Goal: Task Accomplishment & Management: Use online tool/utility

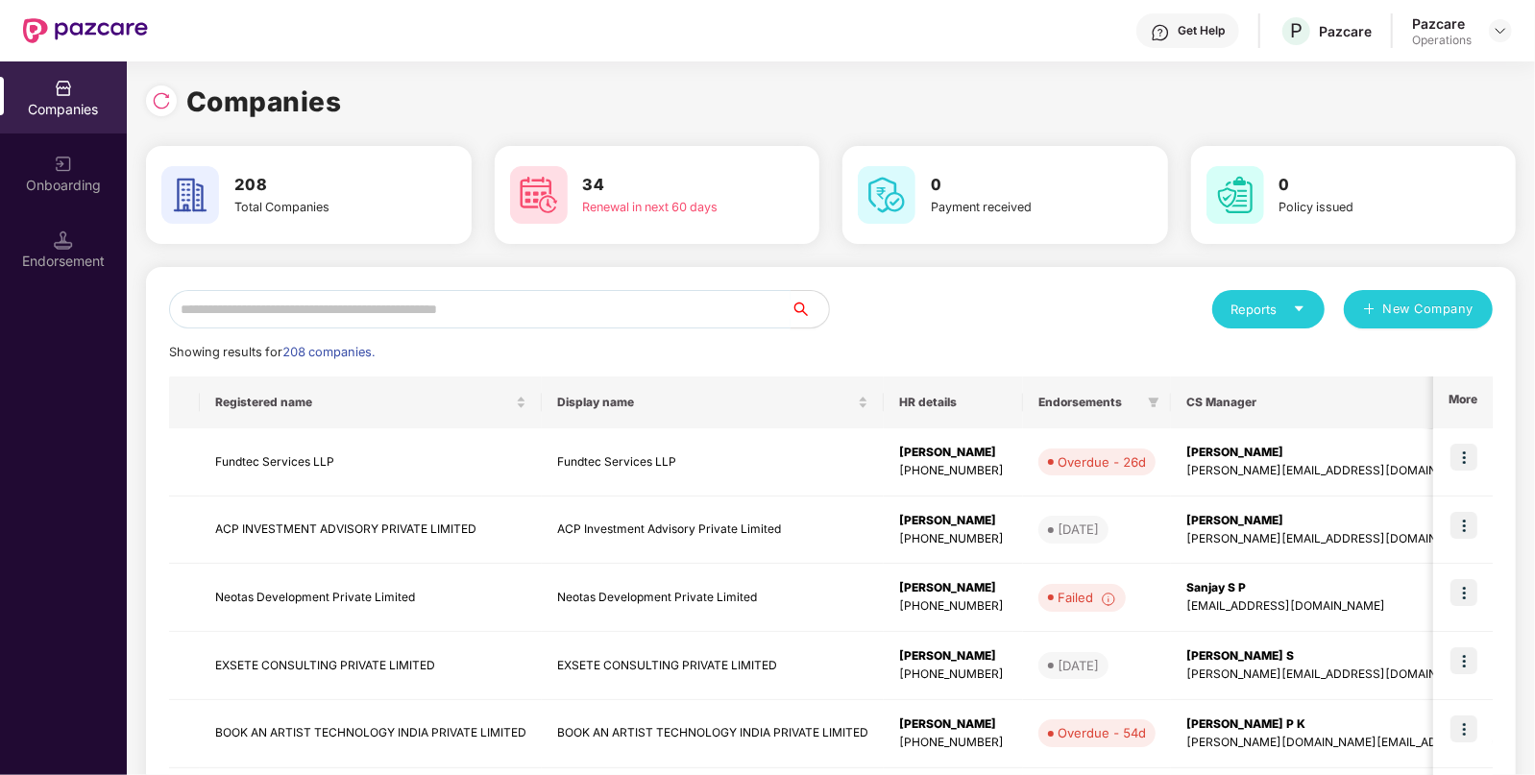
click at [613, 306] on input "text" at bounding box center [480, 309] width 622 height 38
paste input "******"
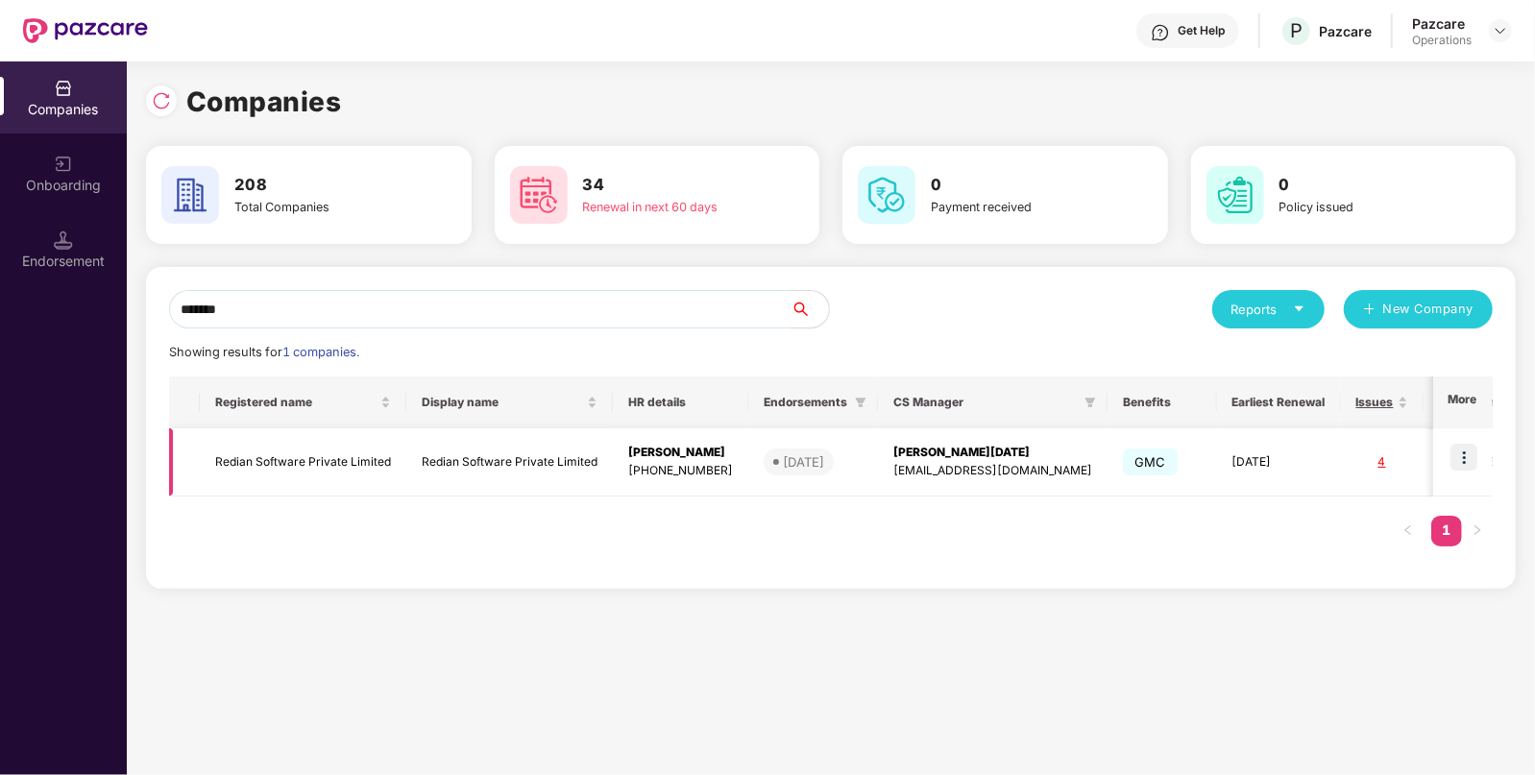
type input "******"
click at [301, 471] on td "Redian Software Private Limited" at bounding box center [303, 462] width 207 height 68
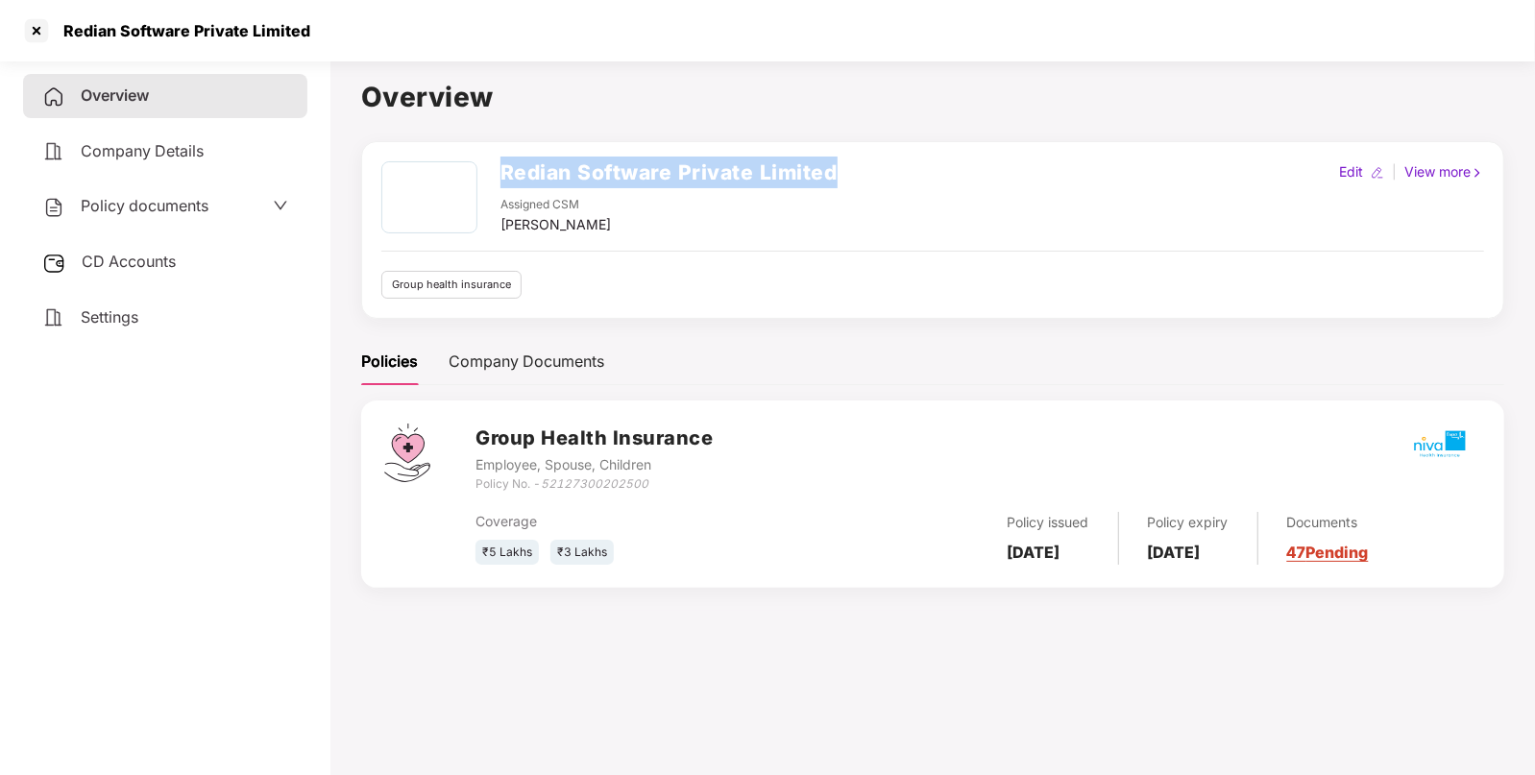
drag, startPoint x: 500, startPoint y: 175, endPoint x: 915, endPoint y: 176, distance: 415.0
click at [915, 176] on div "Redian Software Private Limited Assigned CSM Yakshi Agarwal Edit | View more" at bounding box center [932, 198] width 1103 height 74
copy h2 "Redian Software Private Limited"
click at [133, 254] on span "CD Accounts" at bounding box center [129, 261] width 94 height 19
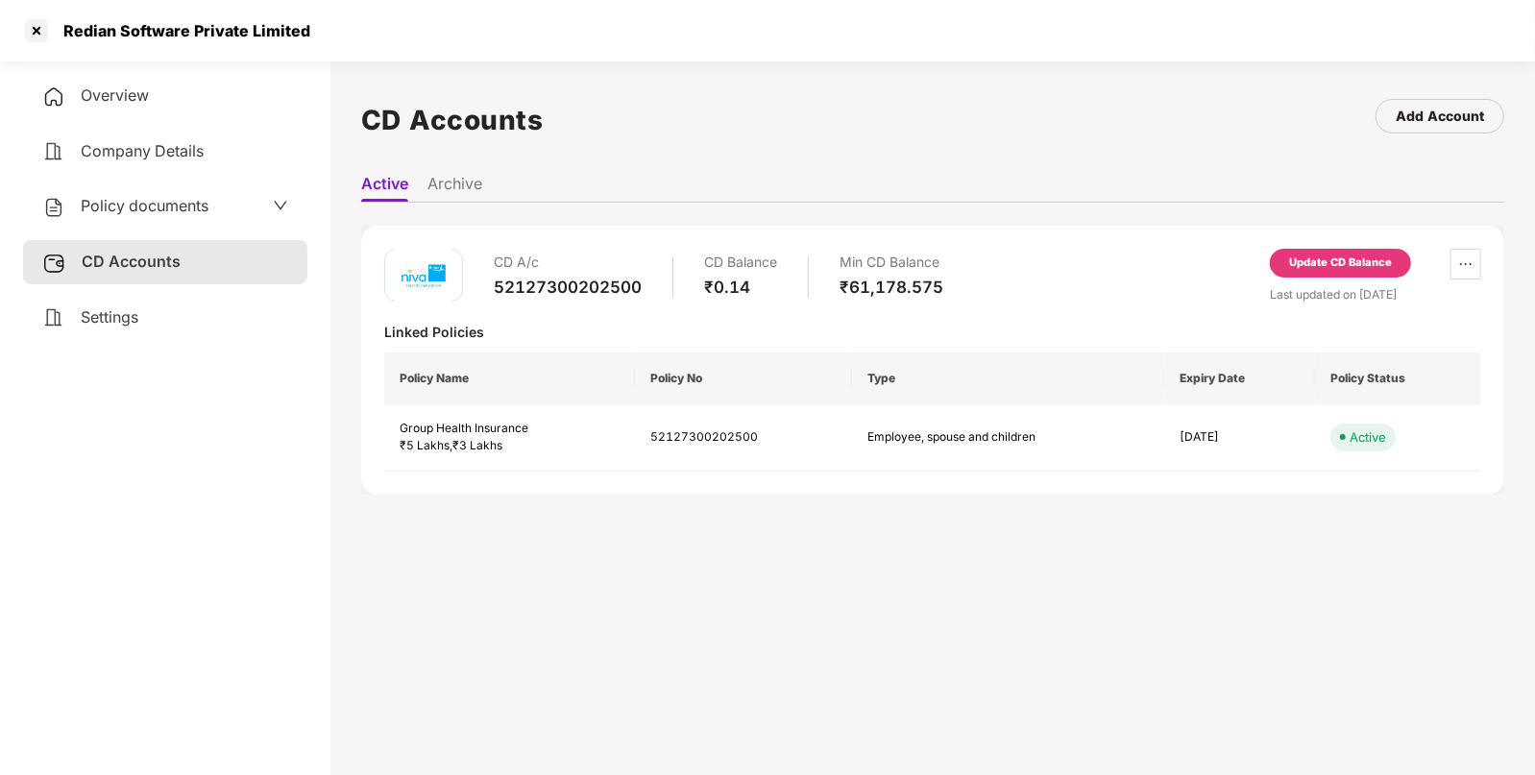
click at [535, 290] on div "52127300202500" at bounding box center [568, 287] width 148 height 21
copy div "52127300202500"
click at [535, 290] on div "52127300202500" at bounding box center [568, 287] width 148 height 21
click at [176, 91] on div "Overview" at bounding box center [165, 96] width 284 height 44
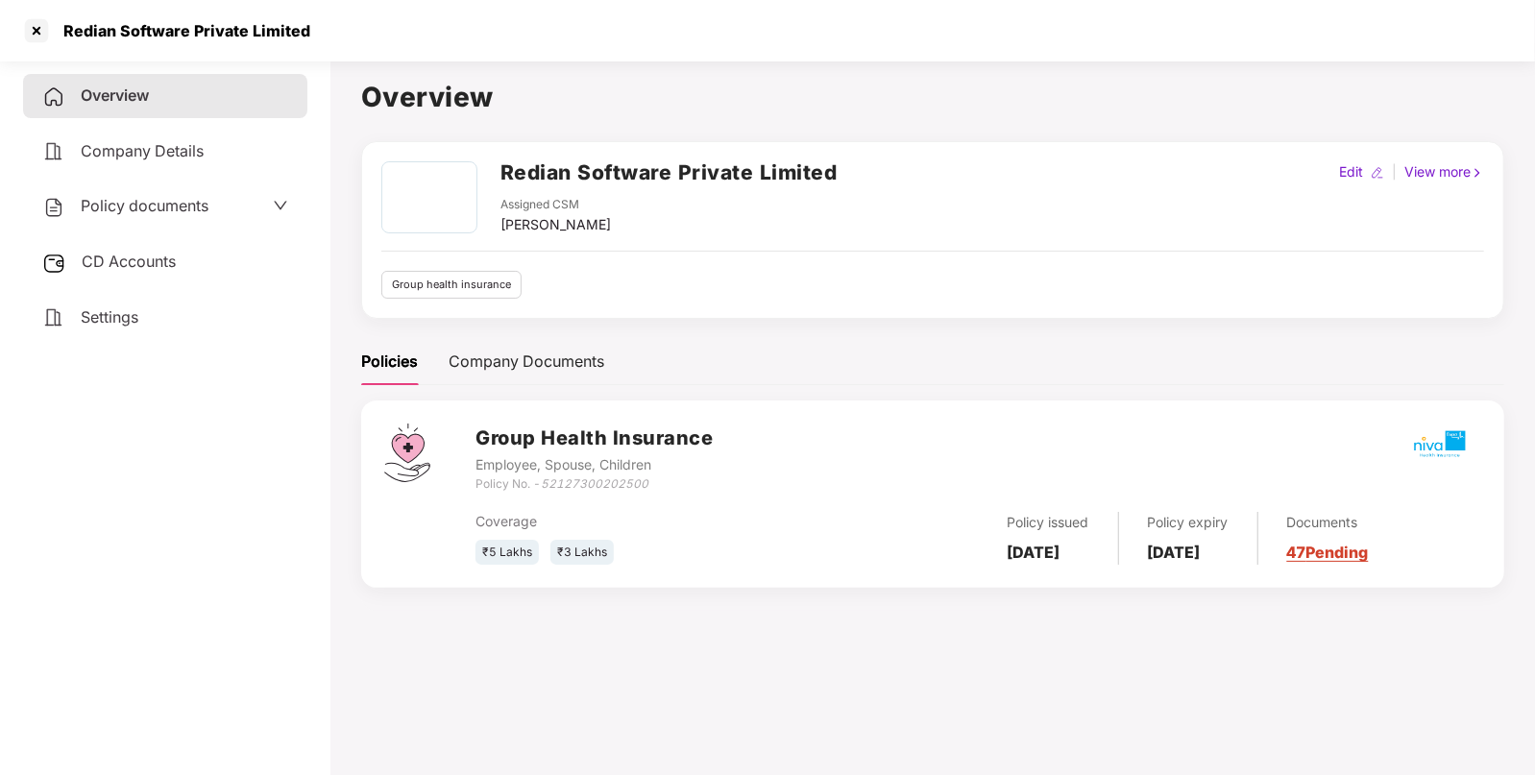
click at [587, 486] on icon "52127300202500" at bounding box center [595, 483] width 108 height 14
copy icon "52127300202500"
click at [587, 486] on icon "52127300202500" at bounding box center [595, 483] width 108 height 14
click at [177, 207] on span "Policy documents" at bounding box center [145, 205] width 128 height 19
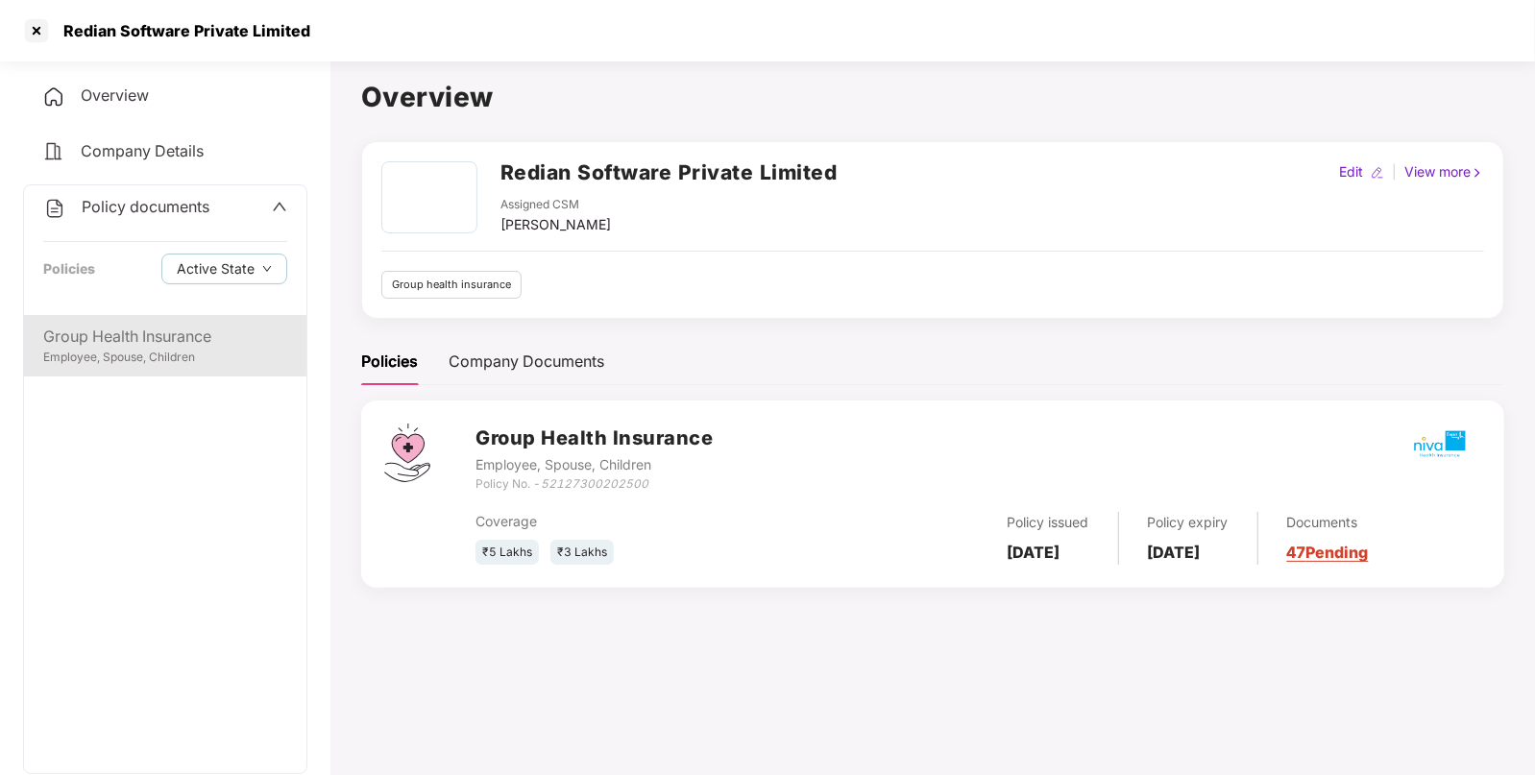
click at [199, 355] on div "Employee, Spouse, Children" at bounding box center [165, 358] width 244 height 18
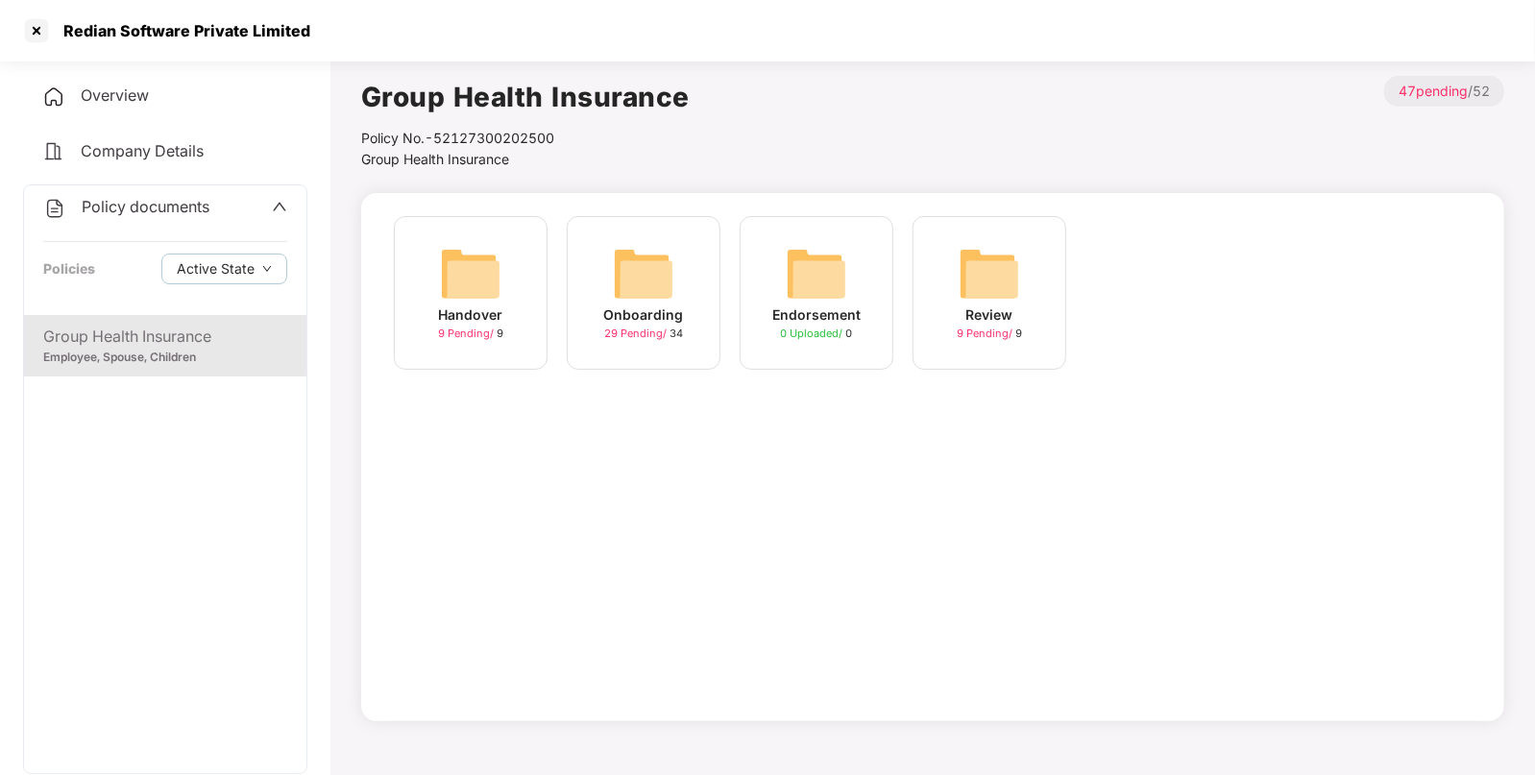
click at [629, 290] on img at bounding box center [643, 273] width 61 height 61
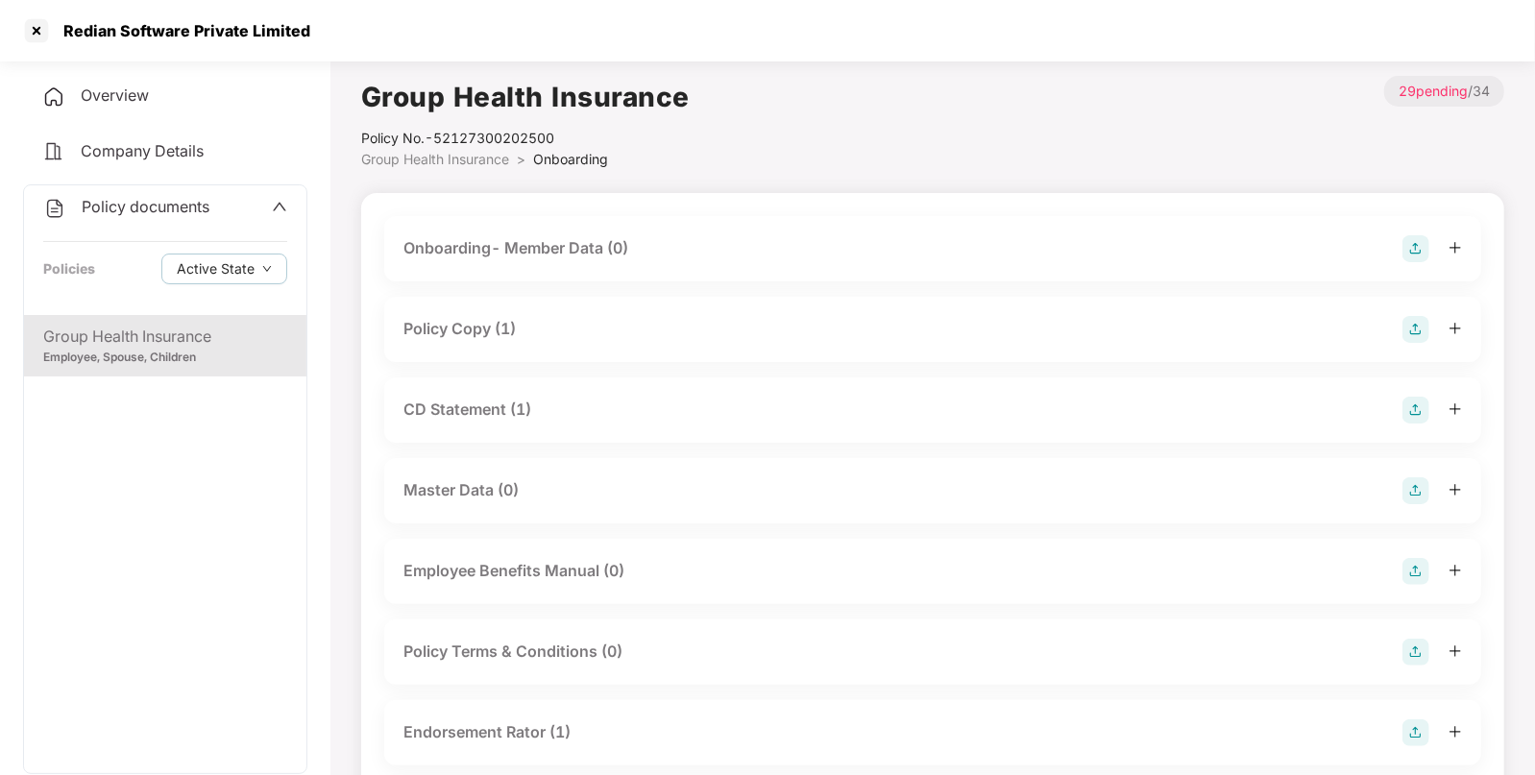
click at [500, 323] on div "Policy Copy (1)" at bounding box center [459, 329] width 112 height 24
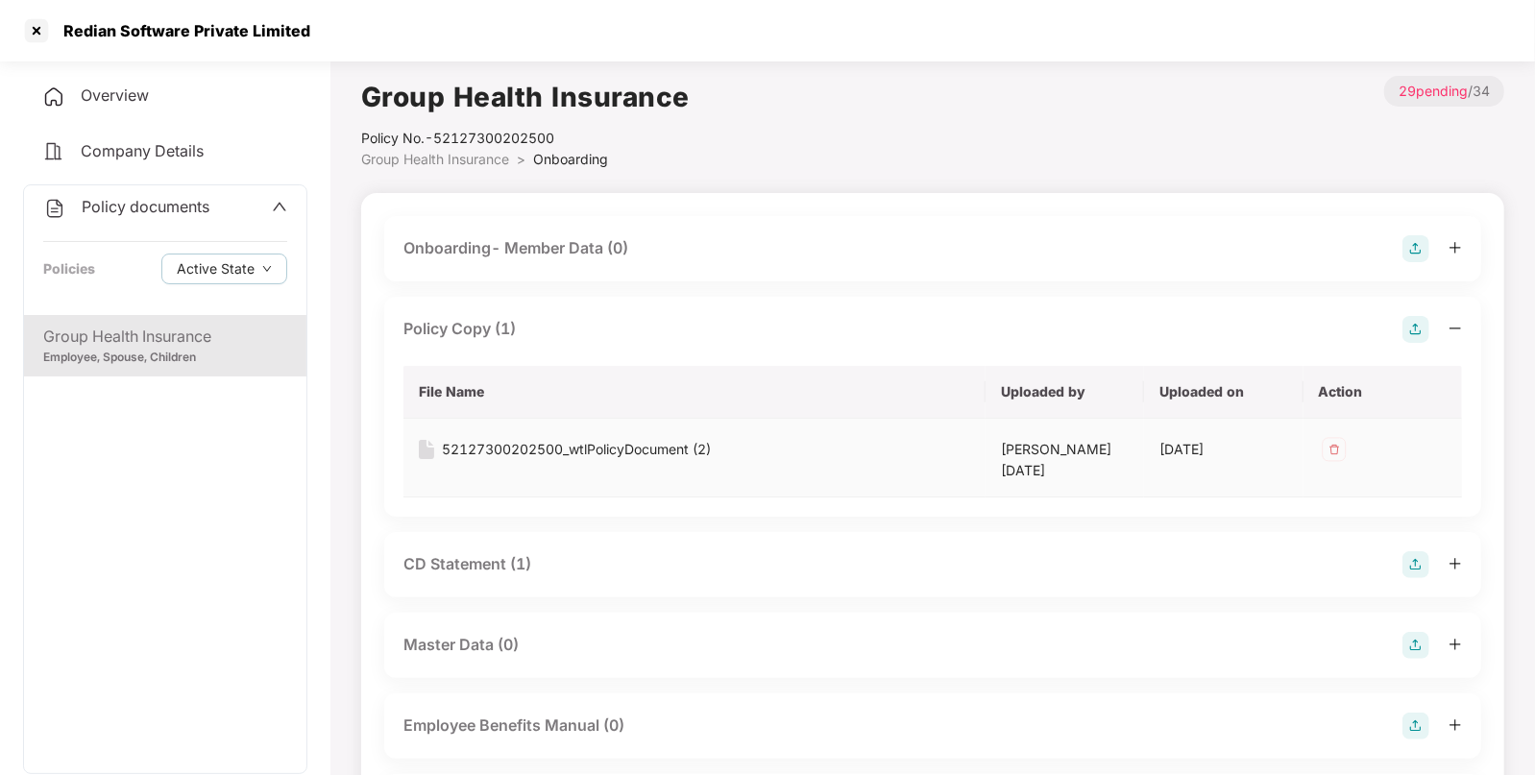
click at [521, 451] on div "52127300202500_wtlPolicyDocument (2)" at bounding box center [576, 449] width 269 height 21
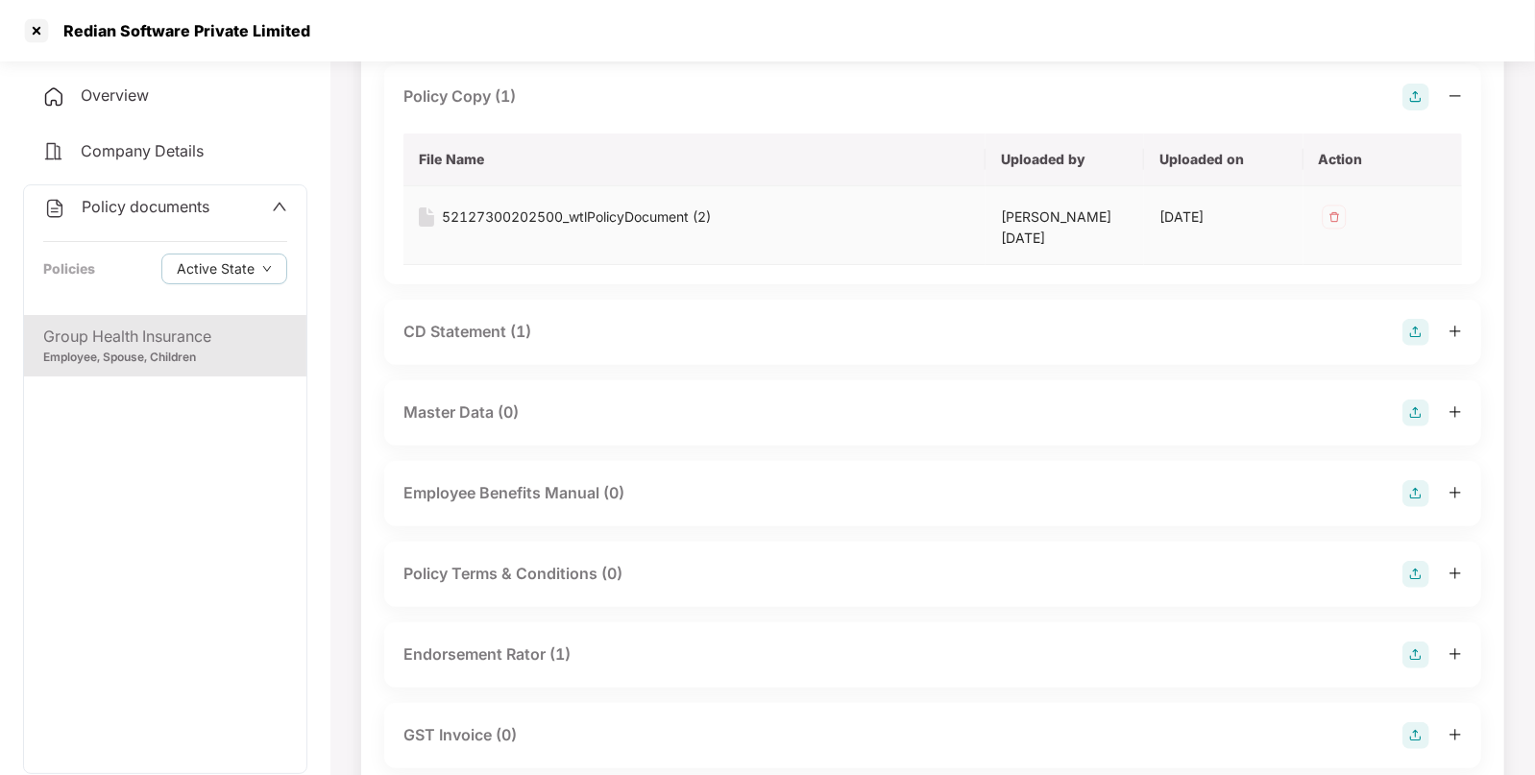
scroll to position [234, 0]
click at [509, 318] on div "CD Statement (1)" at bounding box center [467, 330] width 128 height 24
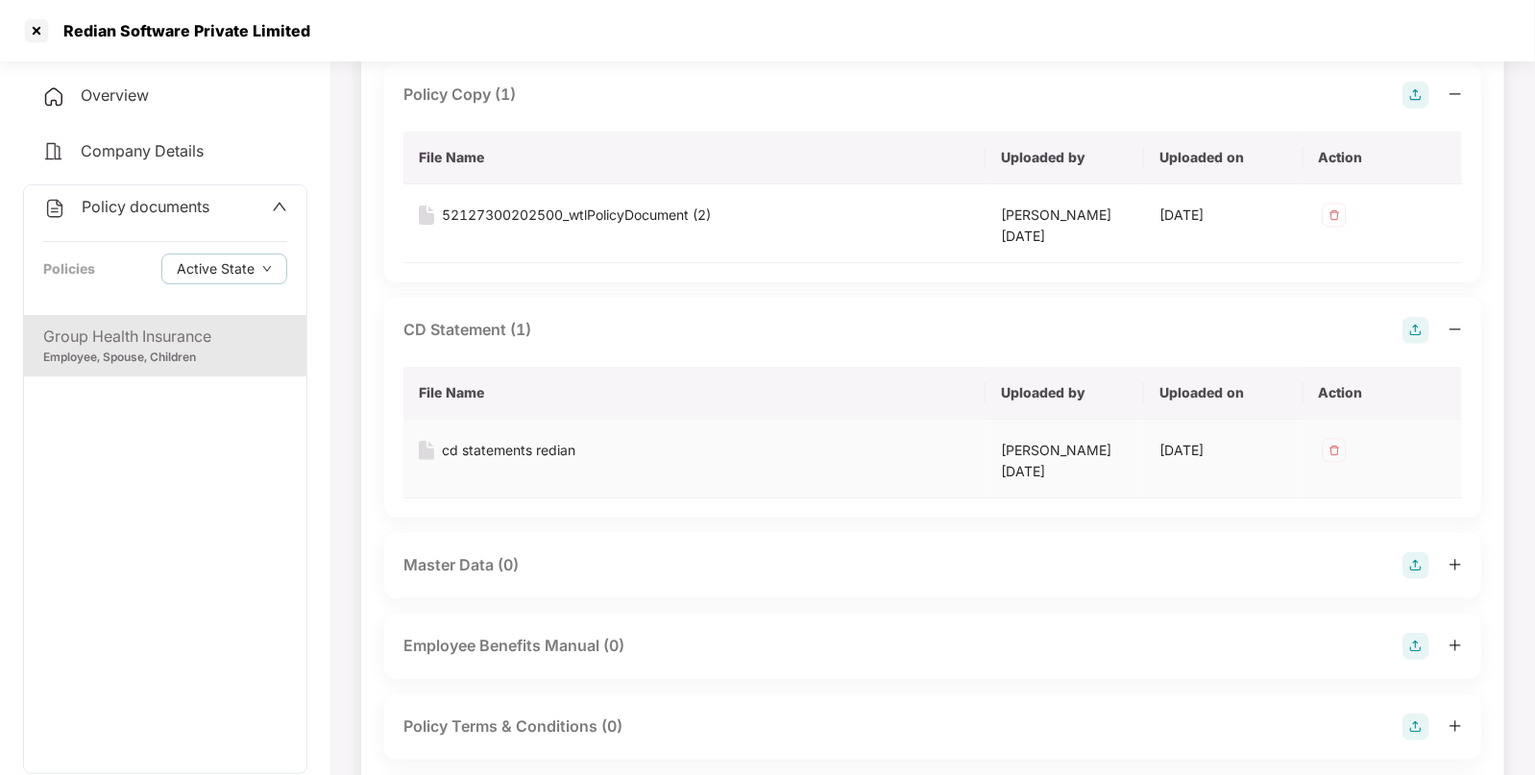
click at [506, 440] on div "cd statements redian" at bounding box center [509, 450] width 134 height 21
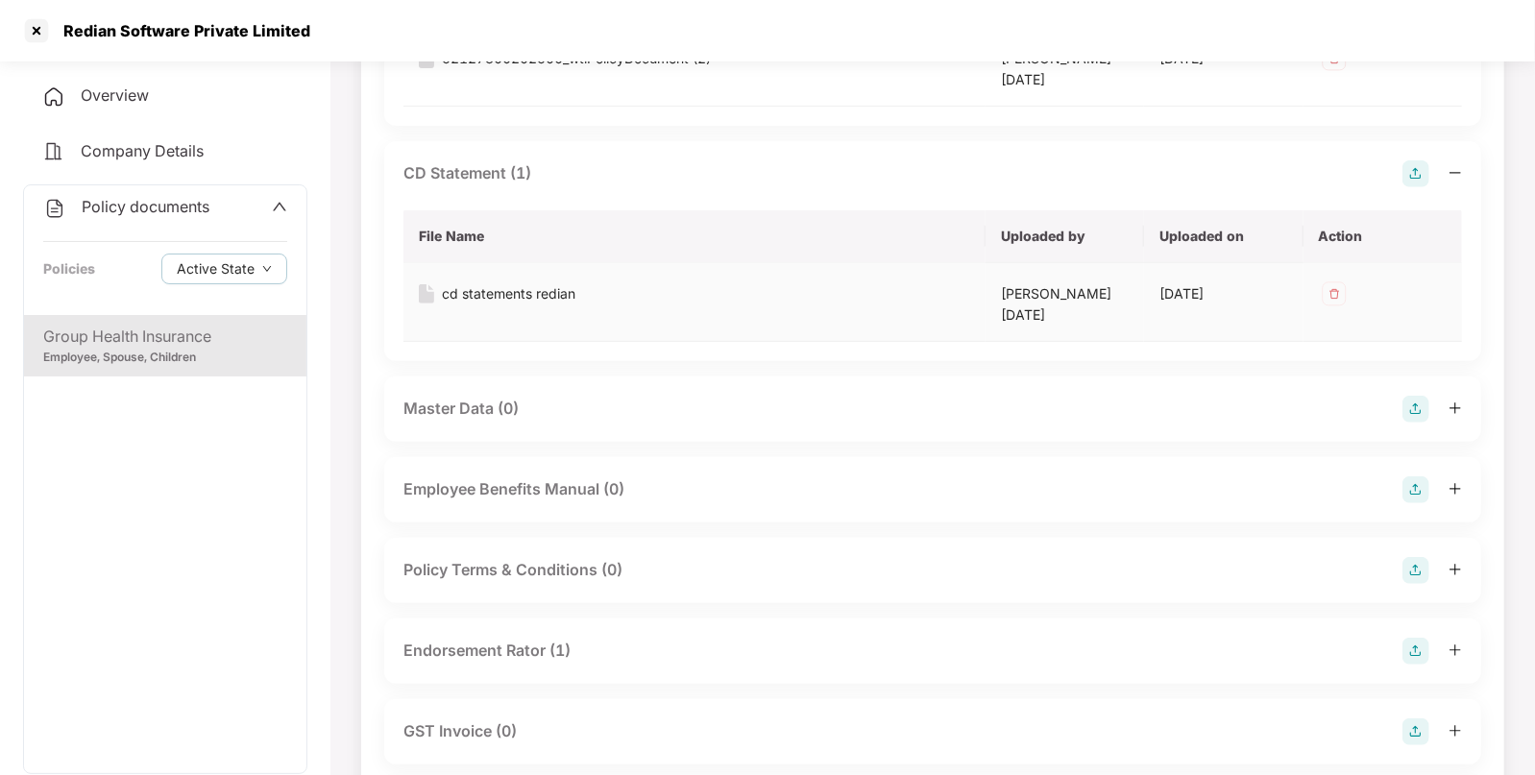
scroll to position [431, 0]
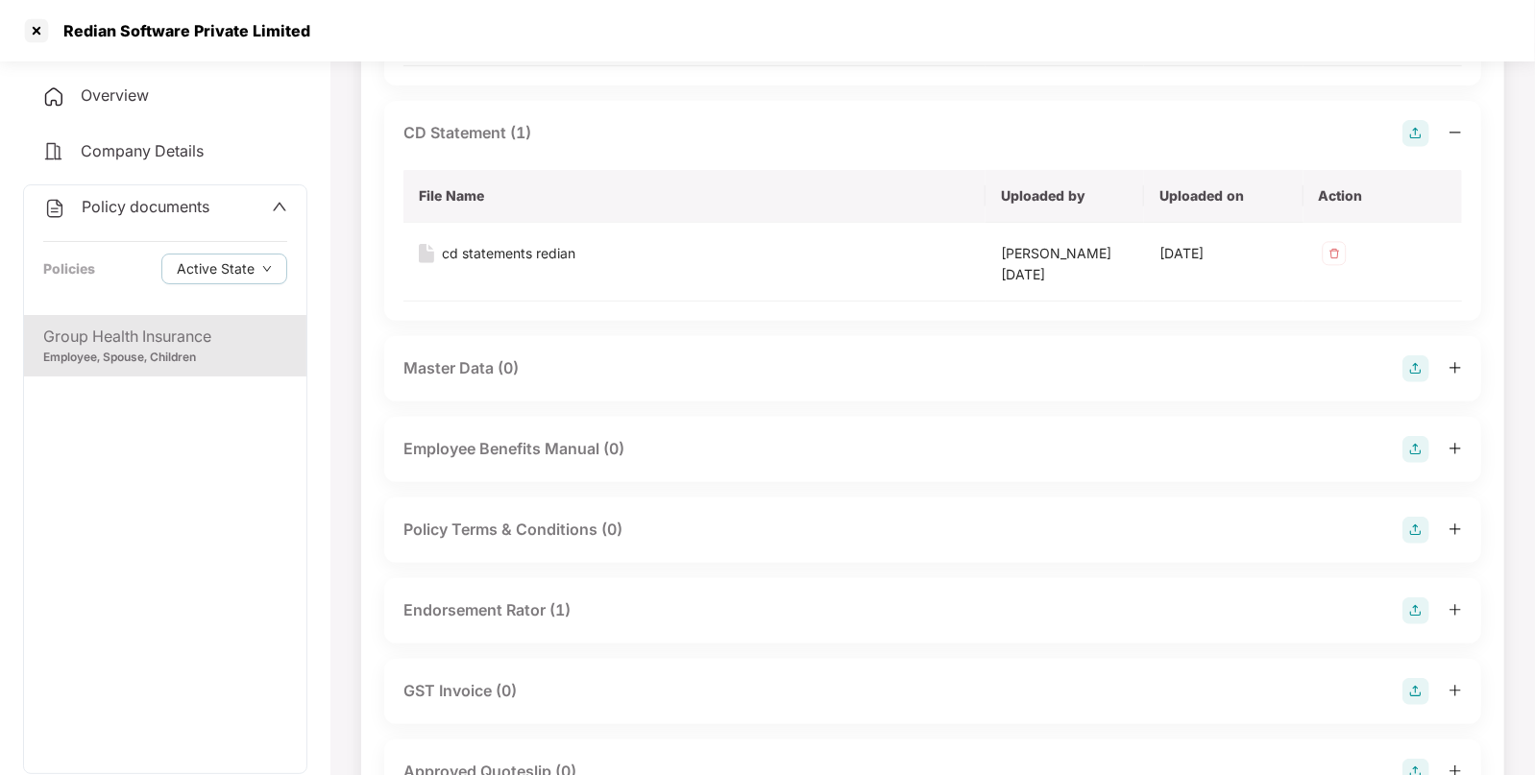
click at [472, 598] on div "Endorsement Rator (1)" at bounding box center [486, 610] width 167 height 24
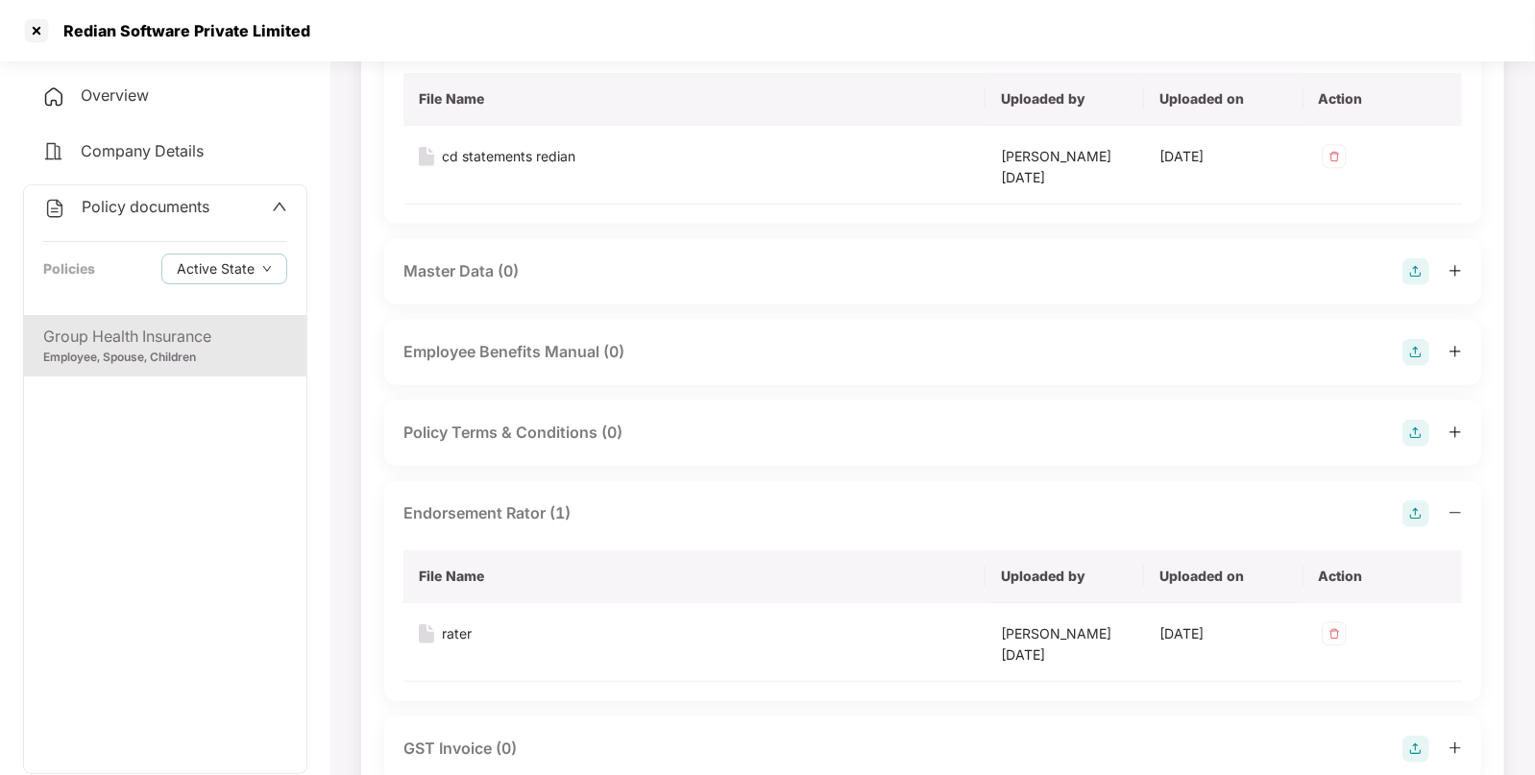
scroll to position [529, 0]
click at [456, 622] on div "rater" at bounding box center [457, 632] width 30 height 21
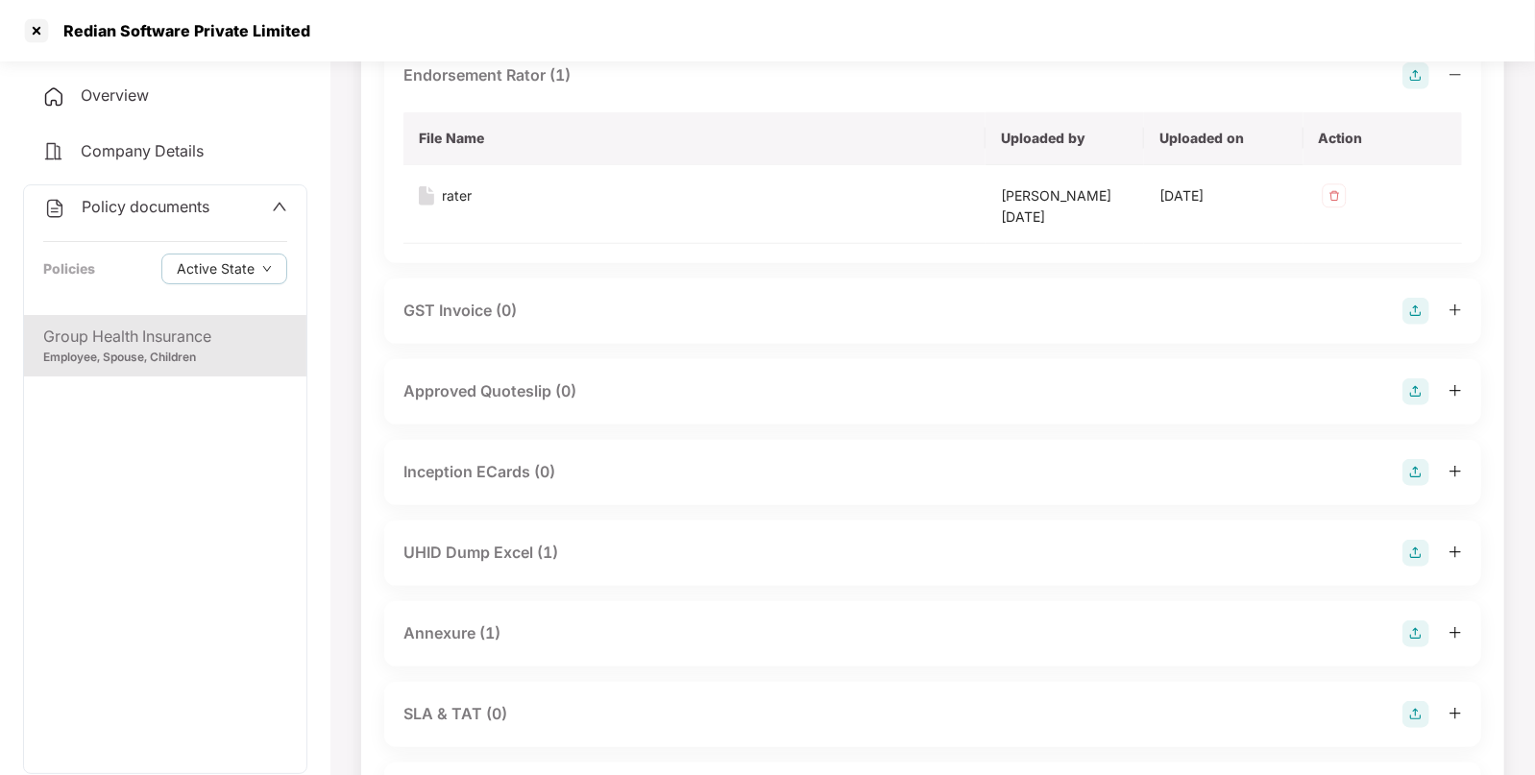
scroll to position [990, 0]
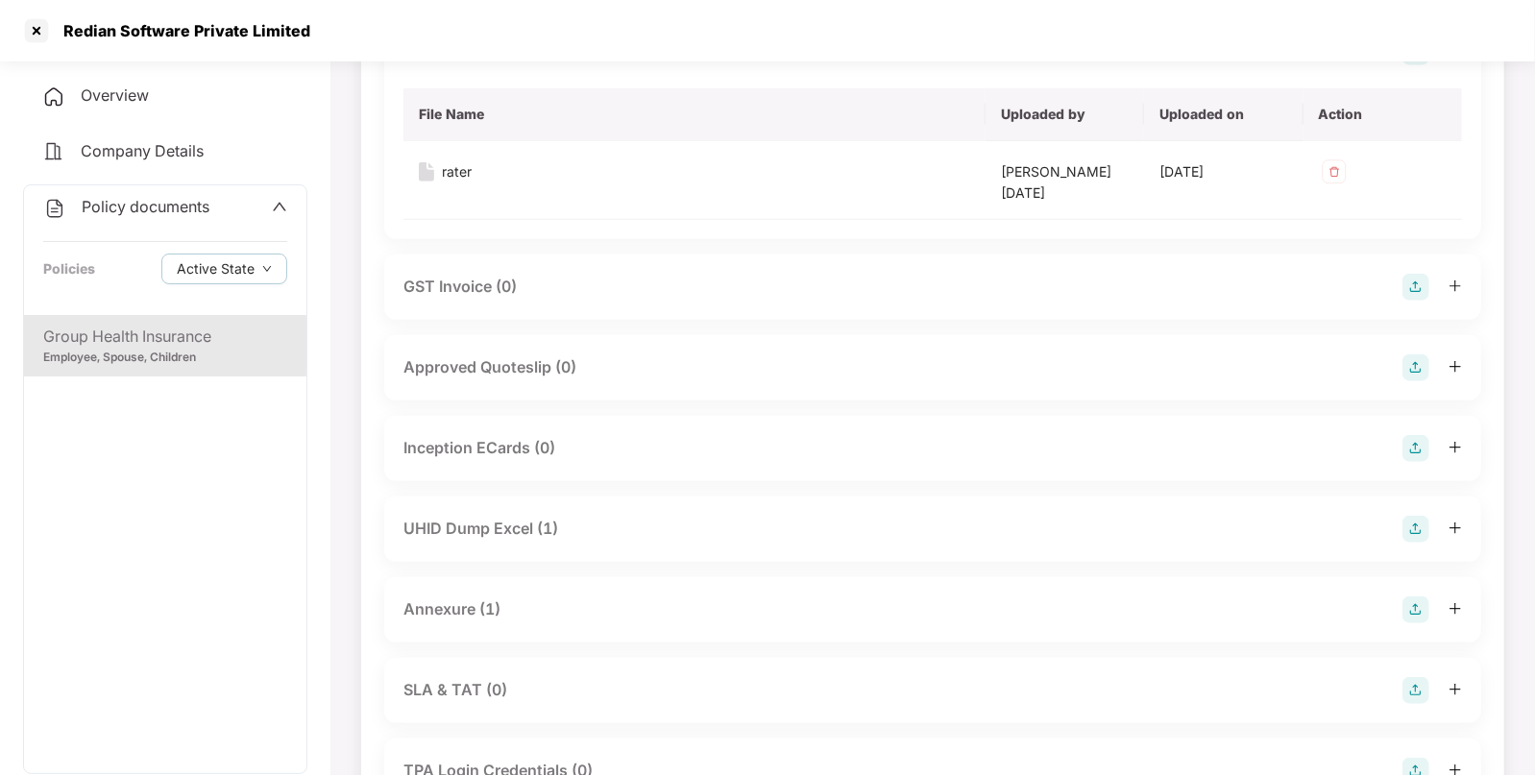
click at [545, 517] on div "UHID Dump Excel (1)" at bounding box center [480, 529] width 155 height 24
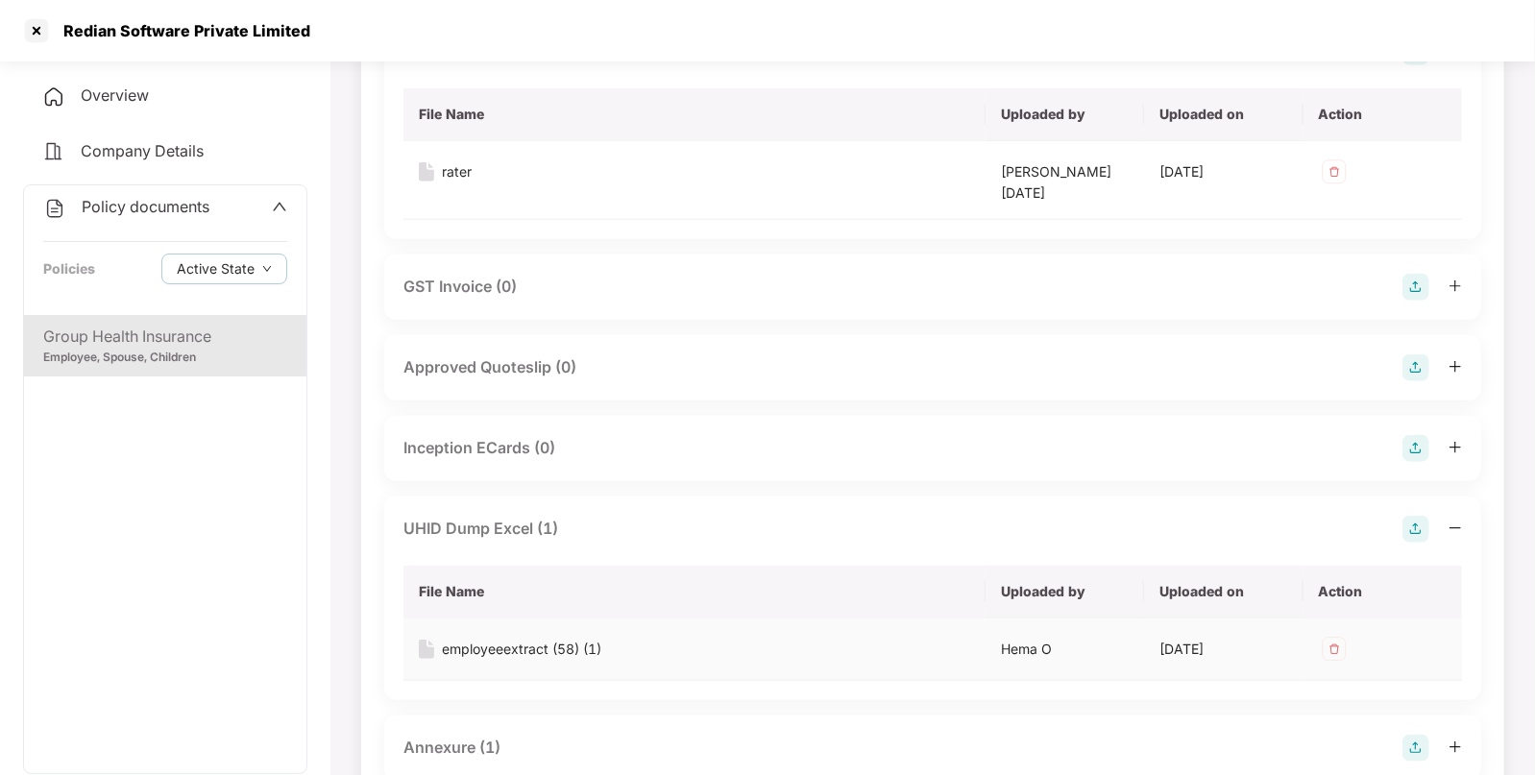
click at [535, 639] on div "employeeextract (58) (1)" at bounding box center [521, 649] width 159 height 21
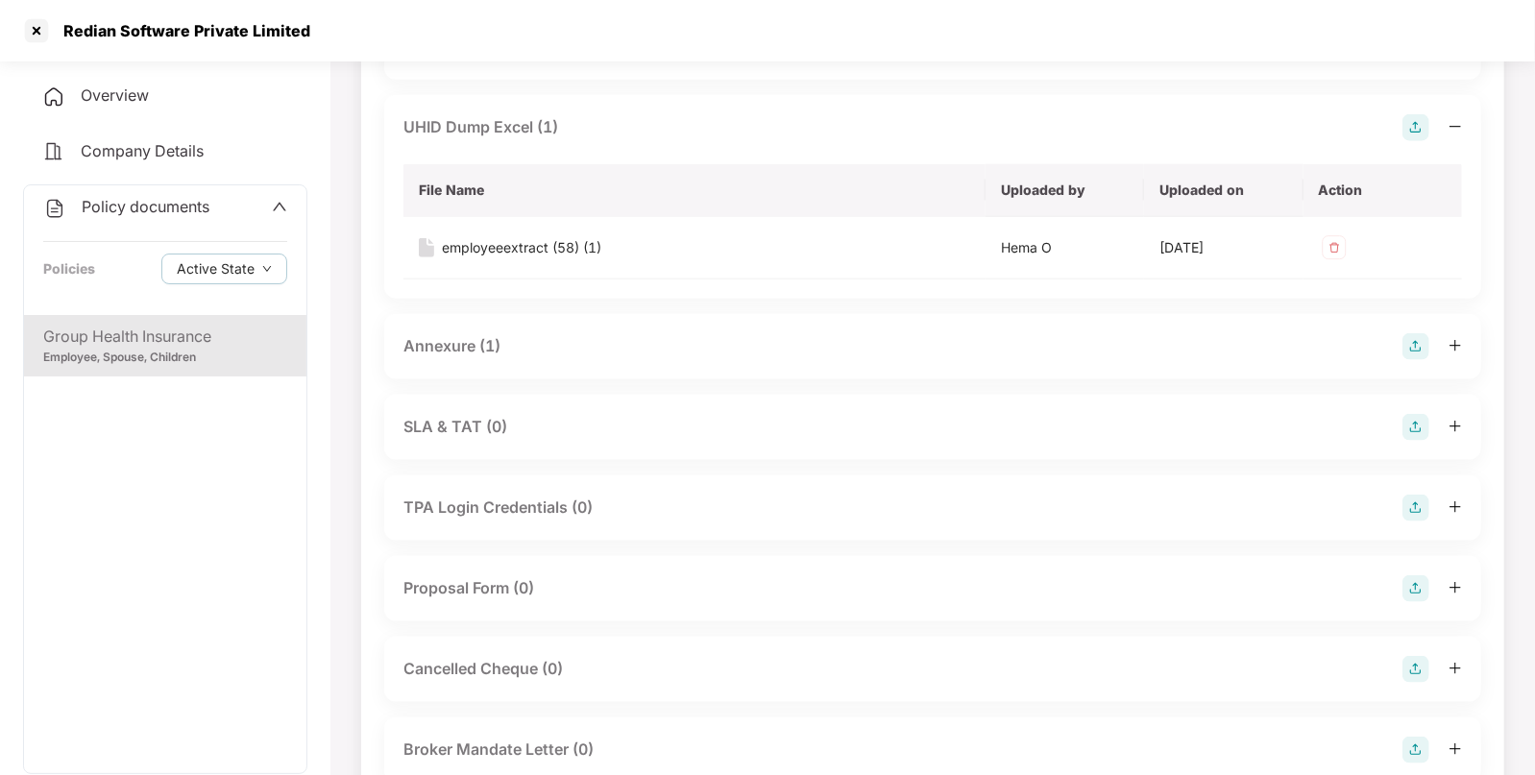
scroll to position [1394, 0]
click at [560, 331] on div "Annexure (1)" at bounding box center [932, 344] width 1059 height 27
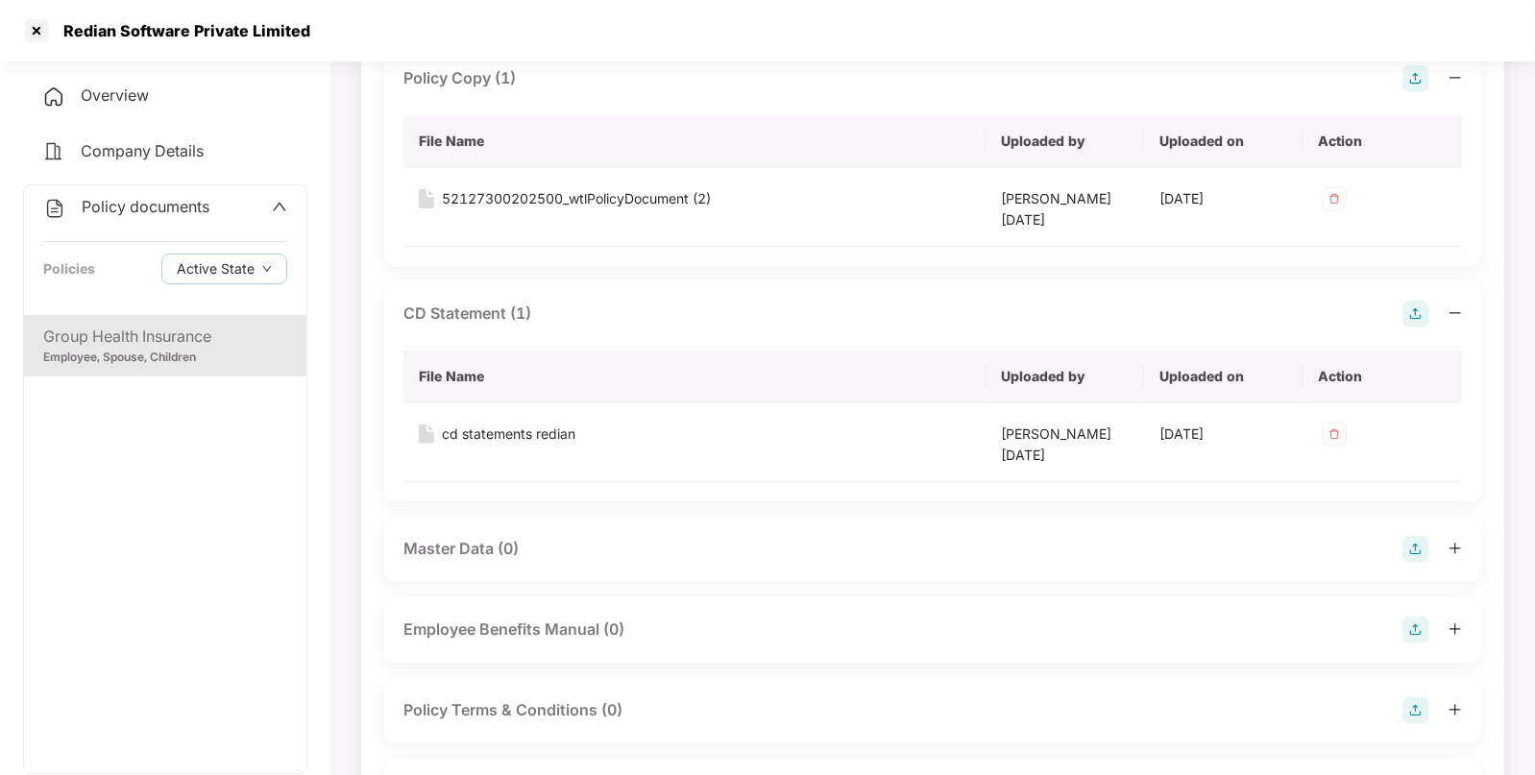
scroll to position [0, 0]
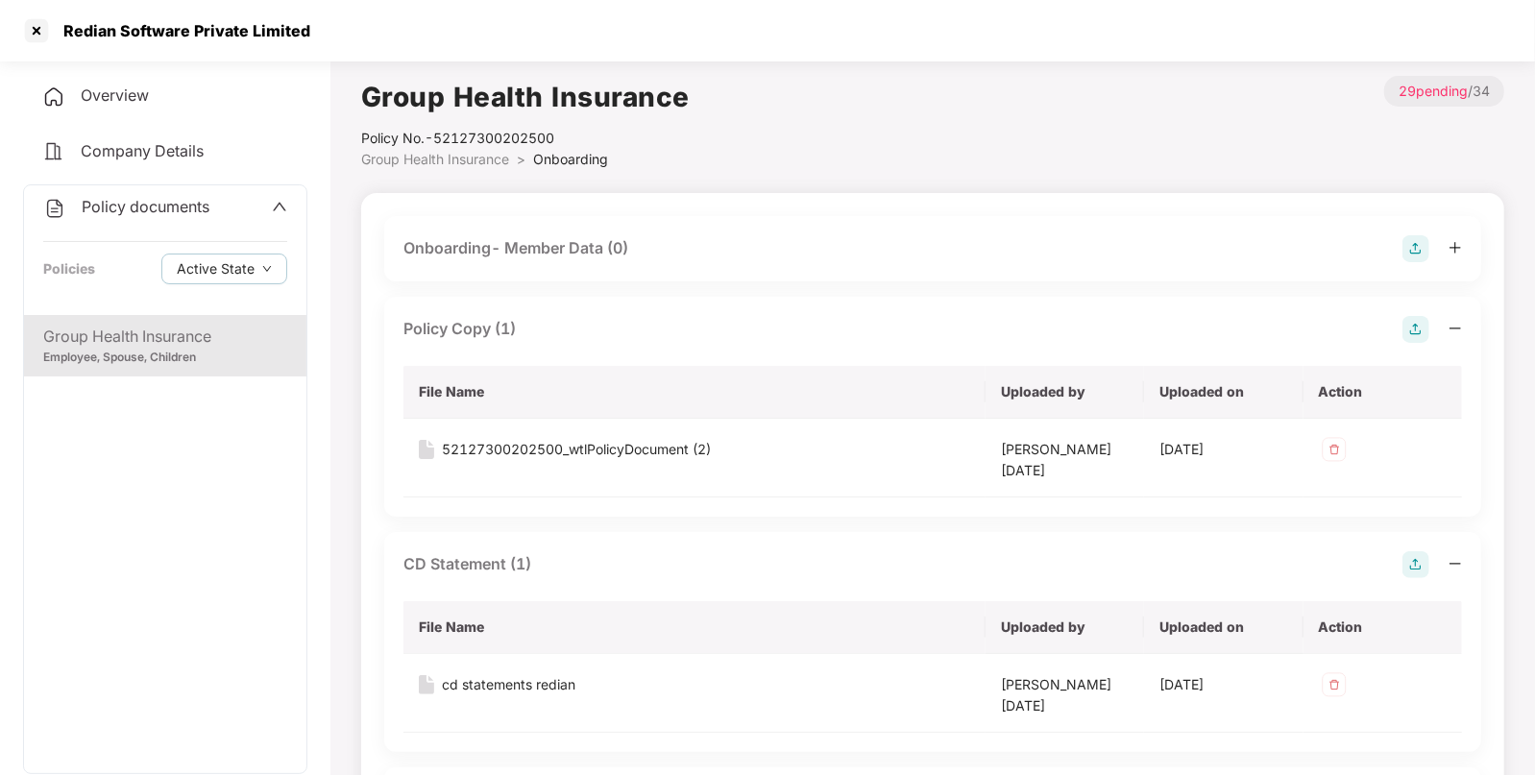
click at [111, 33] on div "Redian Software Private Limited" at bounding box center [181, 30] width 258 height 19
copy div
click at [111, 33] on div "Redian Software Private Limited" at bounding box center [181, 30] width 258 height 19
click at [73, 33] on div "Redian Software Private Limited" at bounding box center [181, 30] width 258 height 19
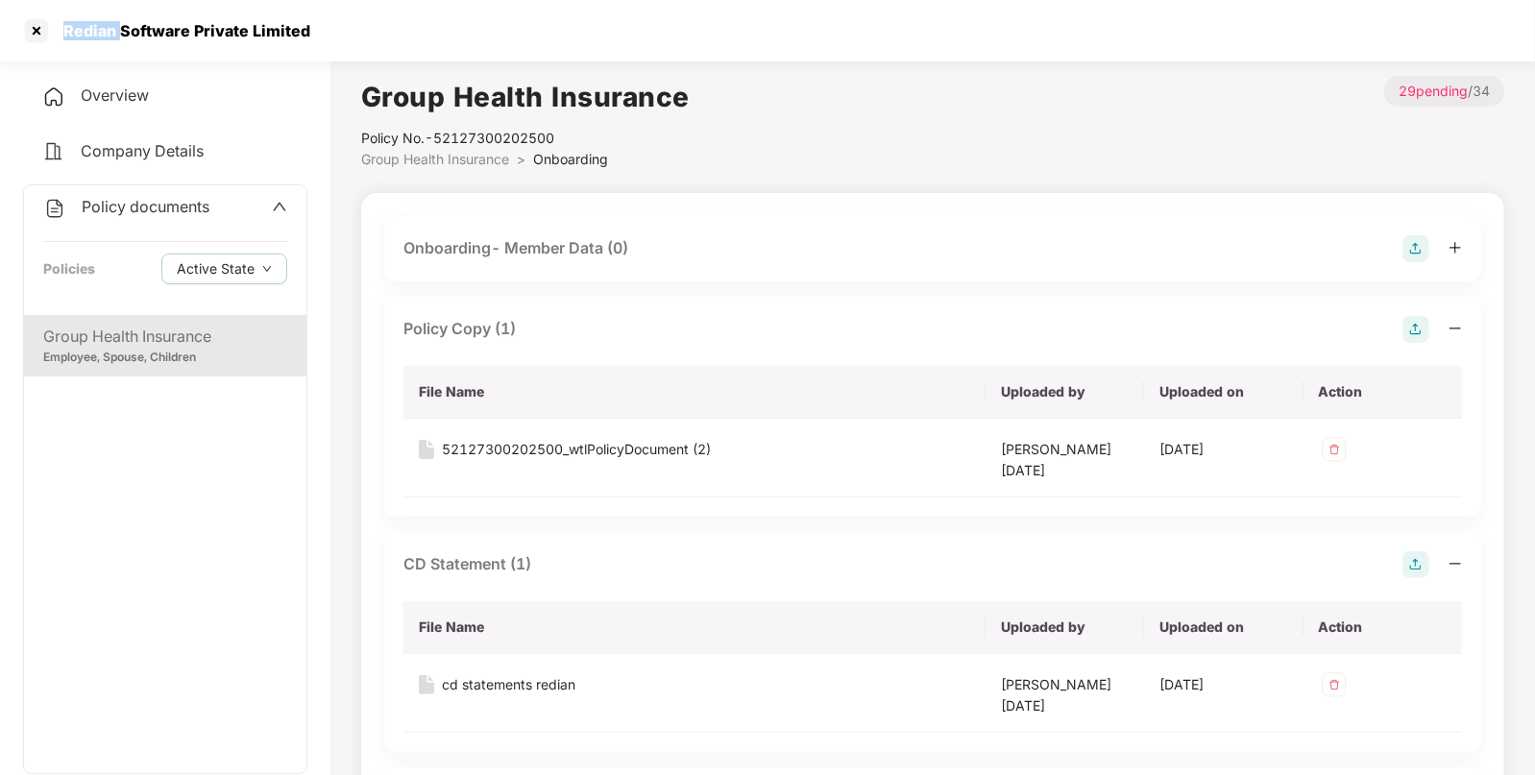
copy div "Redian"
click at [34, 25] on div at bounding box center [36, 30] width 31 height 31
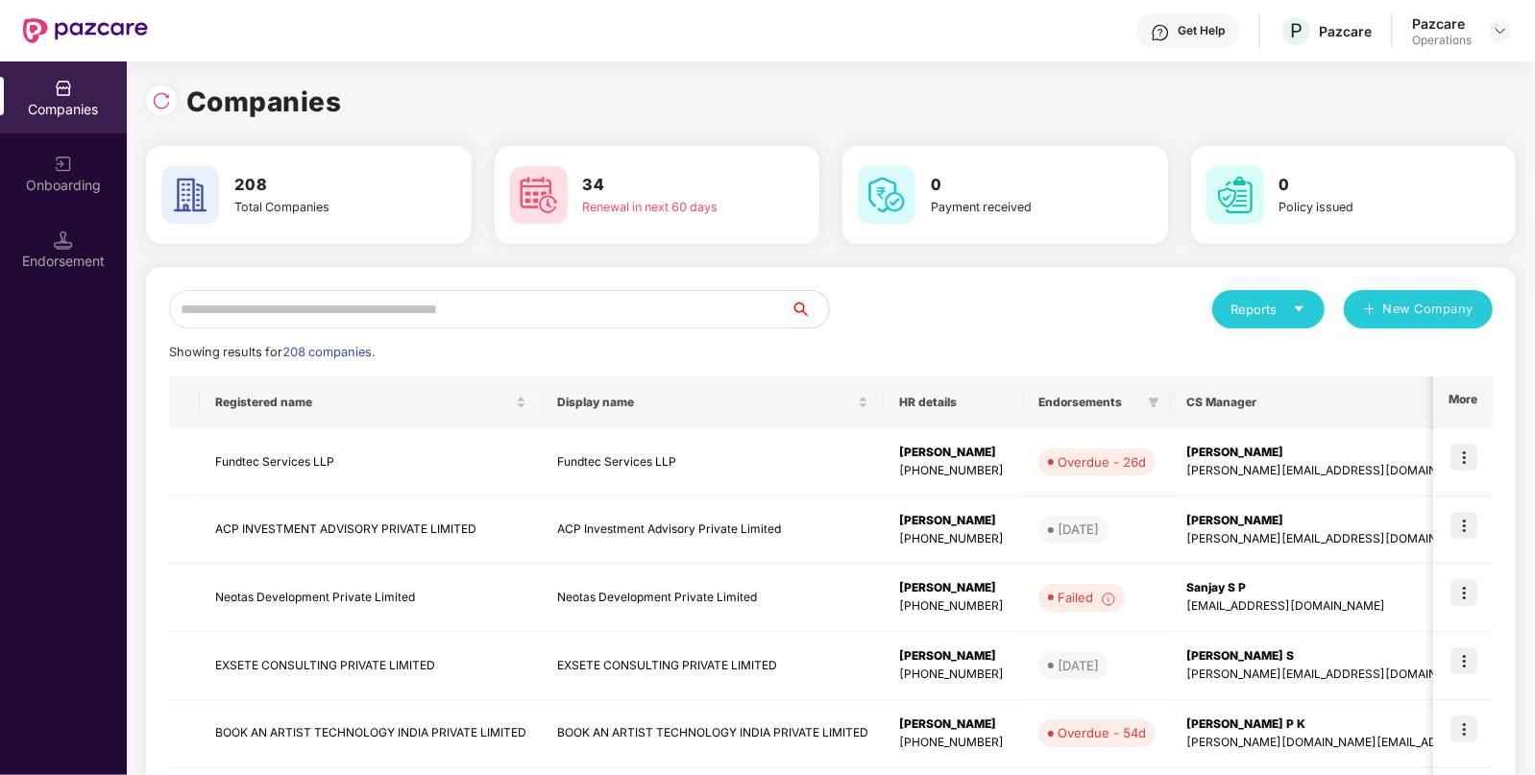
paste input "******"
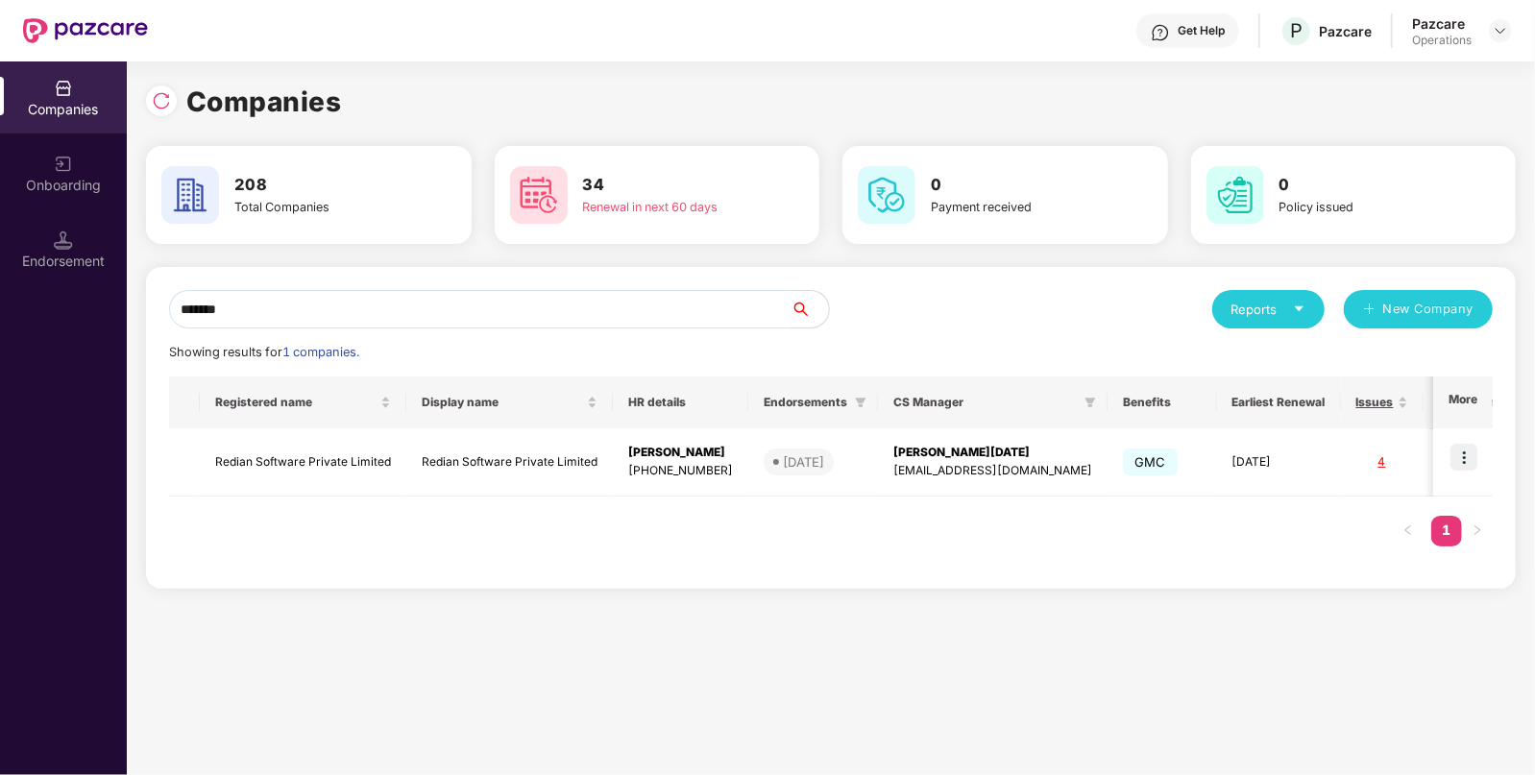
click at [458, 306] on input "******" at bounding box center [480, 309] width 622 height 38
type input "******"
click at [1474, 464] on img at bounding box center [1464, 457] width 27 height 27
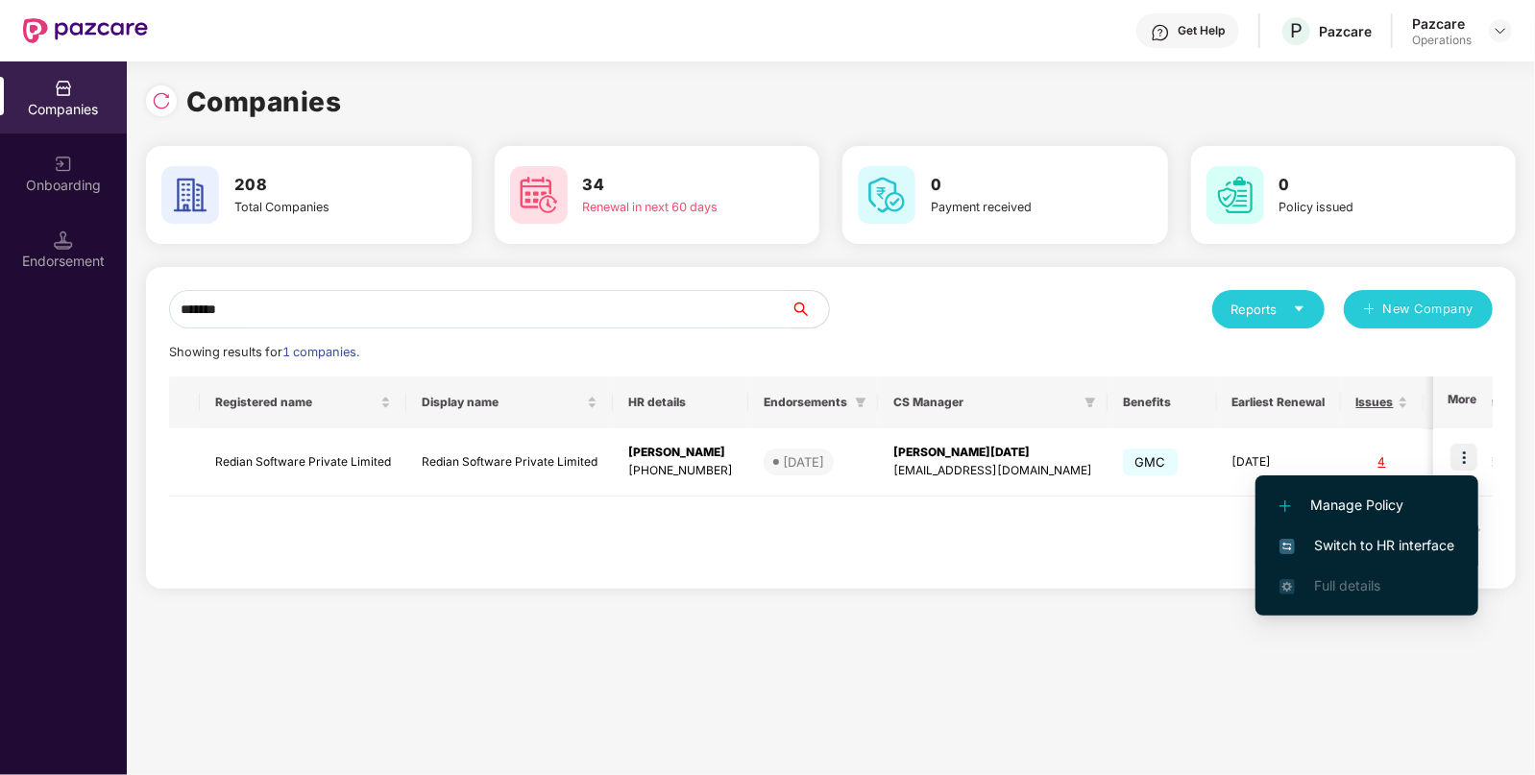
click at [1362, 546] on span "Switch to HR interface" at bounding box center [1367, 545] width 175 height 21
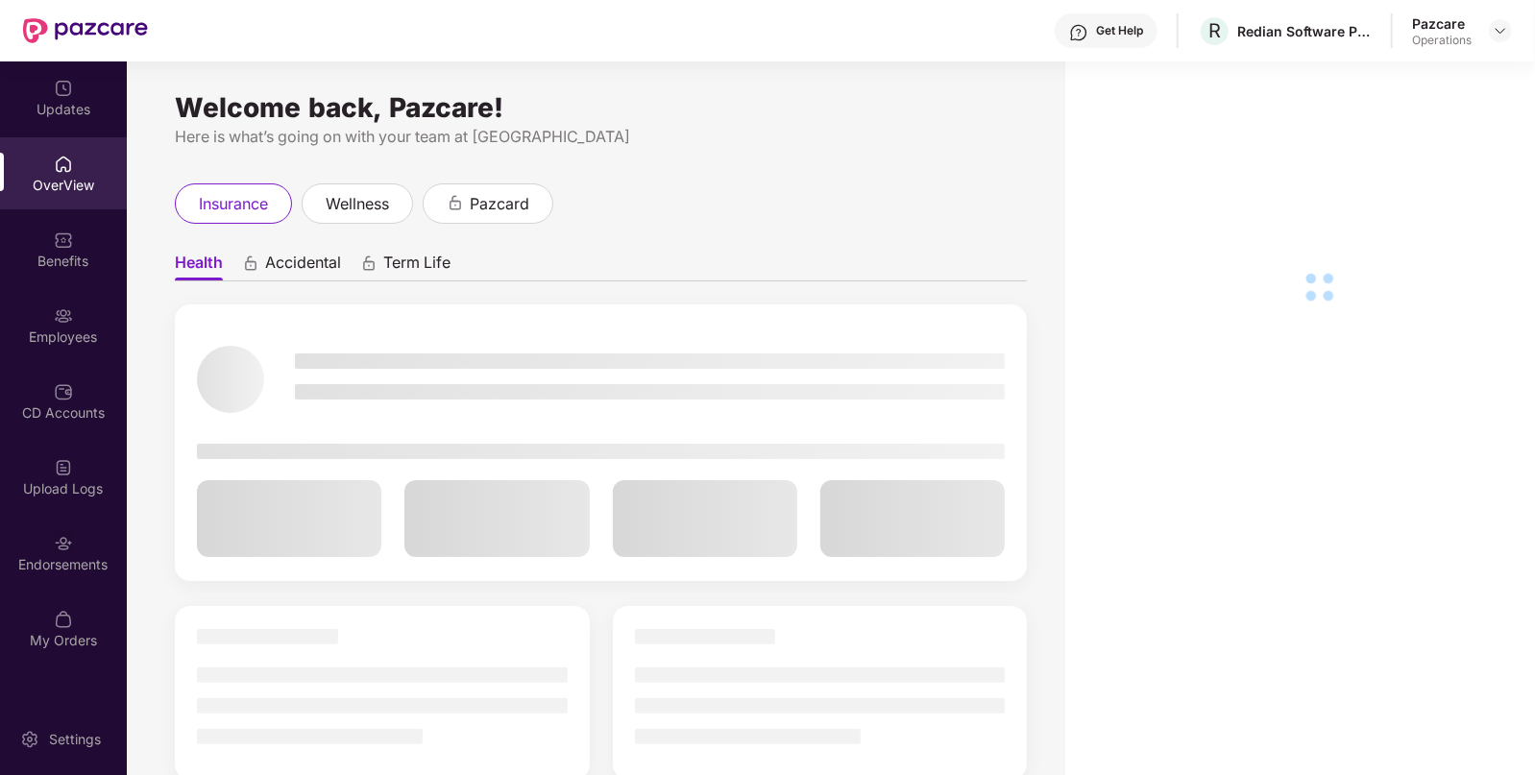
click at [4, 482] on div "Upload Logs" at bounding box center [63, 488] width 127 height 19
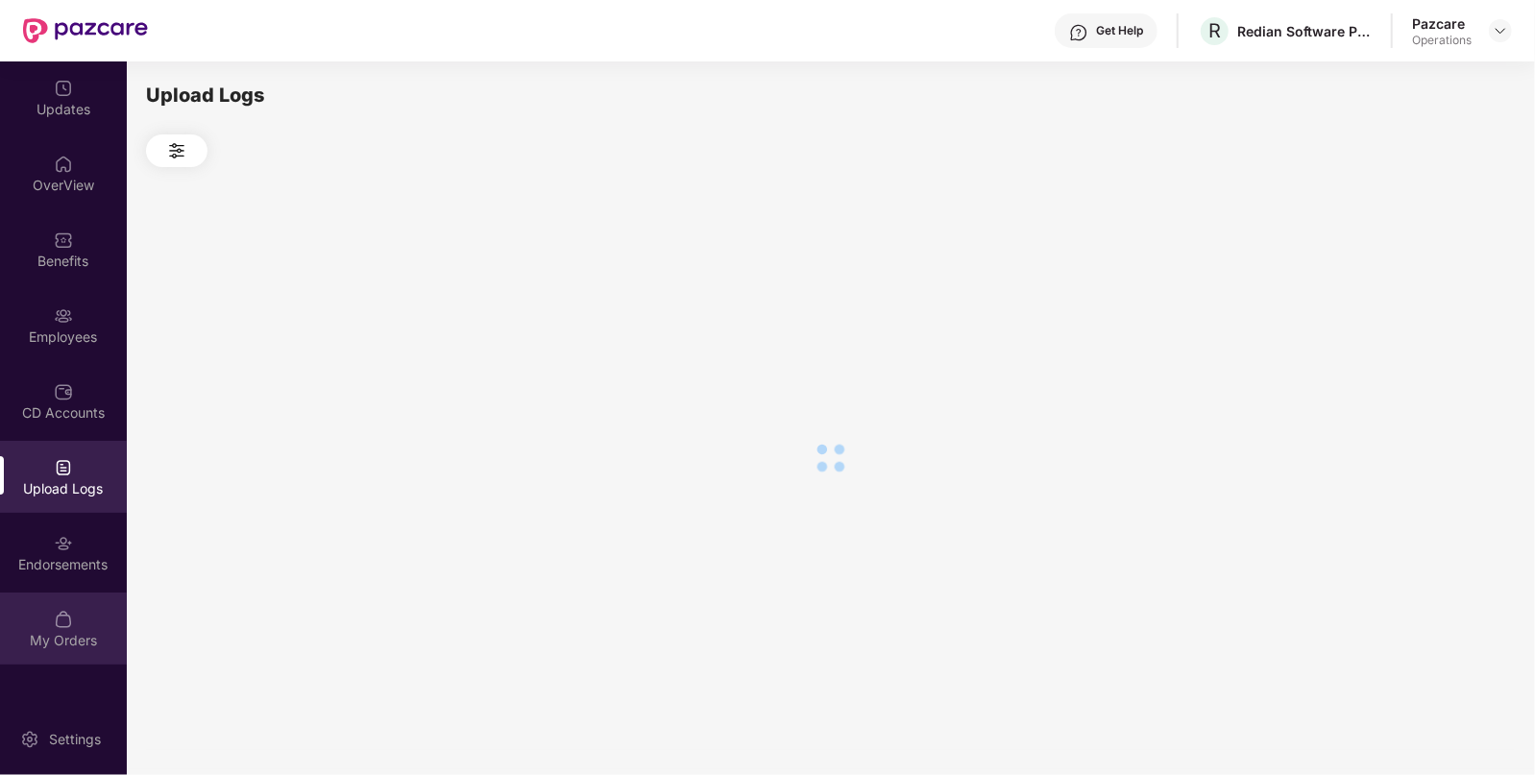
click at [110, 593] on div "My Orders" at bounding box center [63, 629] width 127 height 72
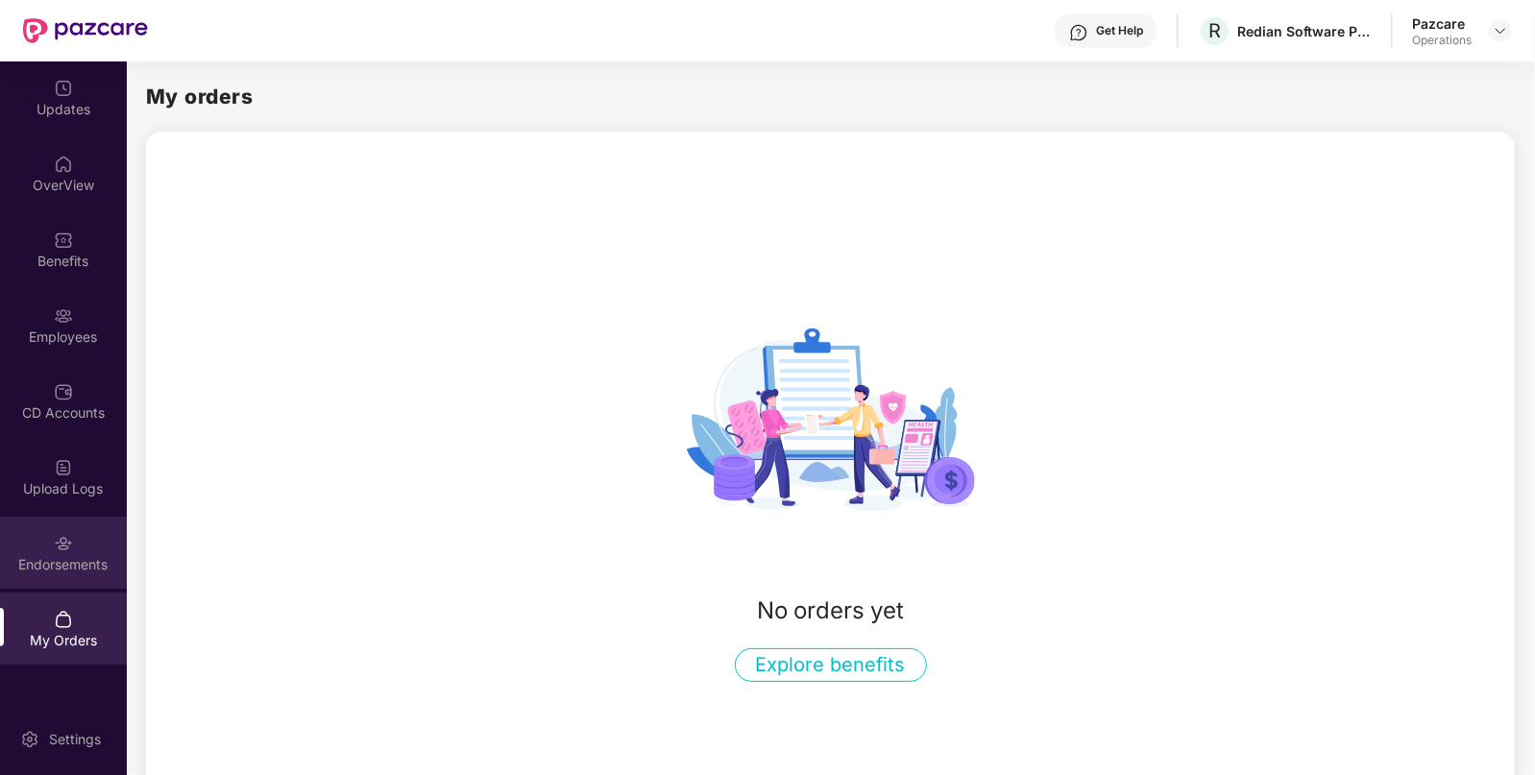
click at [100, 576] on div "Endorsements" at bounding box center [63, 553] width 127 height 72
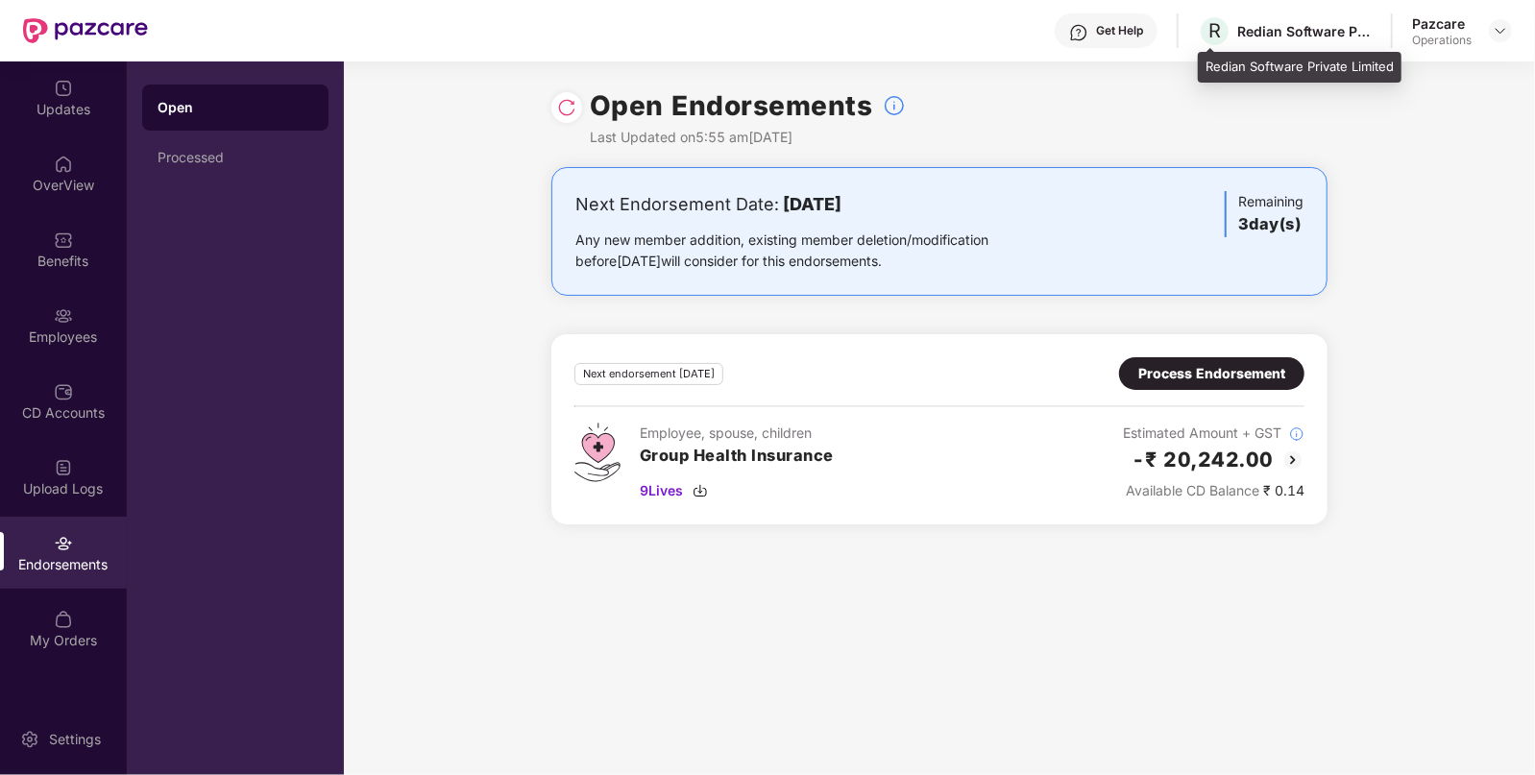
click at [1263, 32] on div "Redian Software Private Limited" at bounding box center [1304, 31] width 134 height 18
copy div "Redian"
click at [1506, 37] on img at bounding box center [1500, 30] width 15 height 15
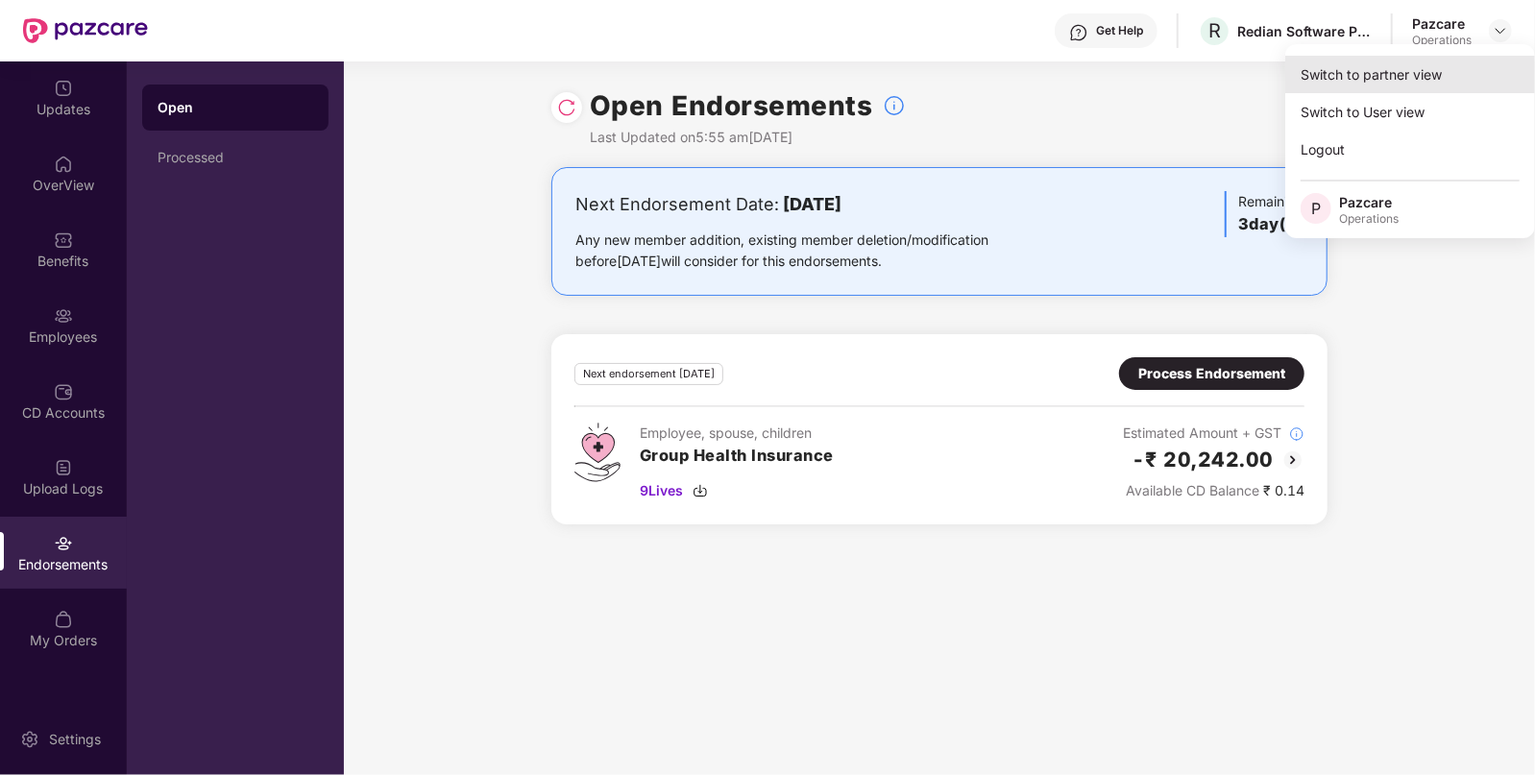
click at [1435, 77] on div "Switch to partner view" at bounding box center [1410, 74] width 250 height 37
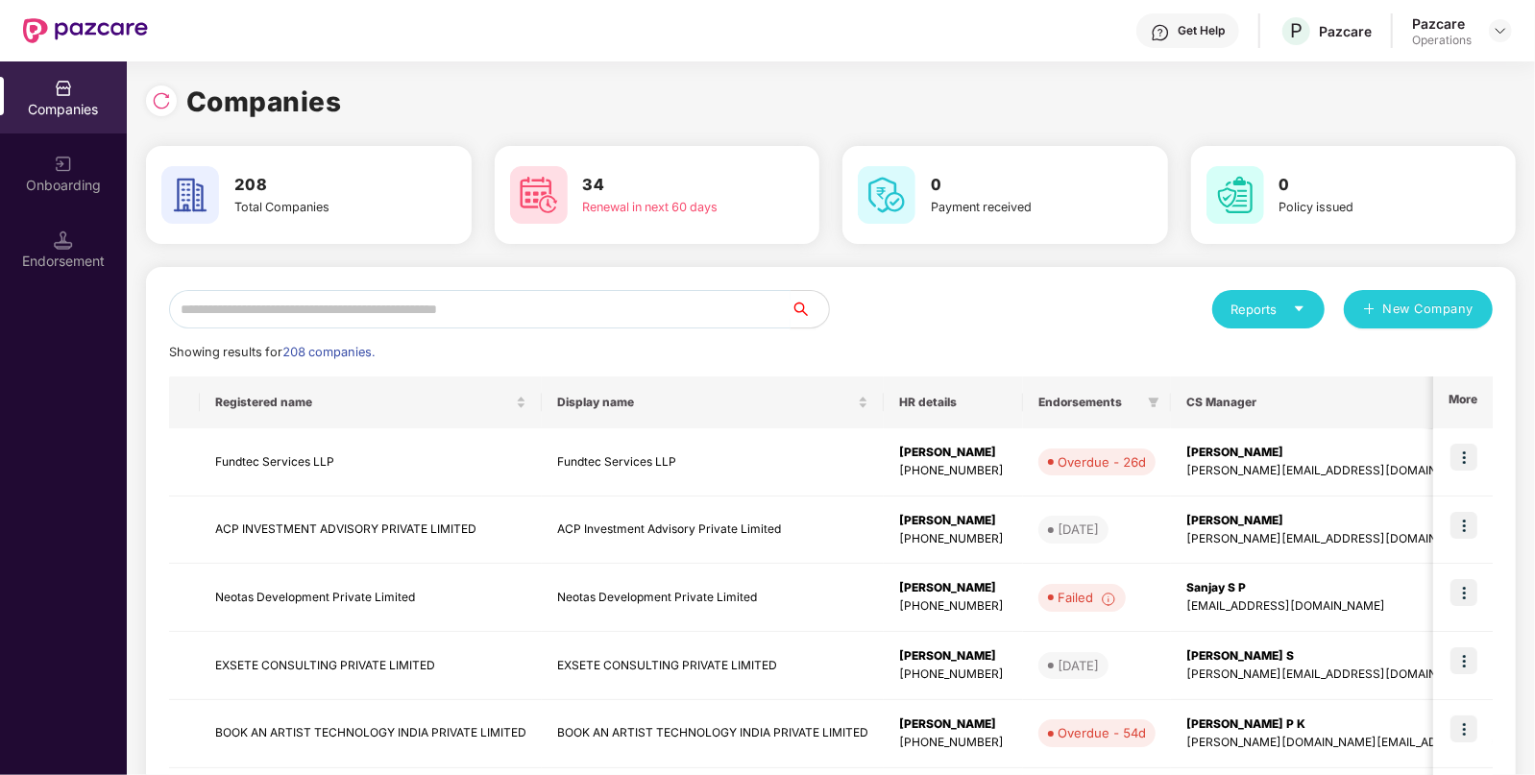
click at [617, 306] on input "text" at bounding box center [480, 309] width 622 height 38
paste input "******"
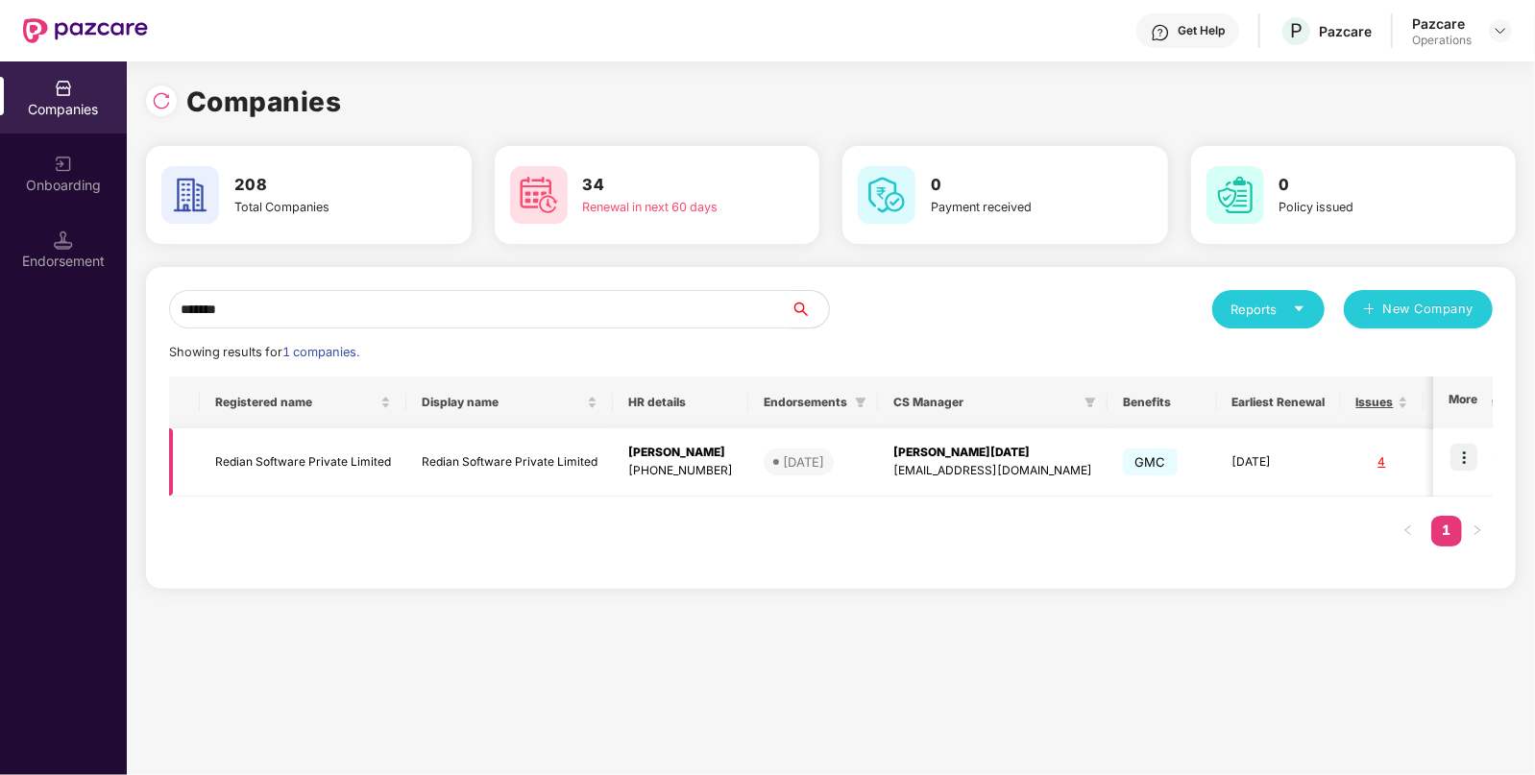
type input "******"
click at [287, 472] on td "Redian Software Private Limited" at bounding box center [303, 462] width 207 height 68
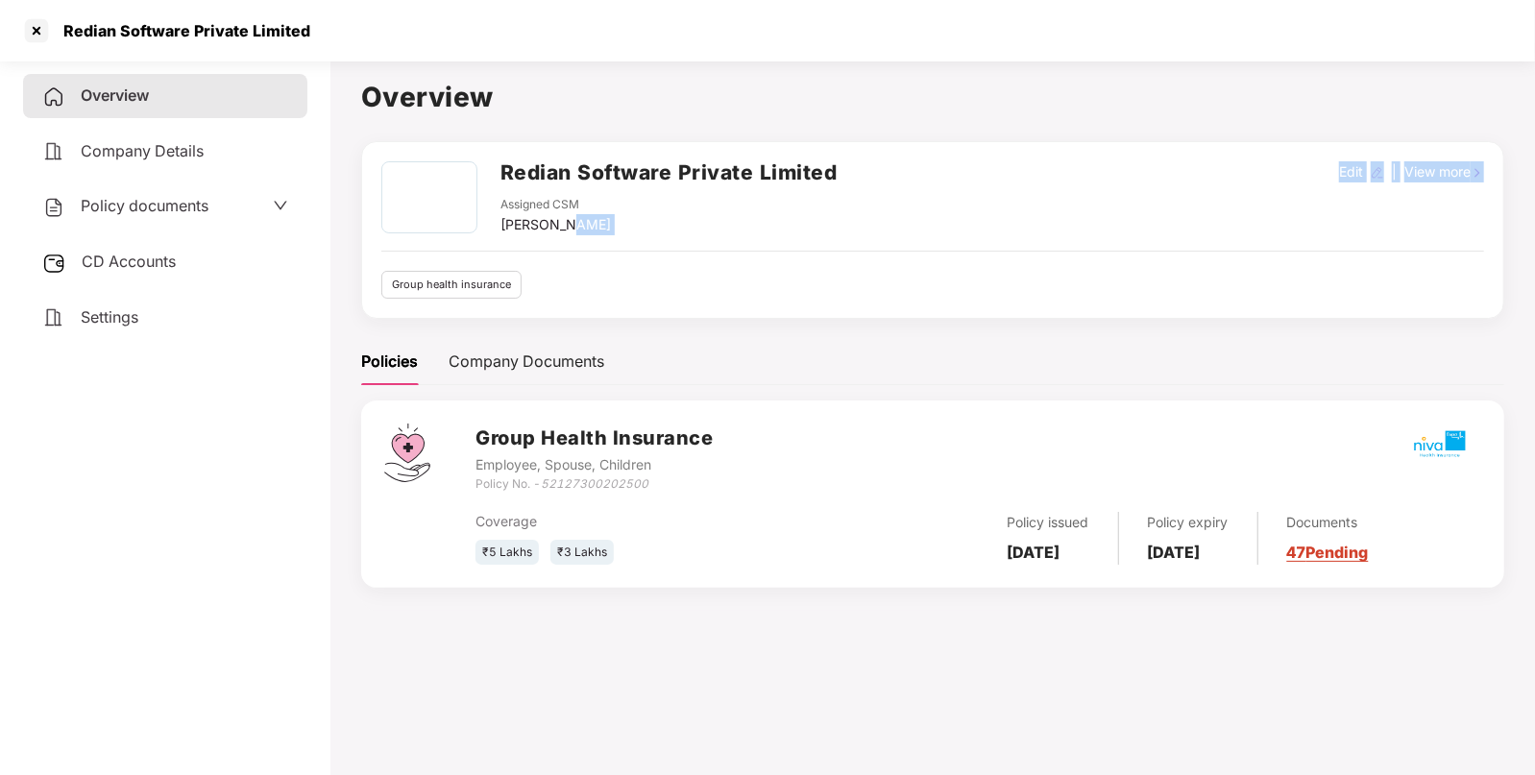
drag, startPoint x: 501, startPoint y: 236, endPoint x: 561, endPoint y: 232, distance: 59.8
click at [561, 232] on div "Redian Software Private Limited Assigned CSM [PERSON_NAME] Edit | View more Gro…" at bounding box center [932, 229] width 1103 height 137
click at [502, 232] on div "[PERSON_NAME]" at bounding box center [555, 224] width 110 height 21
drag, startPoint x: 502, startPoint y: 232, endPoint x: 586, endPoint y: 241, distance: 84.1
click at [586, 241] on div "Redian Software Private Limited Assigned CSM [PERSON_NAME] Edit | View more Gro…" at bounding box center [932, 229] width 1103 height 137
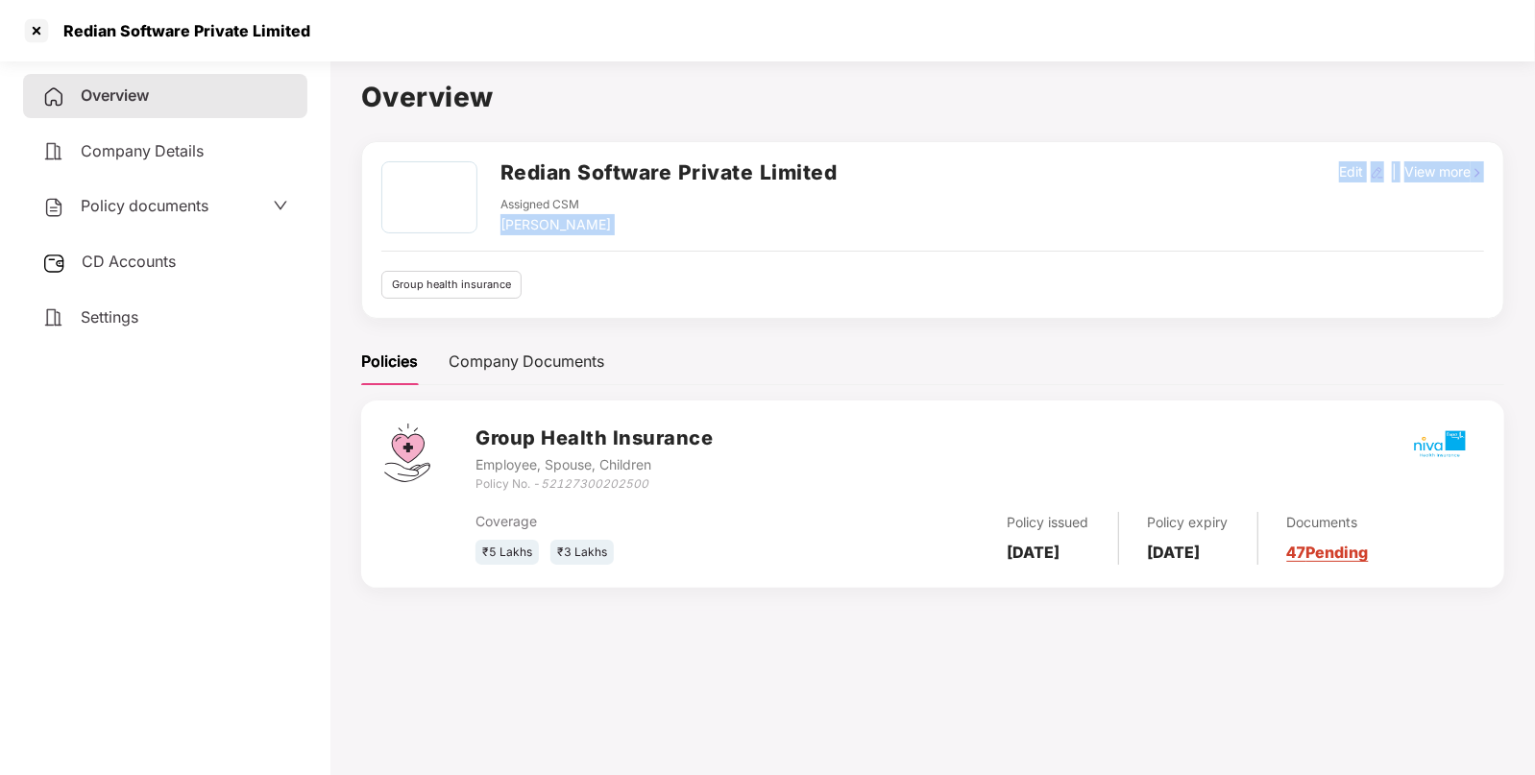
click at [586, 241] on div "Redian Software Private Limited Assigned CSM [PERSON_NAME] Edit | View more Gro…" at bounding box center [932, 229] width 1103 height 137
drag, startPoint x: 502, startPoint y: 229, endPoint x: 602, endPoint y: 225, distance: 100.0
click at [602, 225] on div "Assigned CSM [PERSON_NAME]" at bounding box center [668, 215] width 337 height 39
copy div "[PERSON_NAME]"
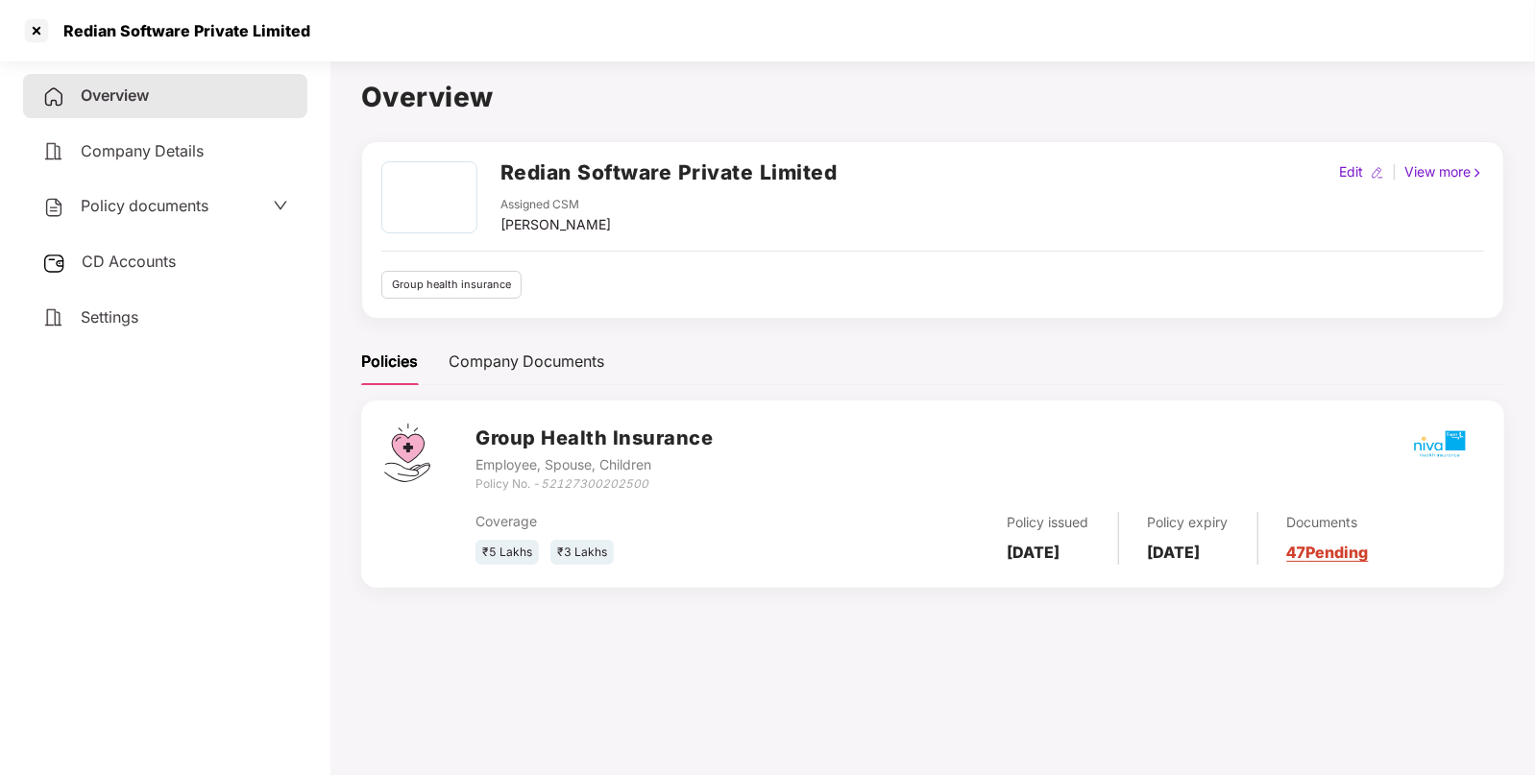
click at [227, 319] on div "Settings" at bounding box center [165, 318] width 284 height 44
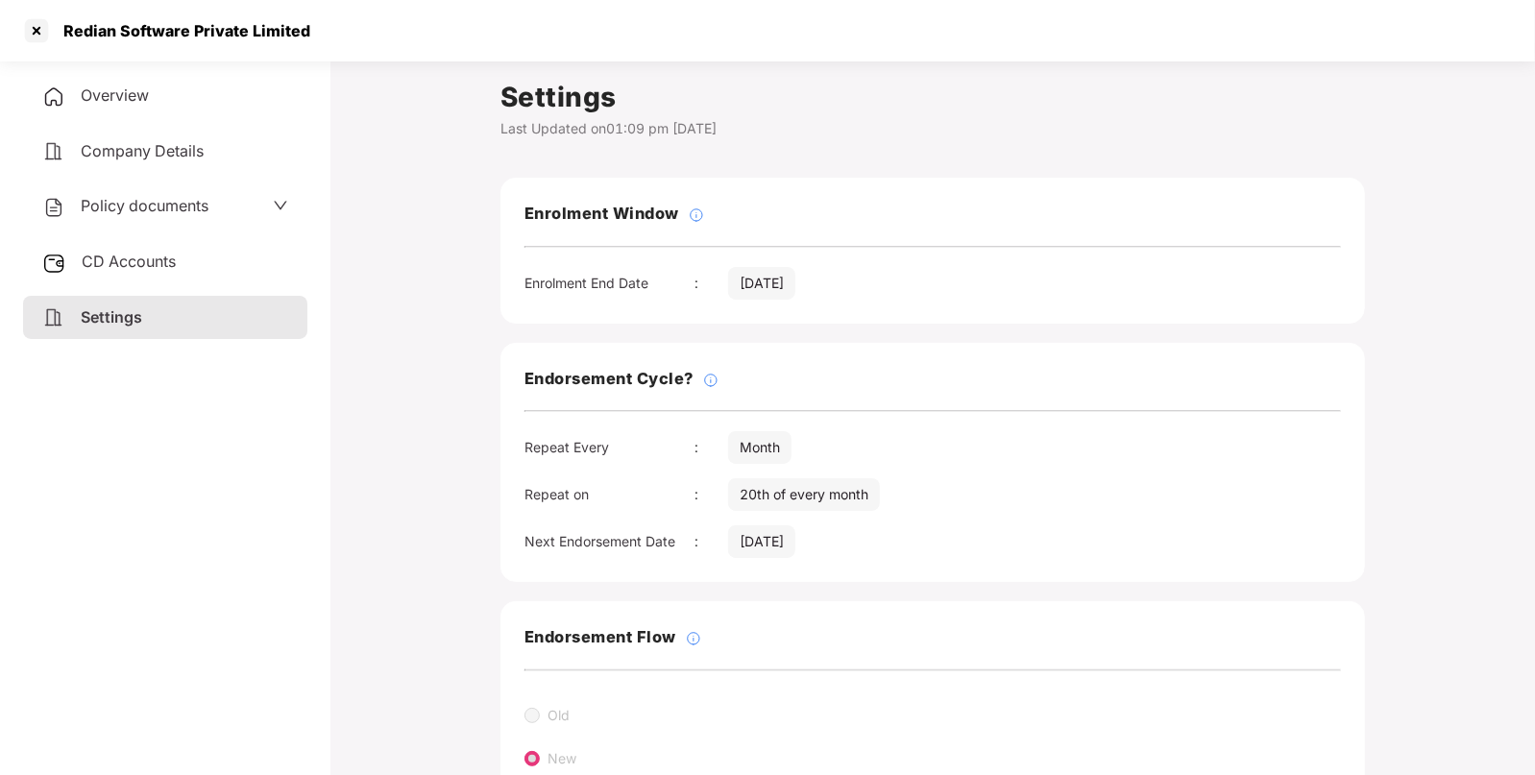
click at [177, 81] on div "Overview" at bounding box center [165, 96] width 284 height 44
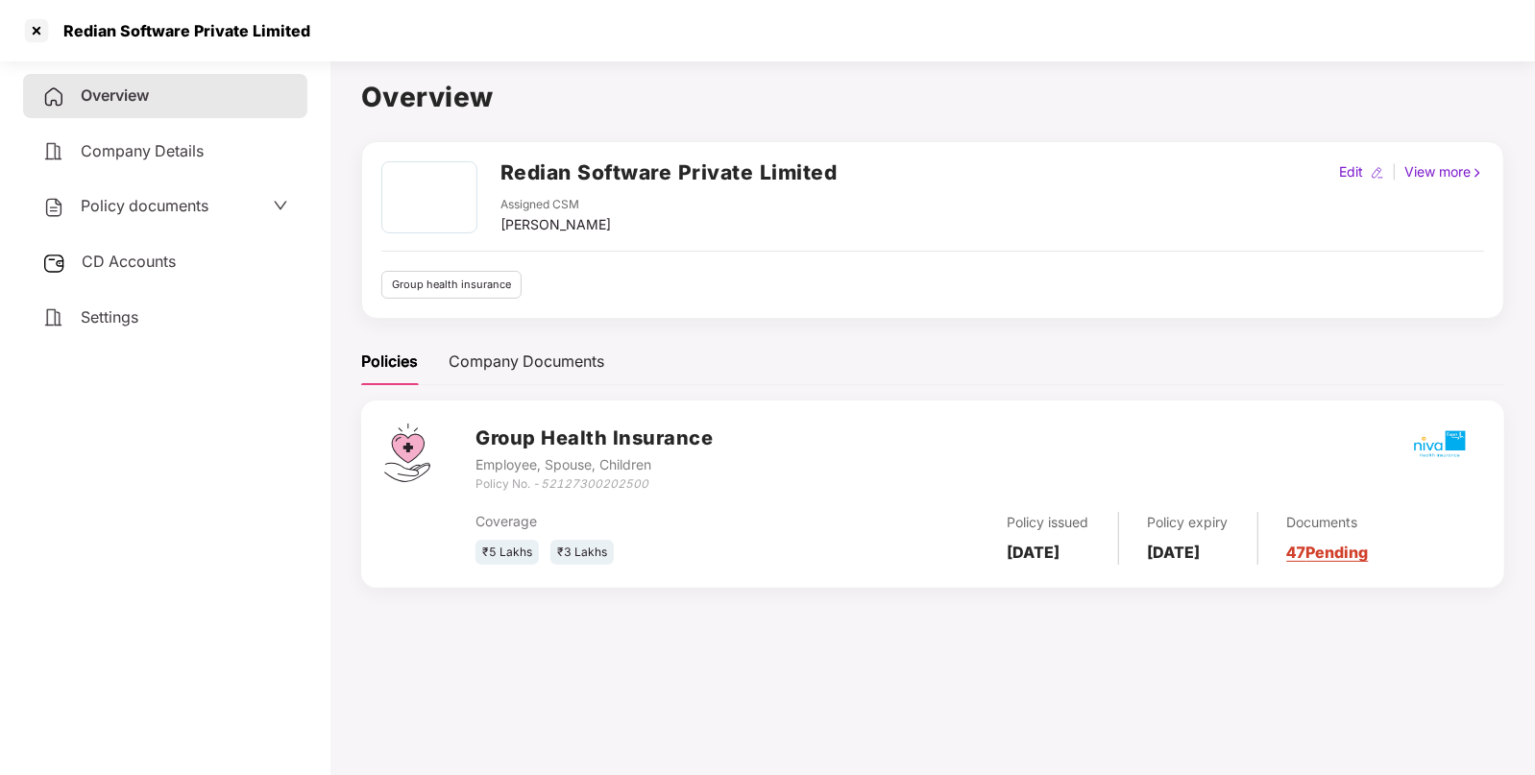
drag, startPoint x: 500, startPoint y: 223, endPoint x: 596, endPoint y: 226, distance: 95.1
click at [596, 226] on div "[PERSON_NAME]" at bounding box center [555, 224] width 110 height 21
copy div "[PERSON_NAME]"
click at [42, 29] on div at bounding box center [36, 30] width 31 height 31
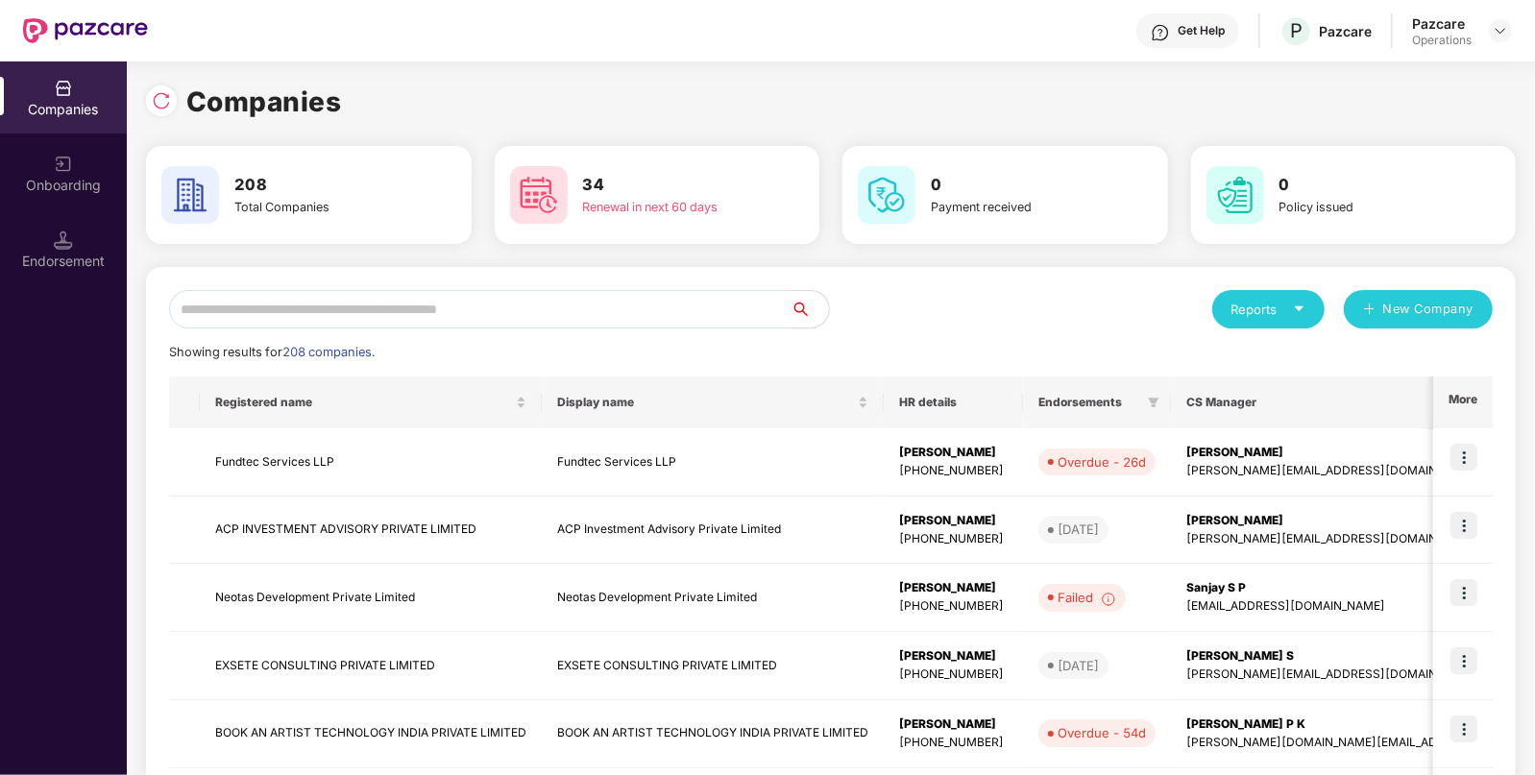
click at [586, 314] on input "text" at bounding box center [480, 309] width 622 height 38
paste input "********"
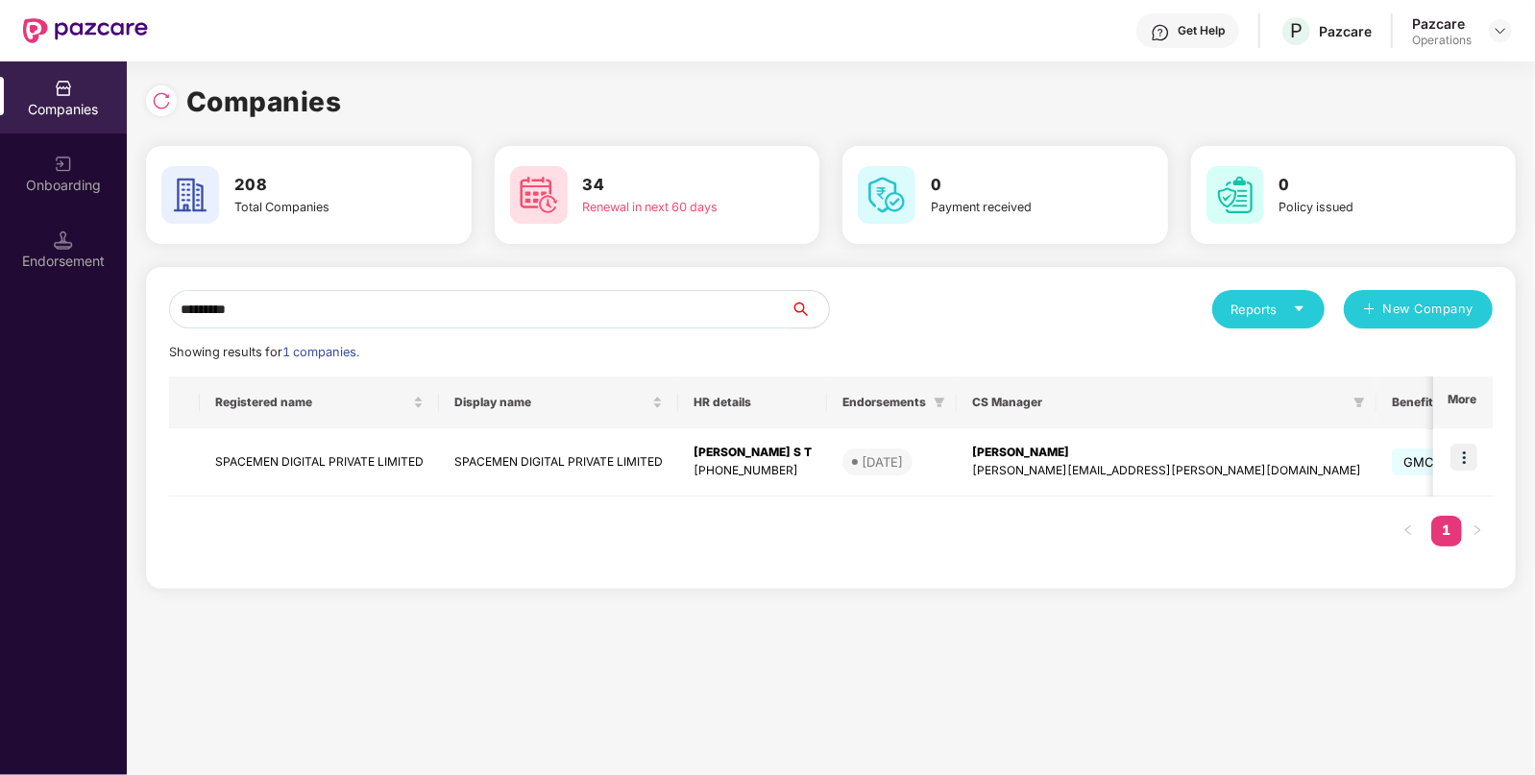
type input "********"
click at [73, 264] on div "Endorsement" at bounding box center [63, 261] width 127 height 19
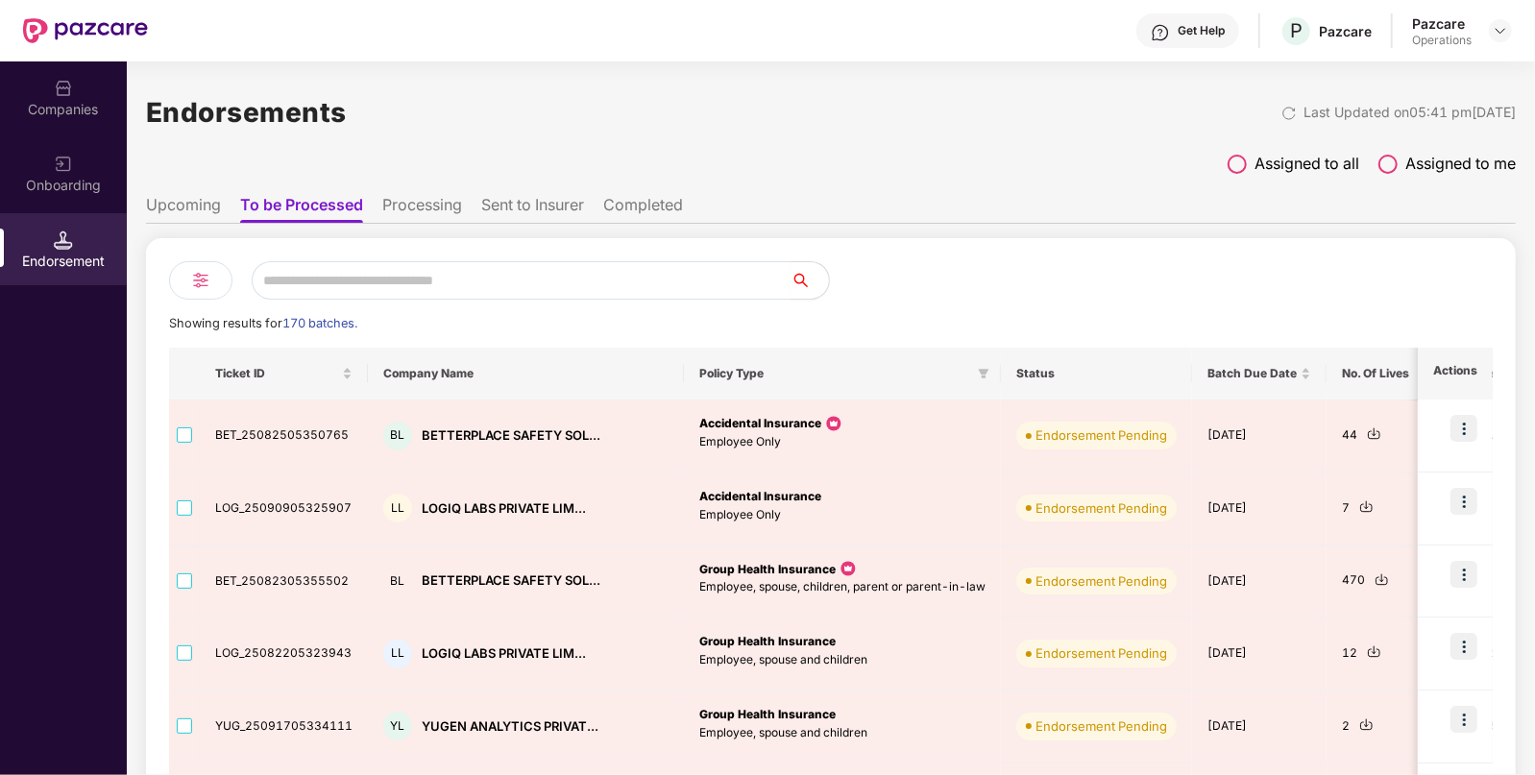
click at [500, 283] on input "text" at bounding box center [521, 280] width 539 height 38
paste input "********"
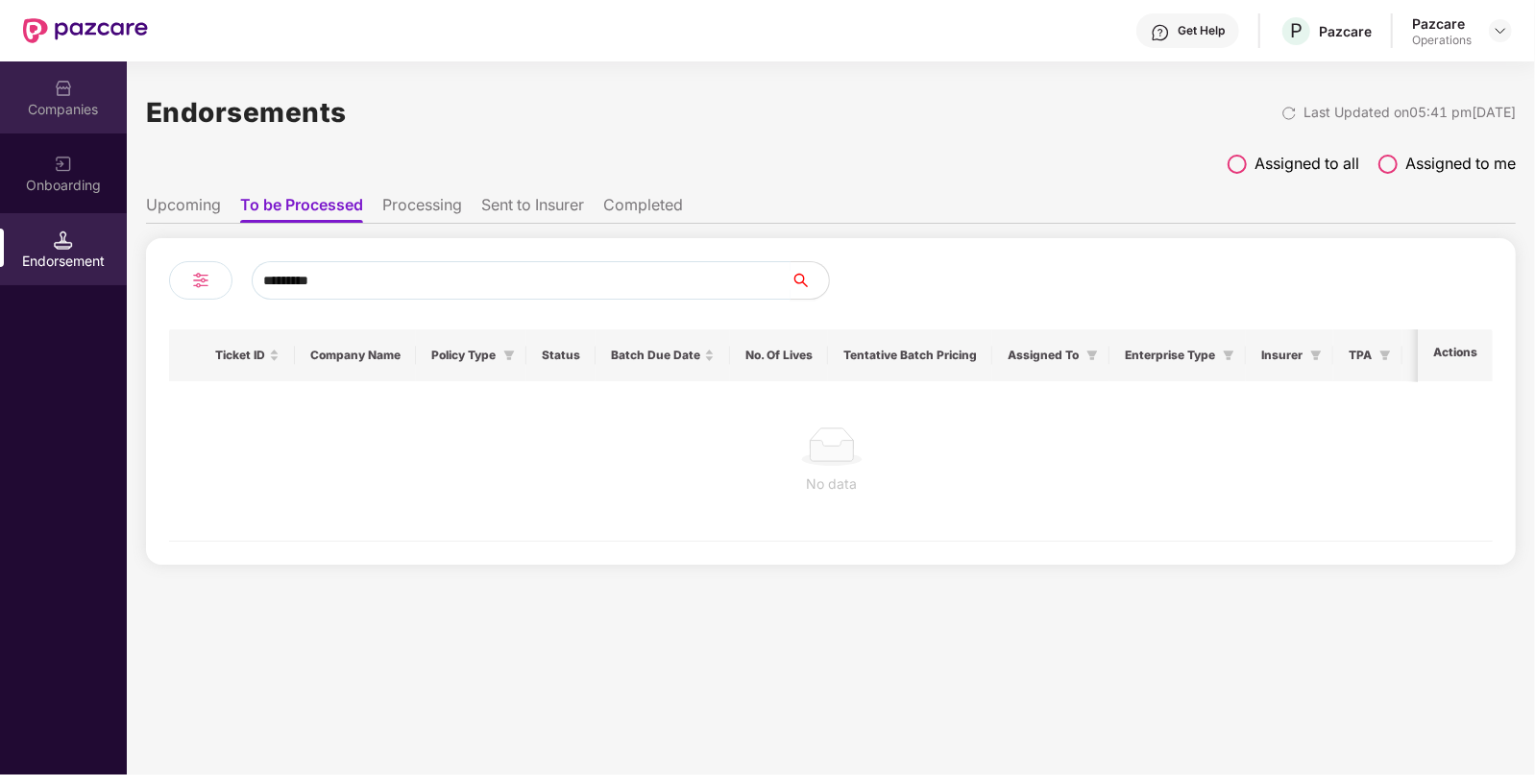
type input "********"
click at [38, 104] on div "Companies" at bounding box center [63, 109] width 127 height 19
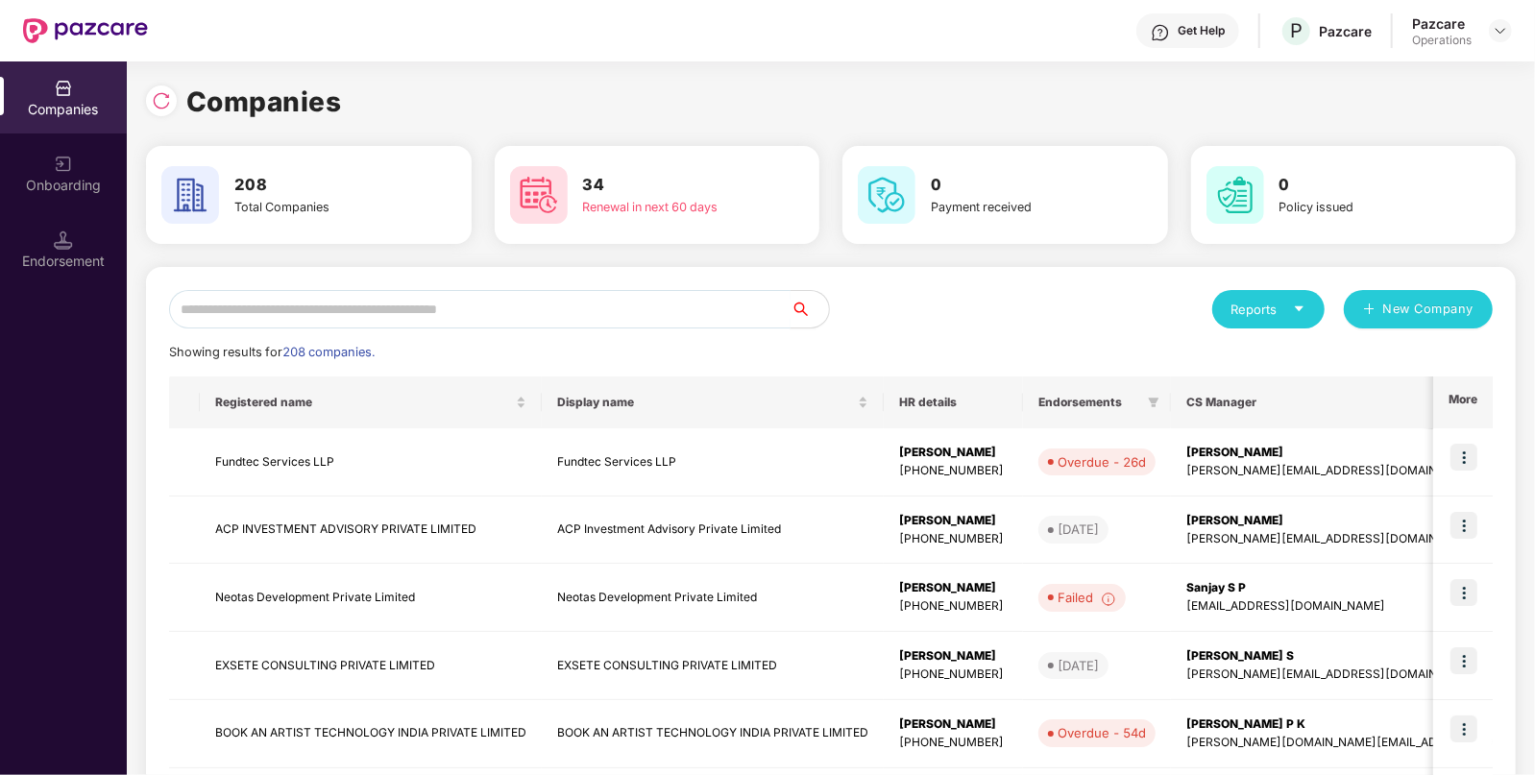
click at [409, 305] on input "text" at bounding box center [480, 309] width 622 height 38
paste input "********"
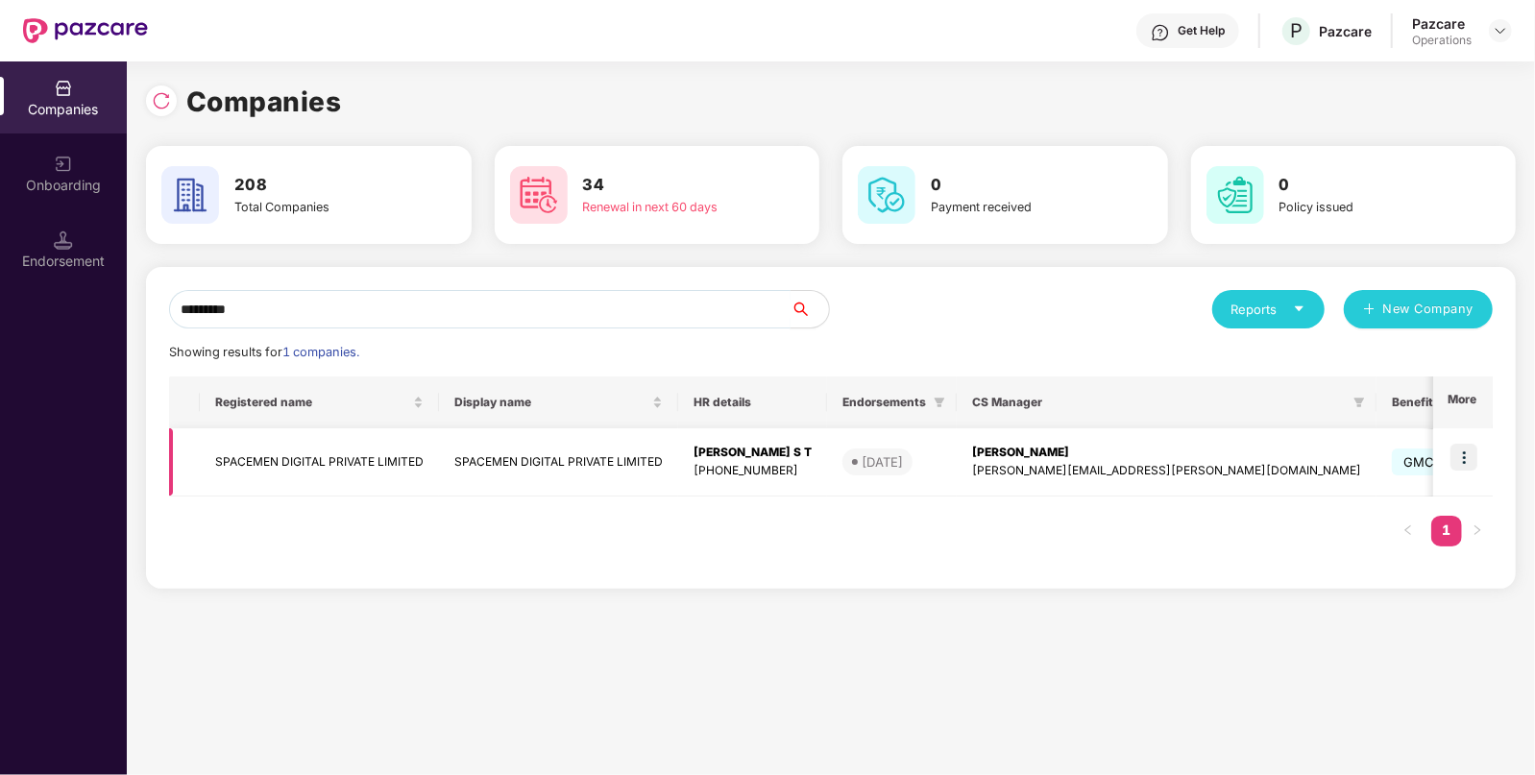
type input "********"
click at [1460, 442] on td at bounding box center [1463, 462] width 60 height 68
click at [1465, 463] on img at bounding box center [1464, 457] width 27 height 27
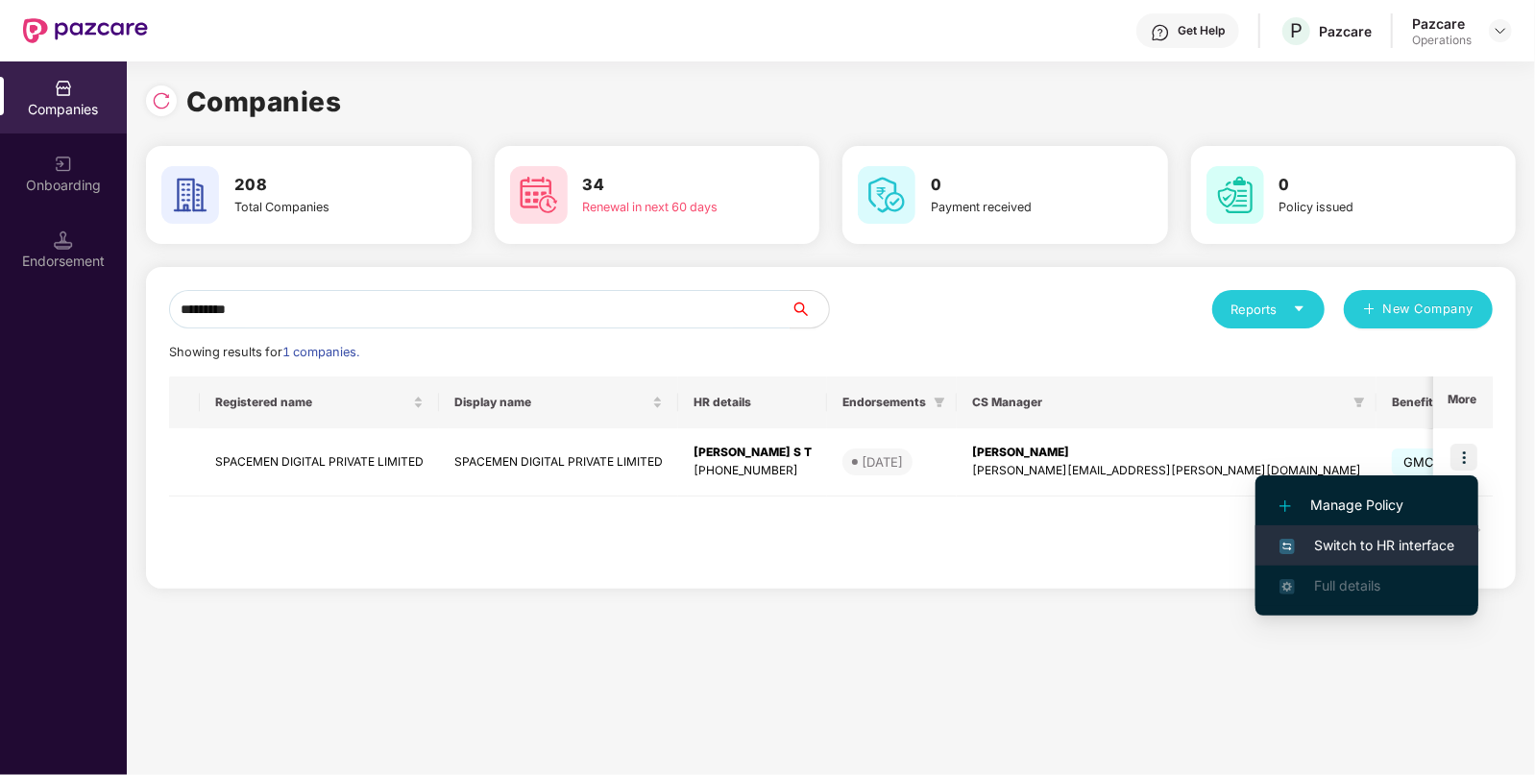
click at [1399, 564] on ul "Manage Policy Switch to HR interface Full details" at bounding box center [1367, 546] width 223 height 140
click at [1403, 552] on span "Switch to HR interface" at bounding box center [1367, 545] width 175 height 21
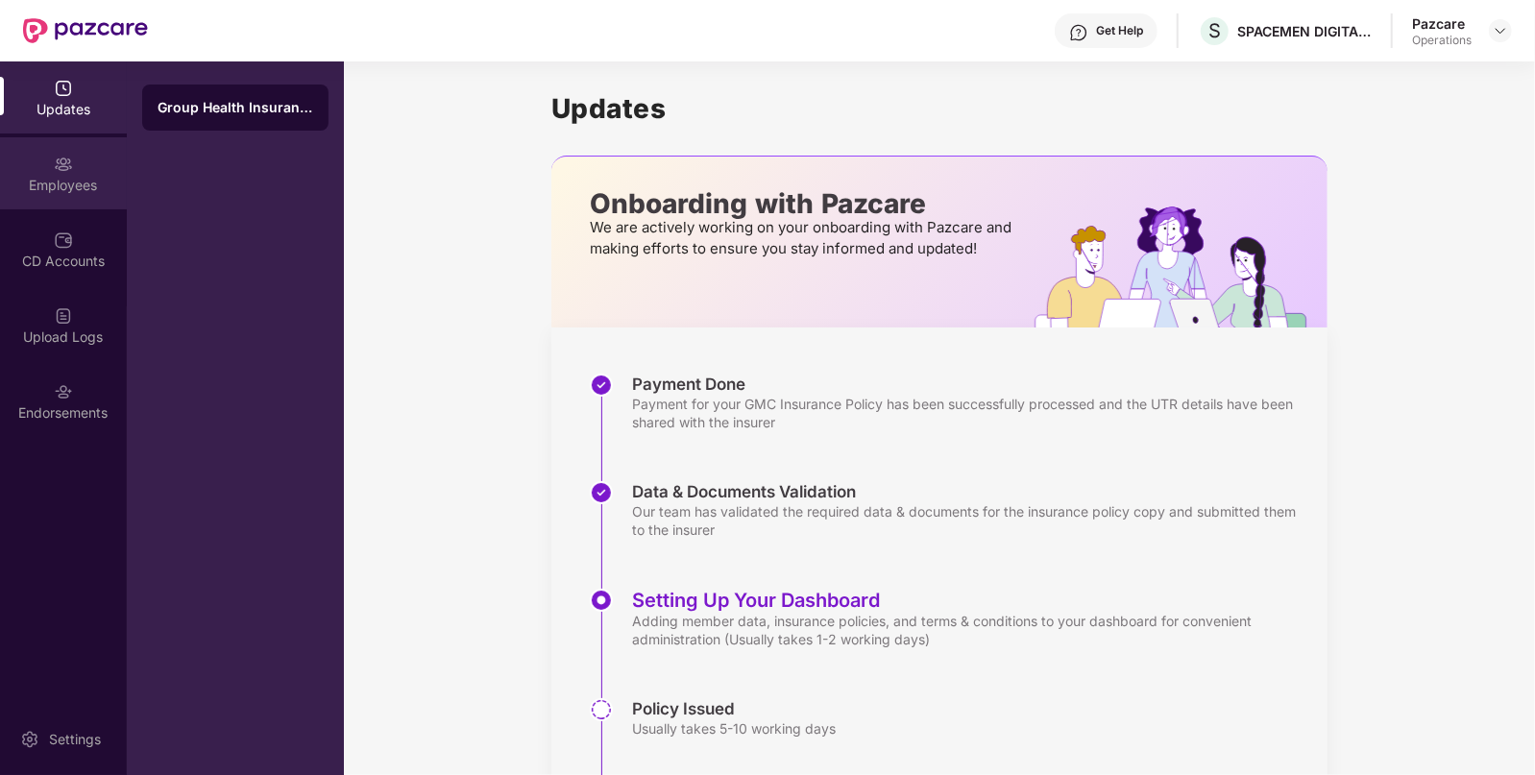
click at [101, 170] on div "Employees" at bounding box center [63, 173] width 127 height 72
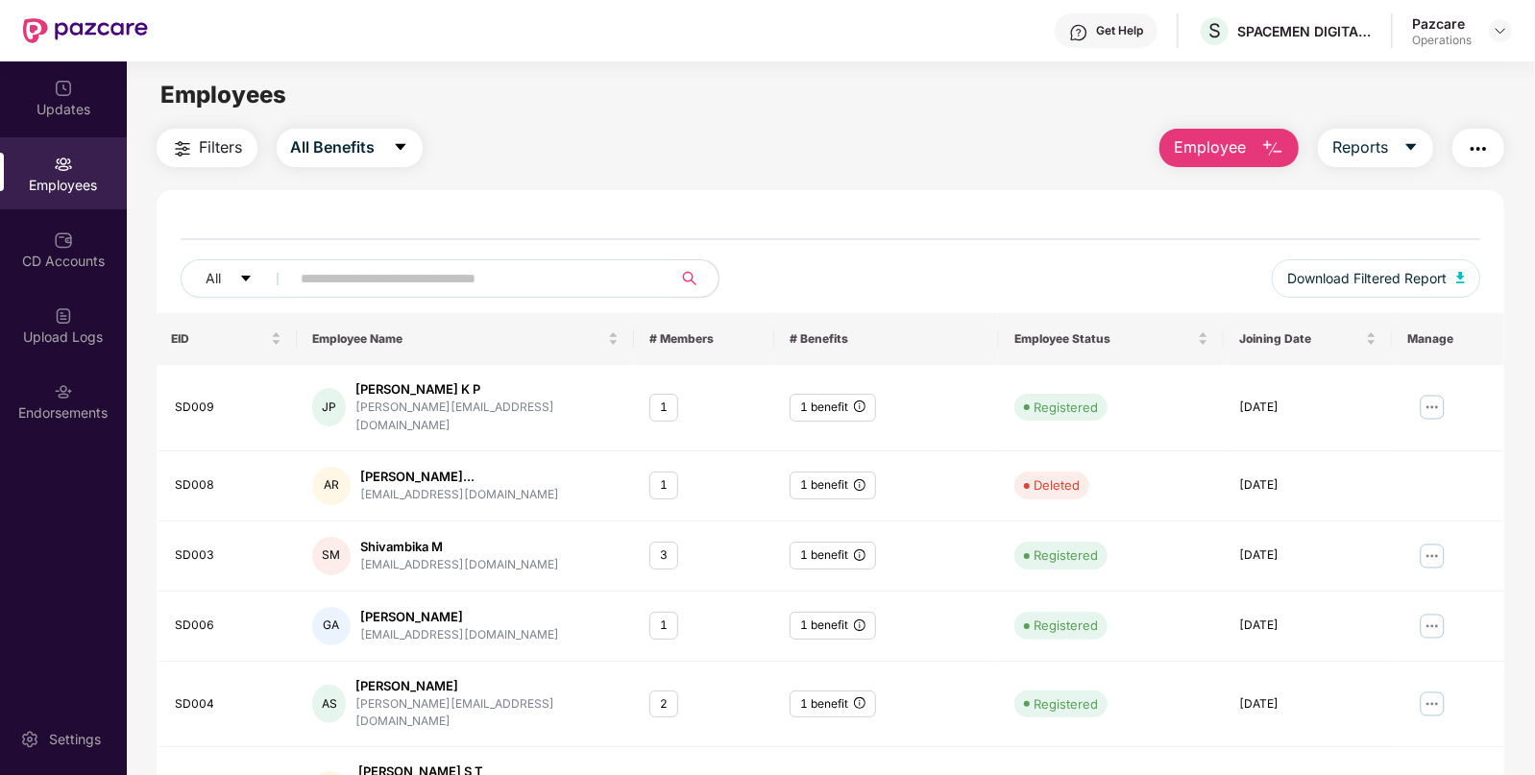
click at [241, 134] on button "Filters" at bounding box center [207, 148] width 101 height 38
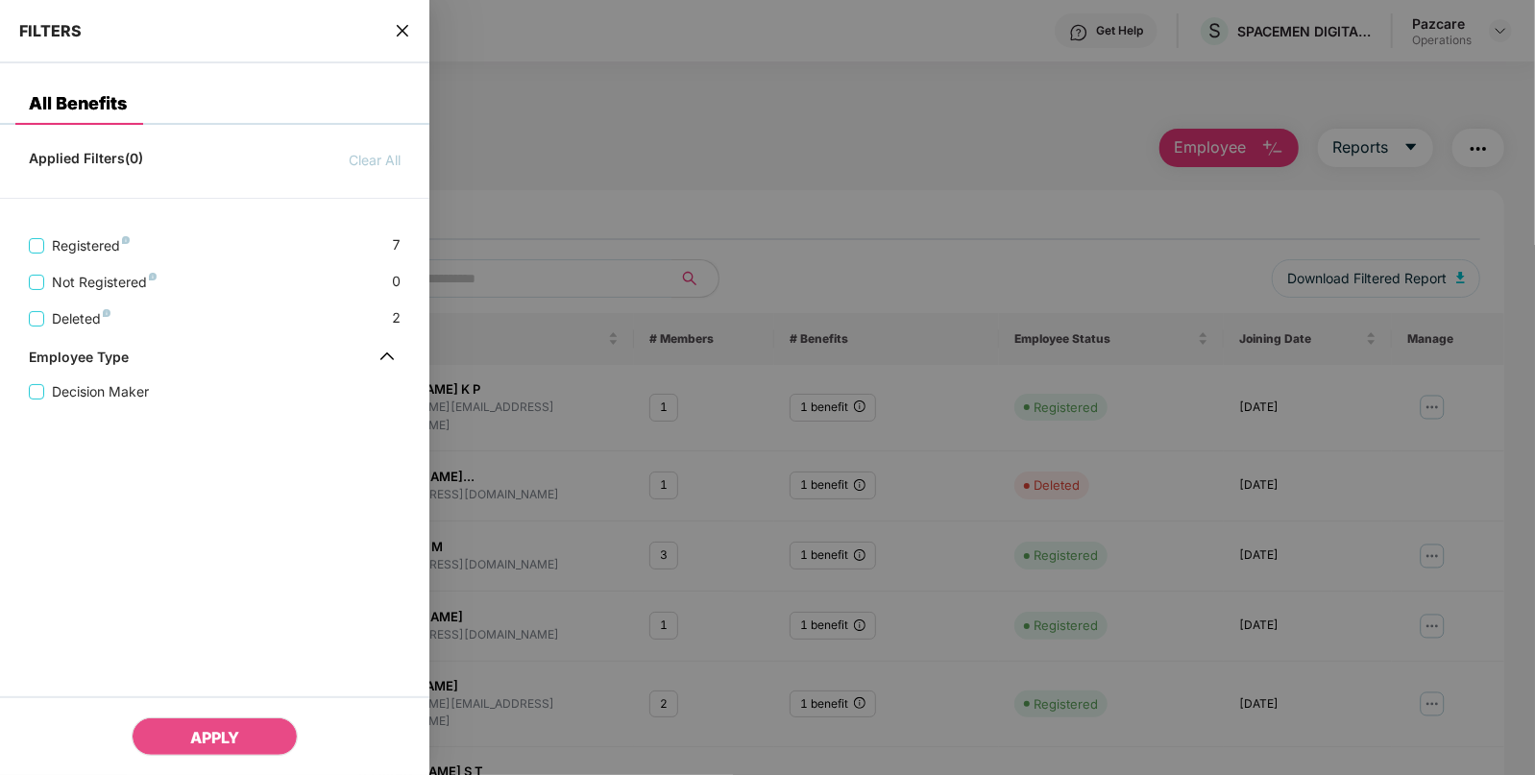
click at [404, 29] on icon "close" at bounding box center [403, 31] width 12 height 12
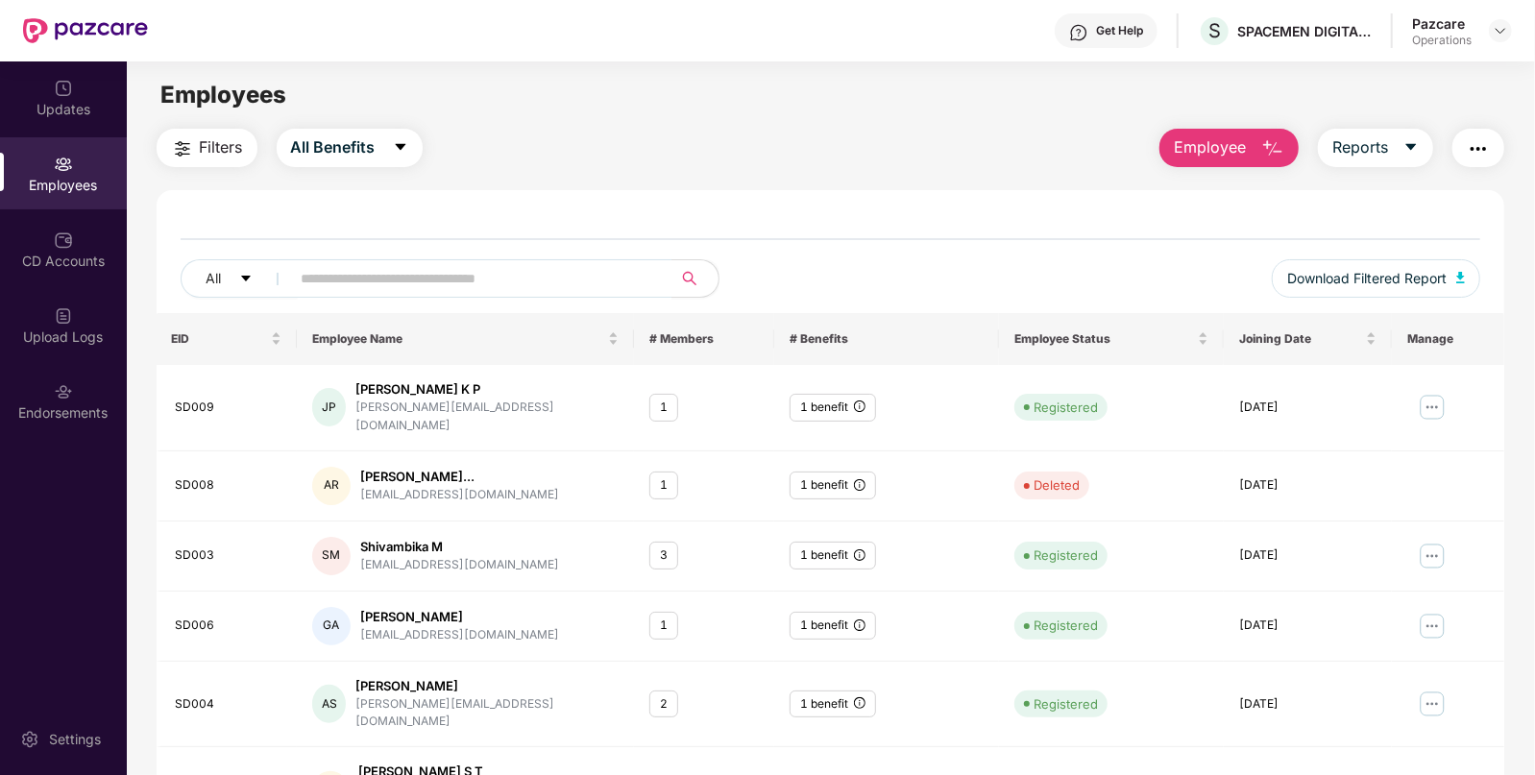
click at [1494, 149] on button "button" at bounding box center [1478, 148] width 52 height 38
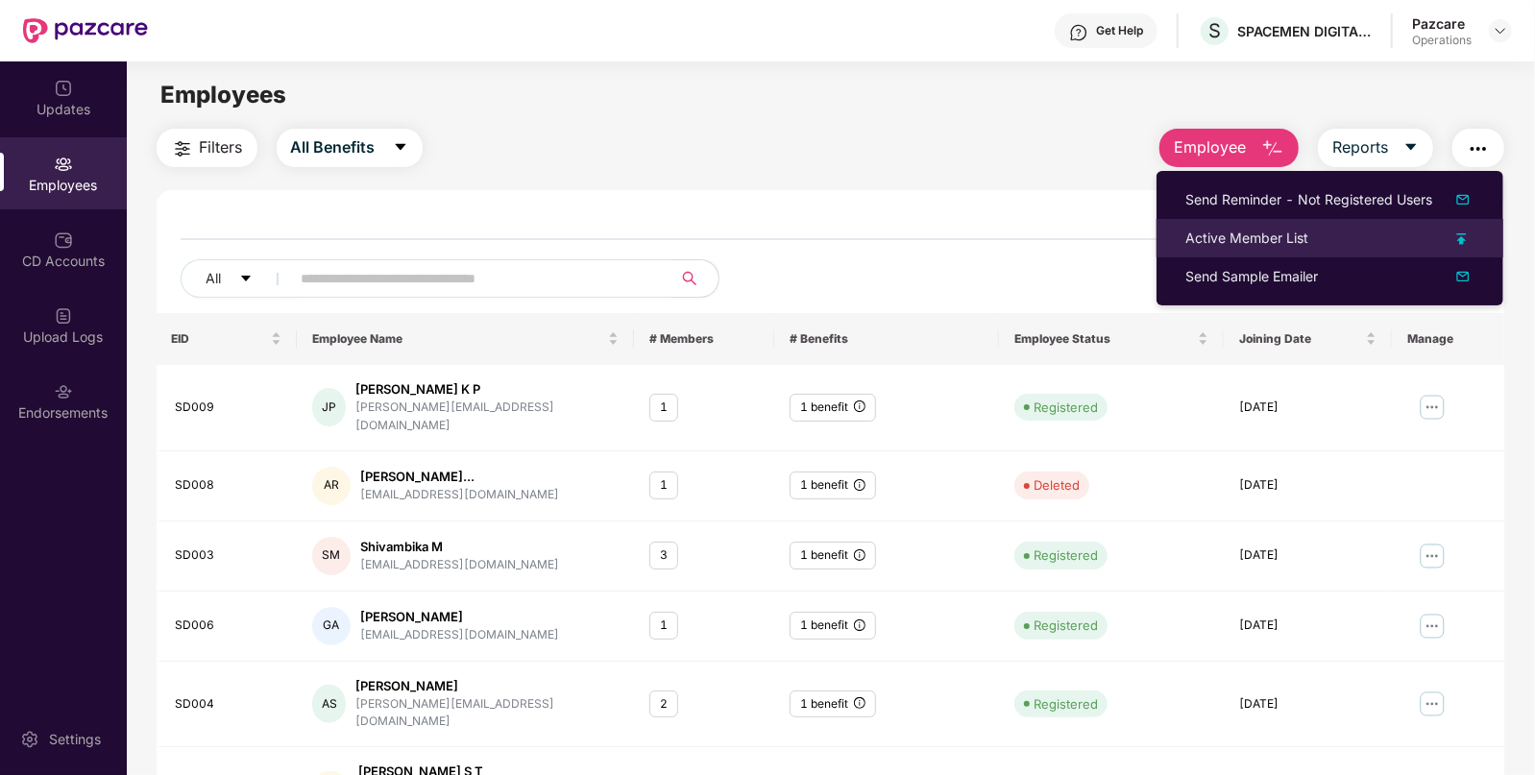
click at [1279, 240] on div "Active Member List" at bounding box center [1246, 238] width 123 height 21
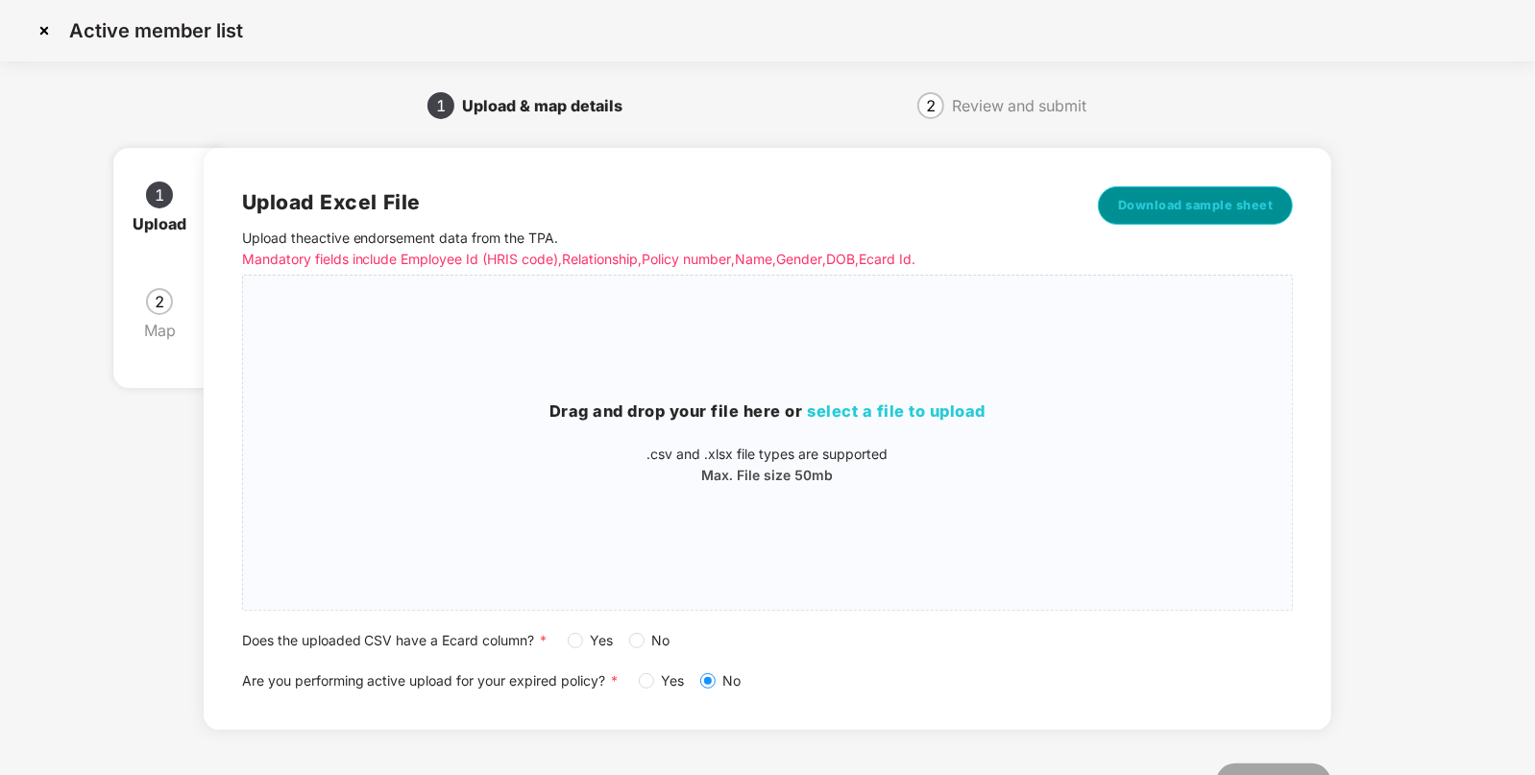
click at [1254, 205] on span "Download sample sheet" at bounding box center [1196, 205] width 156 height 19
click at [922, 388] on div "Drag and drop your file here or select a file to upload .csv and .xlsx file typ…" at bounding box center [768, 443] width 1050 height 304
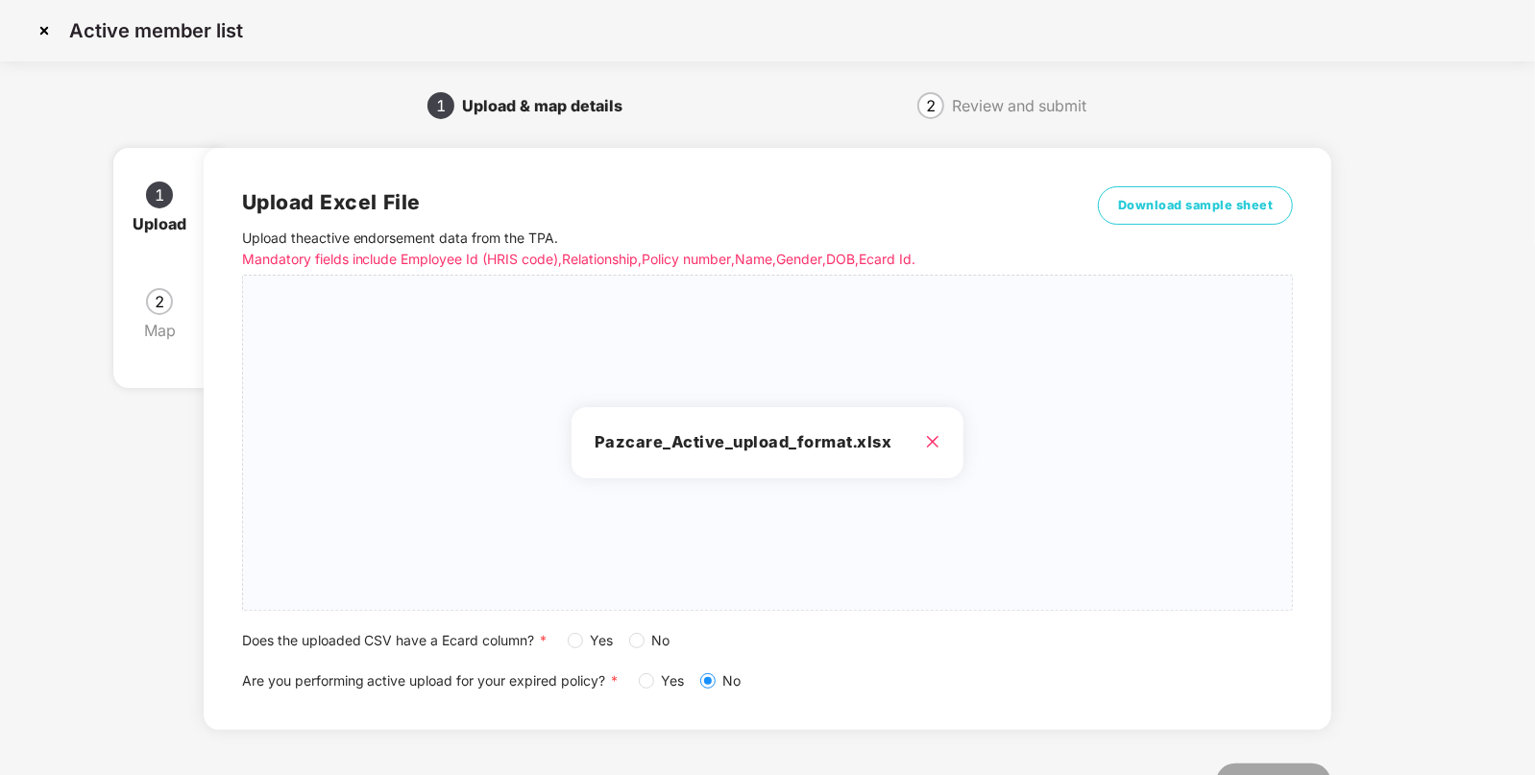
click at [594, 639] on span "Yes" at bounding box center [602, 640] width 38 height 21
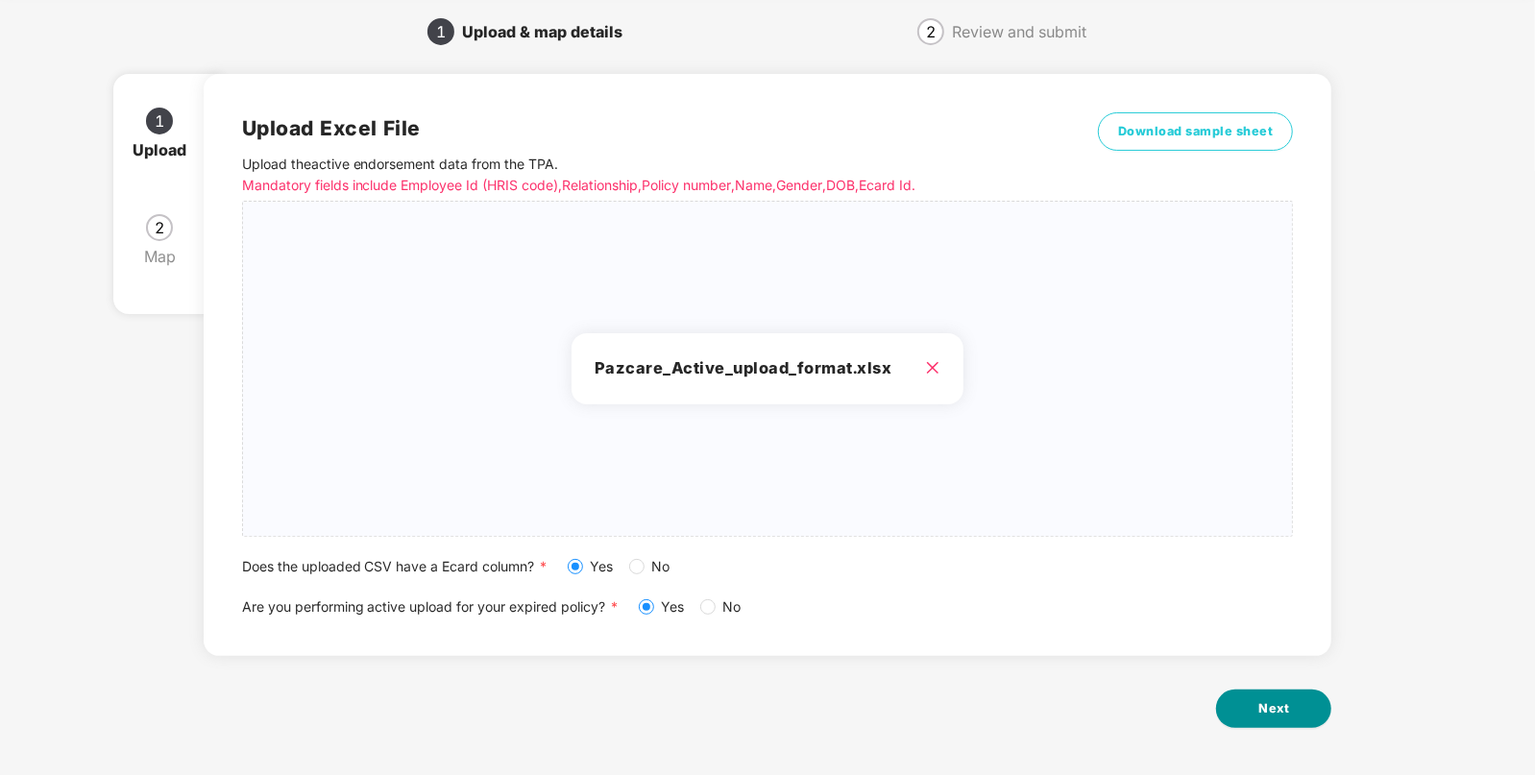
click at [1281, 710] on span "Next" at bounding box center [1273, 708] width 31 height 19
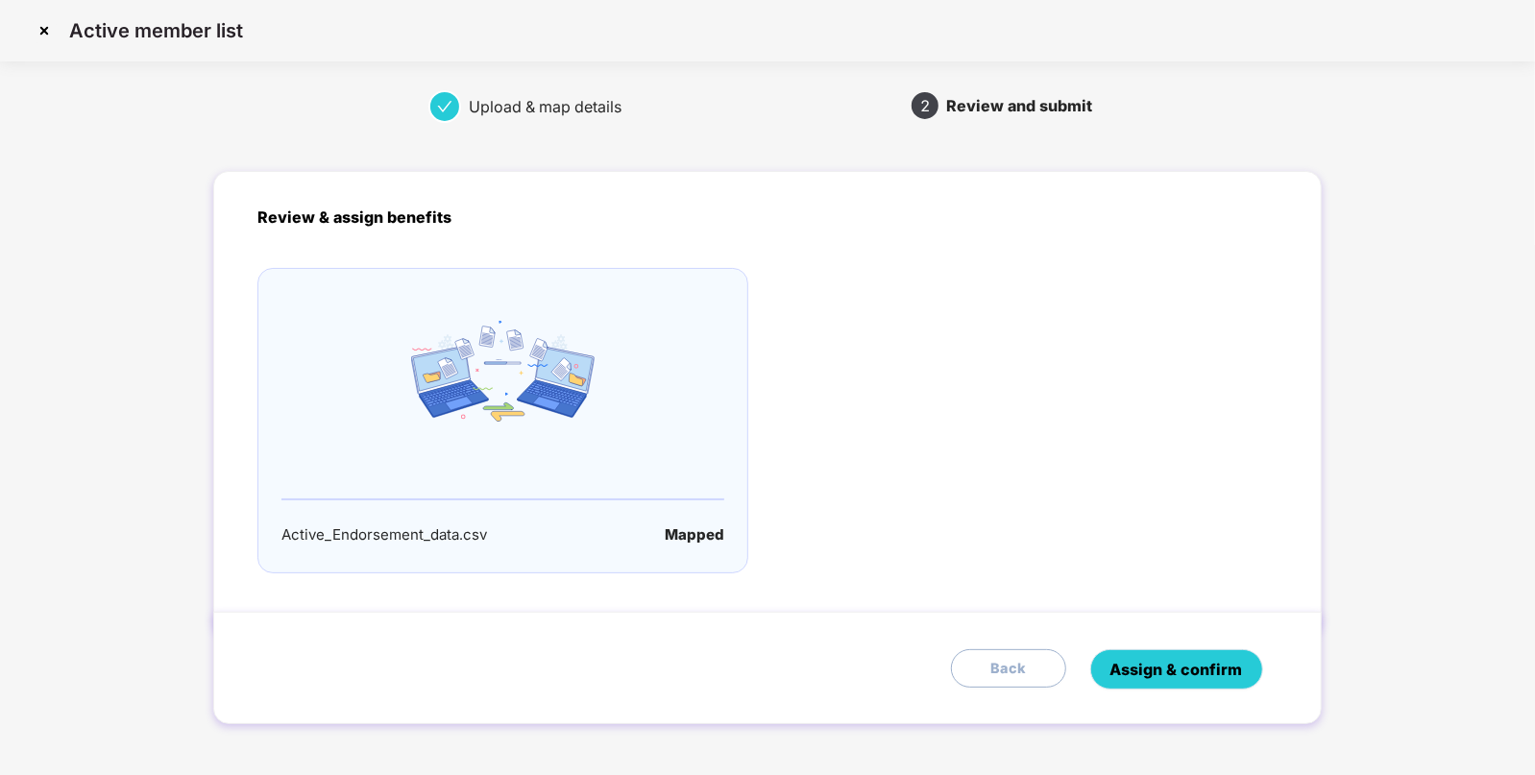
click at [1182, 667] on span "Assign & confirm" at bounding box center [1176, 670] width 133 height 24
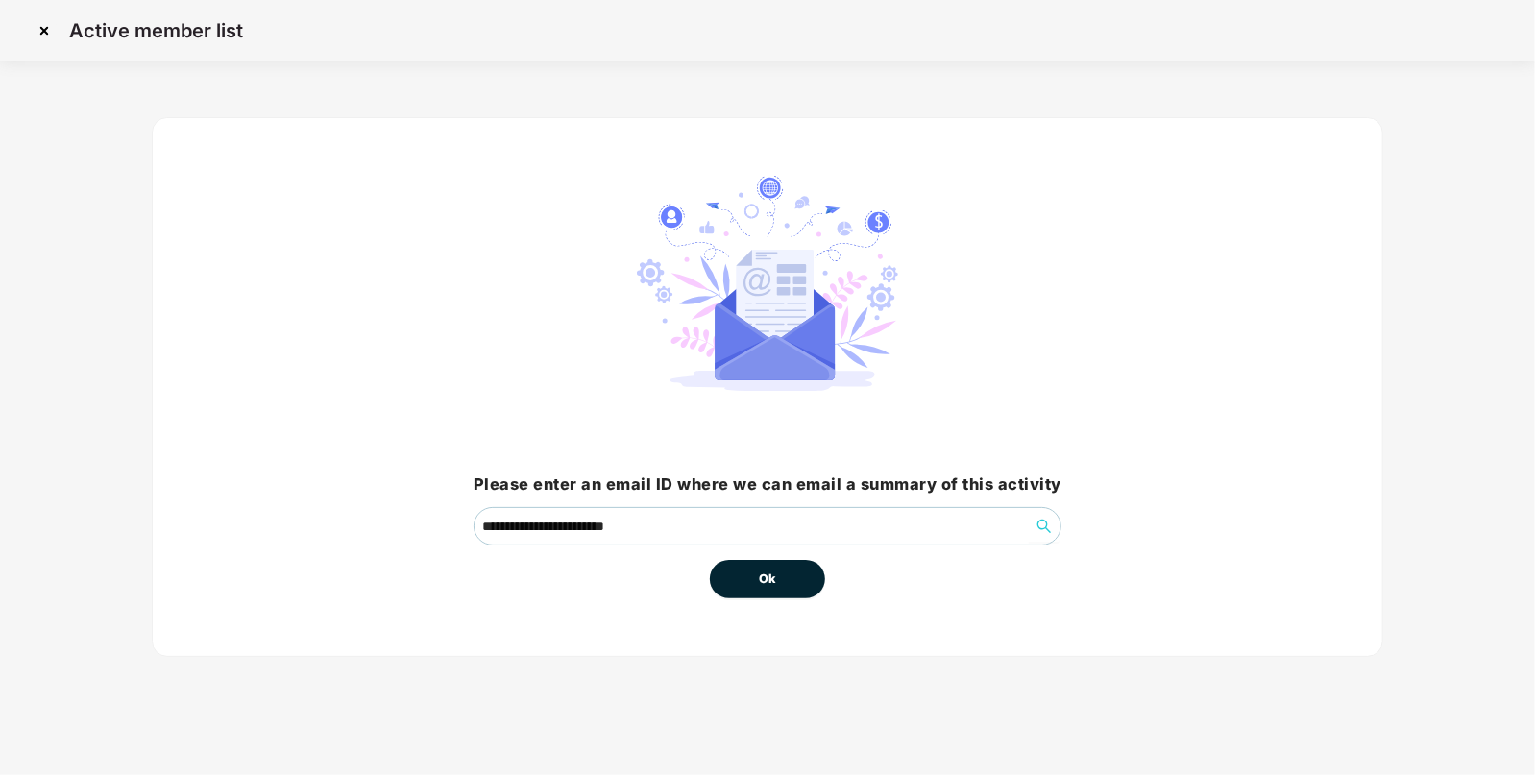
click at [788, 587] on button "Ok" at bounding box center [767, 579] width 115 height 38
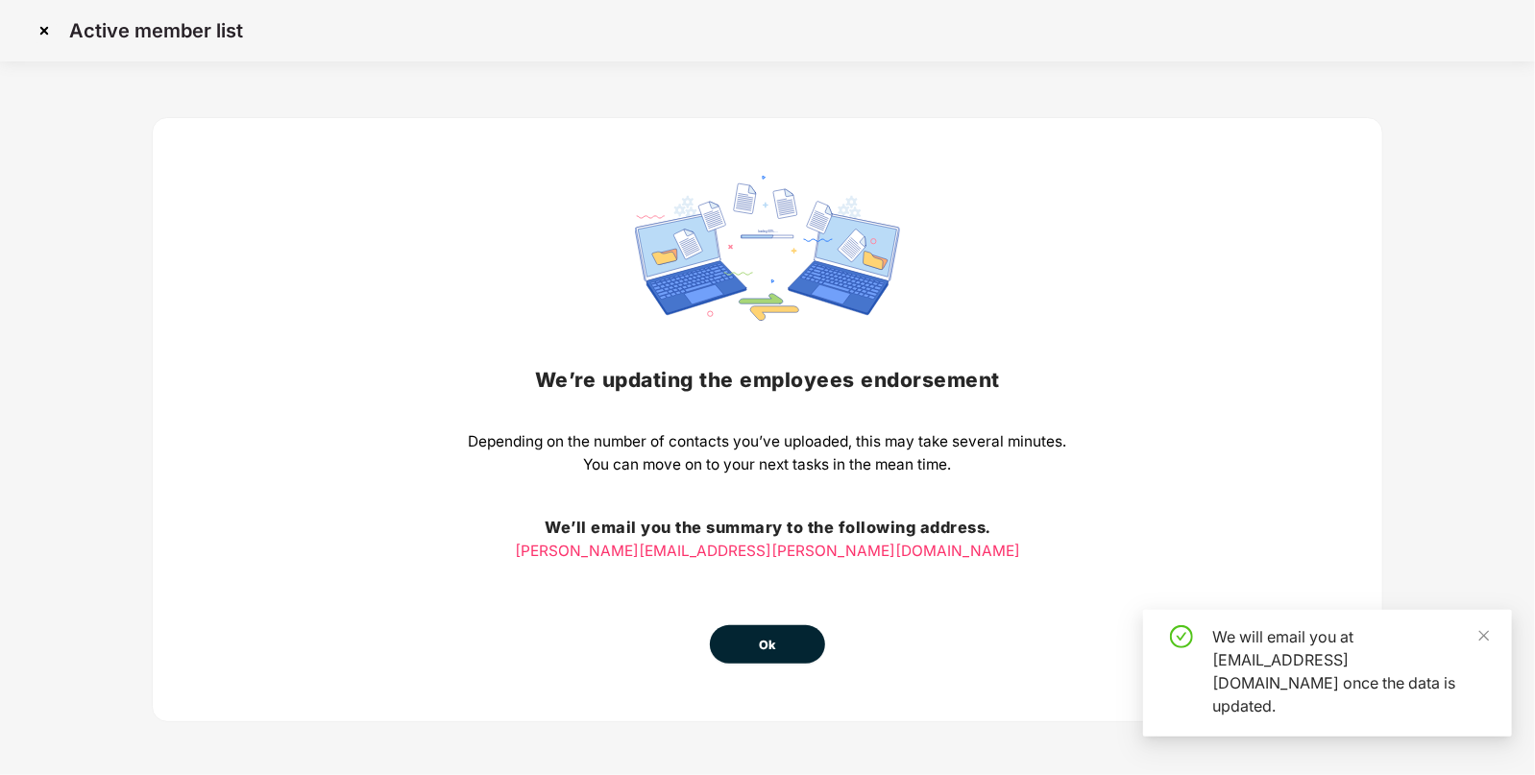
click at [759, 634] on button "Ok" at bounding box center [767, 644] width 115 height 38
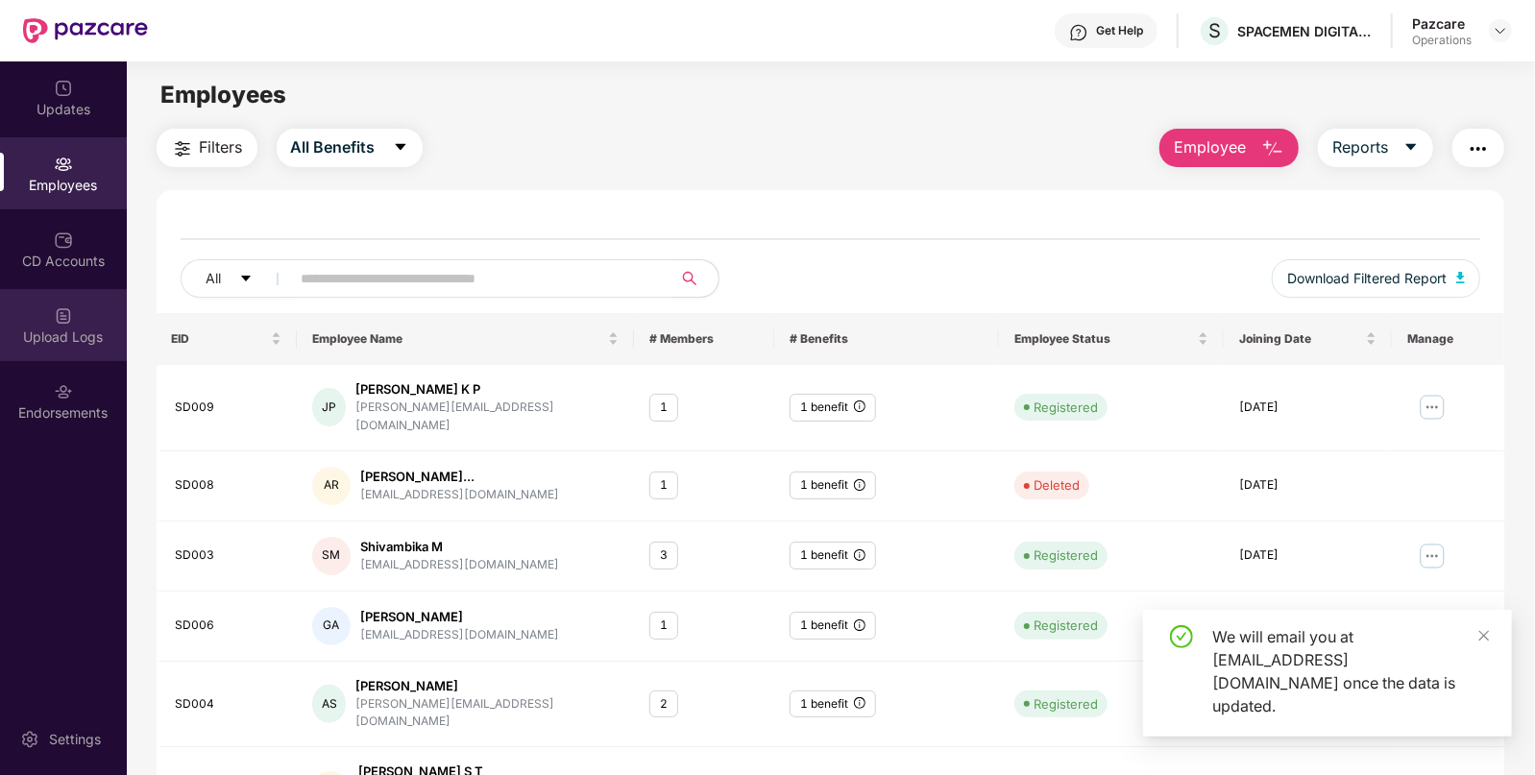
click at [75, 332] on div "Upload Logs" at bounding box center [63, 337] width 127 height 19
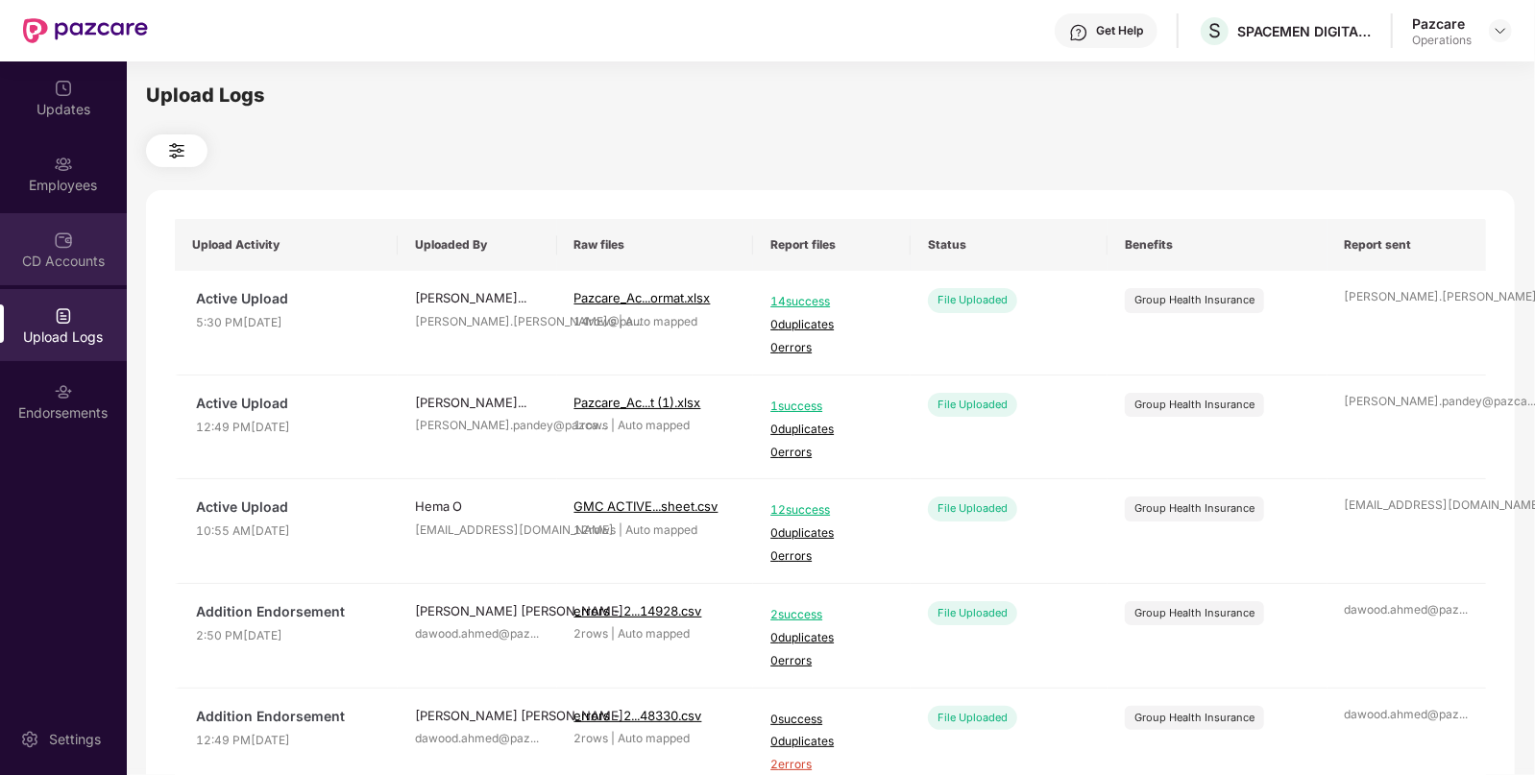
click at [69, 235] on img at bounding box center [63, 240] width 19 height 19
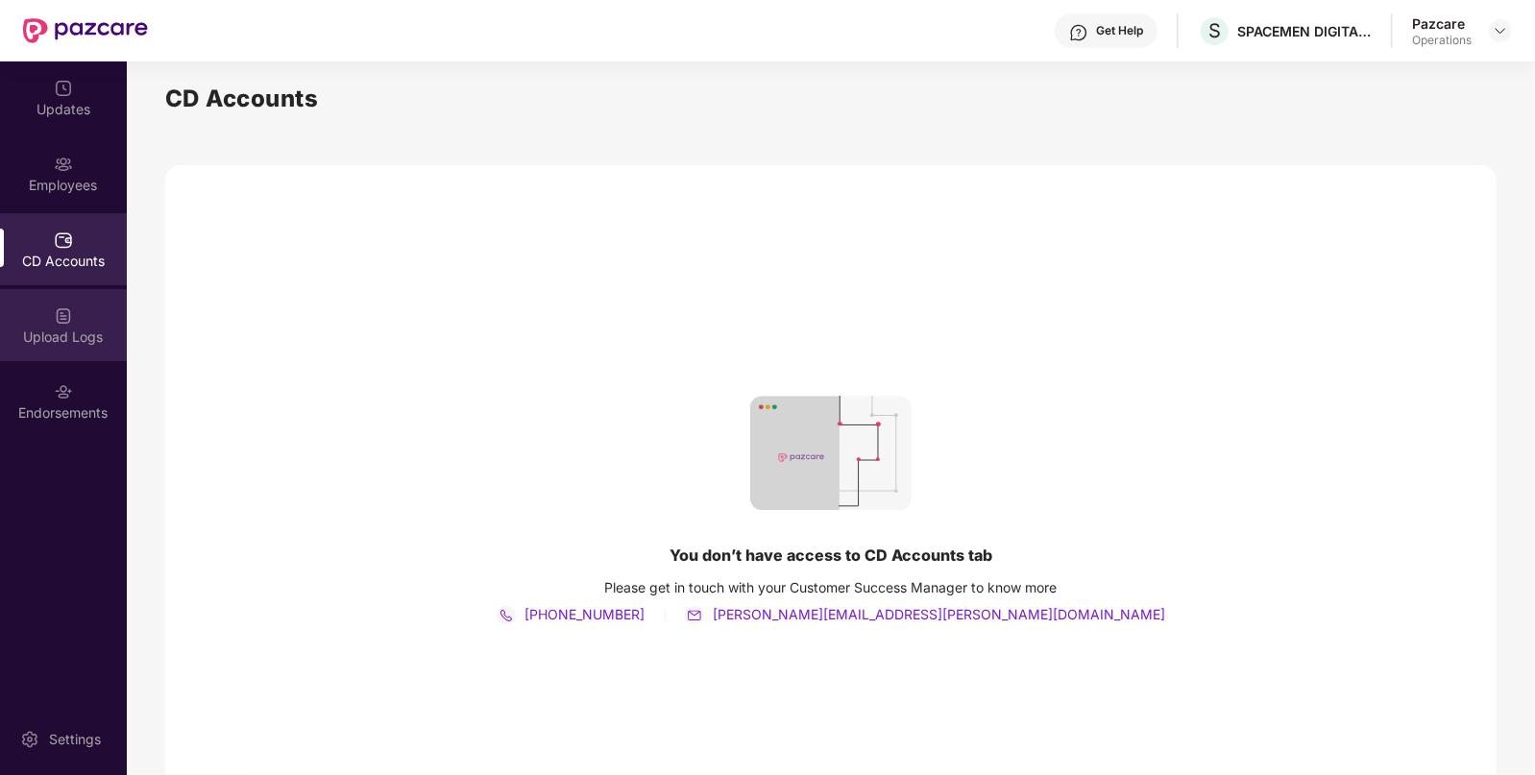
click at [77, 317] on div "Upload Logs" at bounding box center [63, 325] width 127 height 72
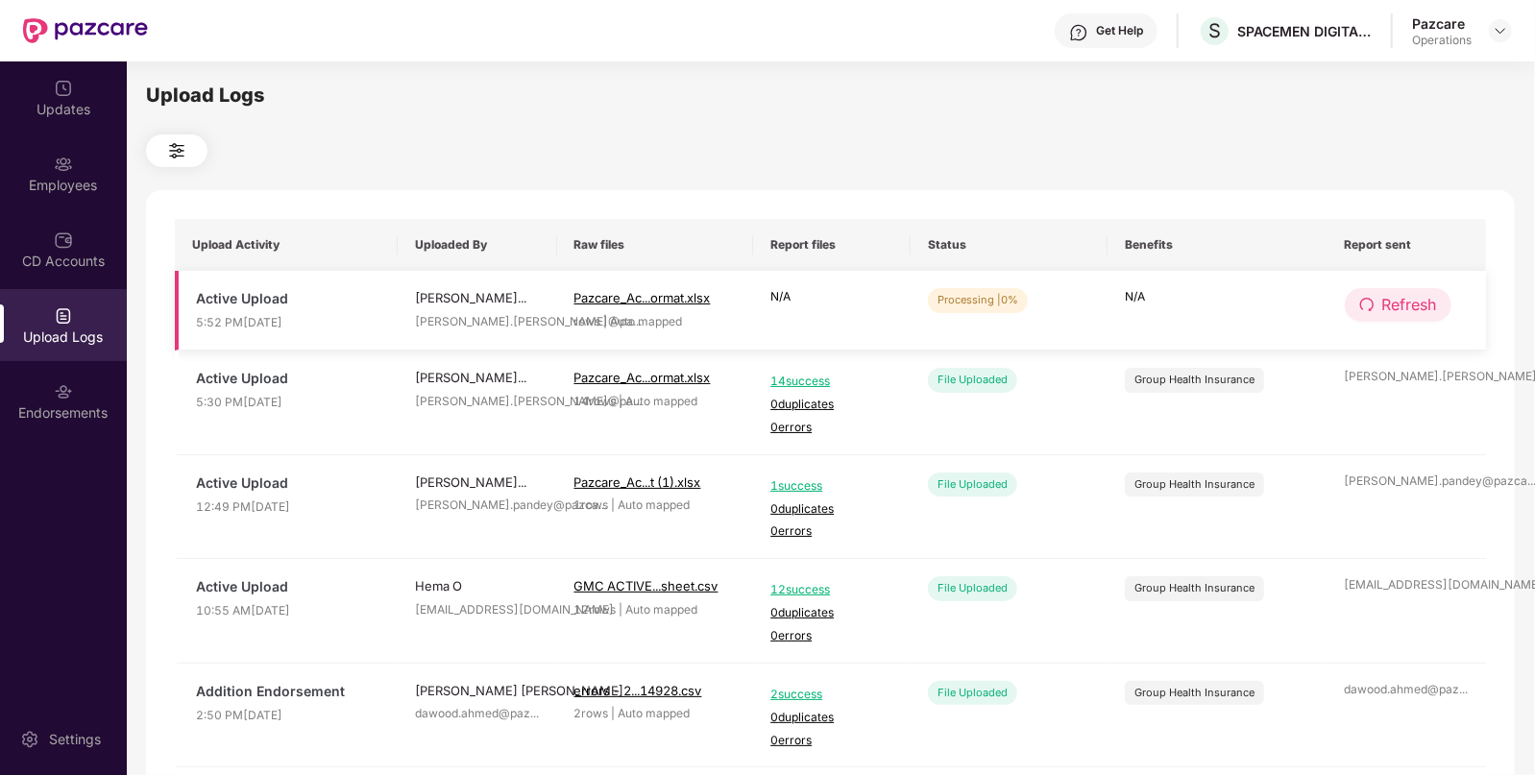
click at [1378, 296] on button "Refresh" at bounding box center [1398, 305] width 107 height 34
click at [1378, 296] on button "Refresh" at bounding box center [1399, 305] width 109 height 34
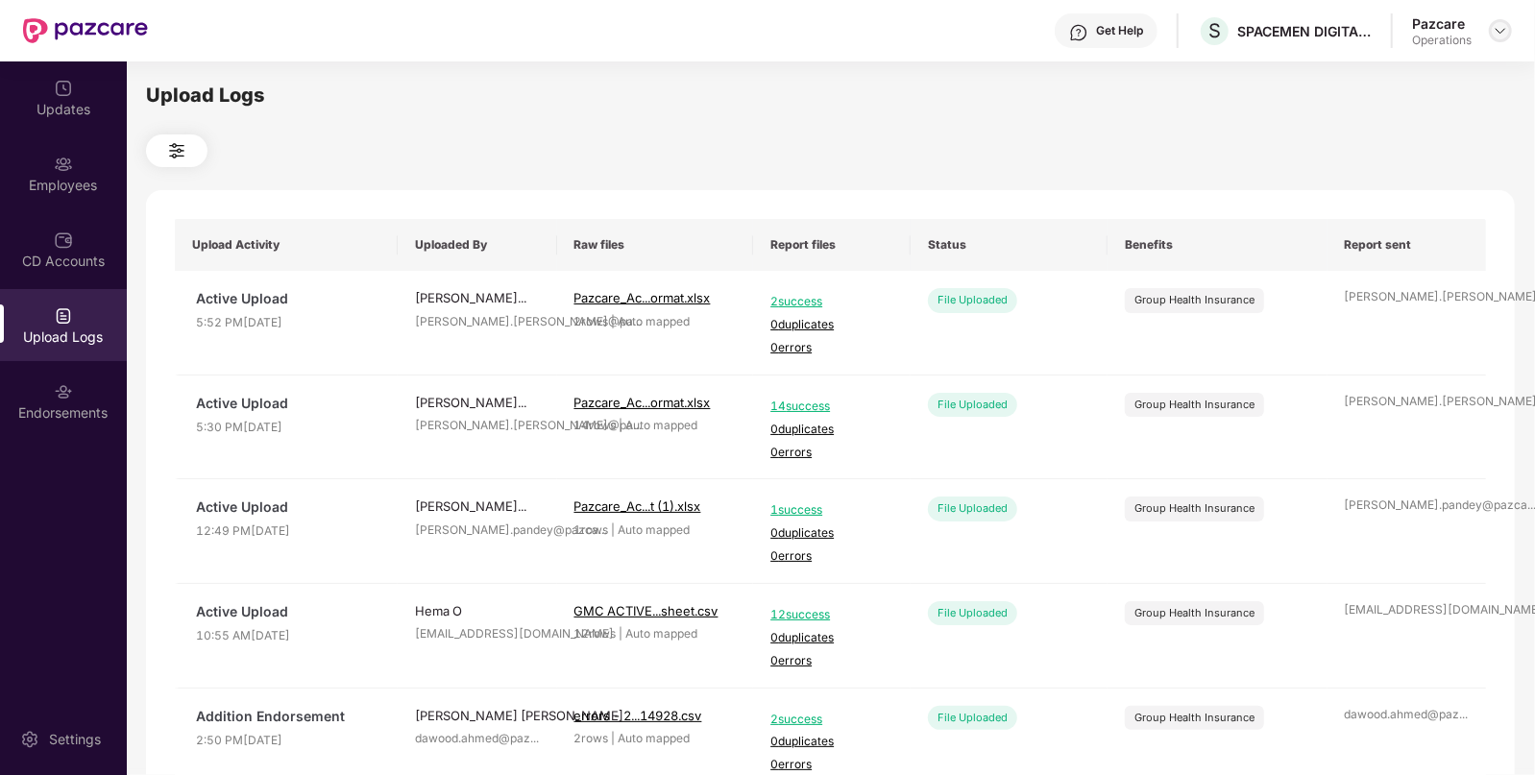
click at [1500, 35] on img at bounding box center [1500, 30] width 15 height 15
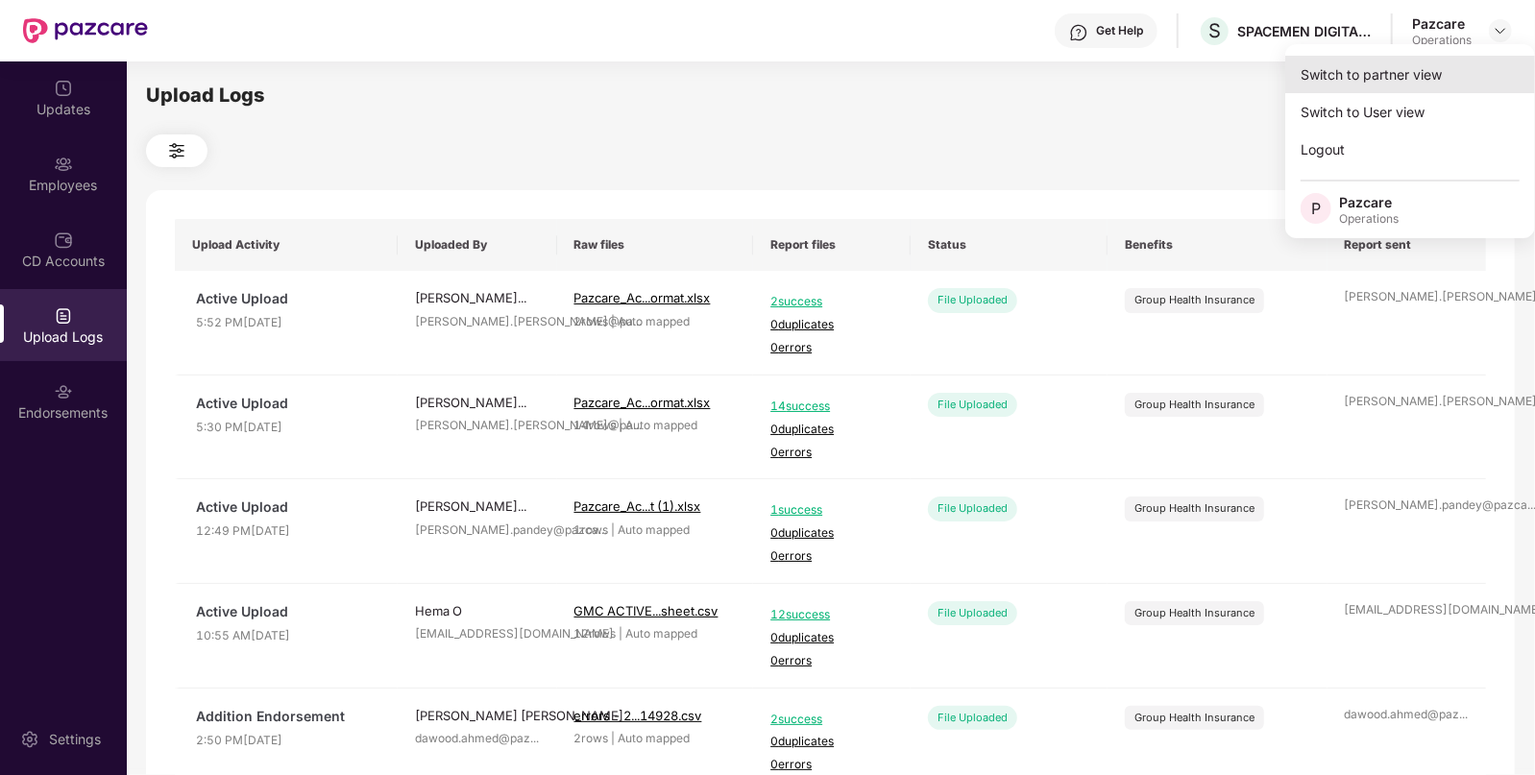
click at [1422, 73] on div "Switch to partner view" at bounding box center [1410, 74] width 250 height 37
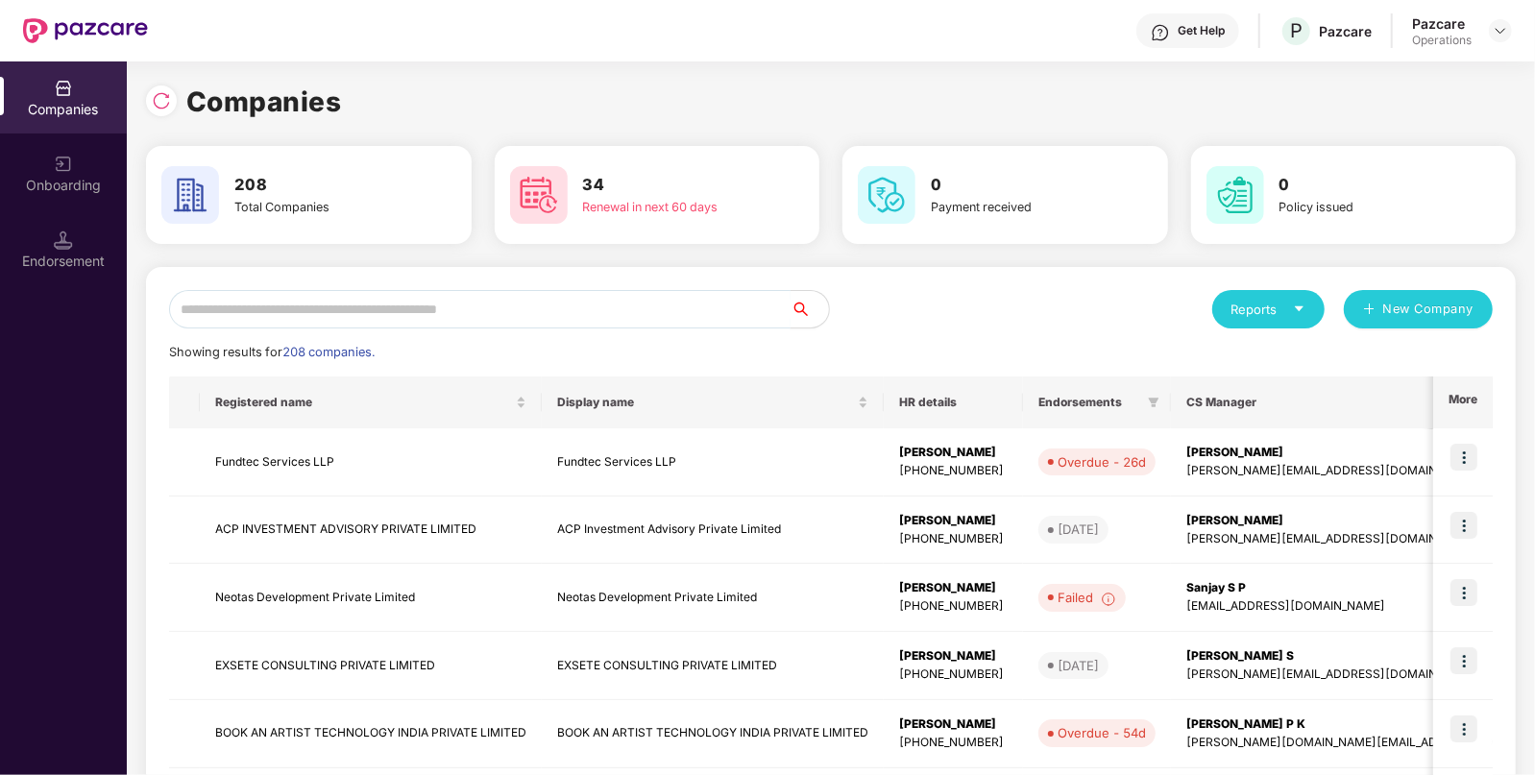
click at [463, 314] on input "text" at bounding box center [480, 309] width 622 height 38
paste input "**********"
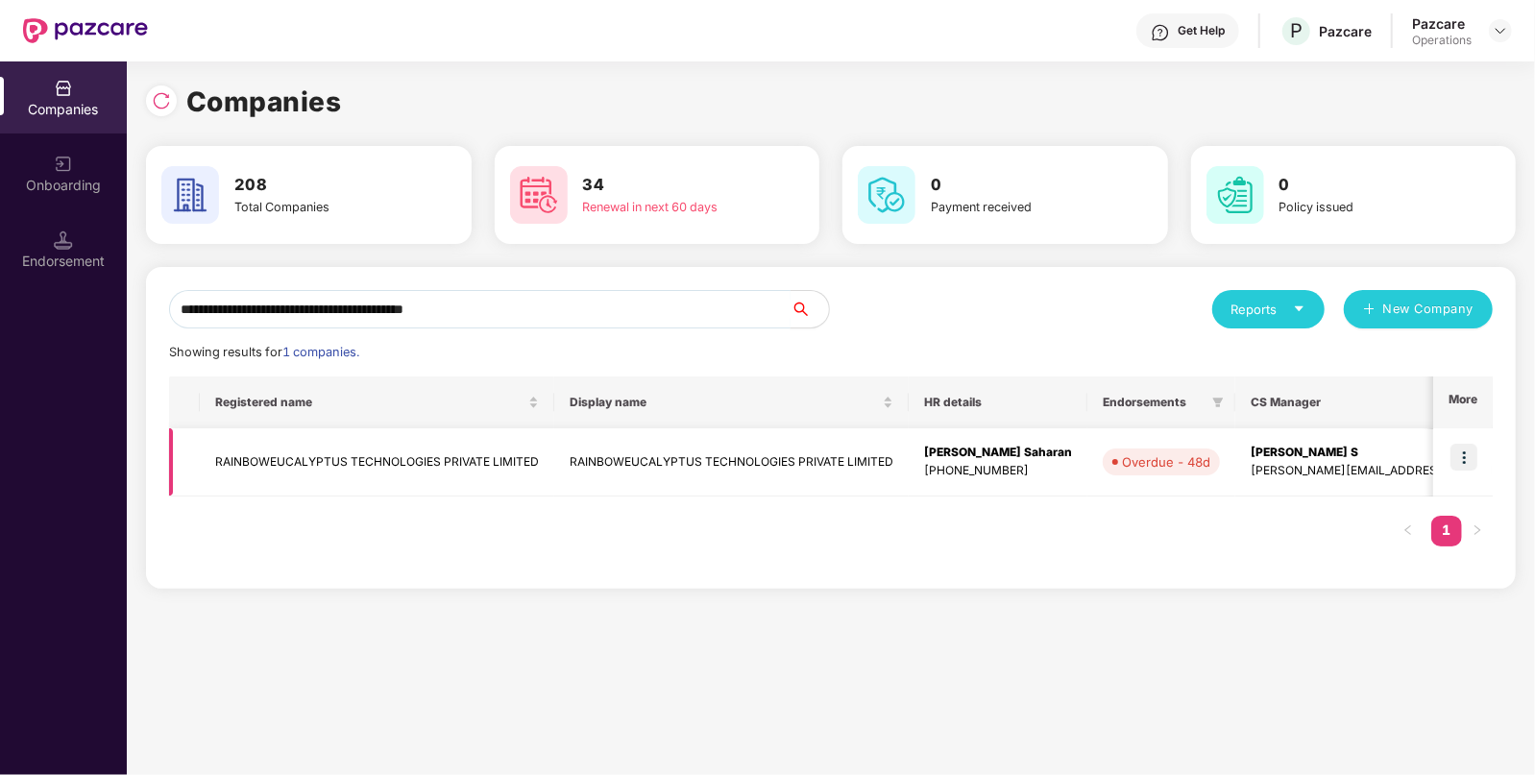
type input "**********"
click at [304, 479] on td "RAINBOWEUCALYPTUS TECHNOLOGIES PRIVATE LIMITED" at bounding box center [377, 462] width 354 height 68
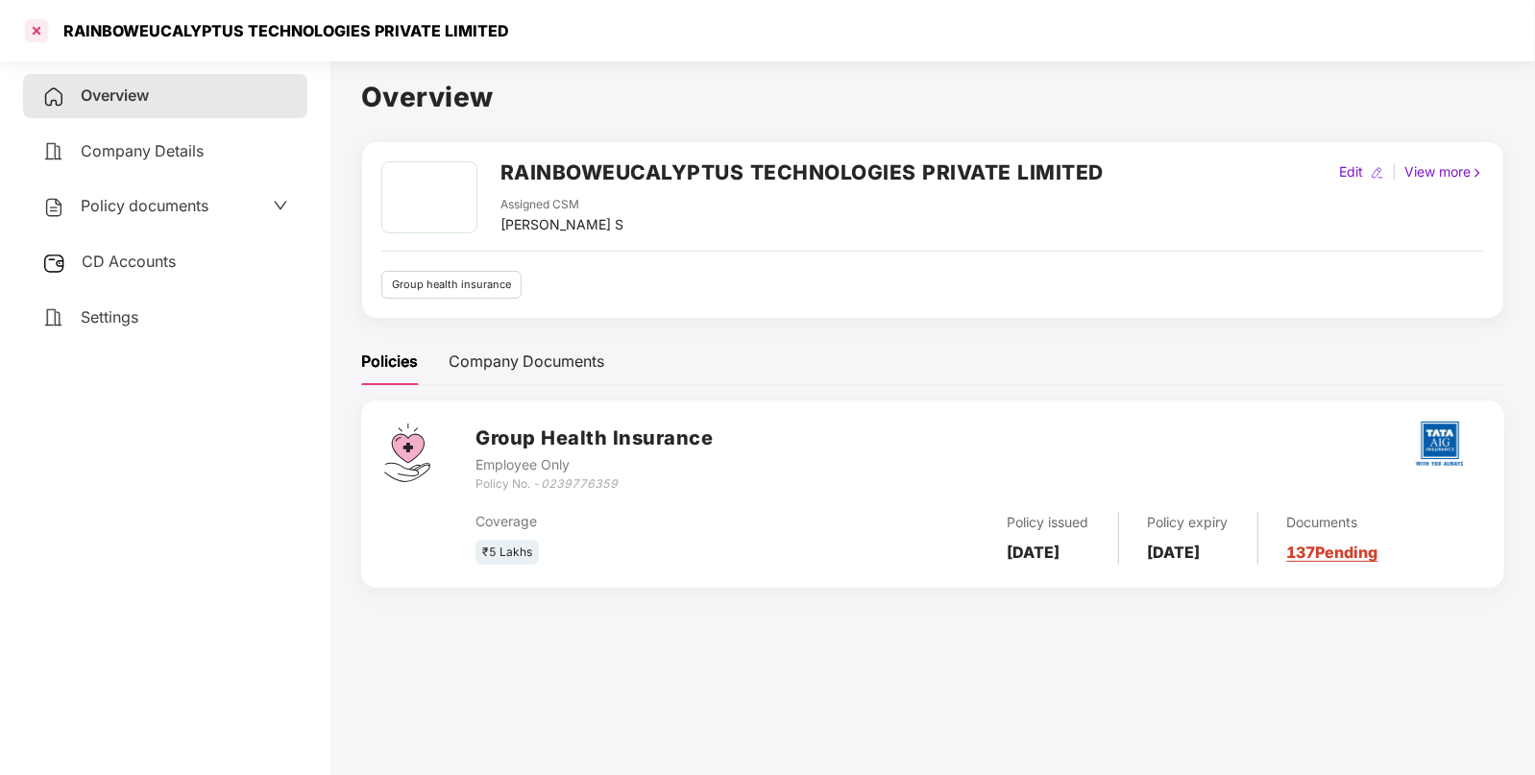
click at [43, 27] on div at bounding box center [36, 30] width 31 height 31
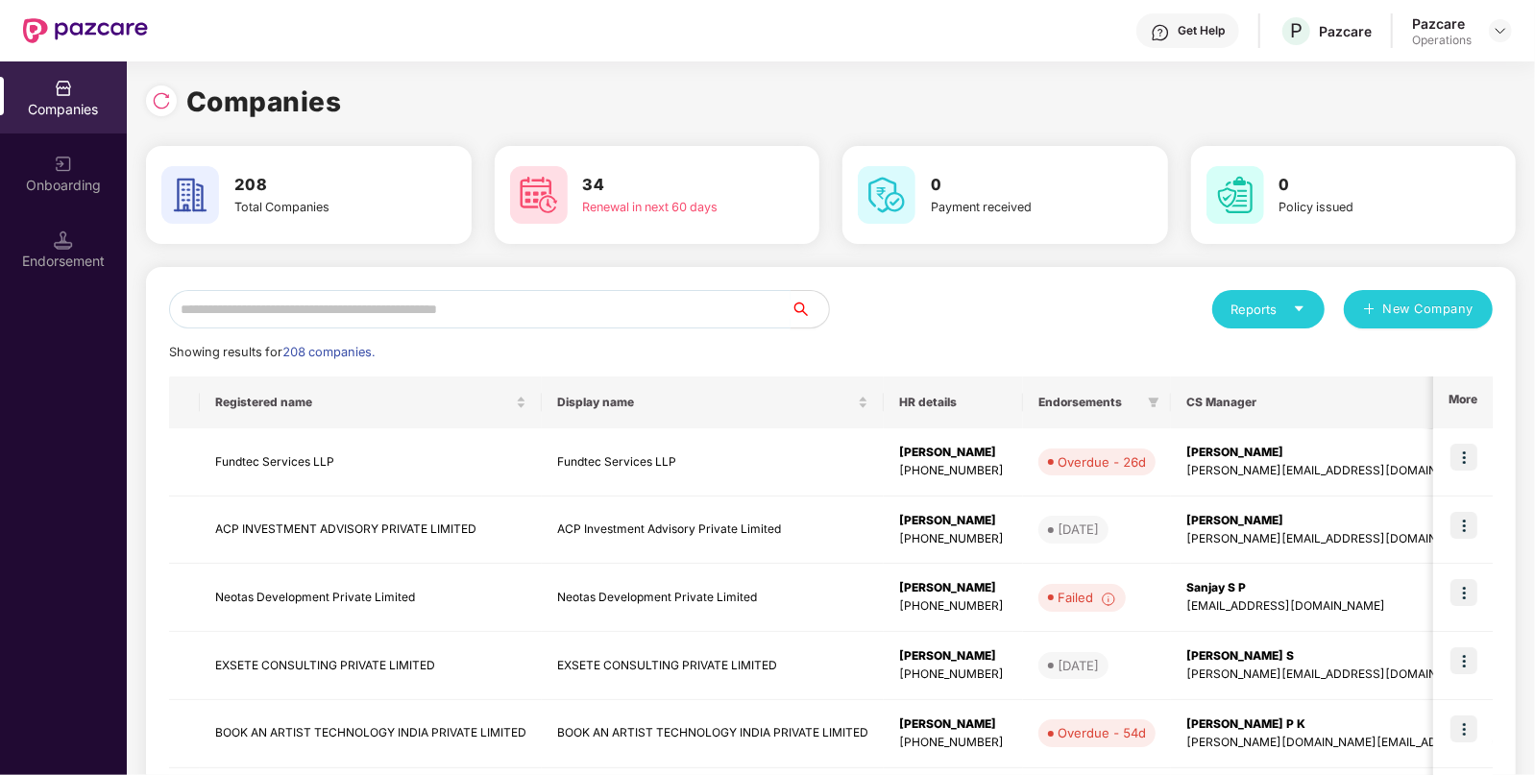
click at [515, 305] on input "text" at bounding box center [480, 309] width 622 height 38
paste input "**********"
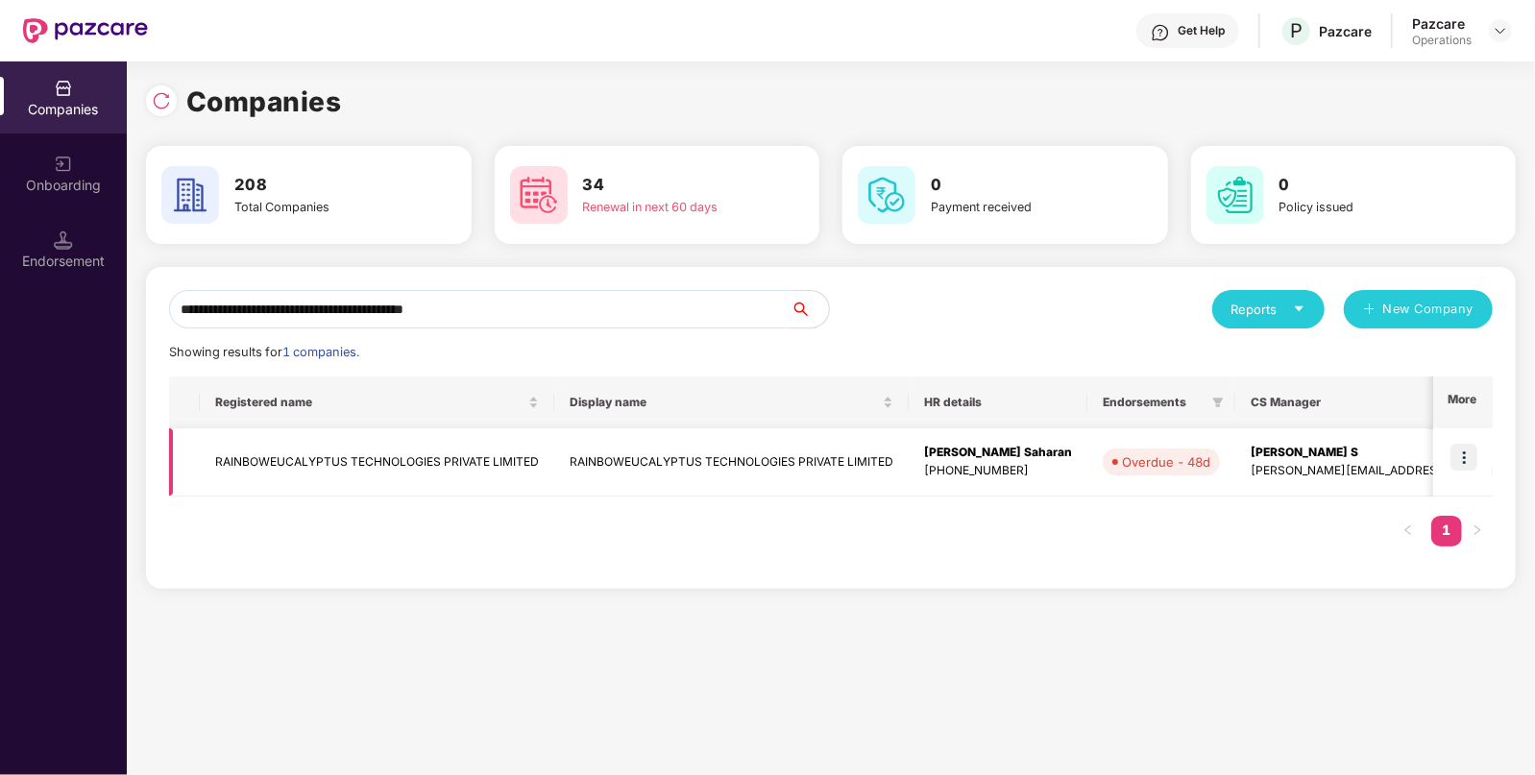
type input "**********"
click at [1468, 457] on img at bounding box center [1464, 457] width 27 height 27
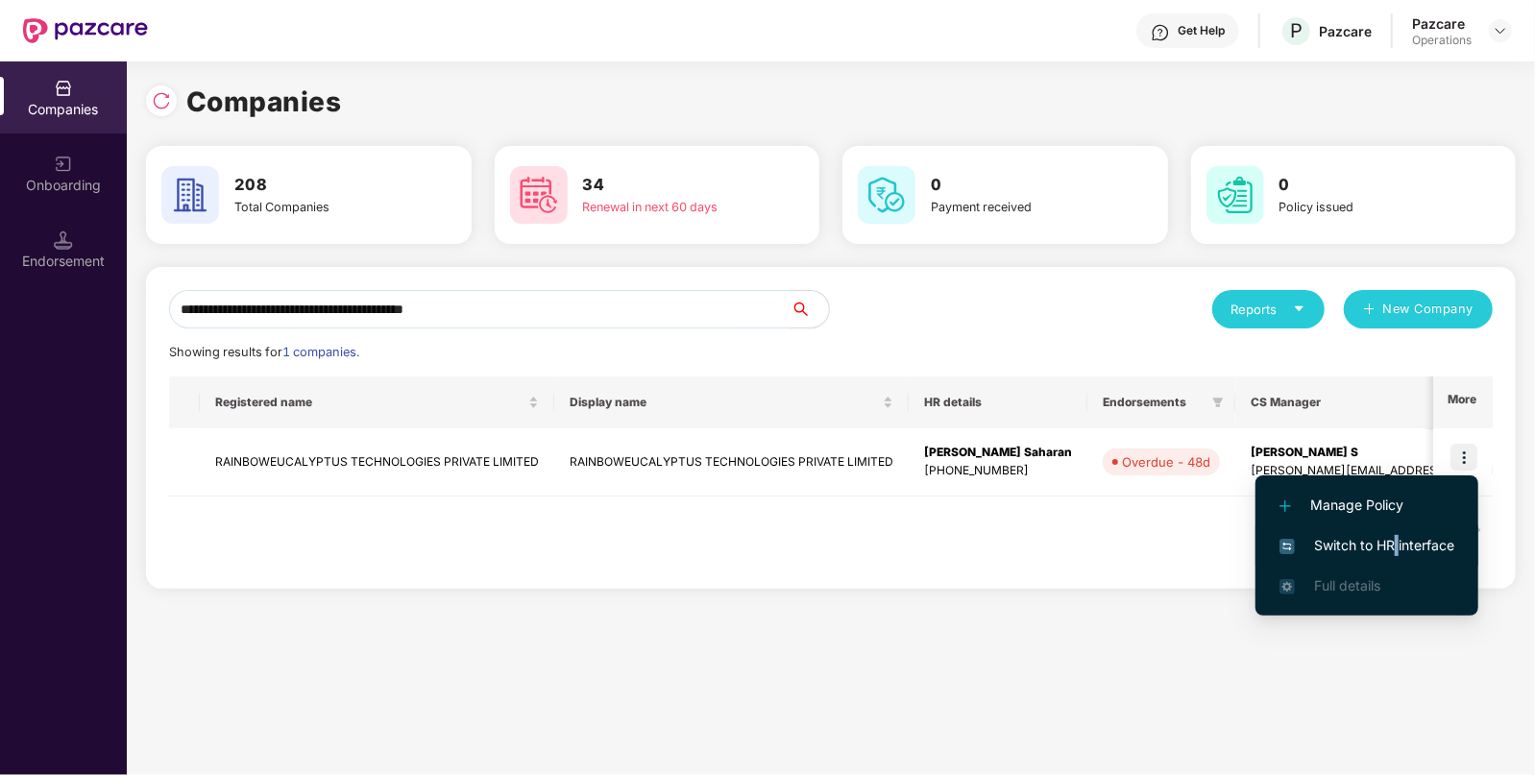
click at [1398, 556] on li "Switch to HR interface" at bounding box center [1367, 545] width 223 height 40
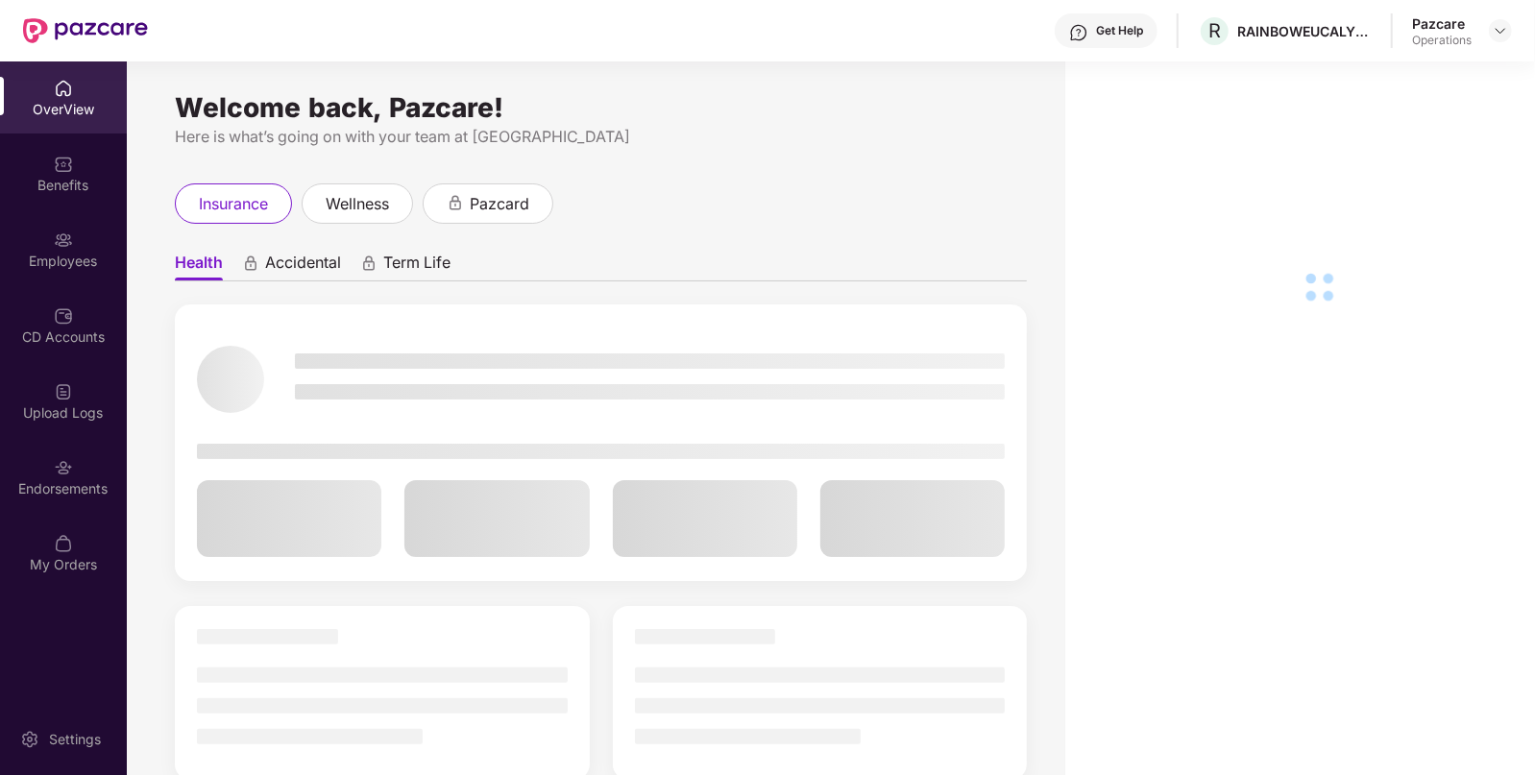
click at [55, 469] on img at bounding box center [63, 467] width 19 height 19
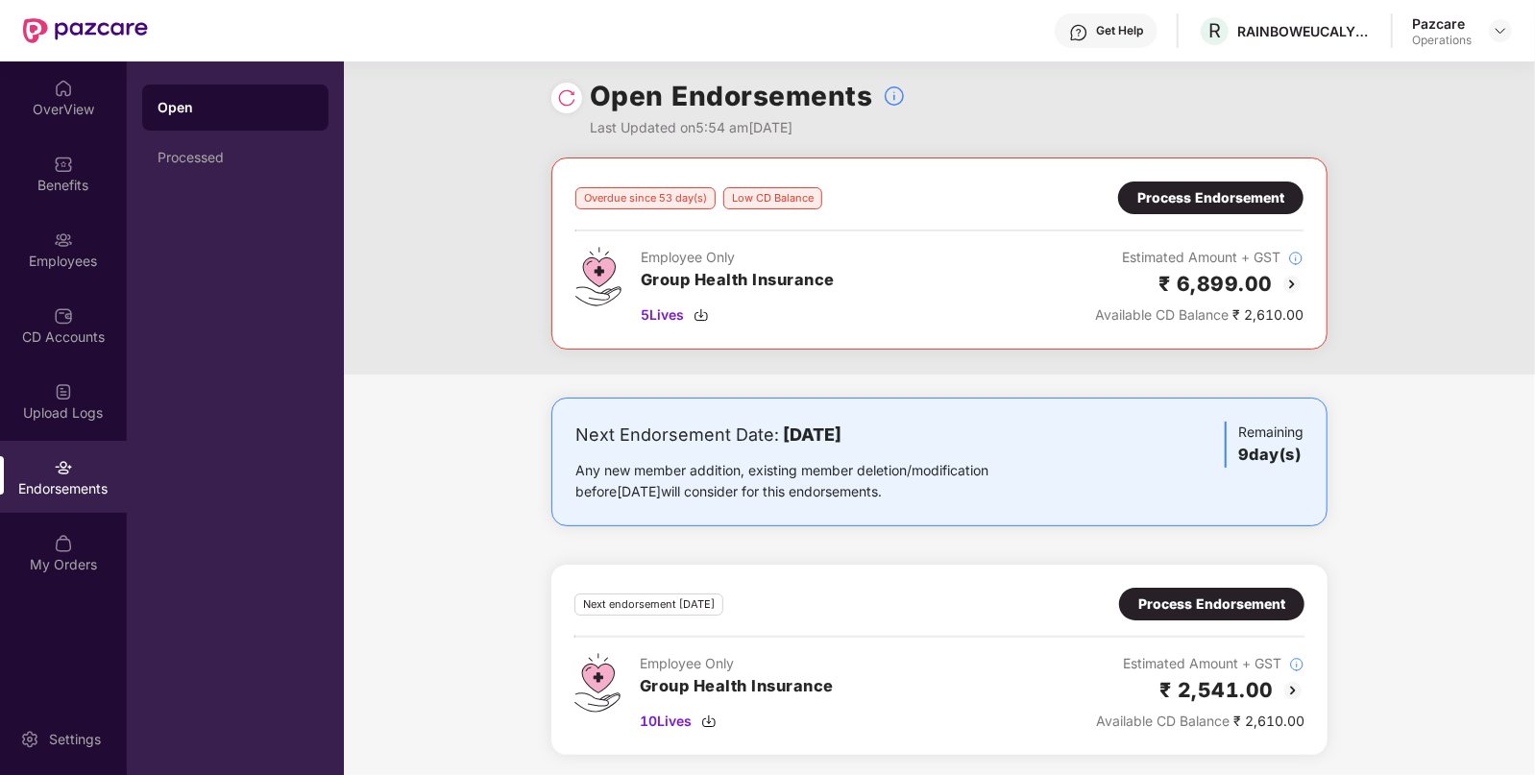
scroll to position [10, 0]
click at [1503, 26] on img at bounding box center [1500, 30] width 15 height 15
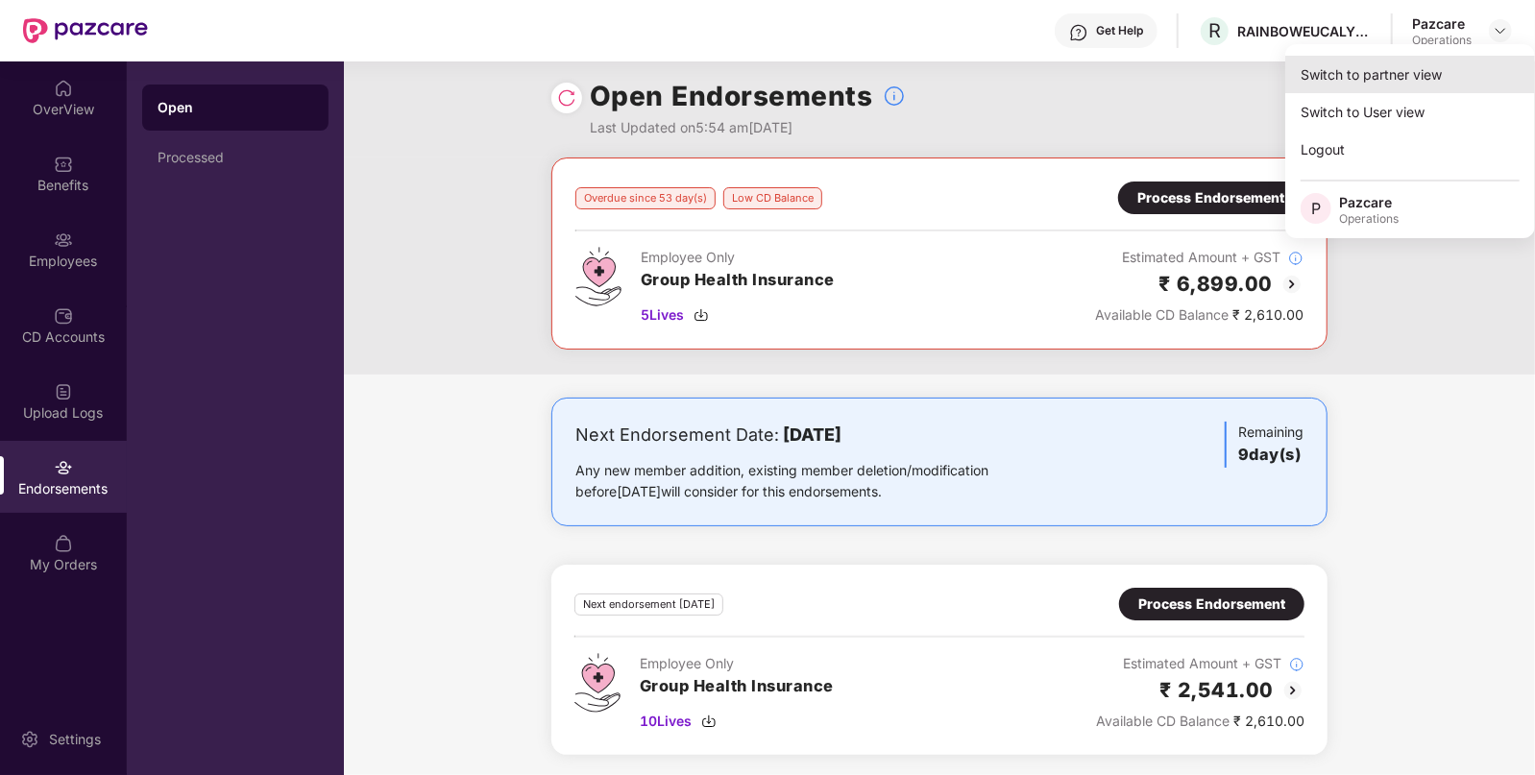
click at [1435, 73] on div "Switch to partner view" at bounding box center [1410, 74] width 250 height 37
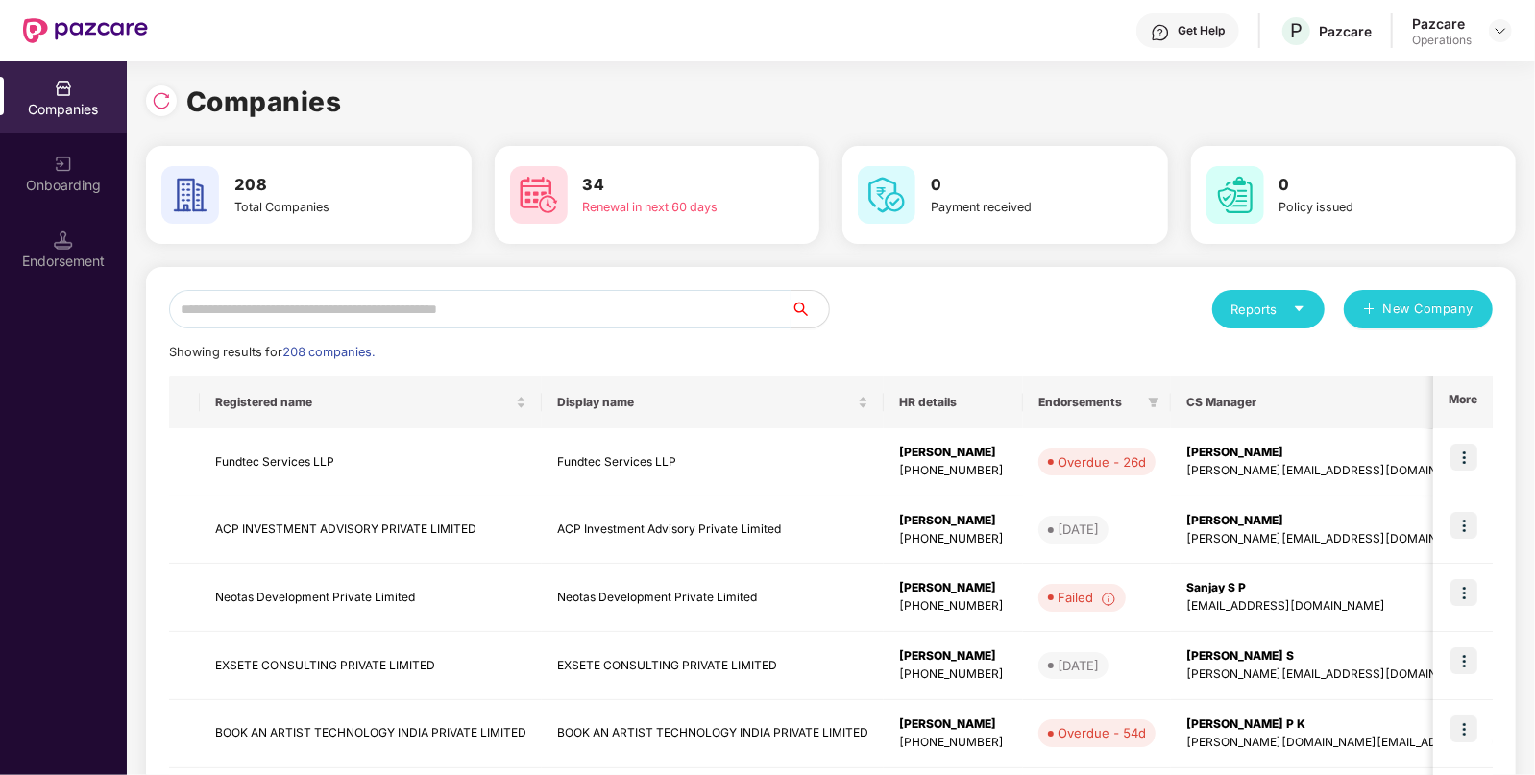
click at [484, 321] on input "text" at bounding box center [480, 309] width 622 height 38
paste input "**********"
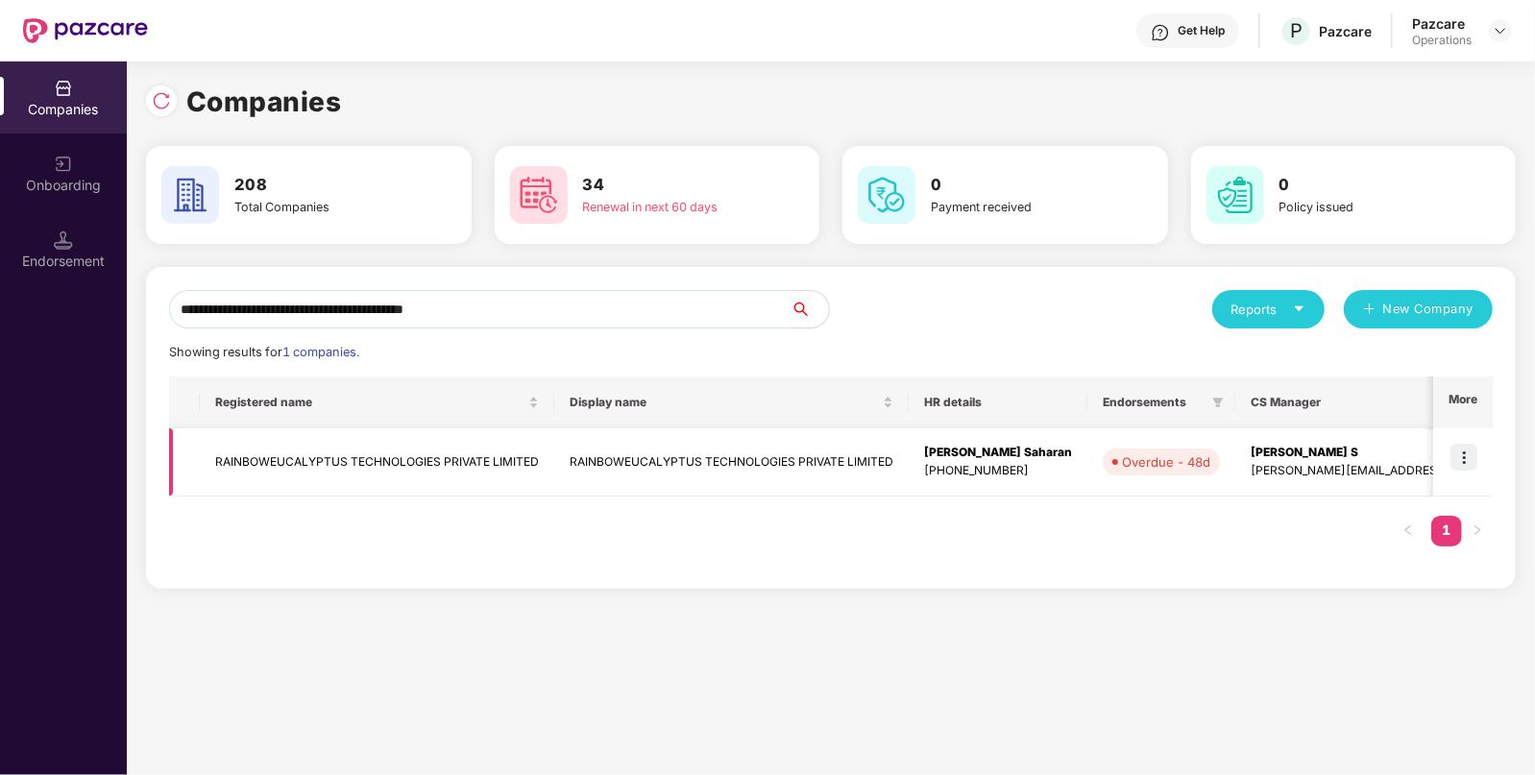
type input "**********"
click at [375, 457] on td "RAINBOWEUCALYPTUS TECHNOLOGIES PRIVATE LIMITED" at bounding box center [377, 462] width 354 height 68
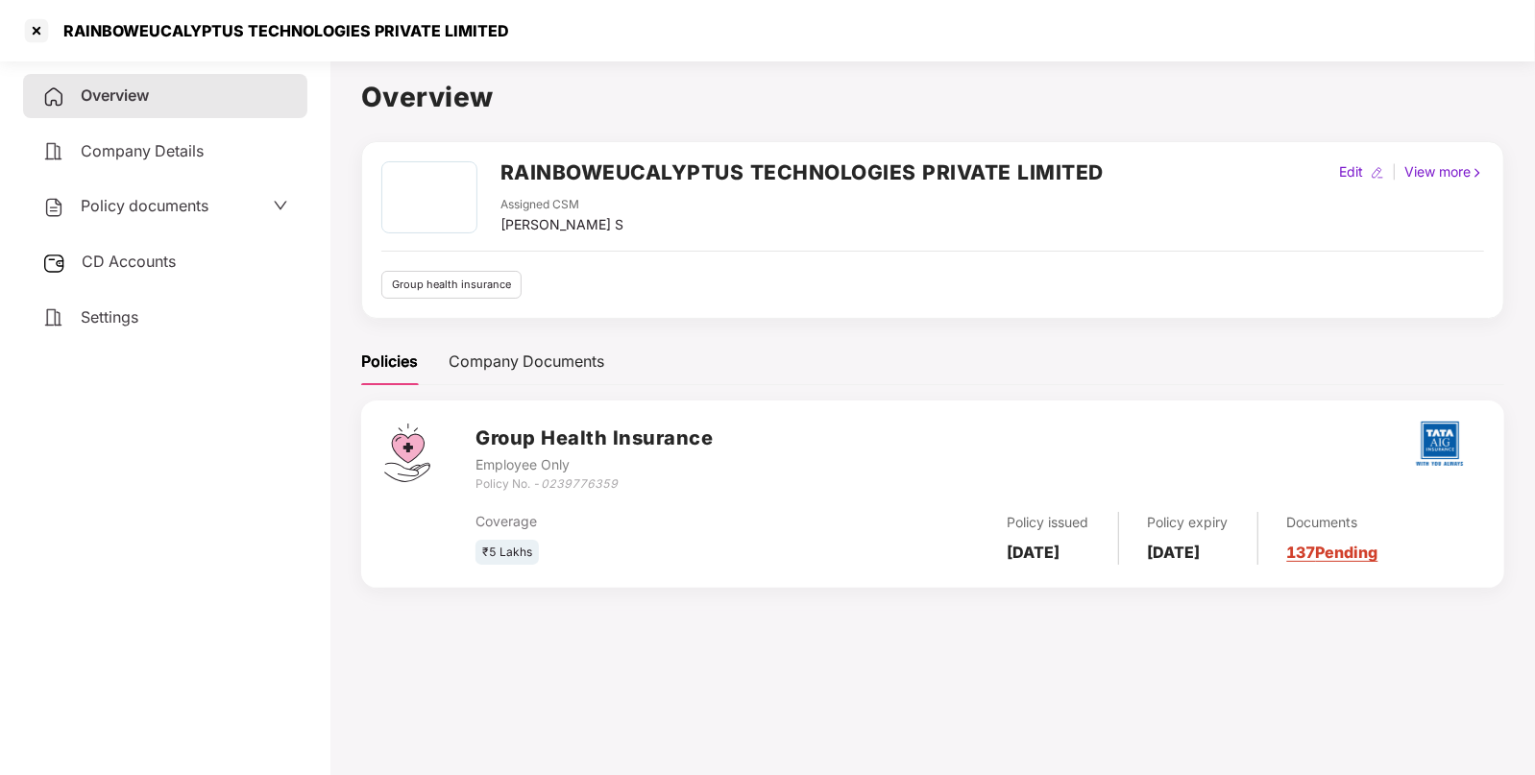
click at [216, 259] on div "CD Accounts" at bounding box center [165, 262] width 284 height 44
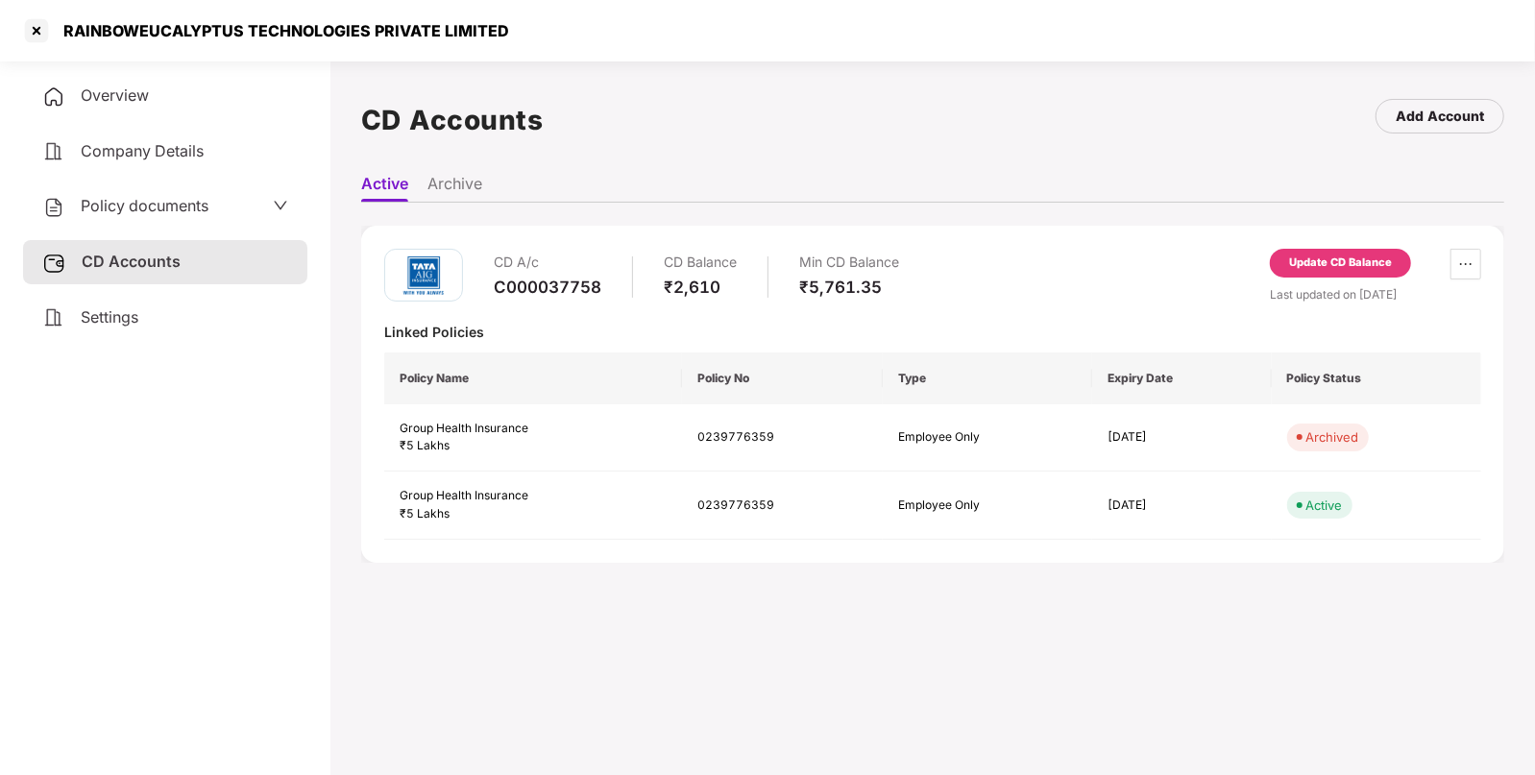
click at [1311, 287] on div "Last updated on [DATE]" at bounding box center [1375, 294] width 211 height 18
click at [1330, 273] on div "Update CD Balance" at bounding box center [1340, 263] width 141 height 29
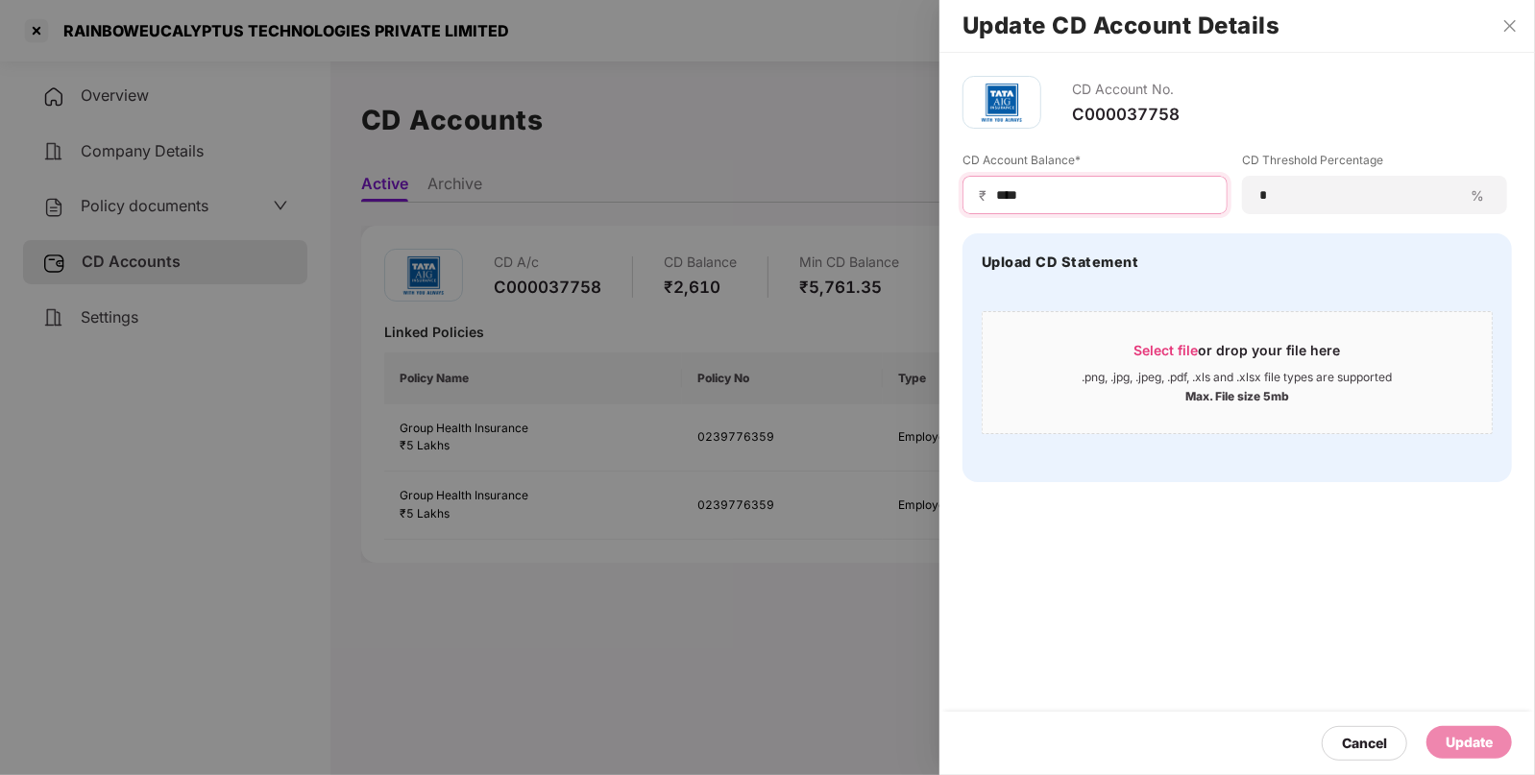
click at [1110, 197] on input "****" at bounding box center [1102, 195] width 217 height 20
type input "*"
type input "*****"
click at [1455, 734] on div "Update" at bounding box center [1469, 742] width 47 height 21
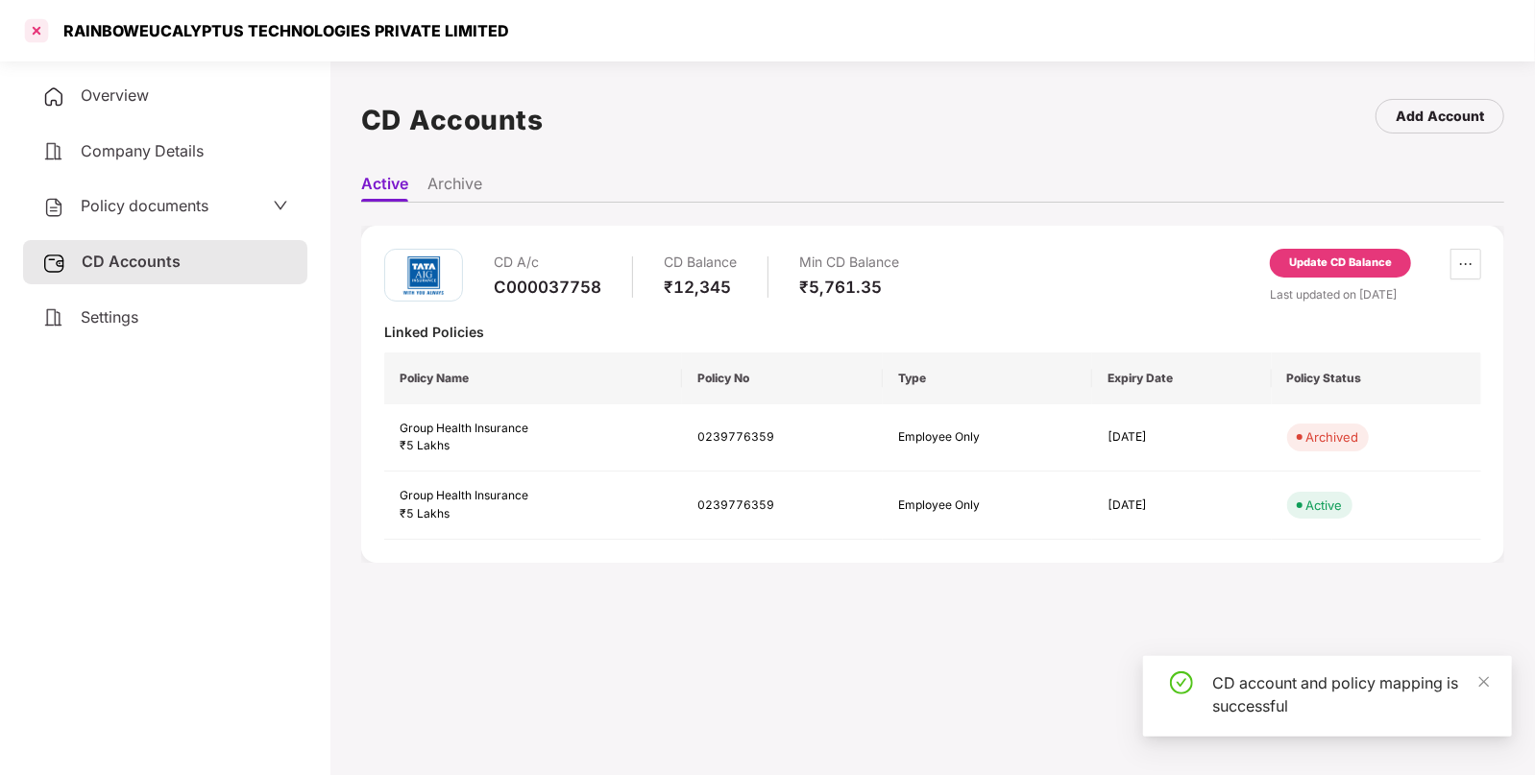
click at [28, 22] on div at bounding box center [36, 30] width 31 height 31
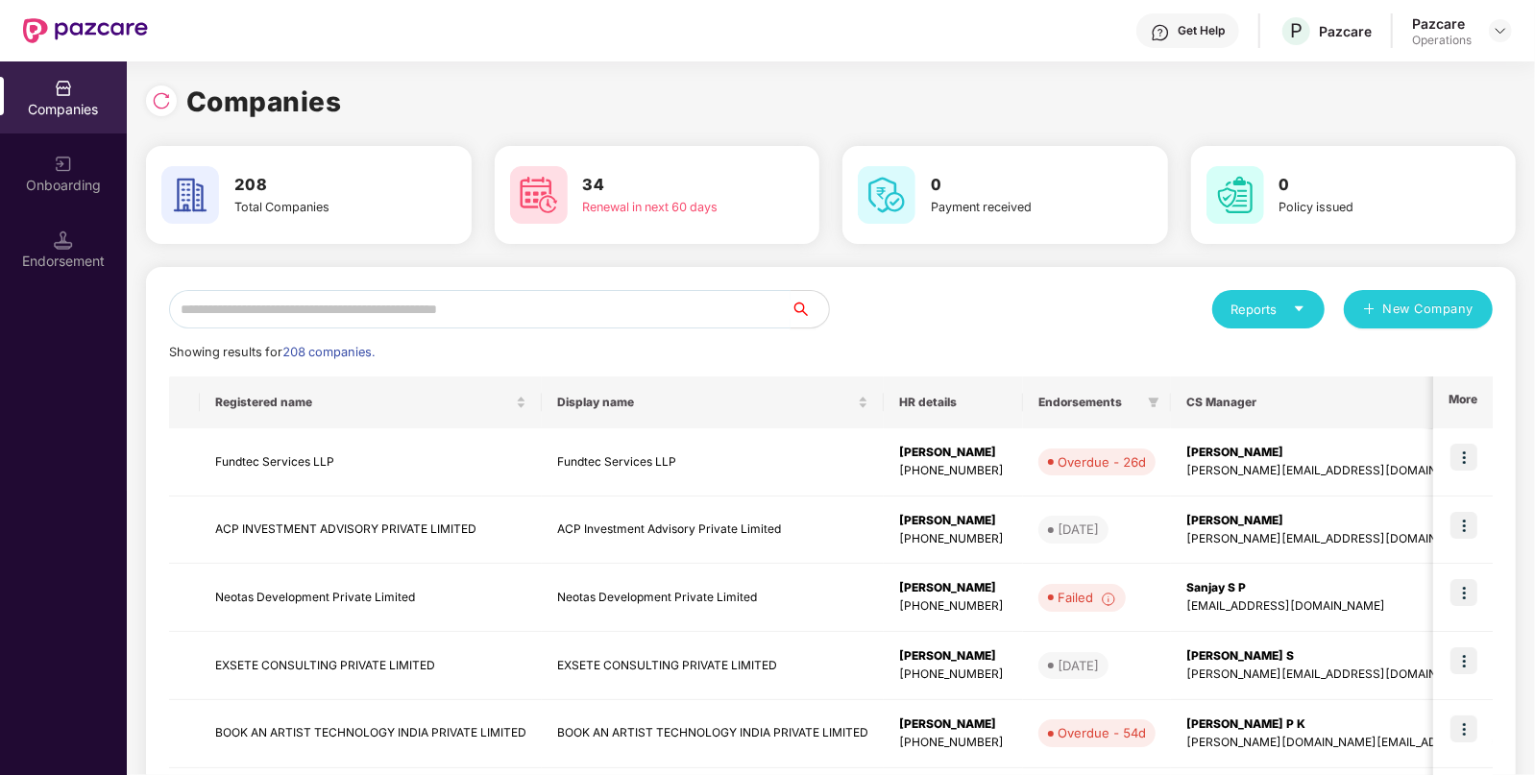
click at [324, 297] on input "text" at bounding box center [480, 309] width 622 height 38
paste input "**********"
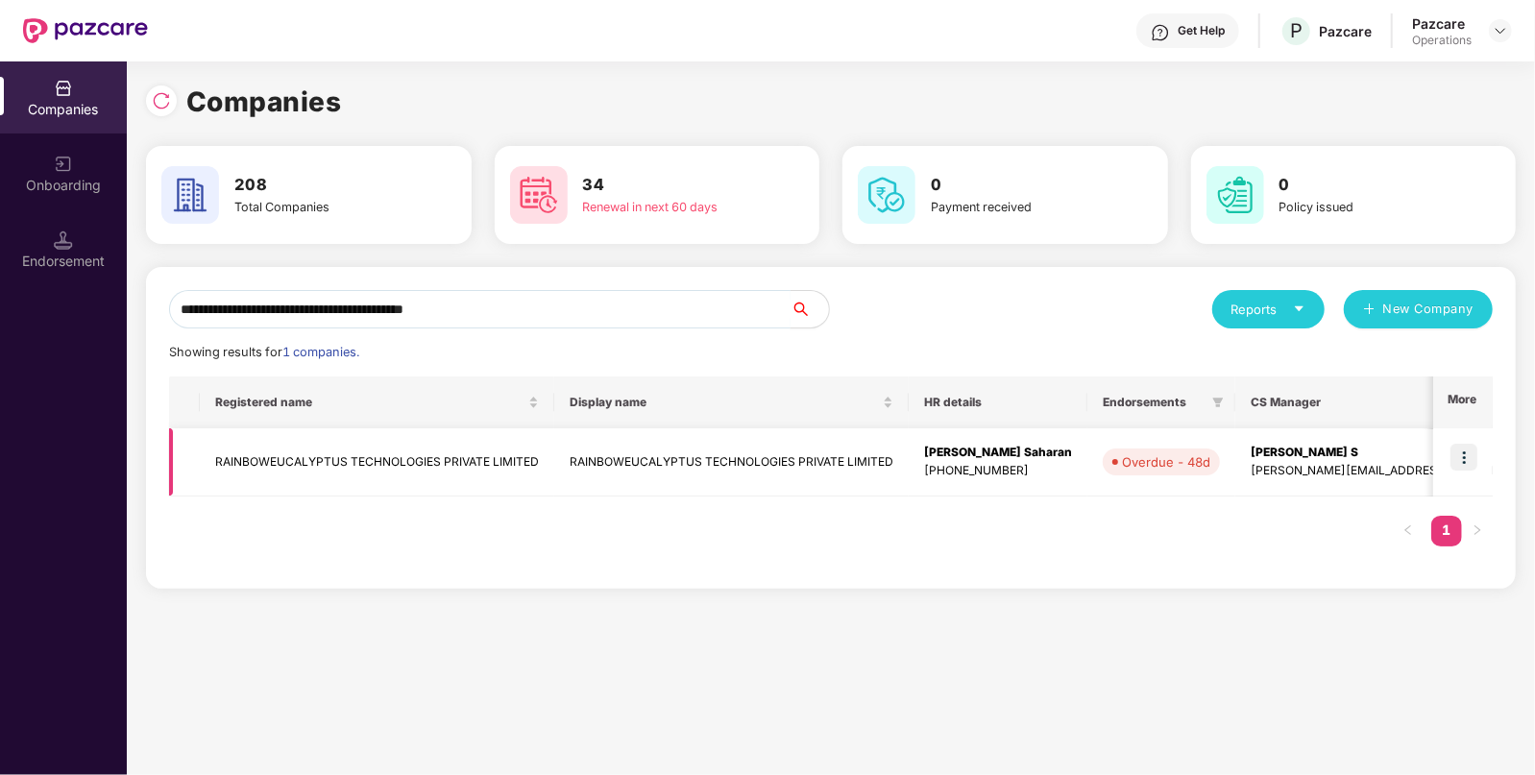
type input "**********"
click at [1475, 457] on img at bounding box center [1464, 457] width 27 height 27
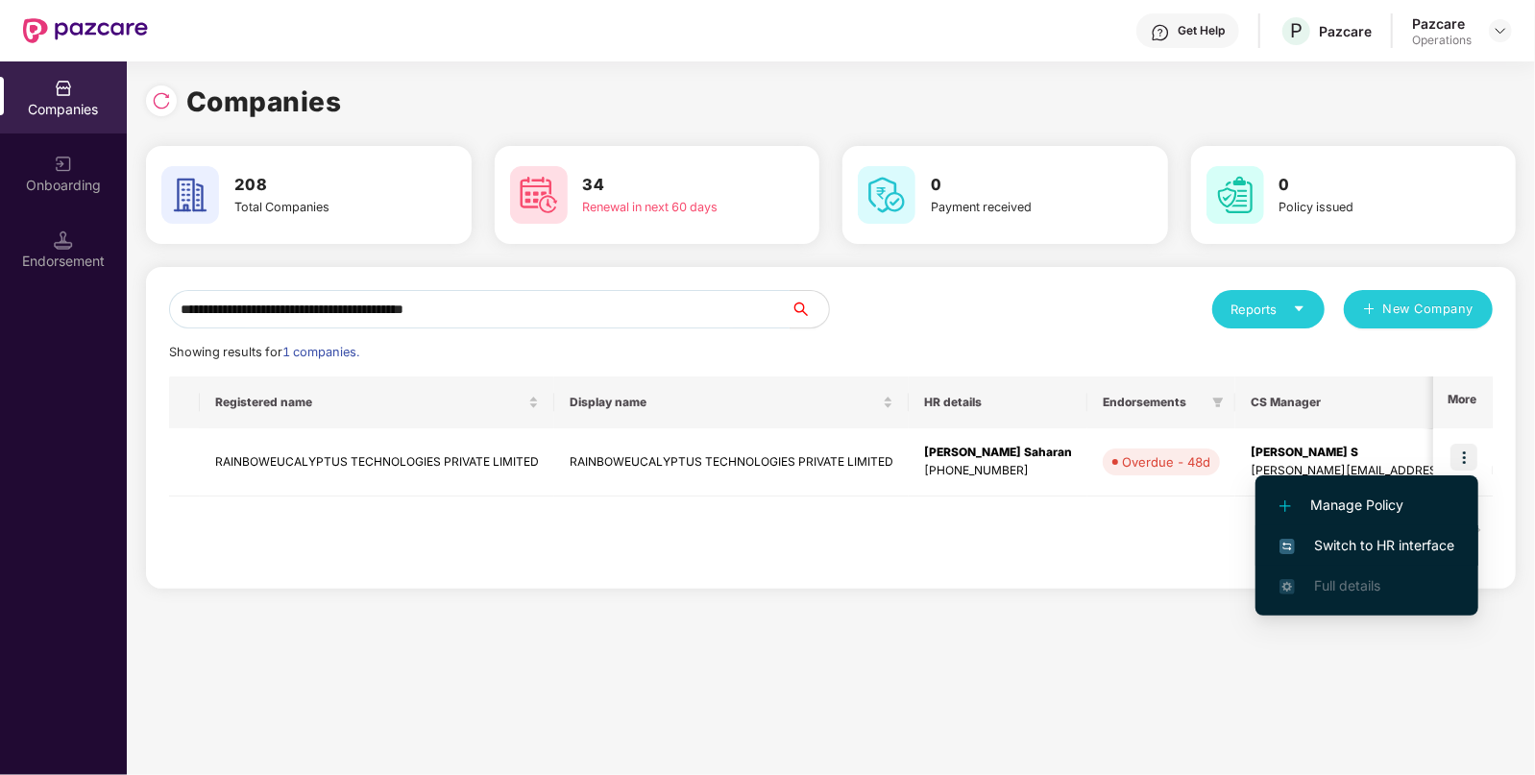
click at [1407, 547] on span "Switch to HR interface" at bounding box center [1367, 545] width 175 height 21
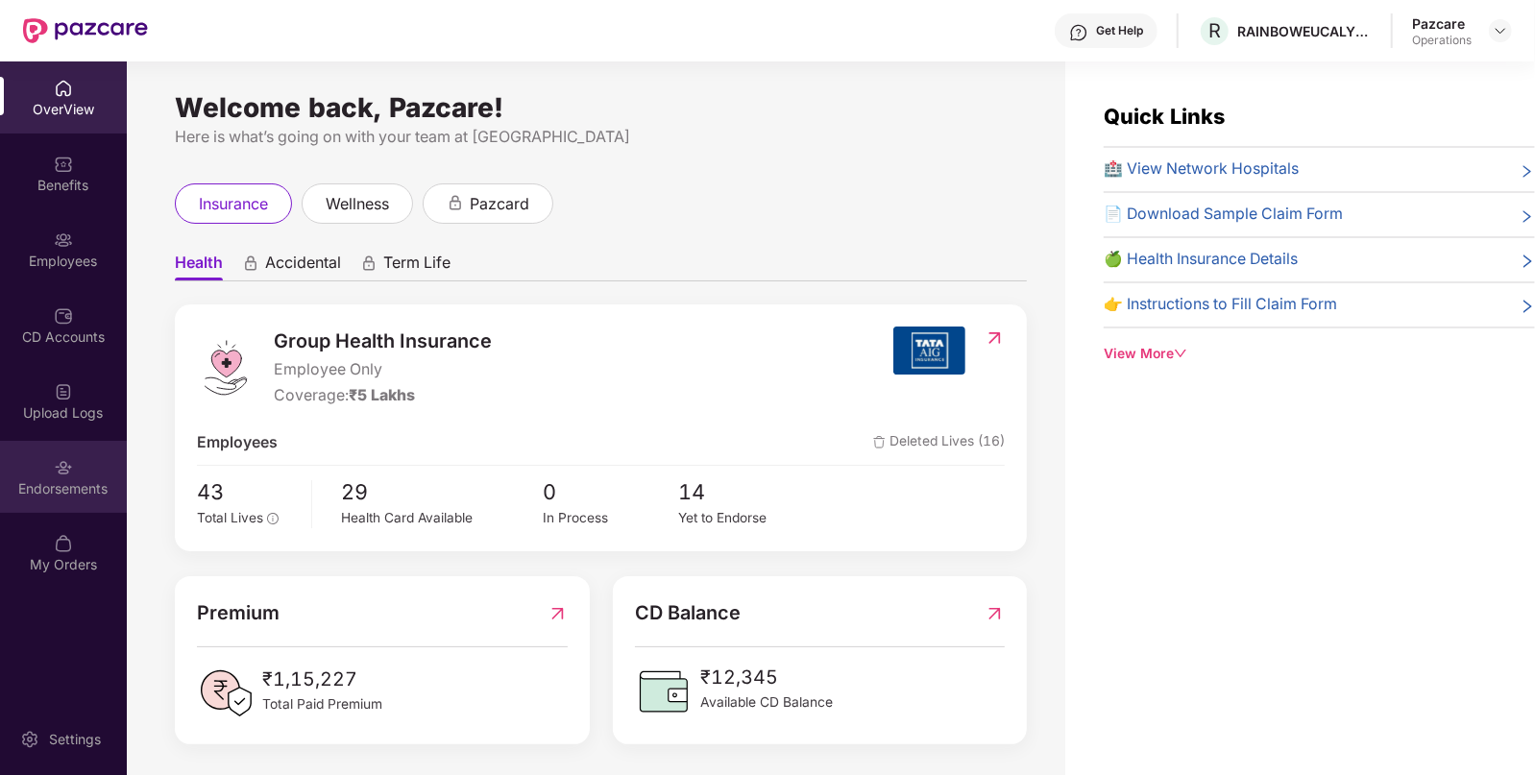
click at [101, 499] on div "Endorsements" at bounding box center [63, 477] width 127 height 72
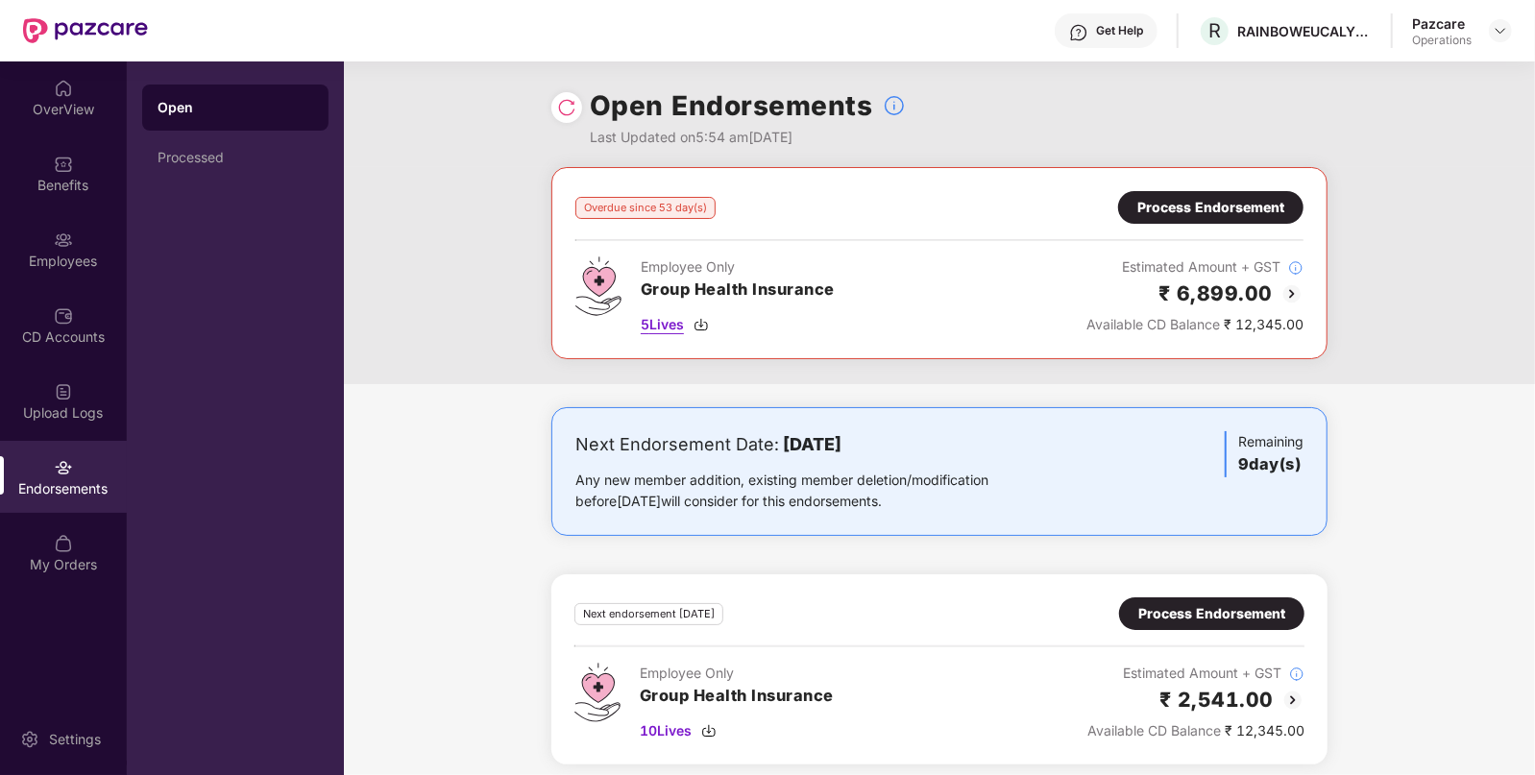
click at [650, 329] on span "5 Lives" at bounding box center [662, 324] width 43 height 21
click at [665, 731] on span "10 Lives" at bounding box center [666, 730] width 52 height 21
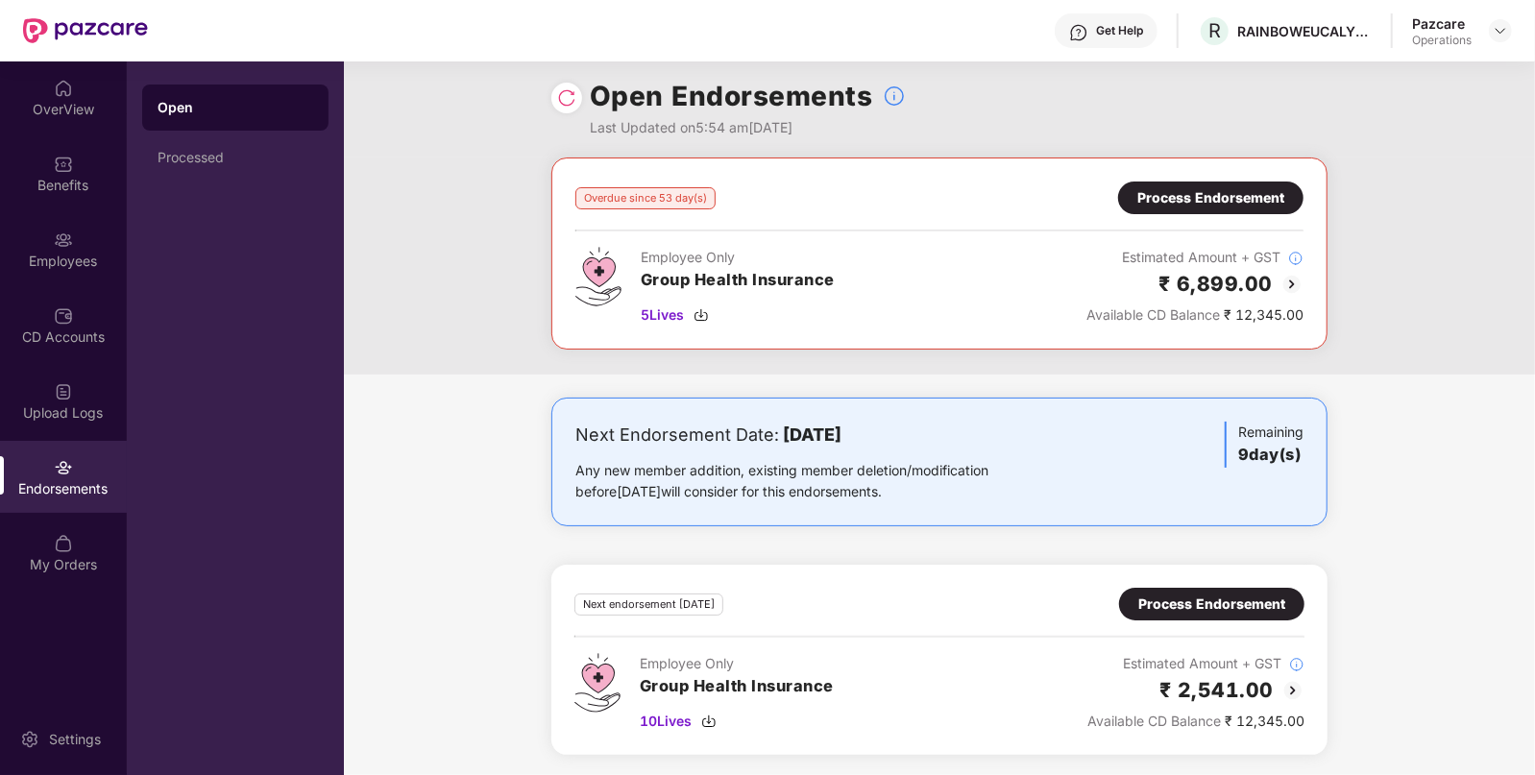
click at [1232, 195] on div "Process Endorsement" at bounding box center [1210, 197] width 147 height 21
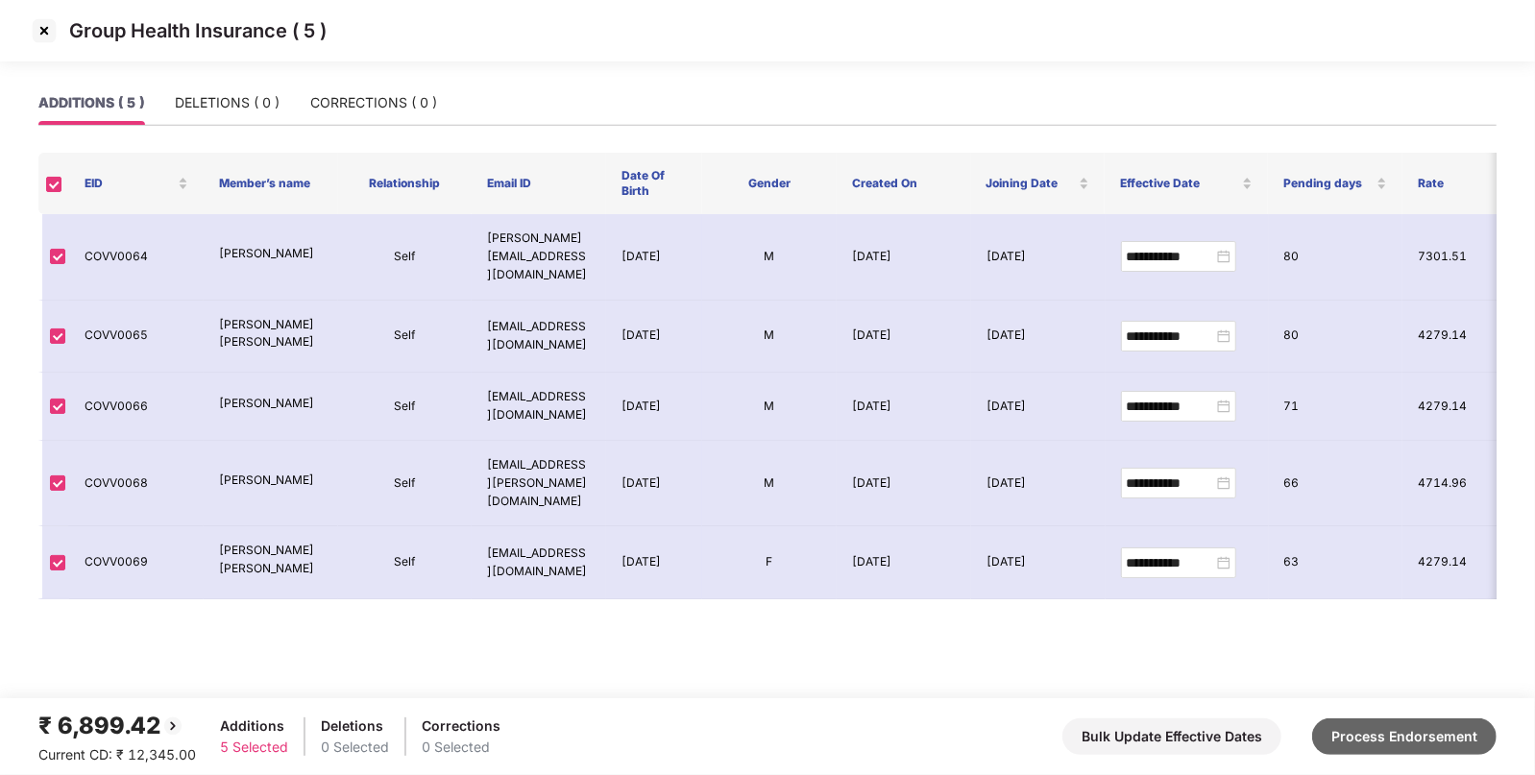
click at [1407, 742] on button "Process Endorsement" at bounding box center [1404, 737] width 184 height 37
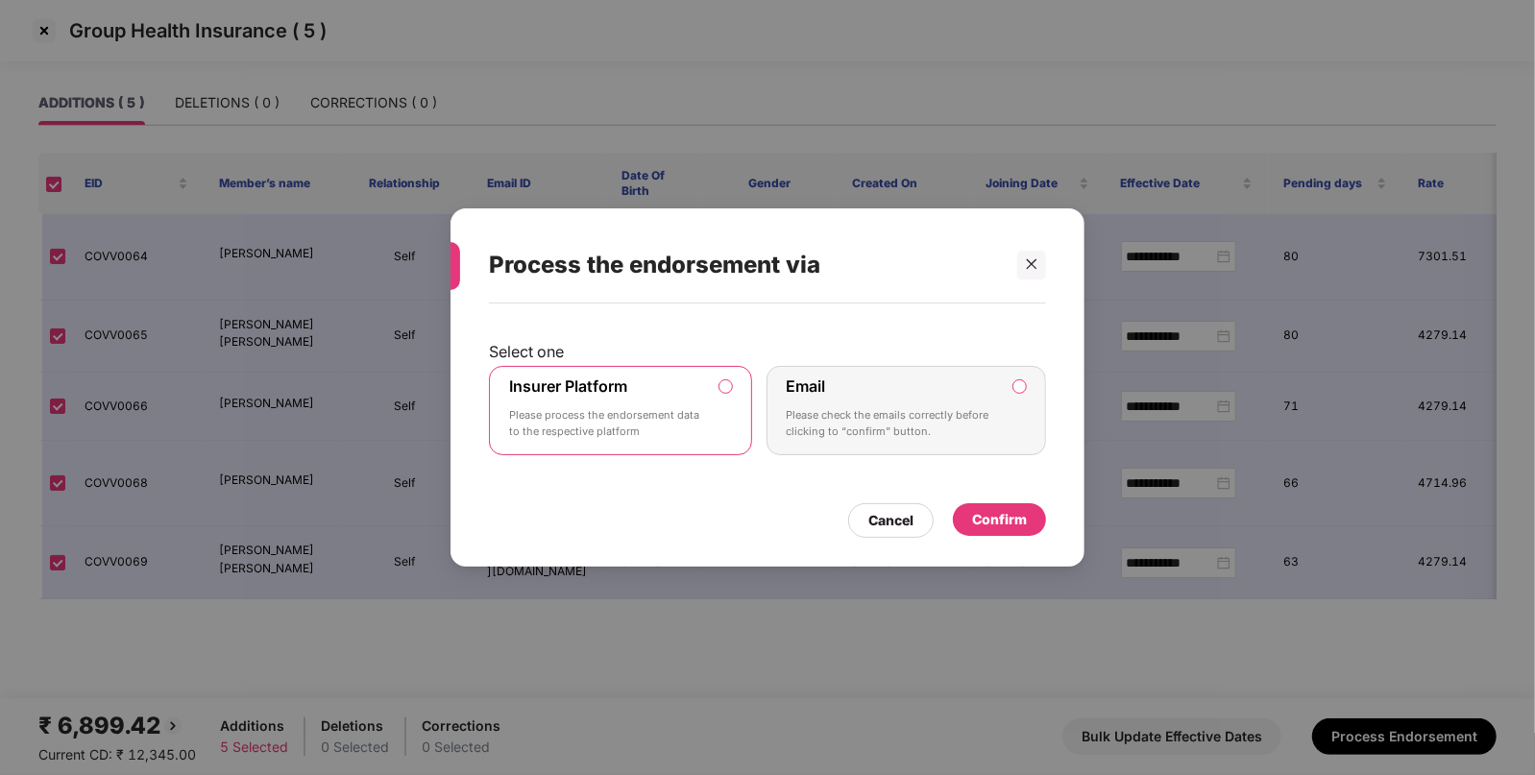
drag, startPoint x: 629, startPoint y: 386, endPoint x: 705, endPoint y: 415, distance: 81.2
click at [628, 386] on div "Insurer Platform Please process the endorsement data to the respective platform" at bounding box center [607, 411] width 196 height 69
click at [1013, 525] on div "Confirm" at bounding box center [999, 519] width 55 height 21
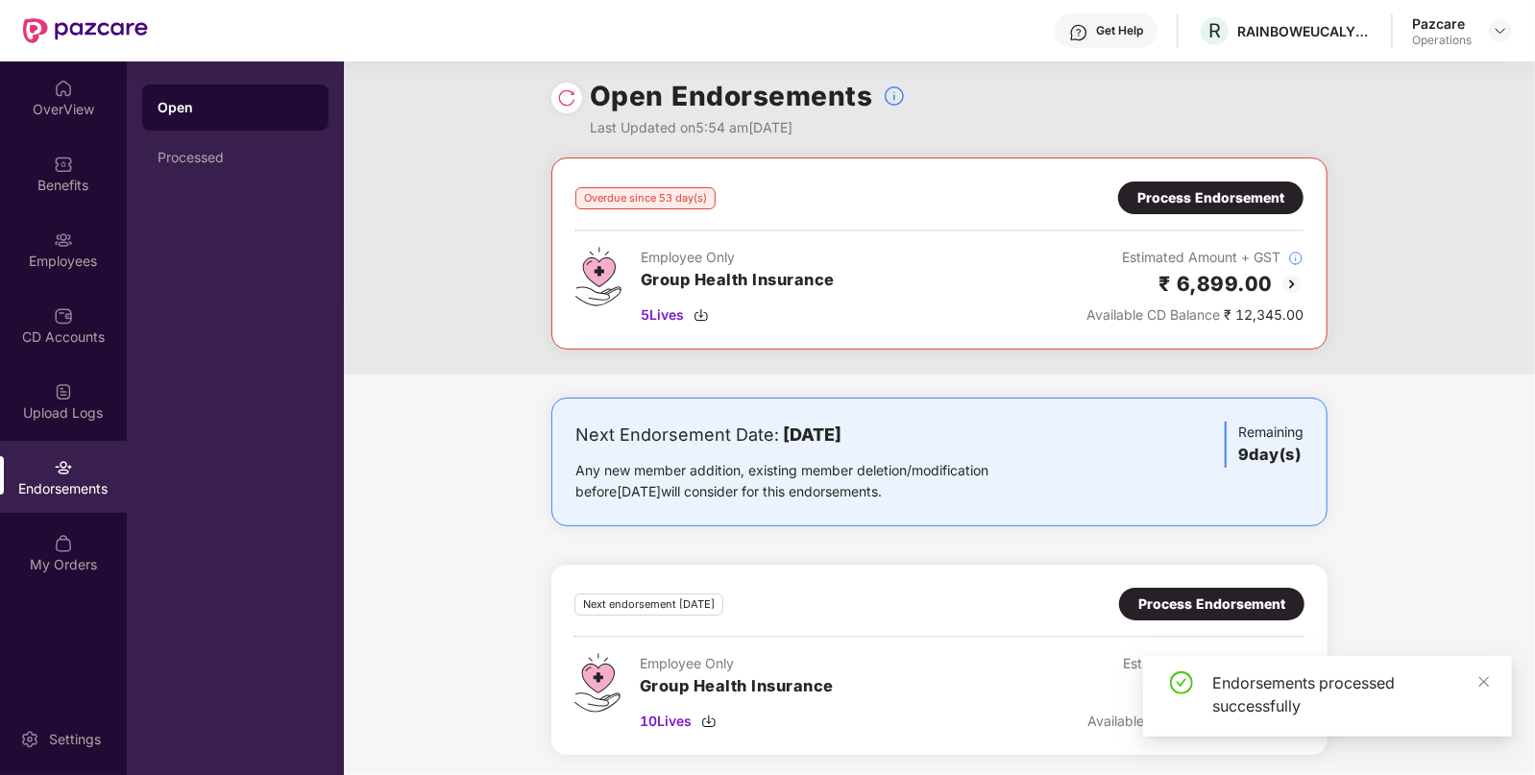
click at [1201, 597] on div "Process Endorsement" at bounding box center [1211, 604] width 147 height 21
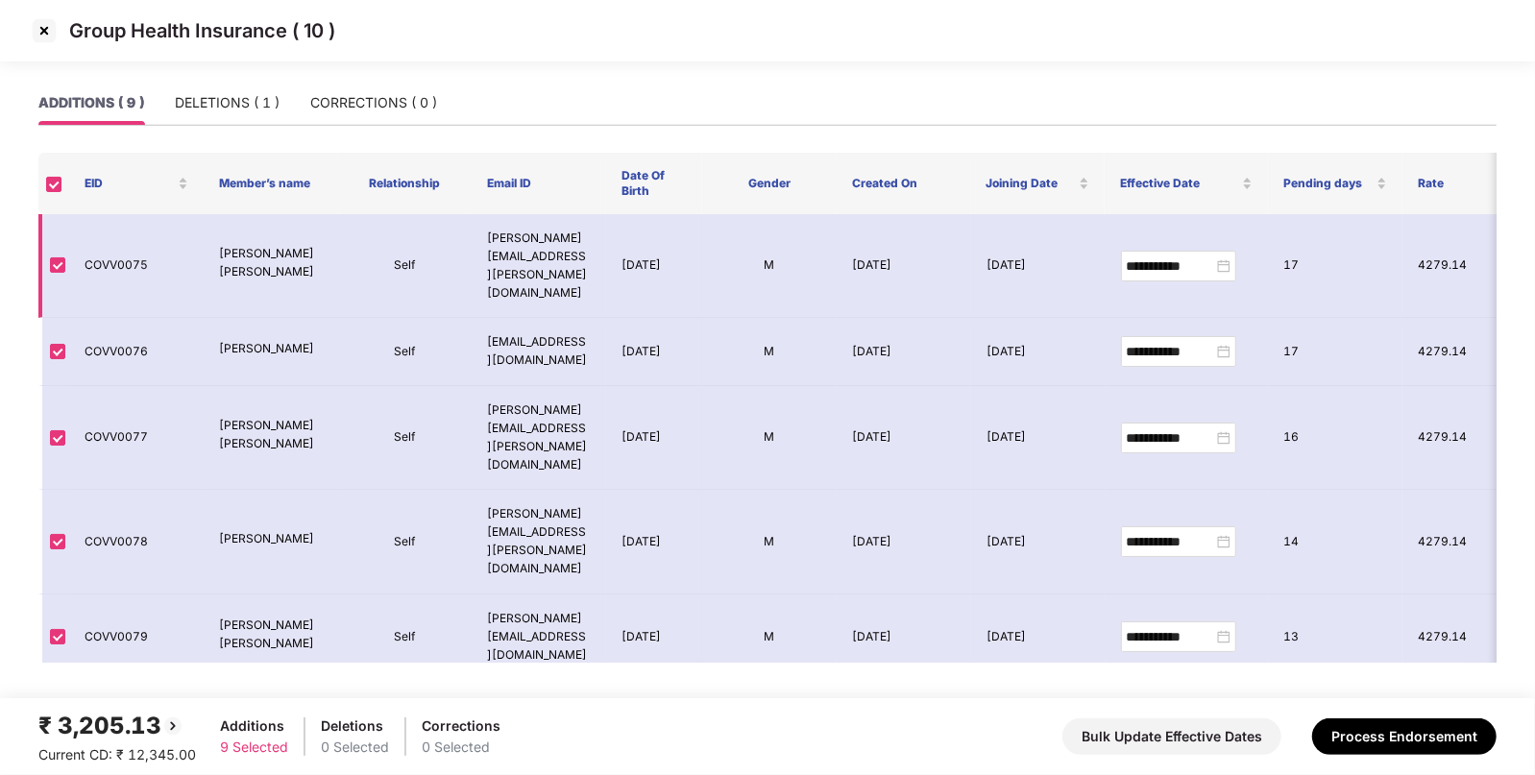
scroll to position [197, 0]
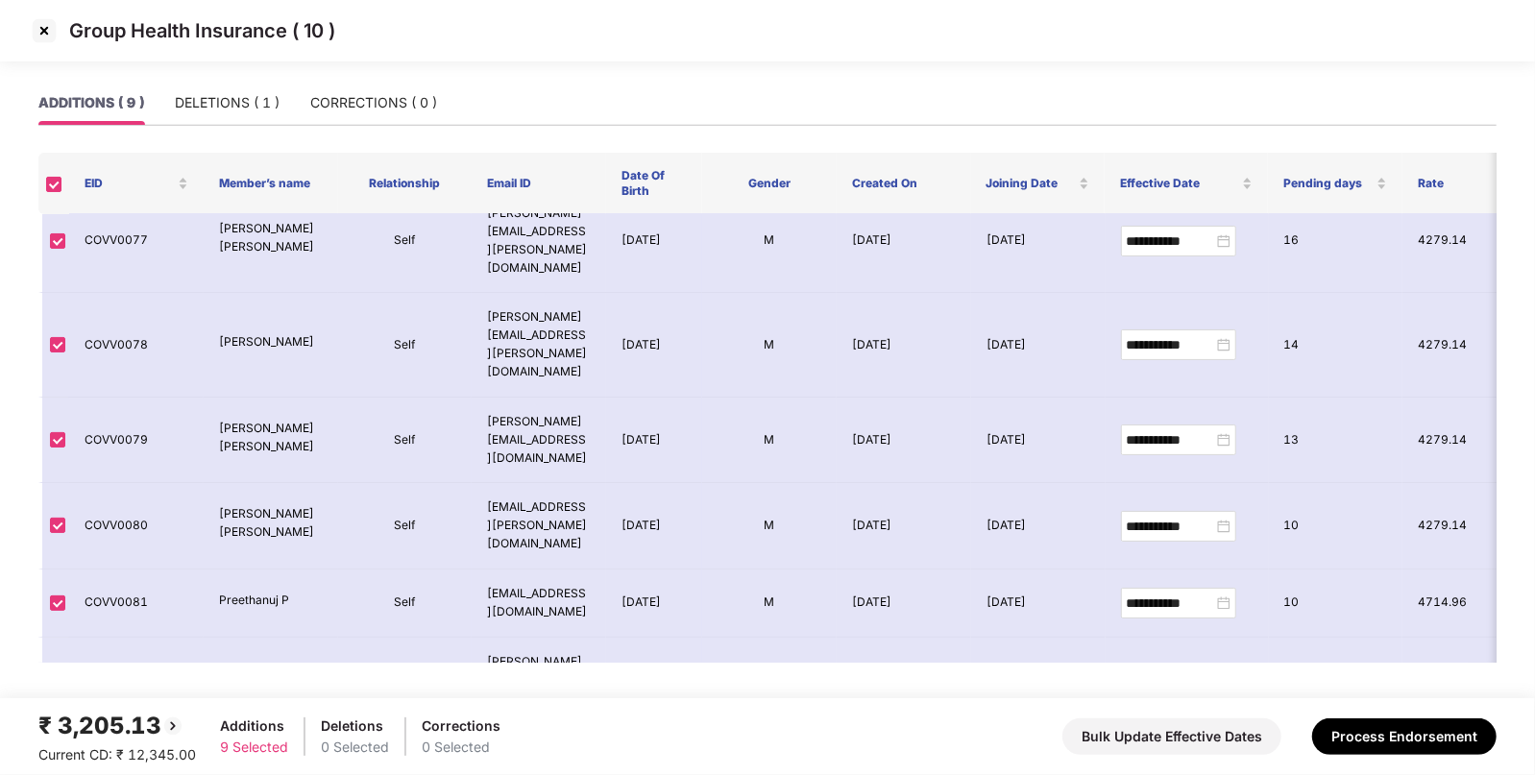
click at [293, 107] on div "ADDITIONS ( 9 ) DELETIONS ( 1 ) CORRECTIONS ( 0 )" at bounding box center [237, 103] width 399 height 44
click at [240, 99] on div "DELETIONS ( 1 )" at bounding box center [227, 102] width 105 height 21
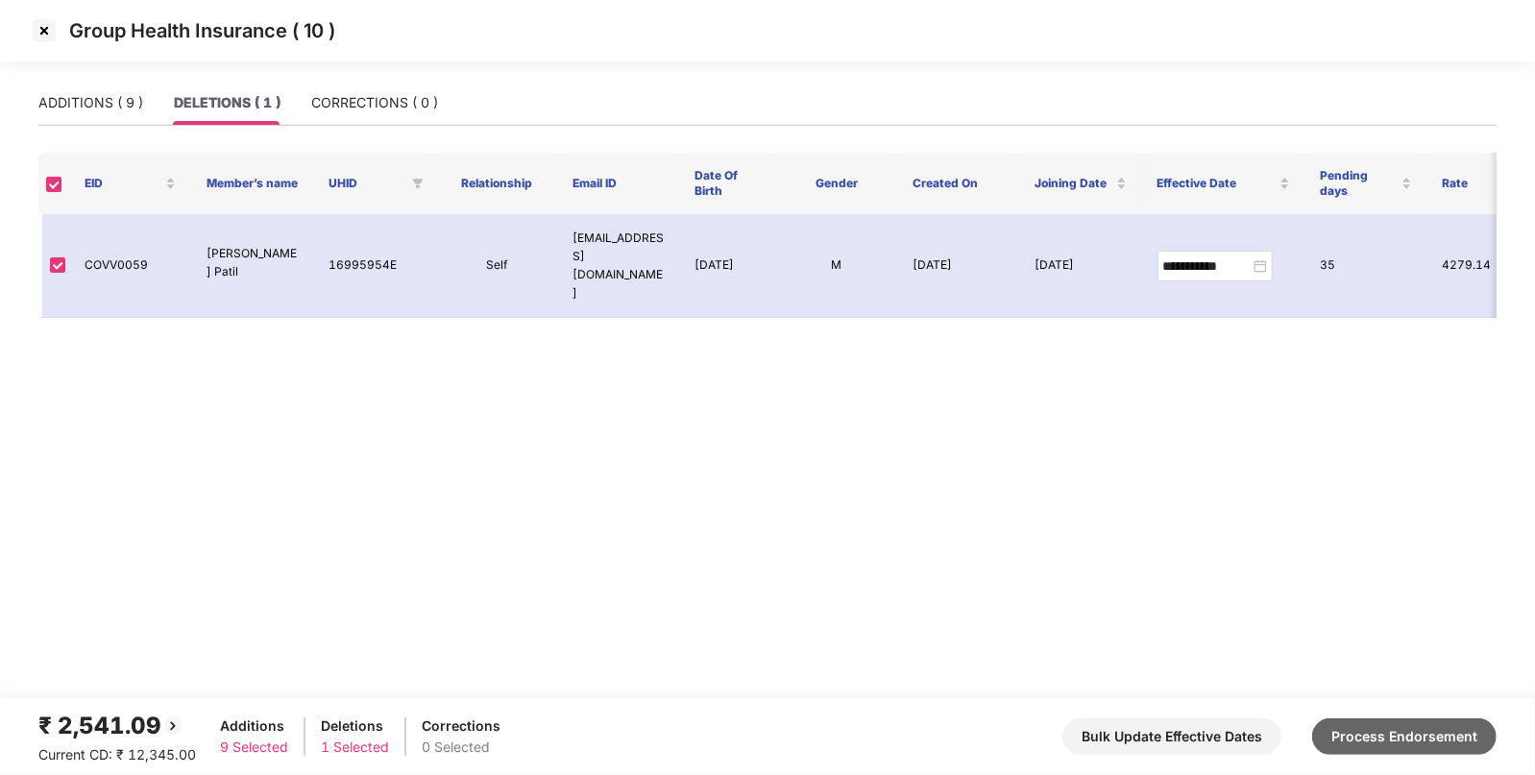
click at [1359, 725] on button "Process Endorsement" at bounding box center [1404, 737] width 184 height 37
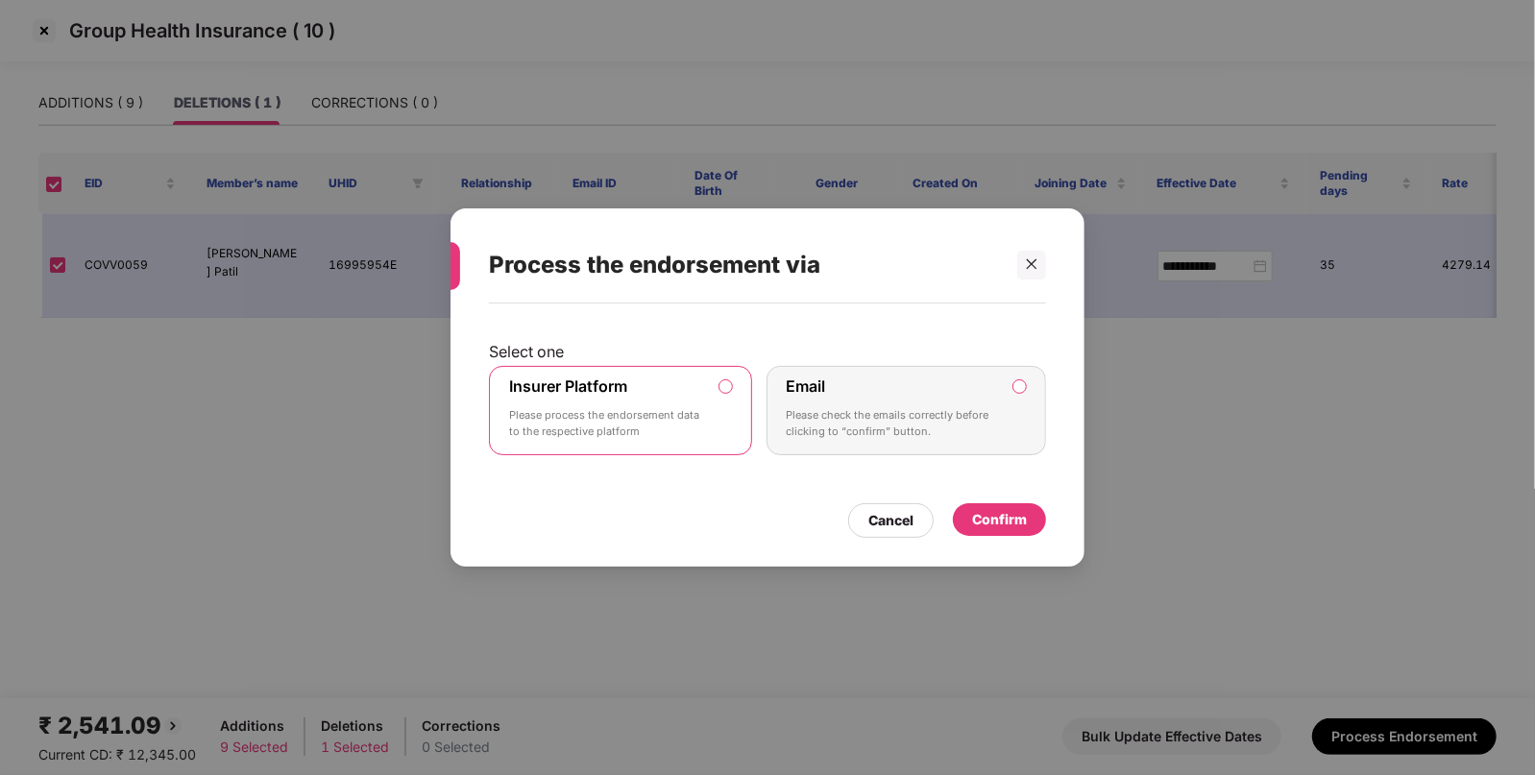
click at [53, 183] on div "Process the endorsement via Select one Insurer Platform Please process the endo…" at bounding box center [767, 387] width 1535 height 775
click at [905, 521] on div "Cancel" at bounding box center [890, 520] width 45 height 21
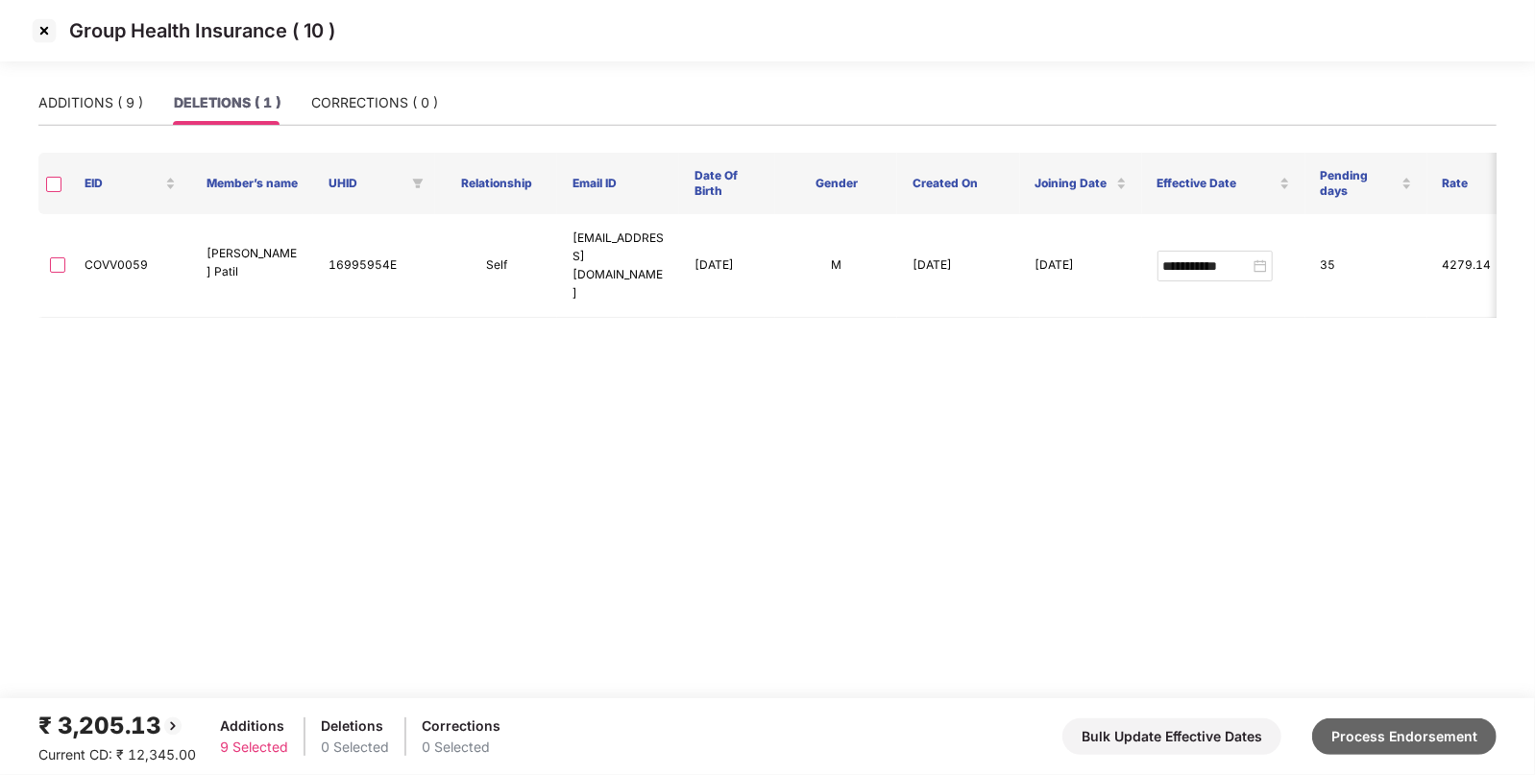
click at [1398, 741] on button "Process Endorsement" at bounding box center [1404, 737] width 184 height 37
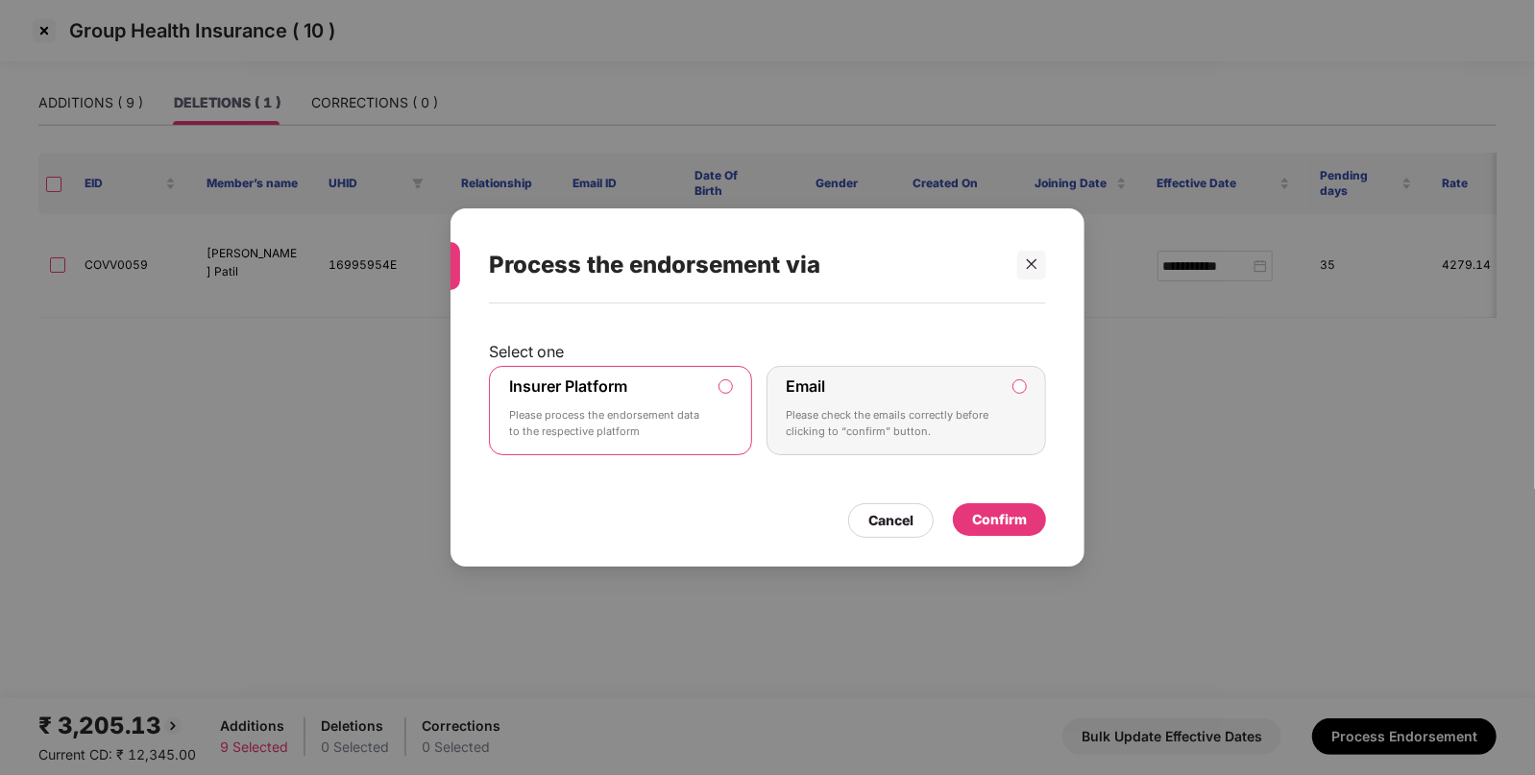
click at [1006, 525] on div "Confirm" at bounding box center [999, 519] width 55 height 21
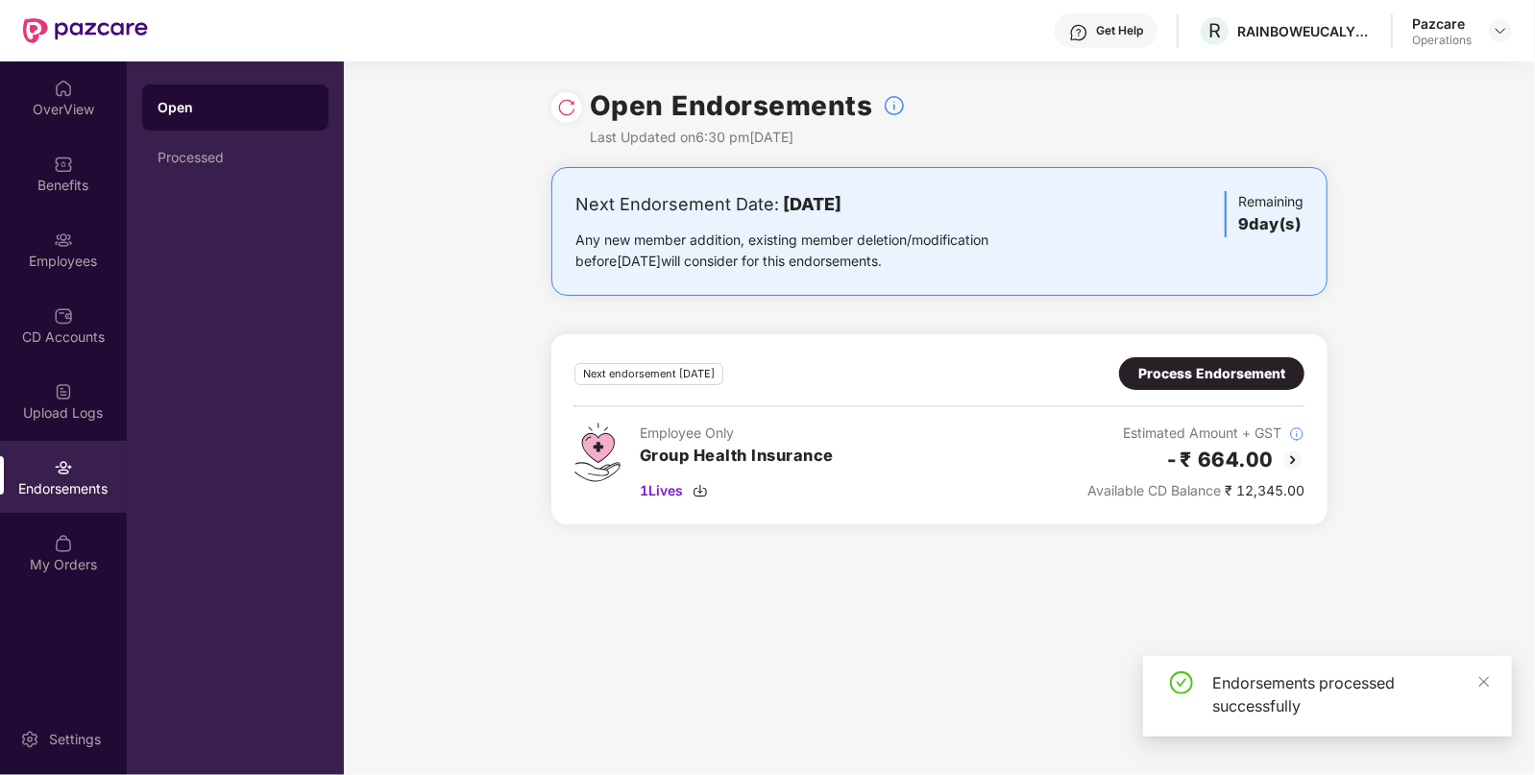
click at [1220, 375] on div "Process Endorsement" at bounding box center [1211, 373] width 147 height 21
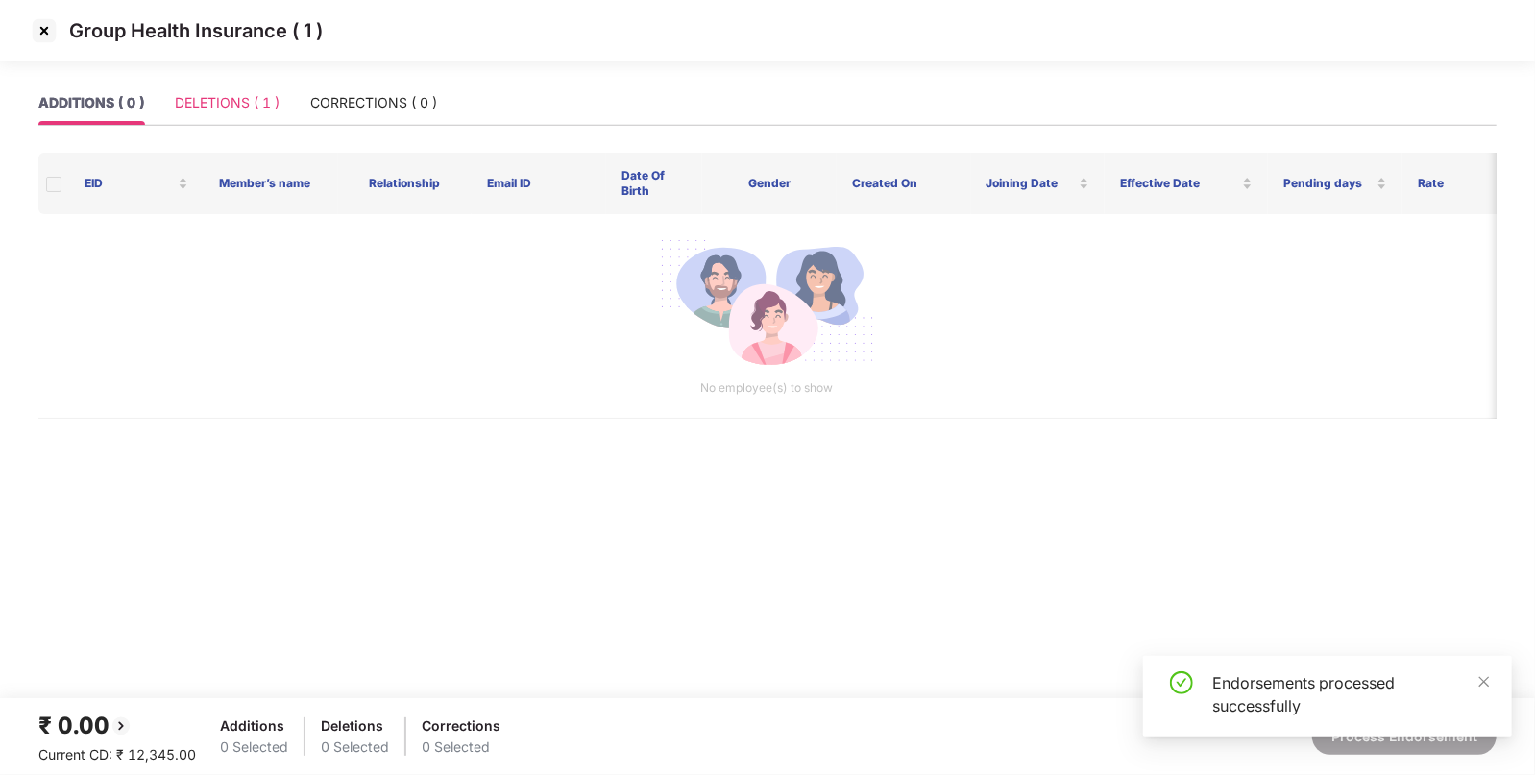
click at [260, 91] on div "DELETIONS ( 1 )" at bounding box center [227, 103] width 105 height 44
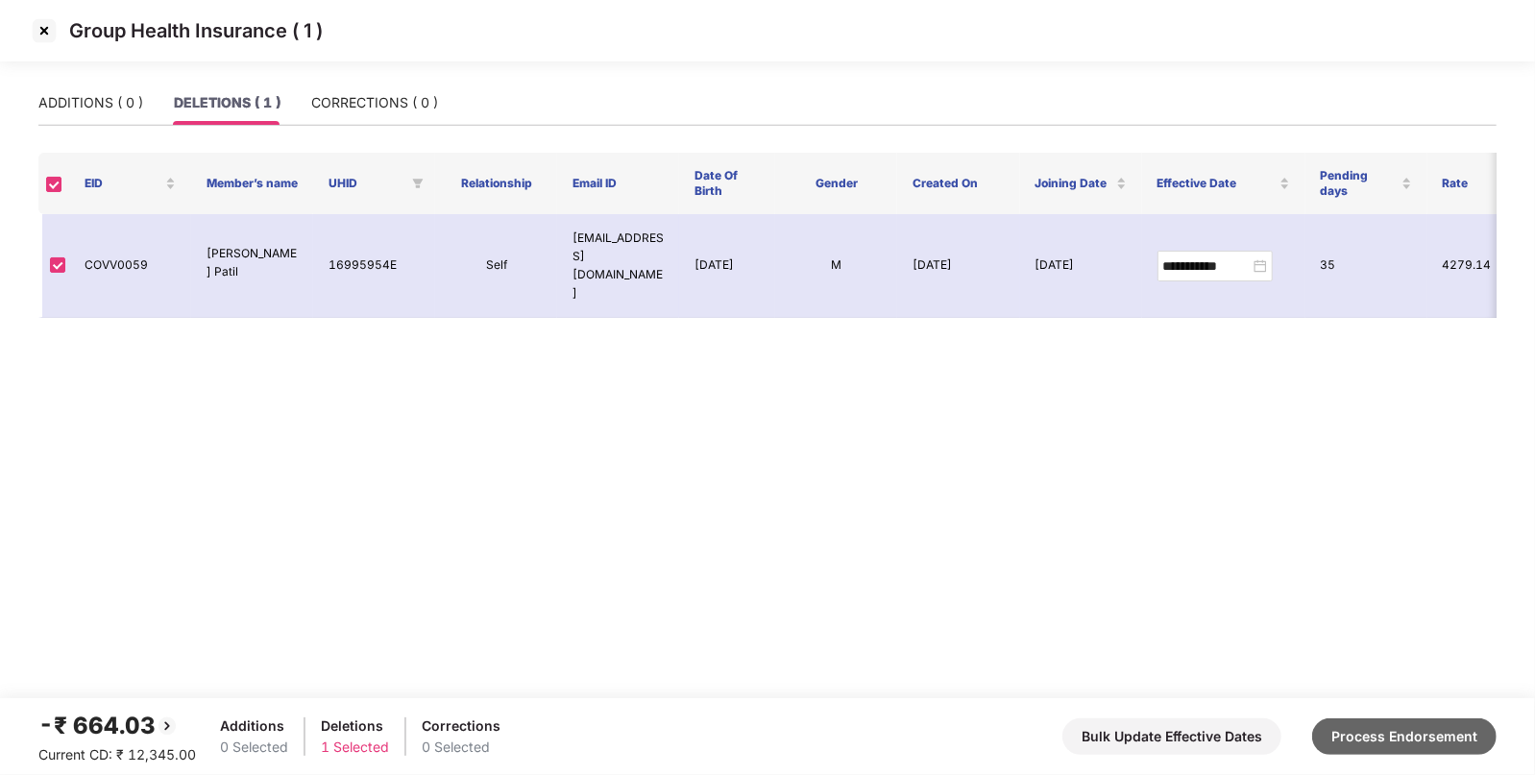
click at [1385, 746] on button "Process Endorsement" at bounding box center [1404, 737] width 184 height 37
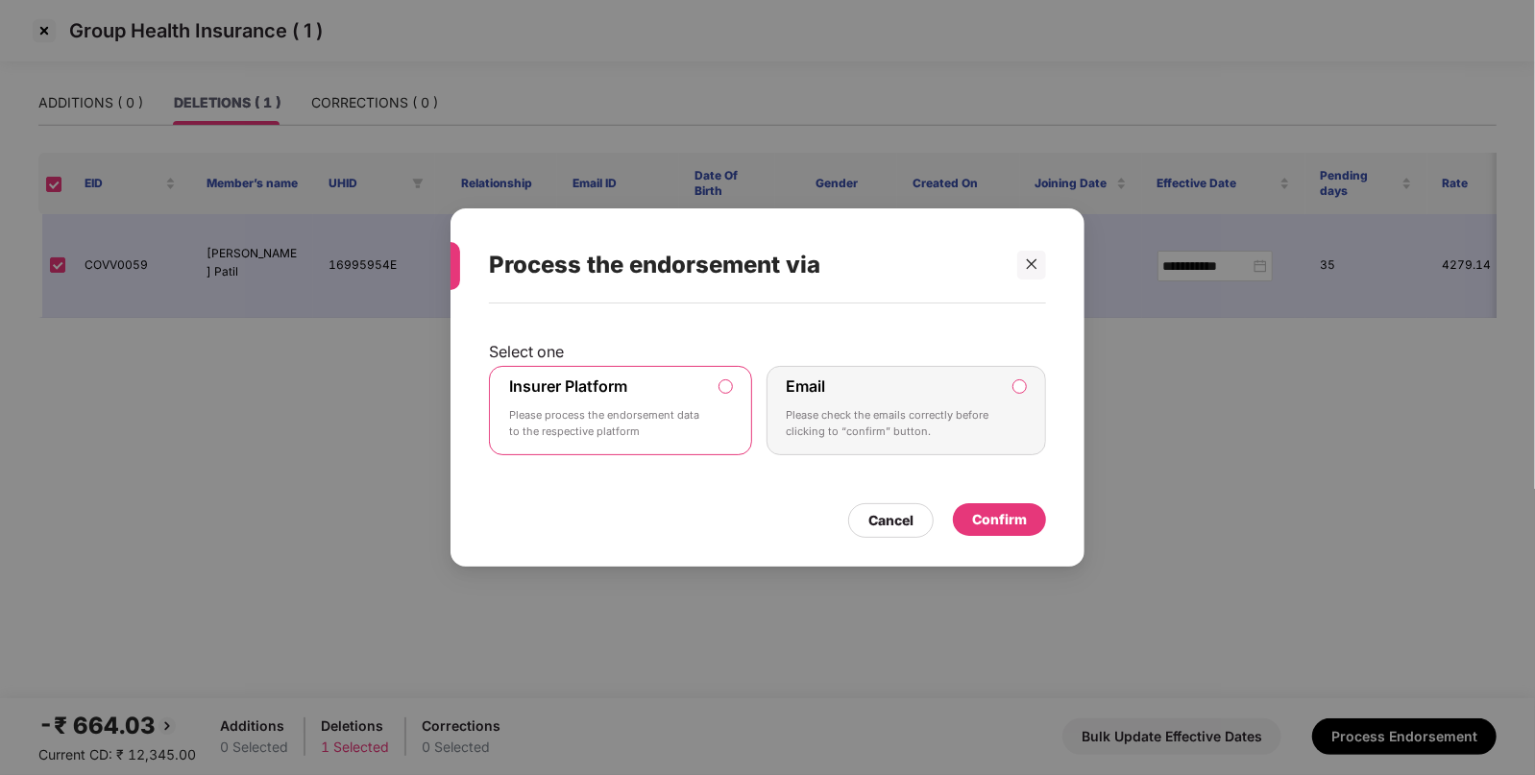
click at [1002, 515] on div "Confirm" at bounding box center [999, 519] width 55 height 21
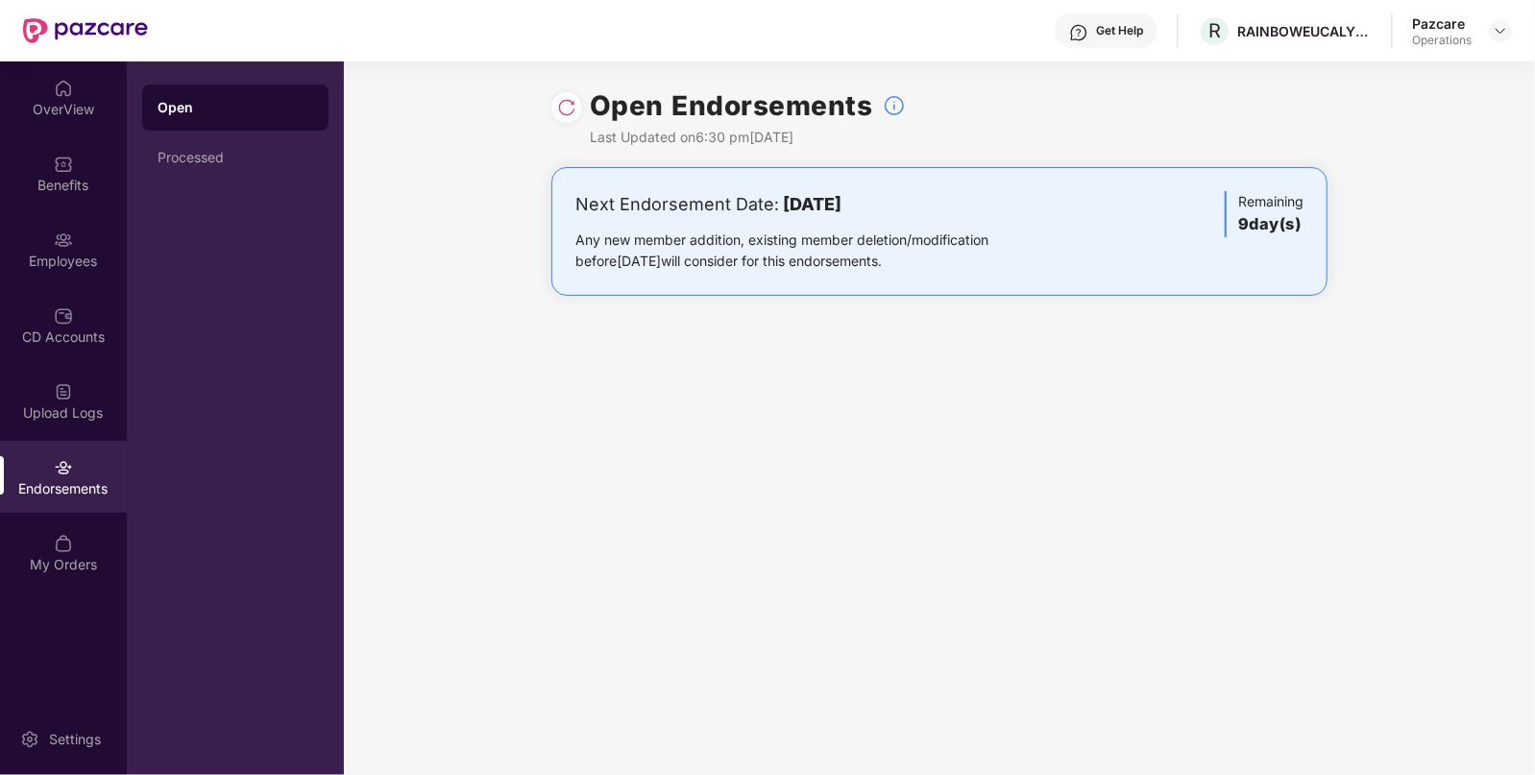
click at [1500, 42] on div "Pazcare Operations" at bounding box center [1462, 31] width 100 height 34
click at [1496, 37] on div at bounding box center [1500, 30] width 23 height 23
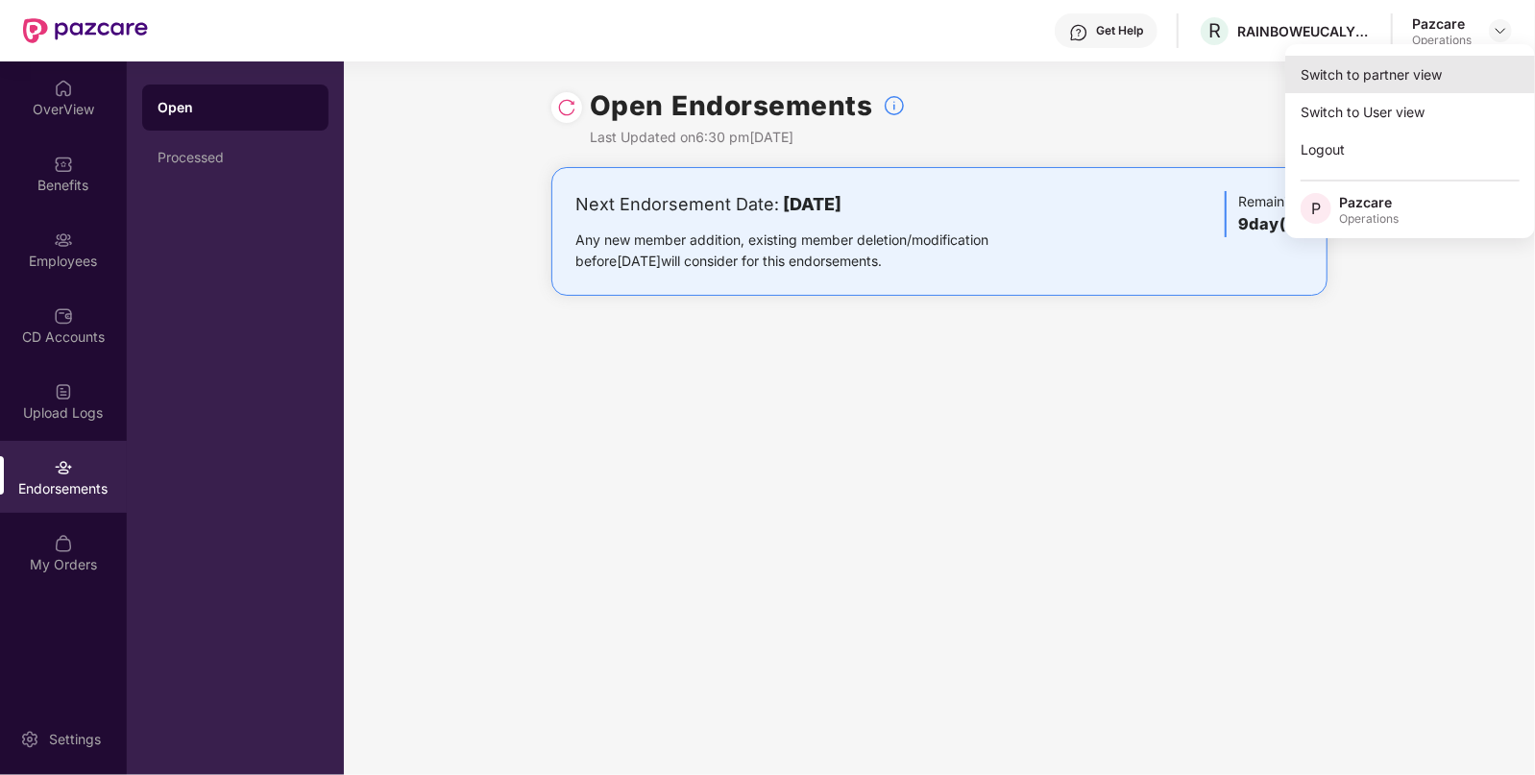
click at [1398, 71] on div "Switch to partner view" at bounding box center [1410, 74] width 250 height 37
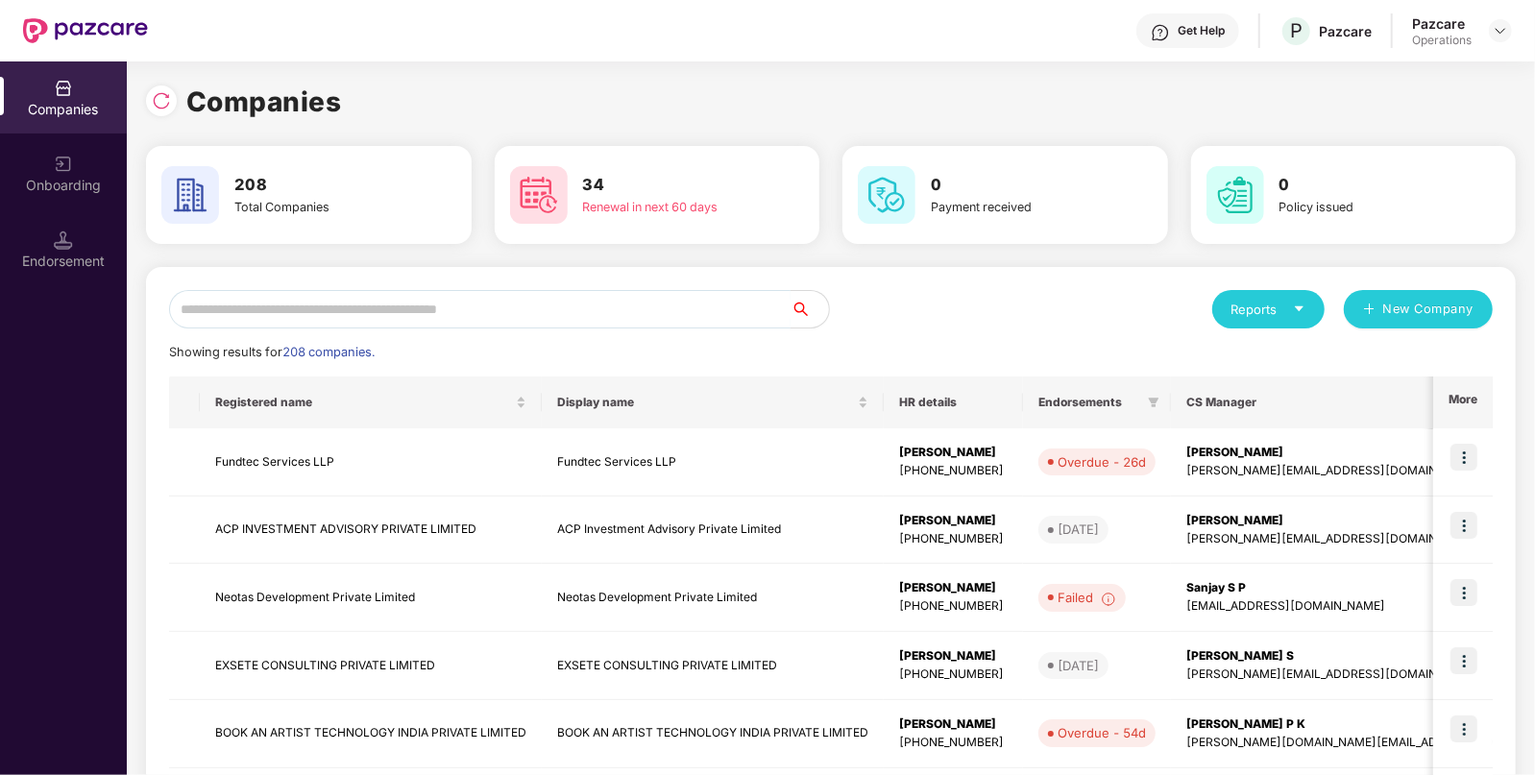
click at [509, 307] on input "text" at bounding box center [480, 309] width 622 height 38
paste input "**********"
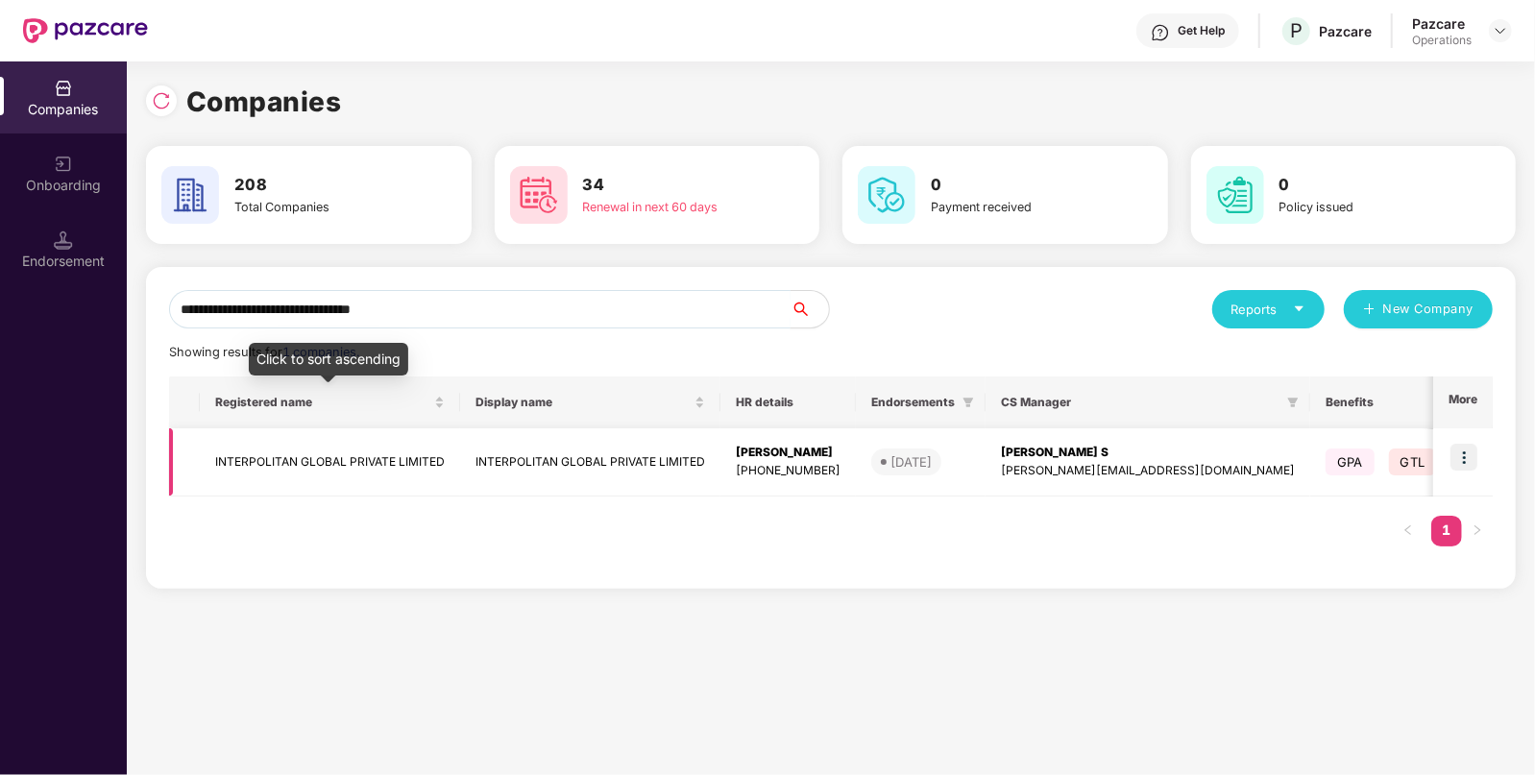
type input "**********"
click at [270, 470] on td "INTERPOLITAN GLOBAL PRIVATE LIMITED" at bounding box center [330, 462] width 260 height 68
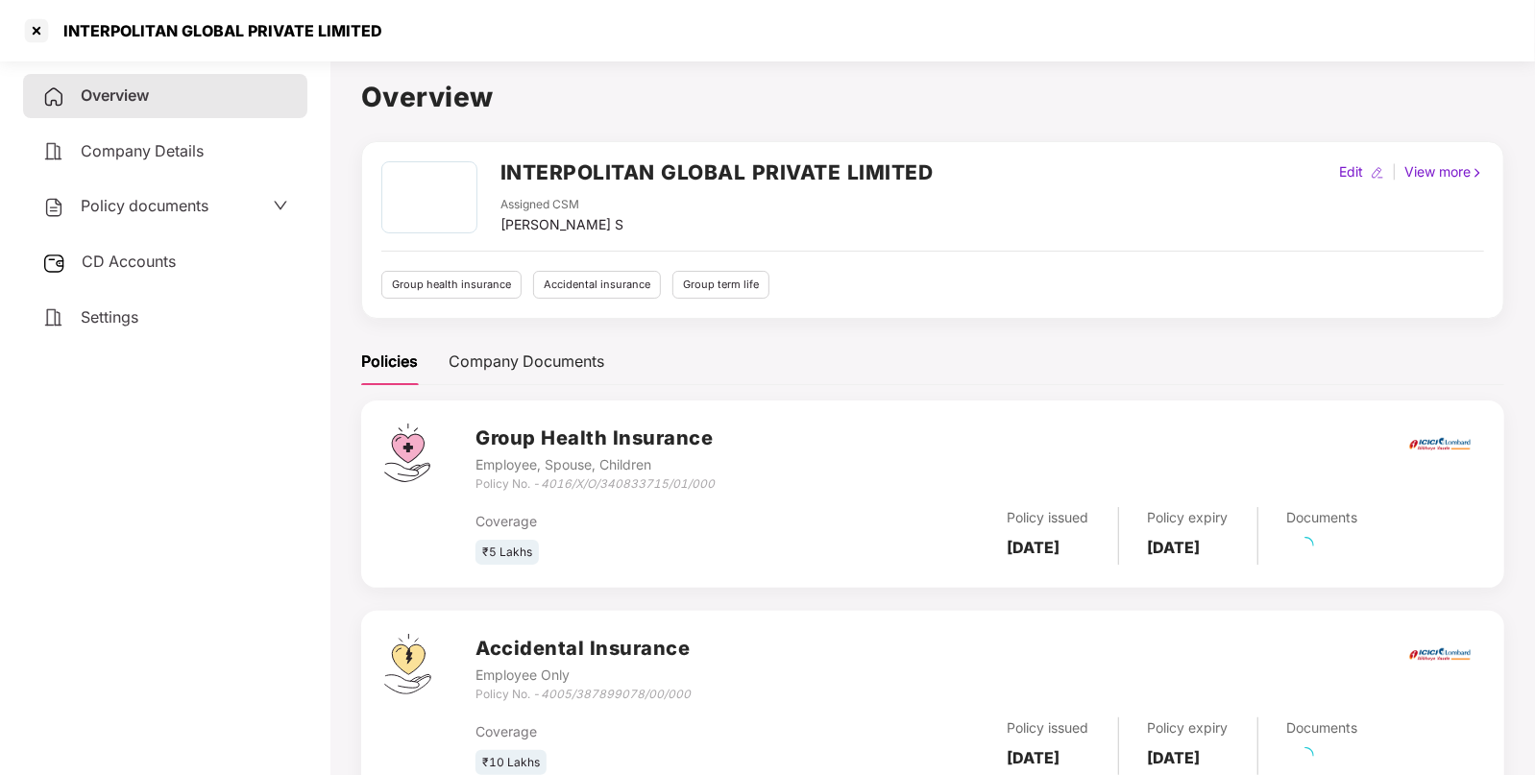
click at [250, 209] on div "Policy documents" at bounding box center [165, 206] width 246 height 25
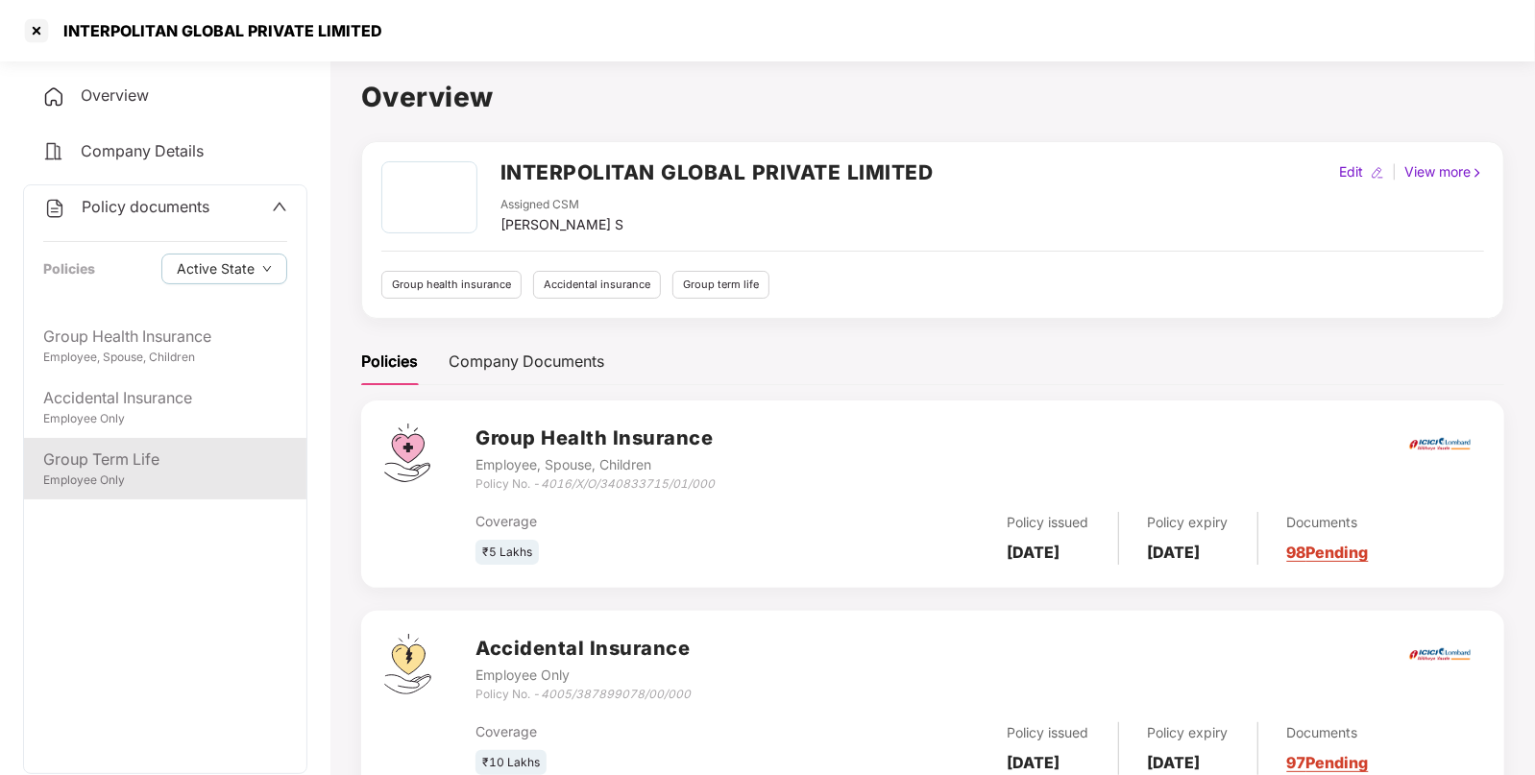
click at [175, 462] on div "Group Term Life" at bounding box center [165, 460] width 244 height 24
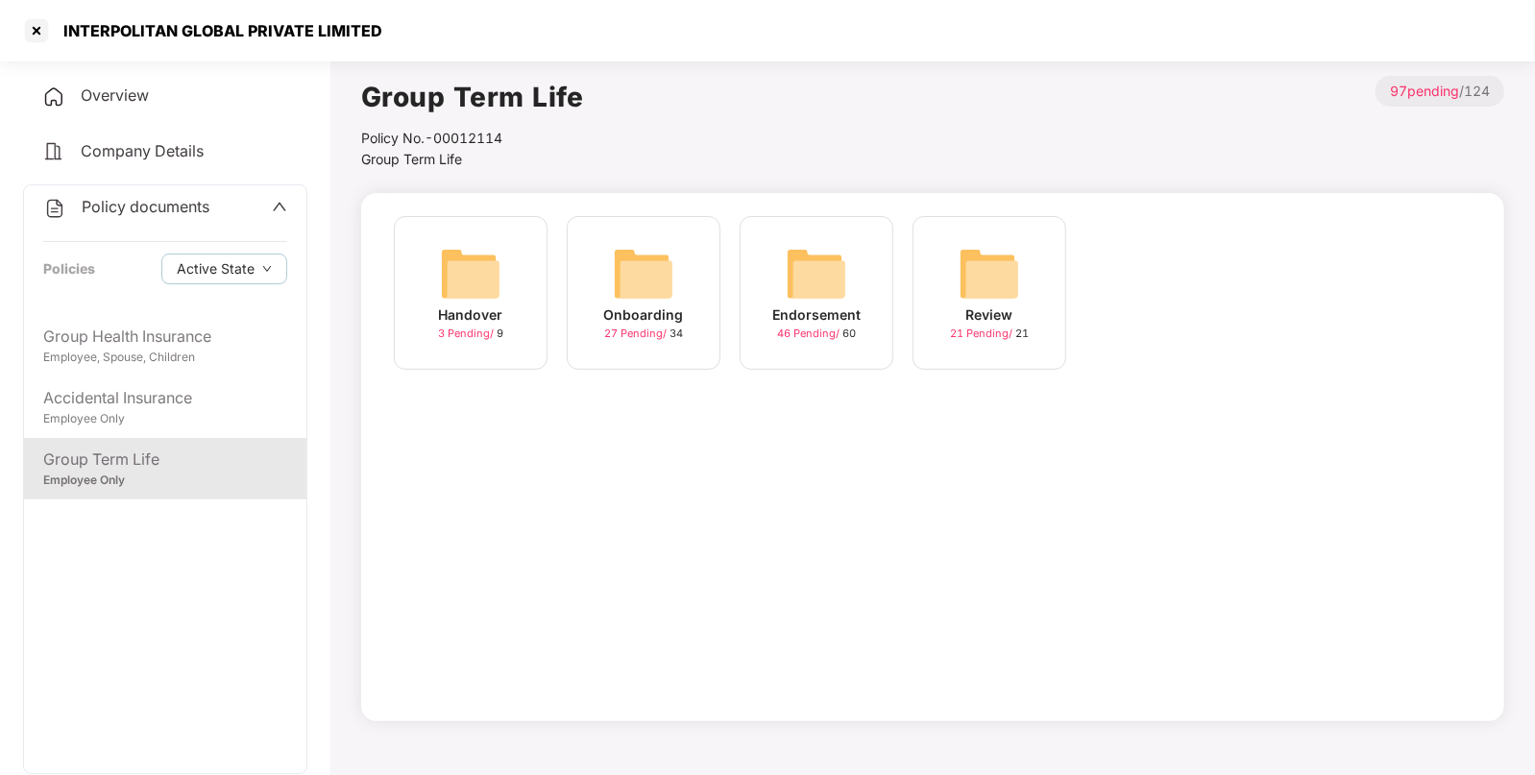
click at [802, 315] on div "Endorsement" at bounding box center [816, 315] width 88 height 21
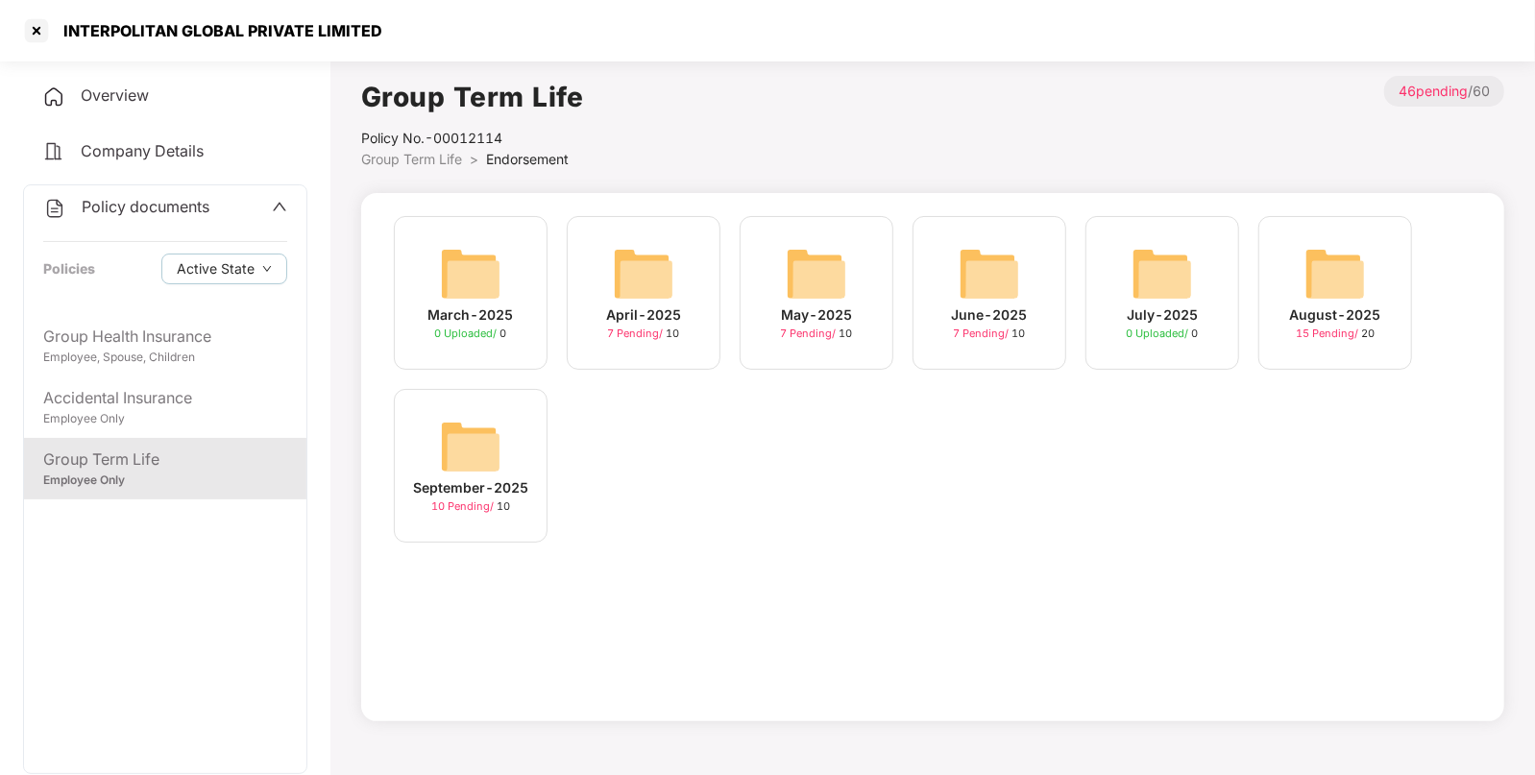
click at [486, 454] on img at bounding box center [470, 446] width 61 height 61
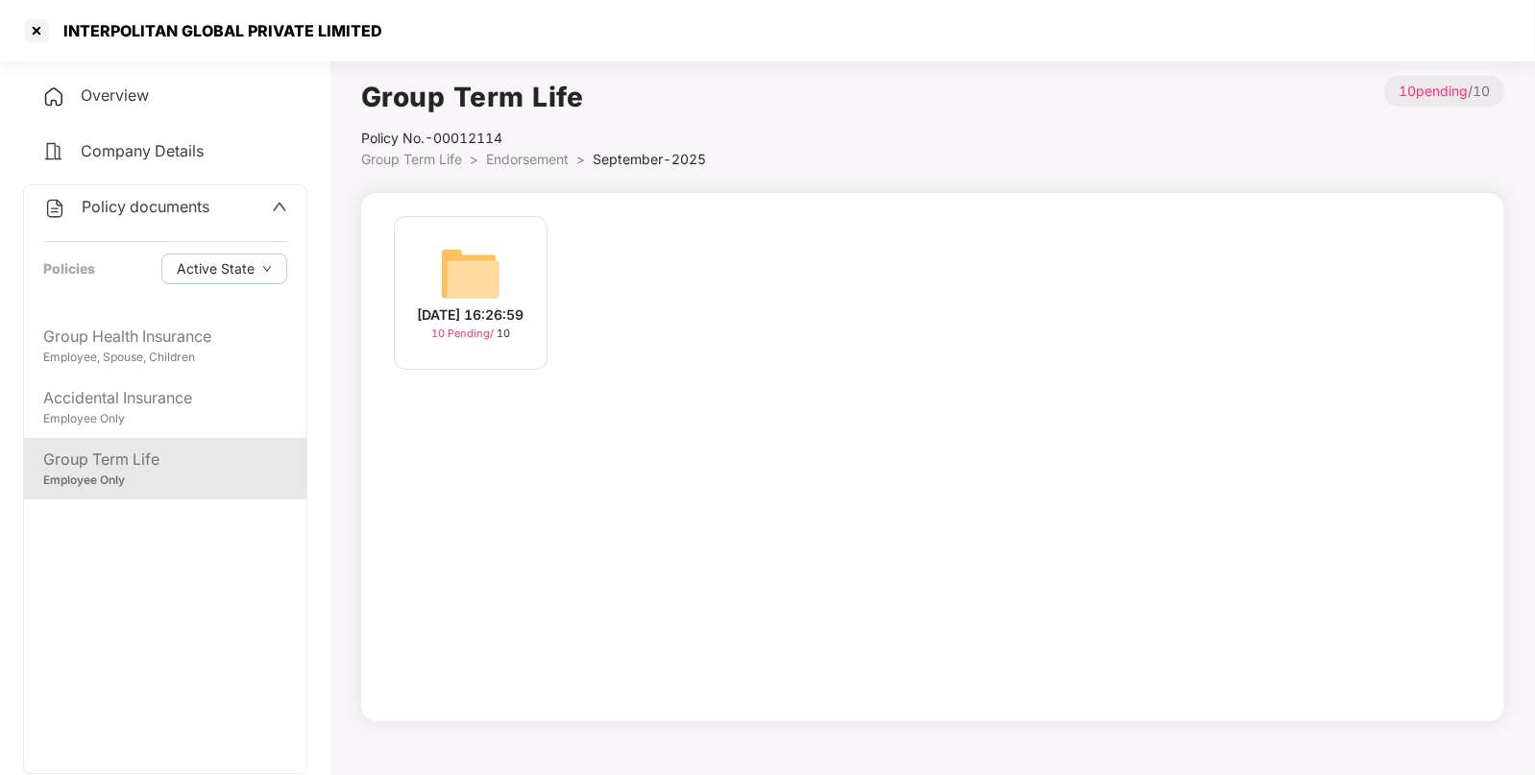
click at [497, 270] on img at bounding box center [470, 273] width 61 height 61
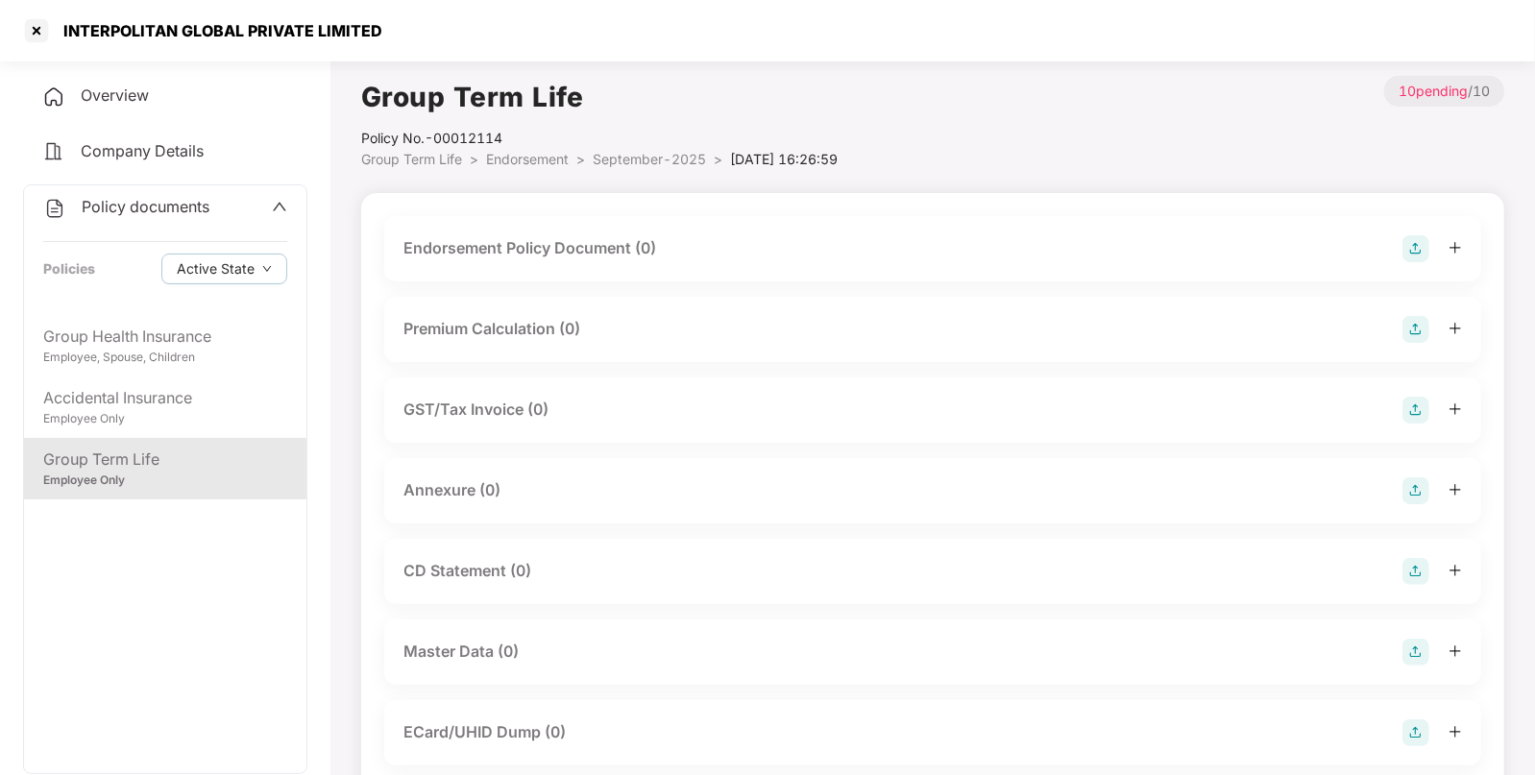
click at [1409, 252] on img at bounding box center [1416, 248] width 27 height 27
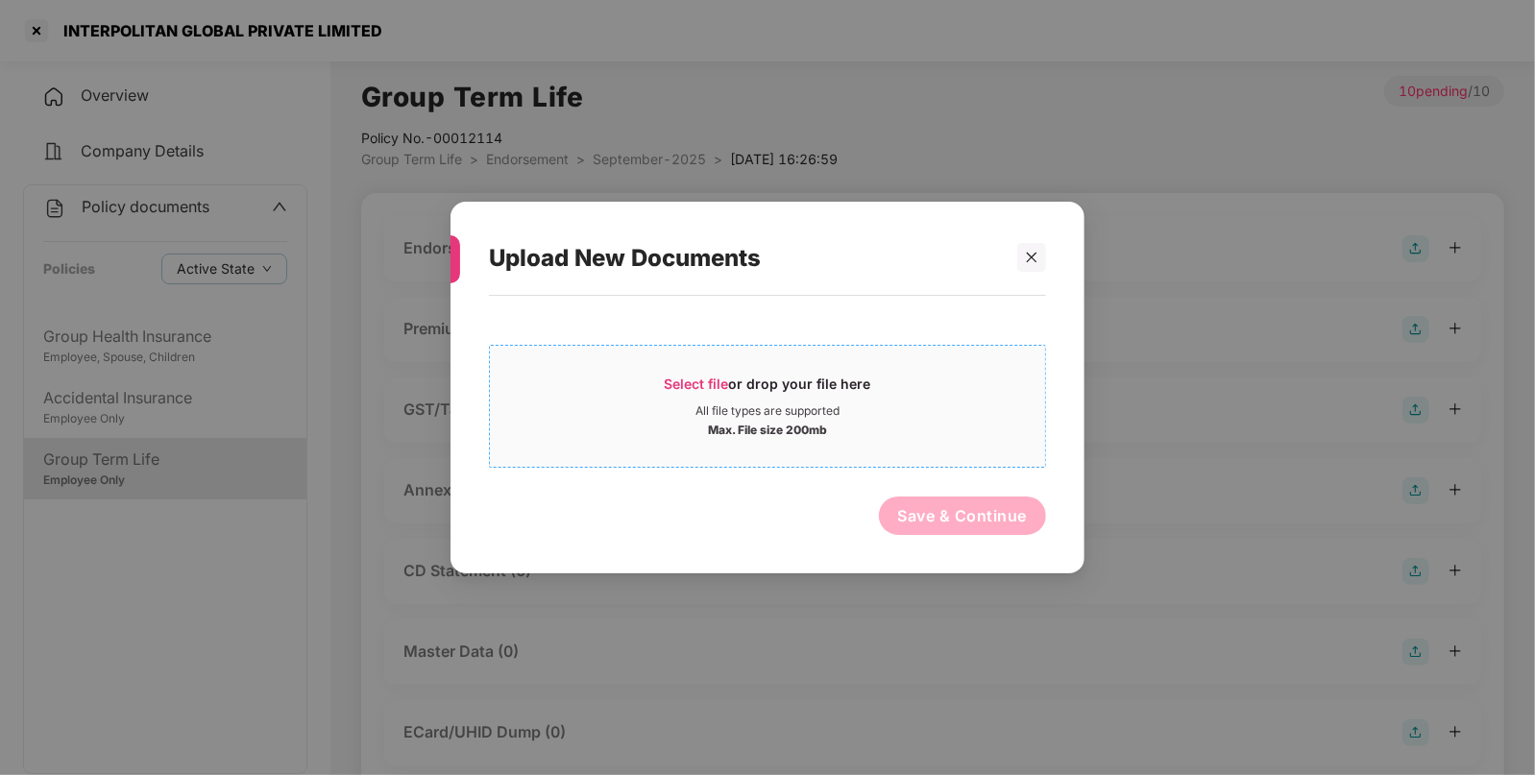
click at [829, 426] on div "Max. File size 200mb" at bounding box center [767, 428] width 555 height 19
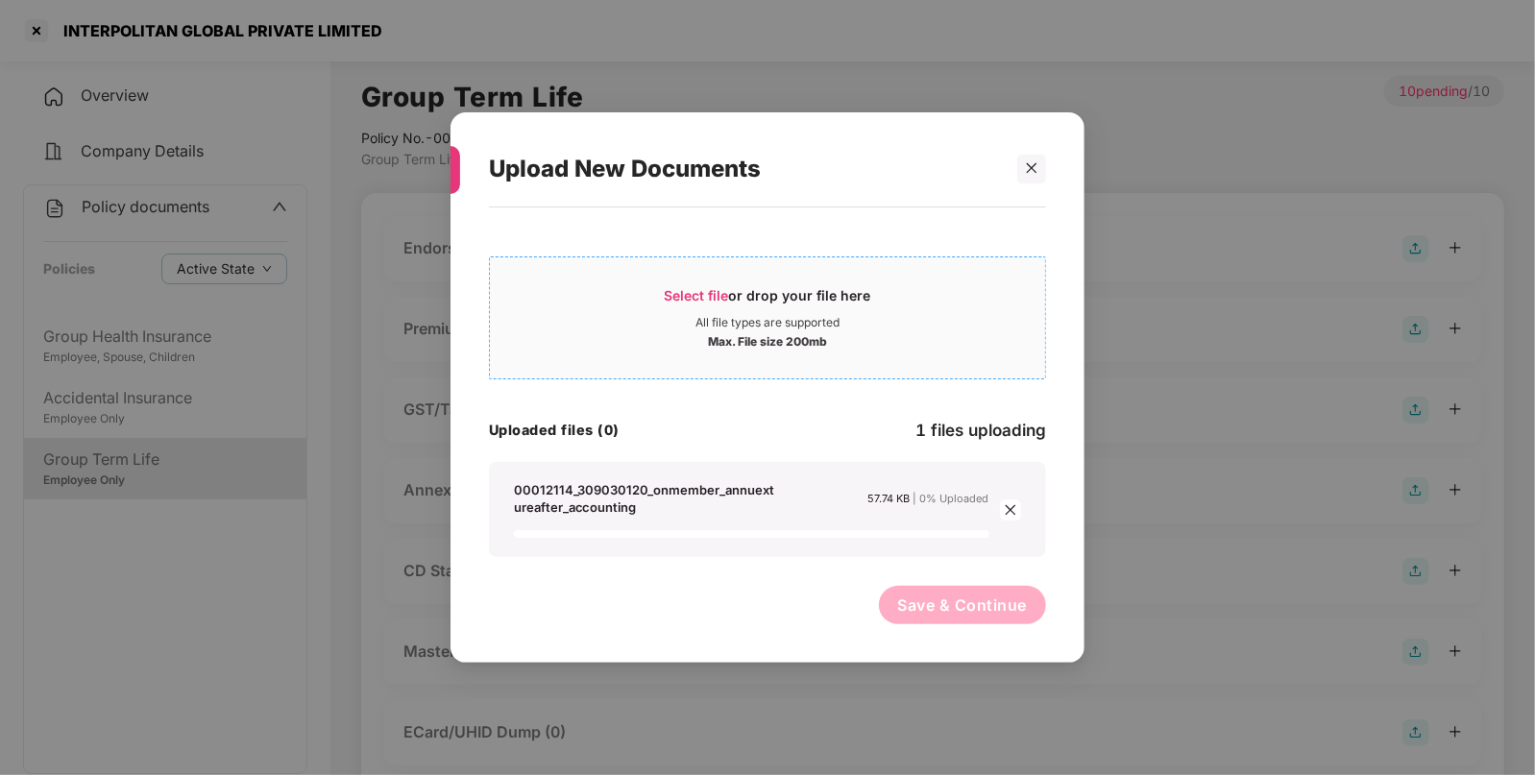
click at [557, 291] on div "Select file or drop your file here" at bounding box center [767, 300] width 555 height 29
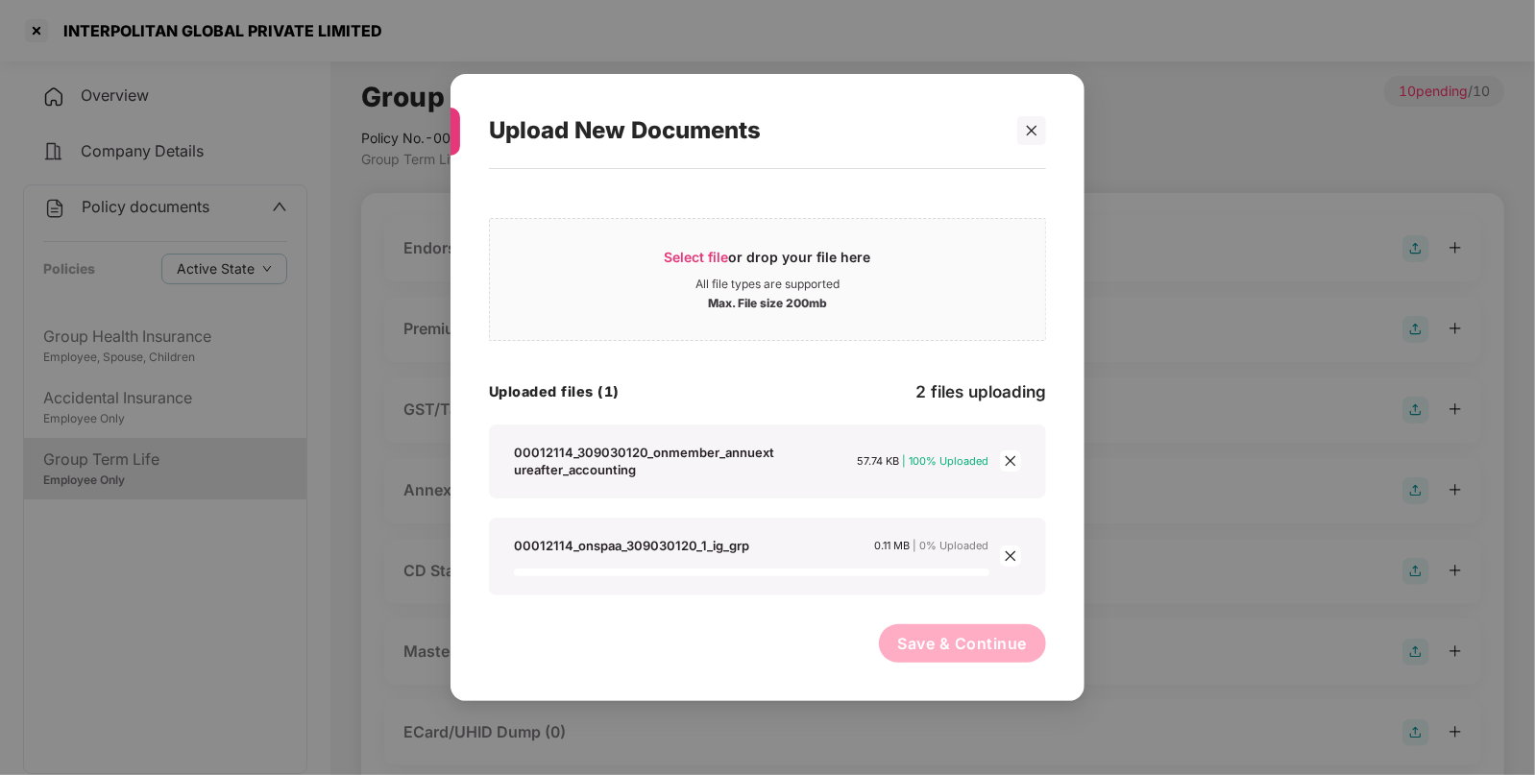
click at [426, 249] on div "Upload New Documents Select file or drop your file here All file types are supp…" at bounding box center [767, 387] width 1535 height 775
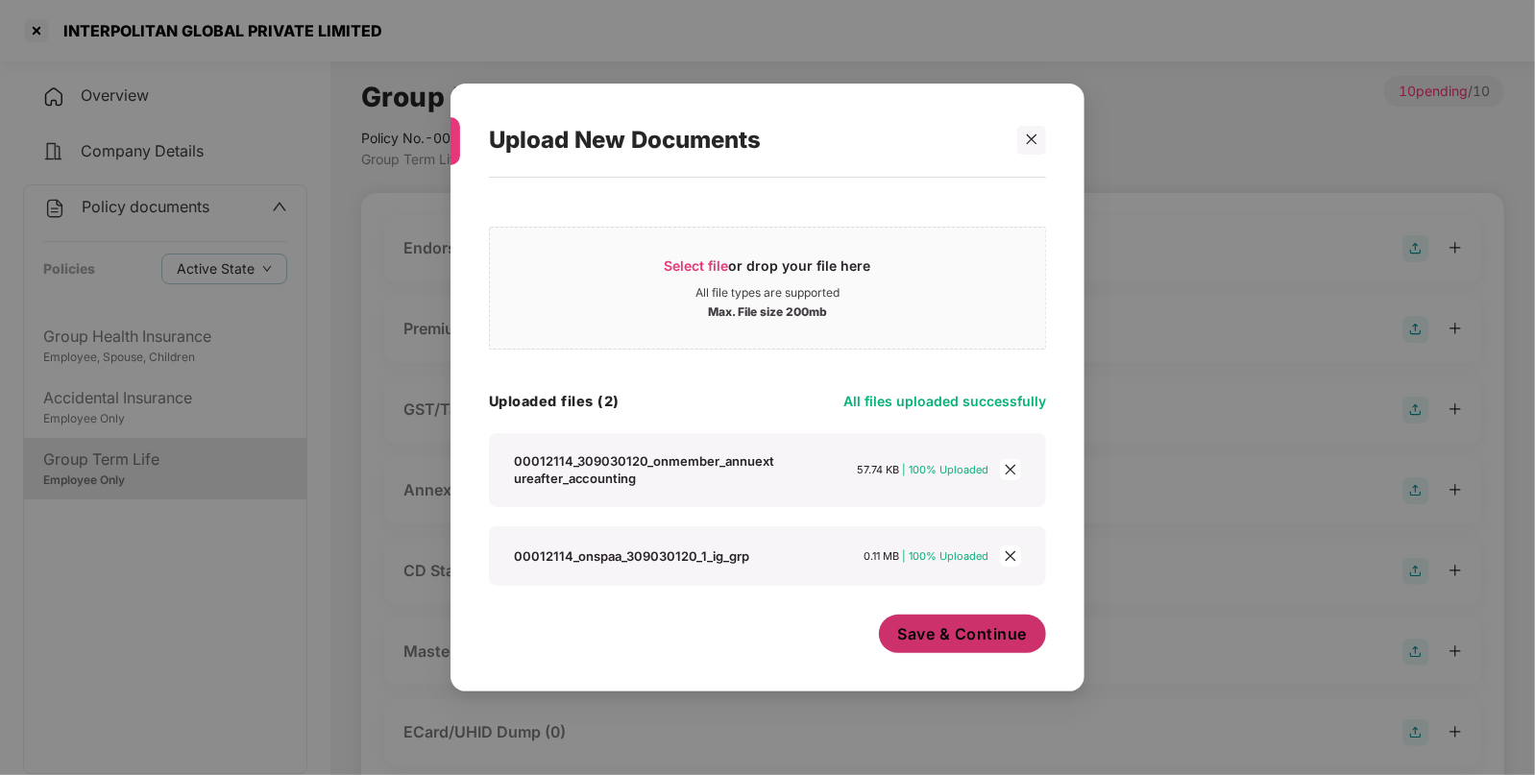
click at [956, 628] on span "Save & Continue" at bounding box center [963, 633] width 130 height 21
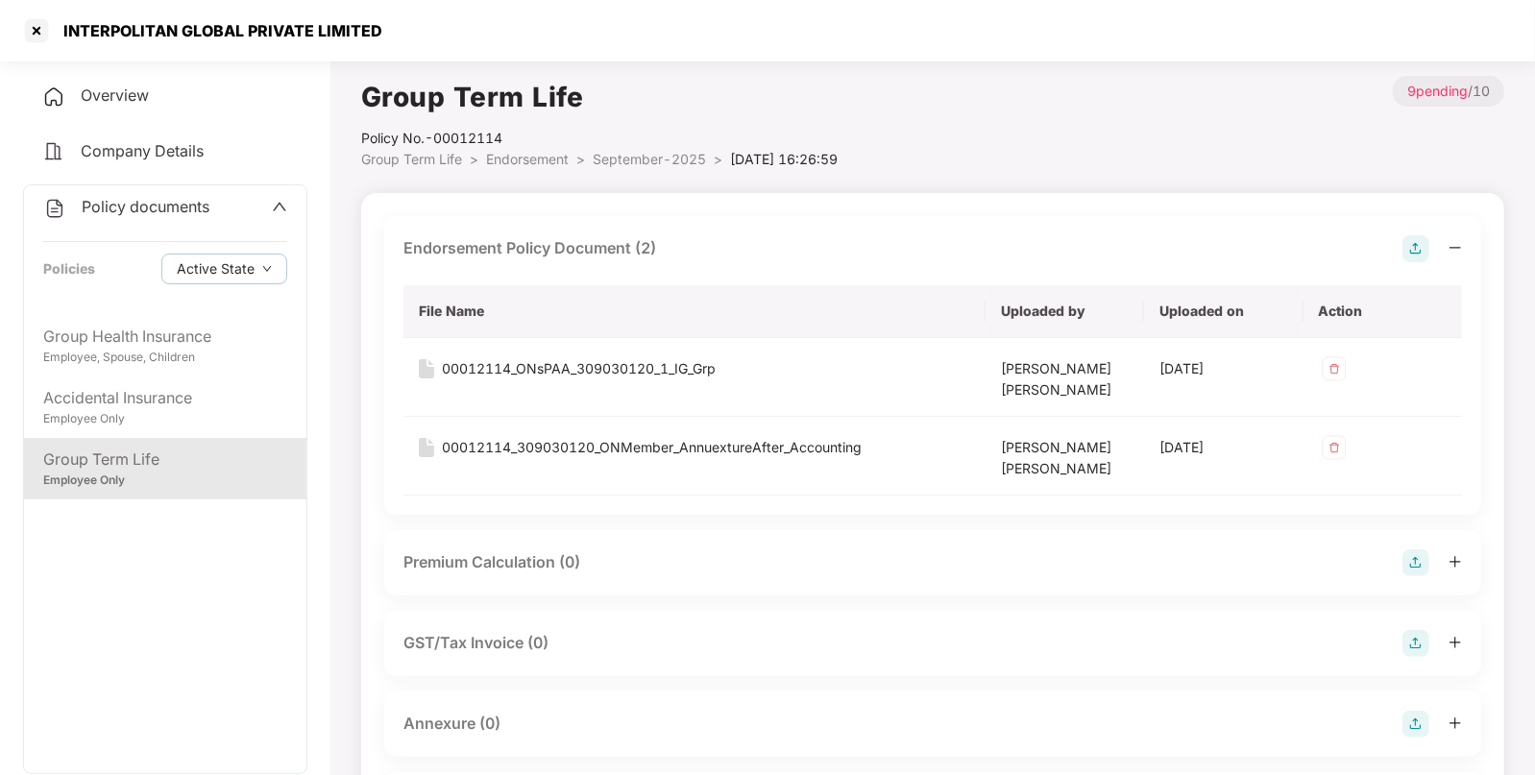
click at [1412, 721] on img at bounding box center [1416, 724] width 27 height 27
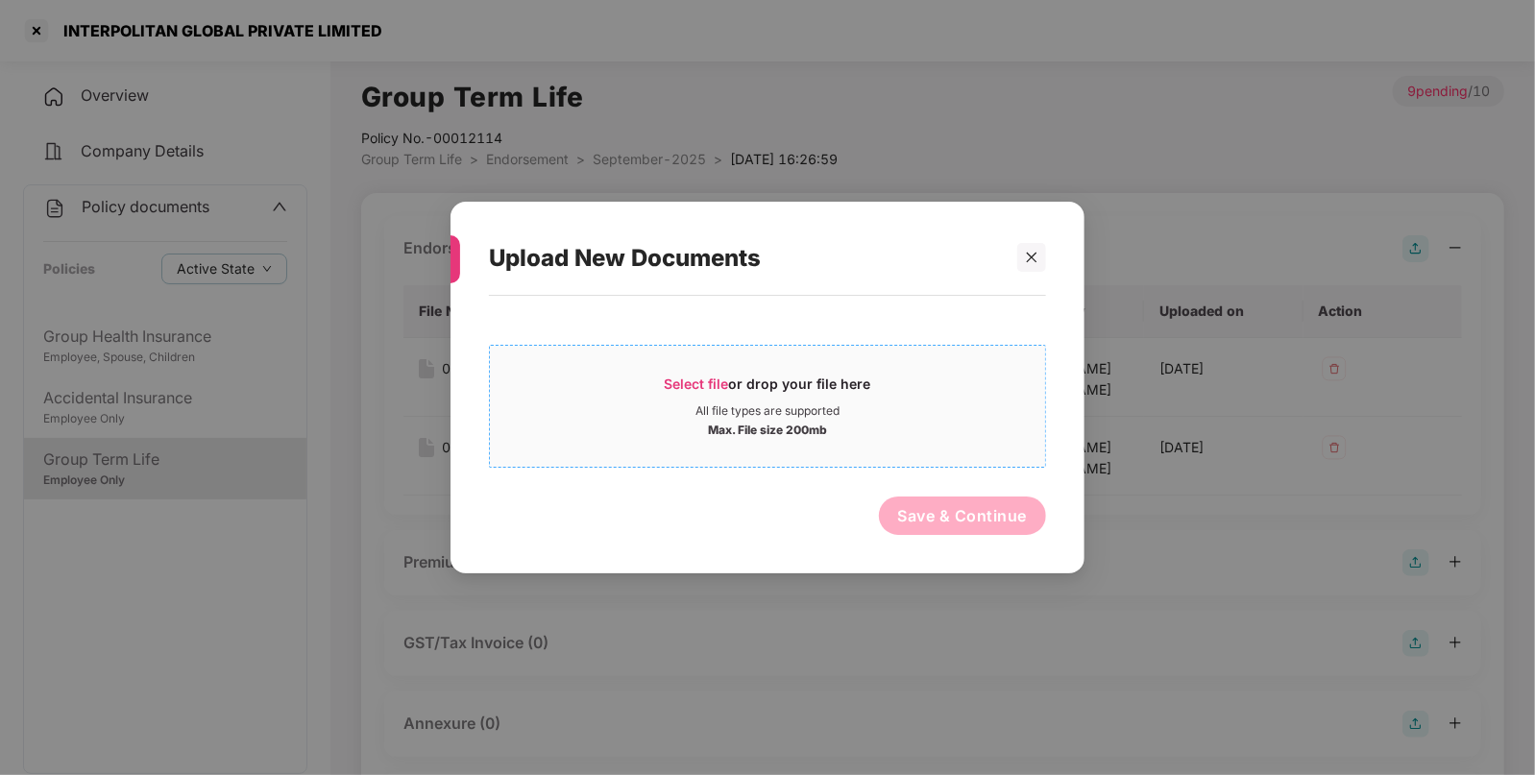
click at [877, 448] on span "Select file or drop your file here All file types are supported Max. File size …" at bounding box center [767, 406] width 555 height 92
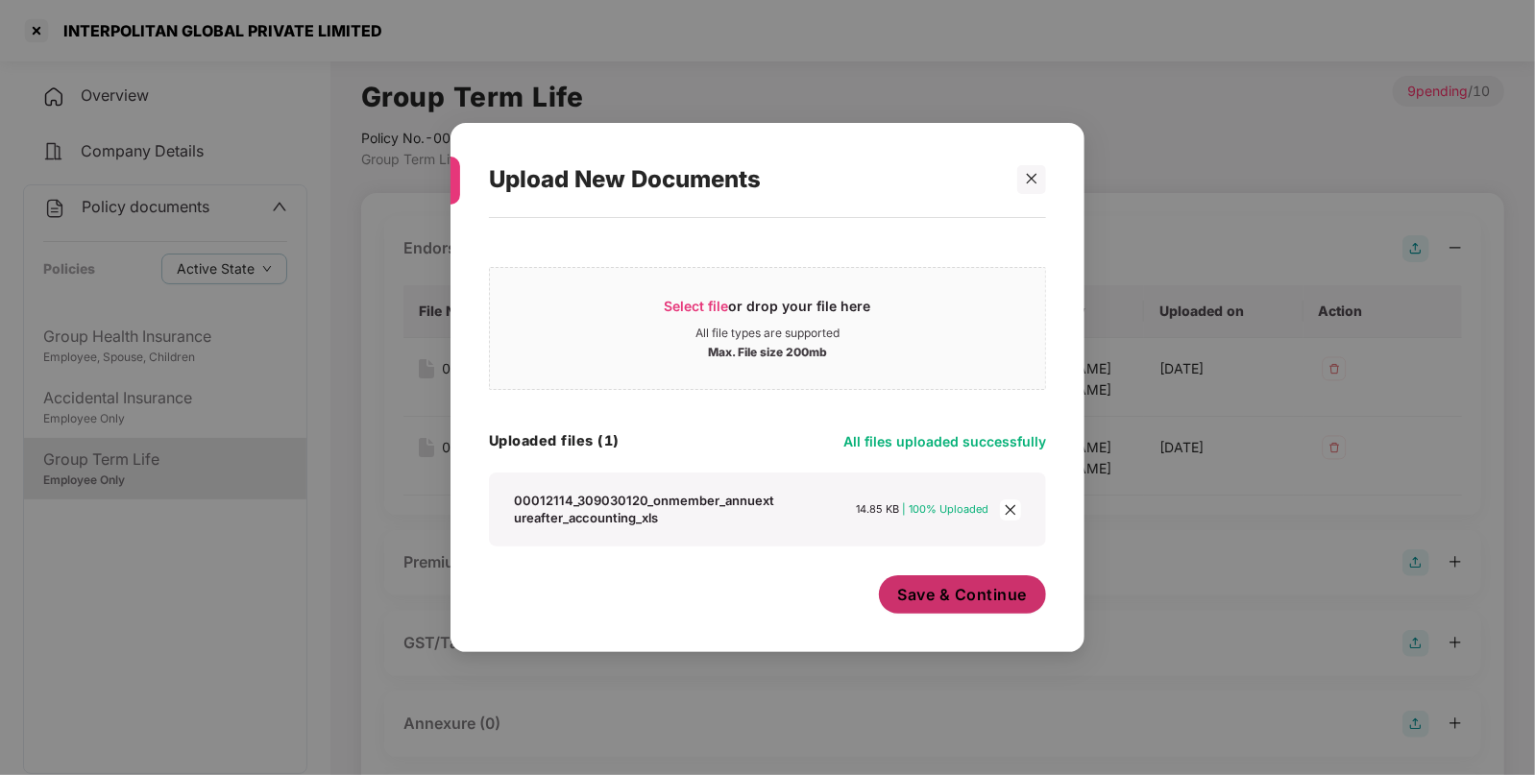
click at [993, 605] on span "Save & Continue" at bounding box center [963, 594] width 130 height 21
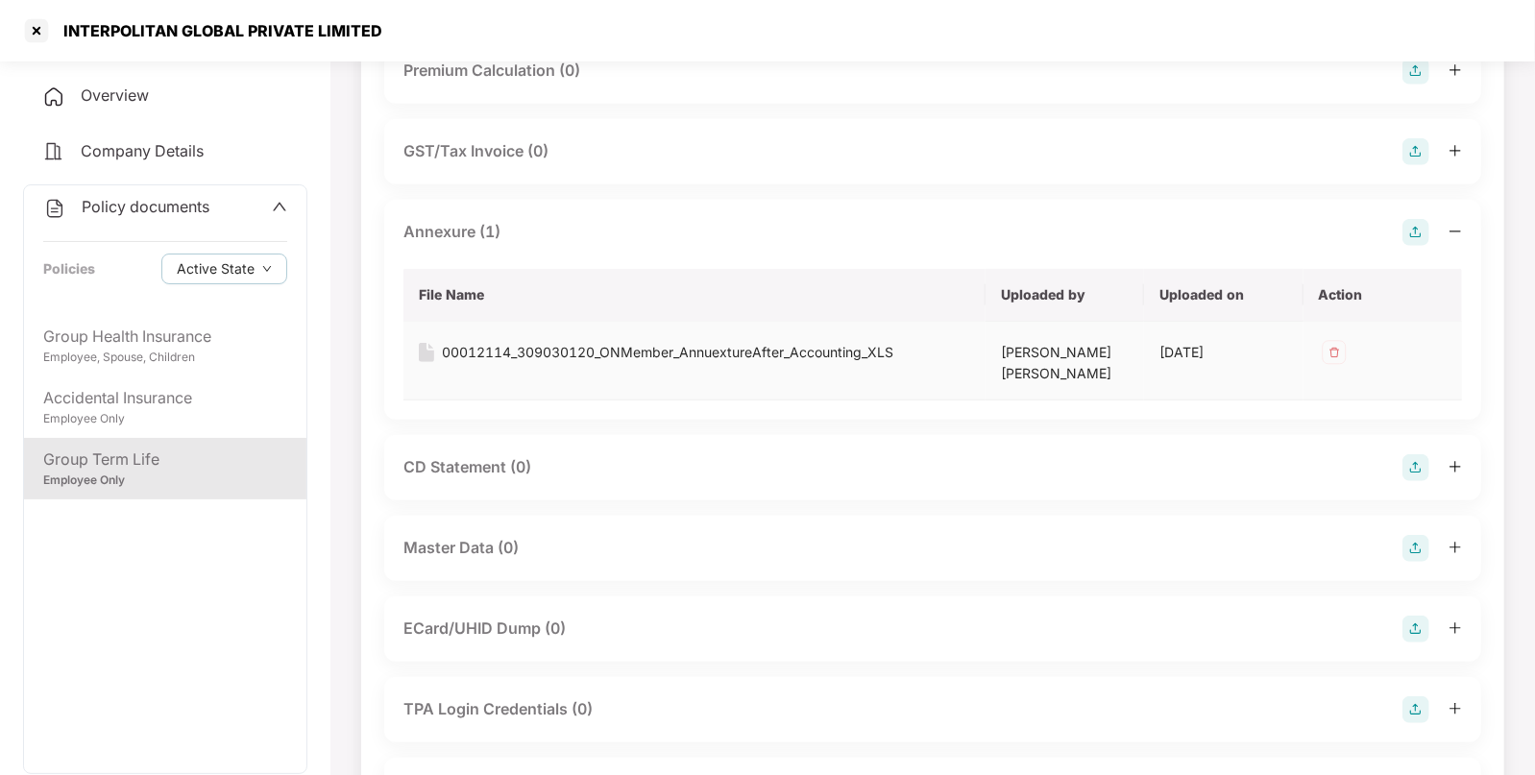
scroll to position [495, 0]
click at [1412, 546] on img at bounding box center [1416, 545] width 27 height 27
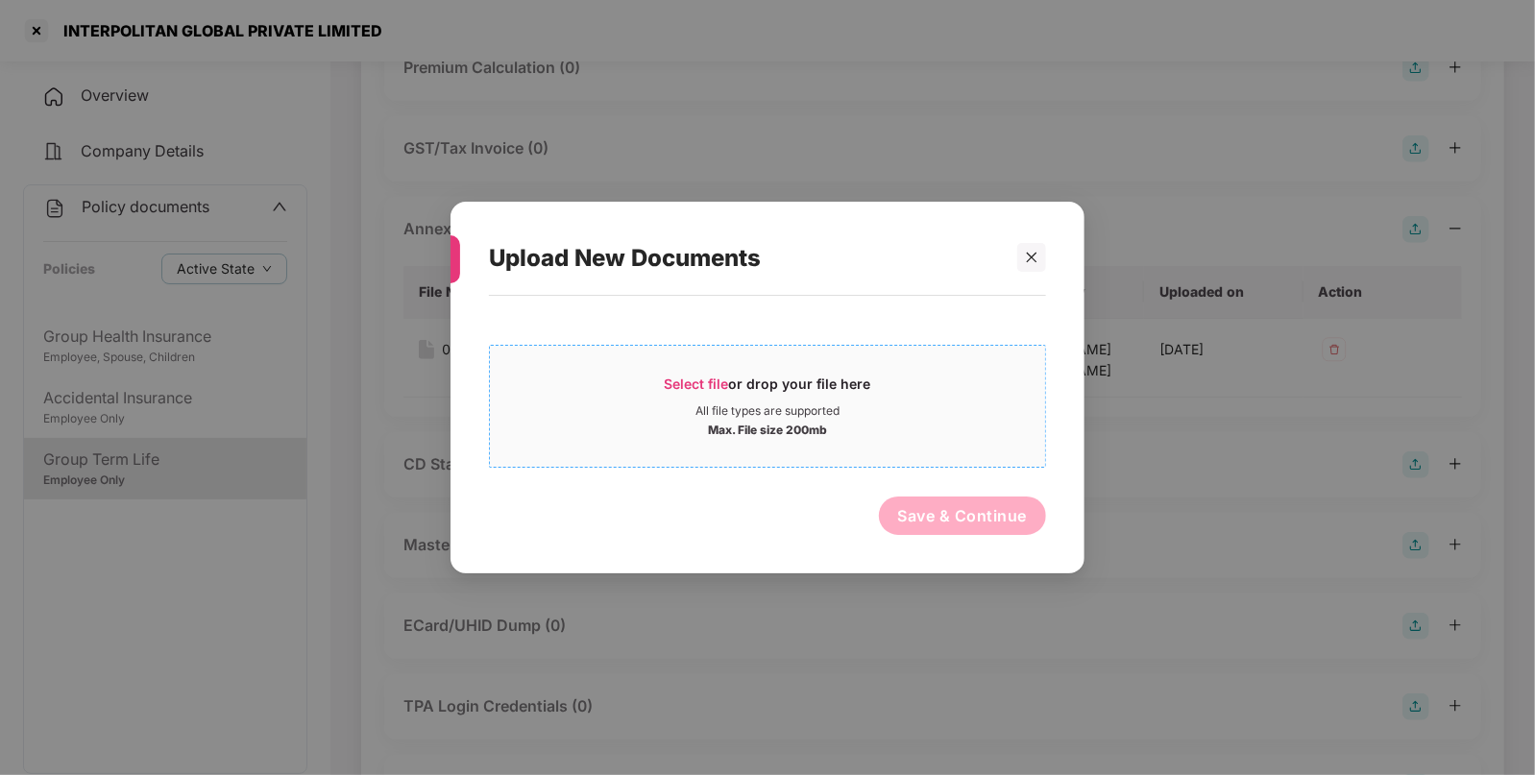
click at [868, 400] on div "Select file or drop your file here" at bounding box center [768, 389] width 207 height 29
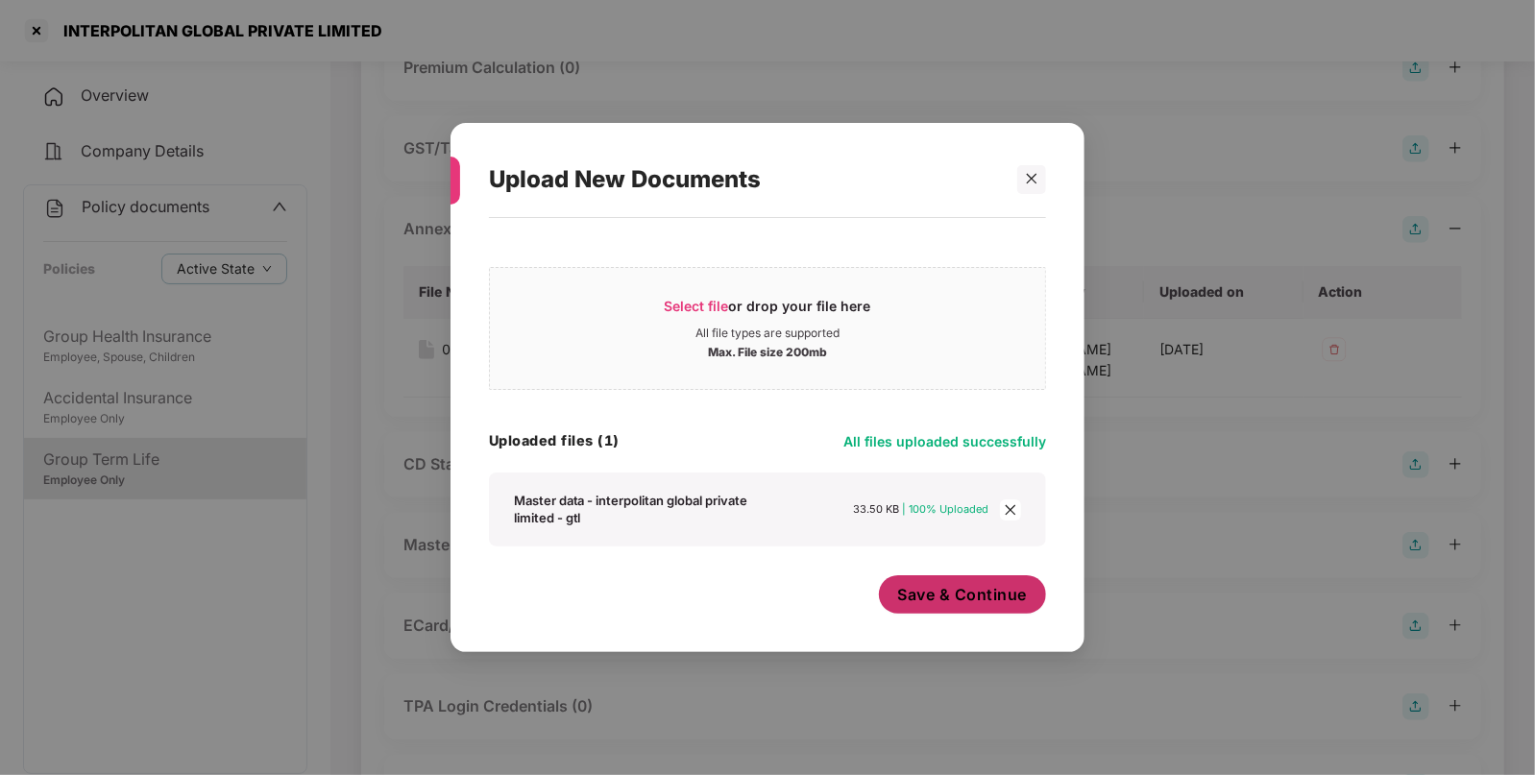
click at [998, 585] on button "Save & Continue" at bounding box center [963, 594] width 168 height 38
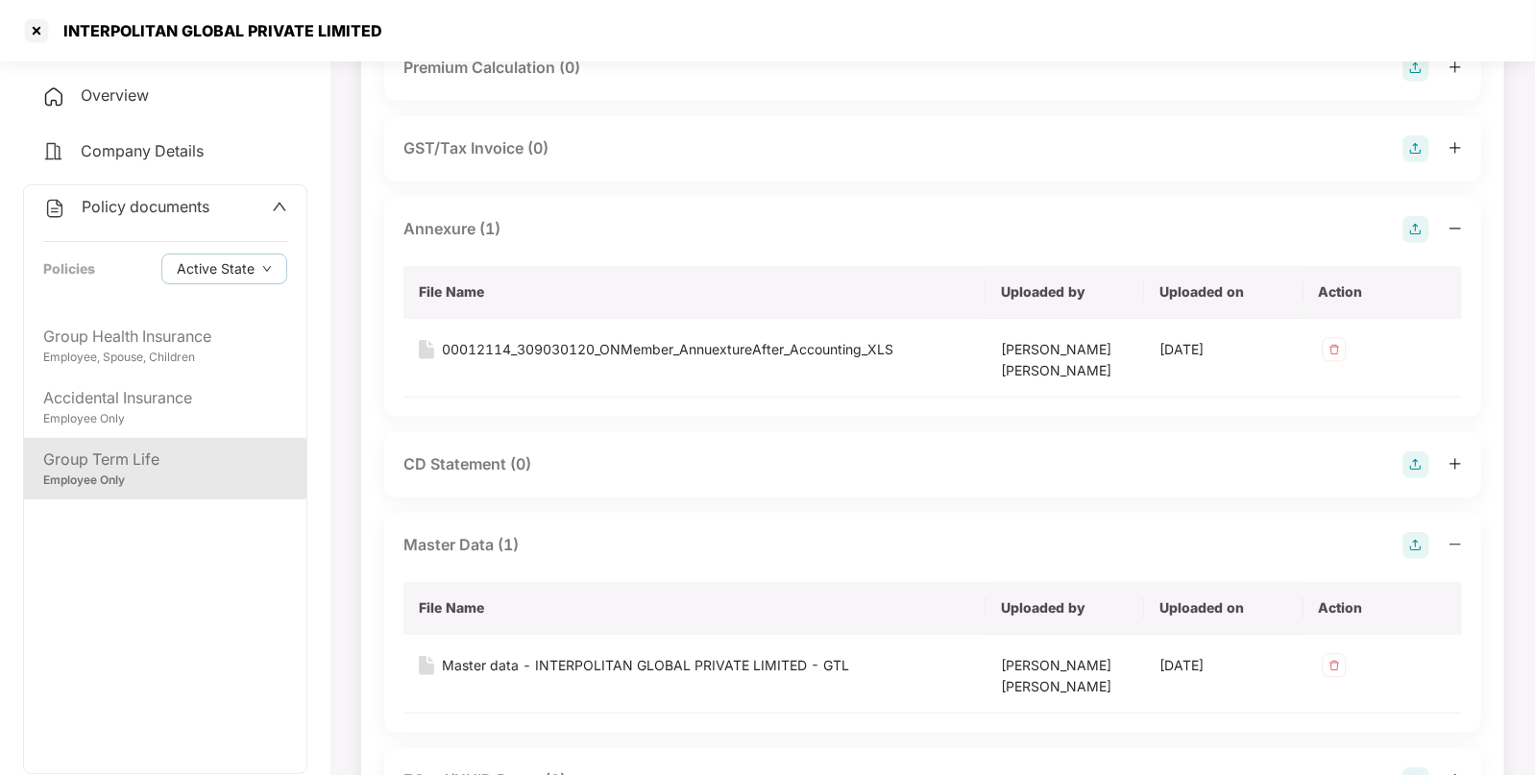
click at [182, 200] on span "Policy documents" at bounding box center [146, 206] width 128 height 19
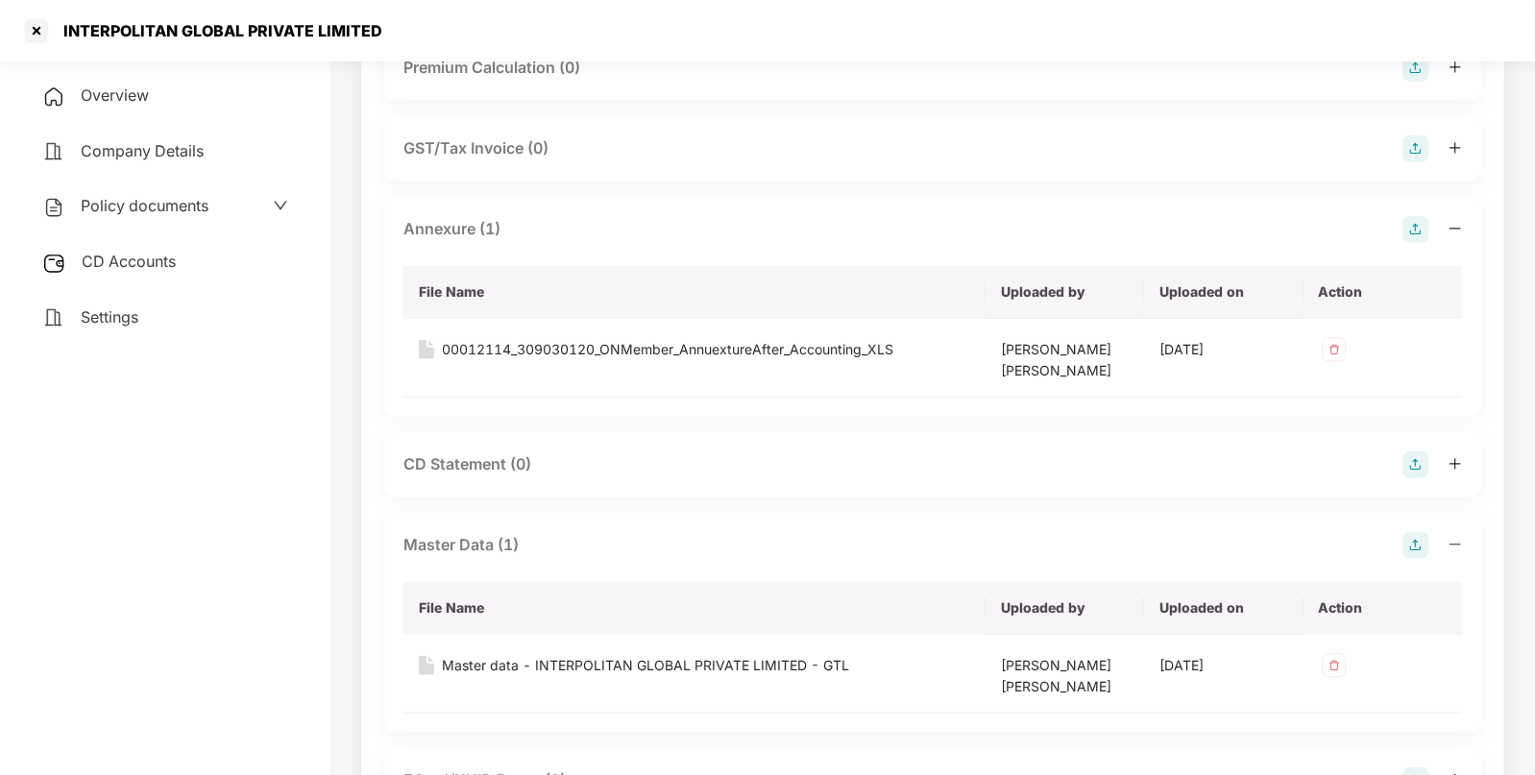
click at [157, 274] on div "CD Accounts" at bounding box center [165, 262] width 284 height 44
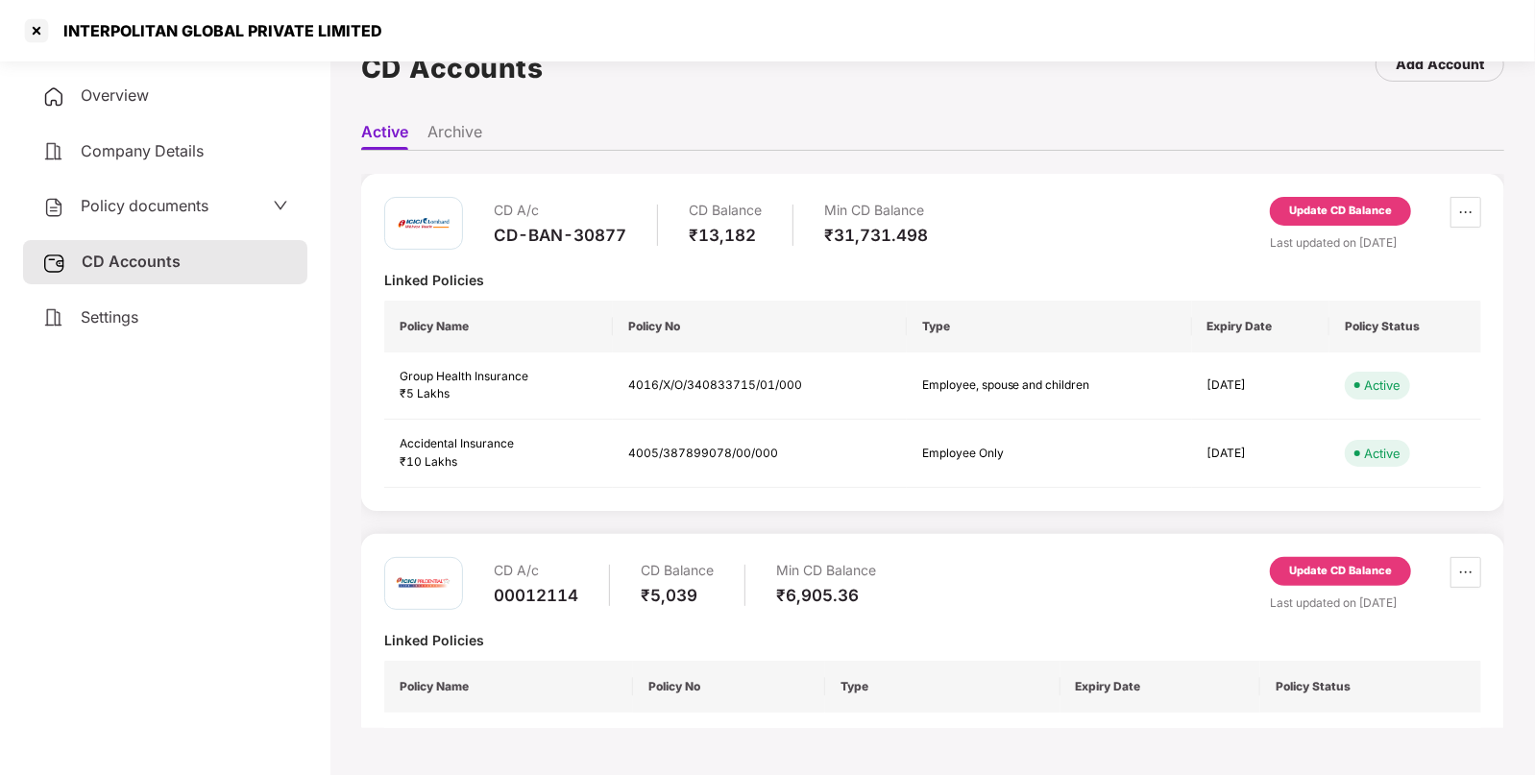
click at [1364, 574] on div "Update CD Balance" at bounding box center [1340, 571] width 103 height 17
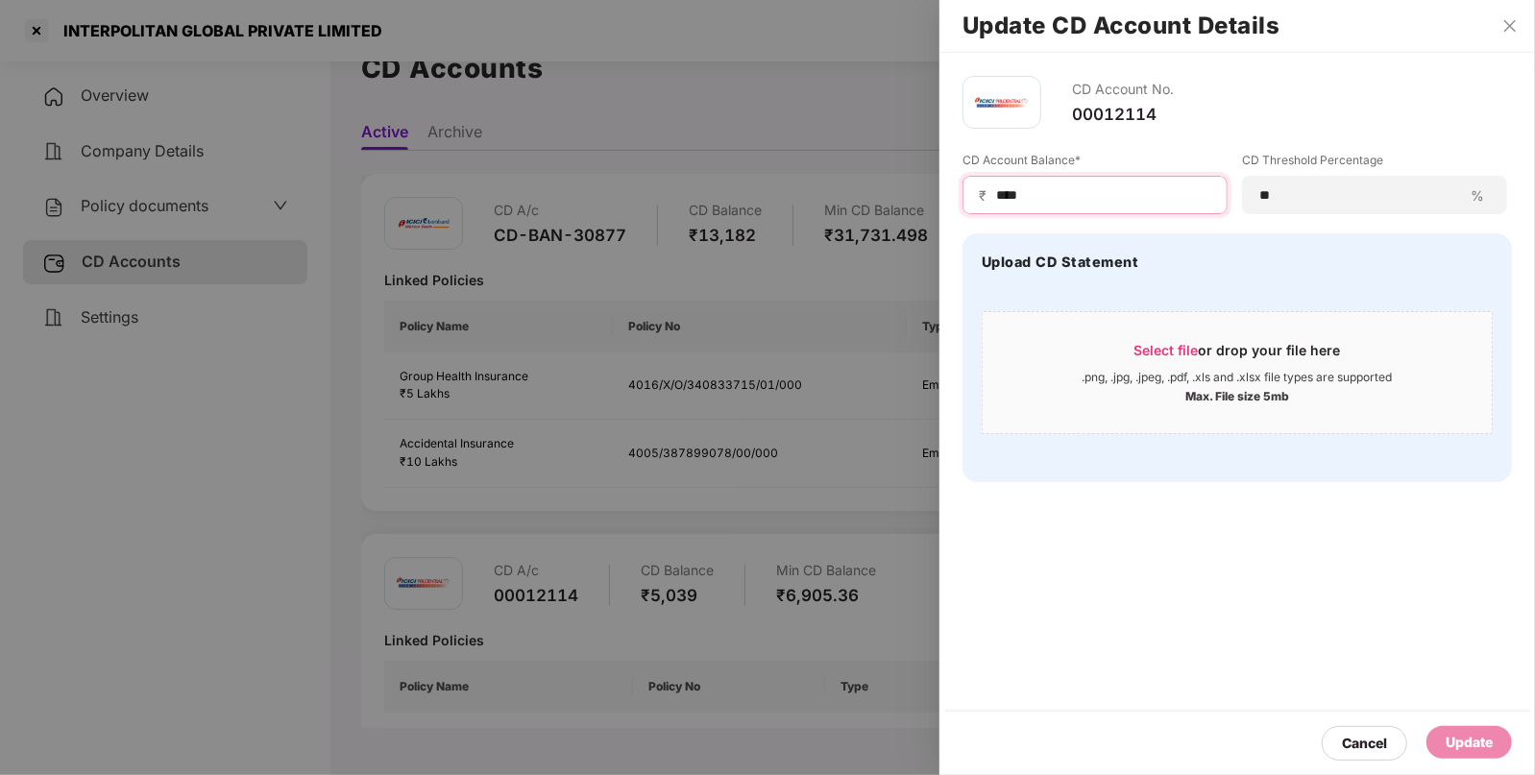
click at [1101, 185] on input "****" at bounding box center [1102, 195] width 217 height 20
type input "*"
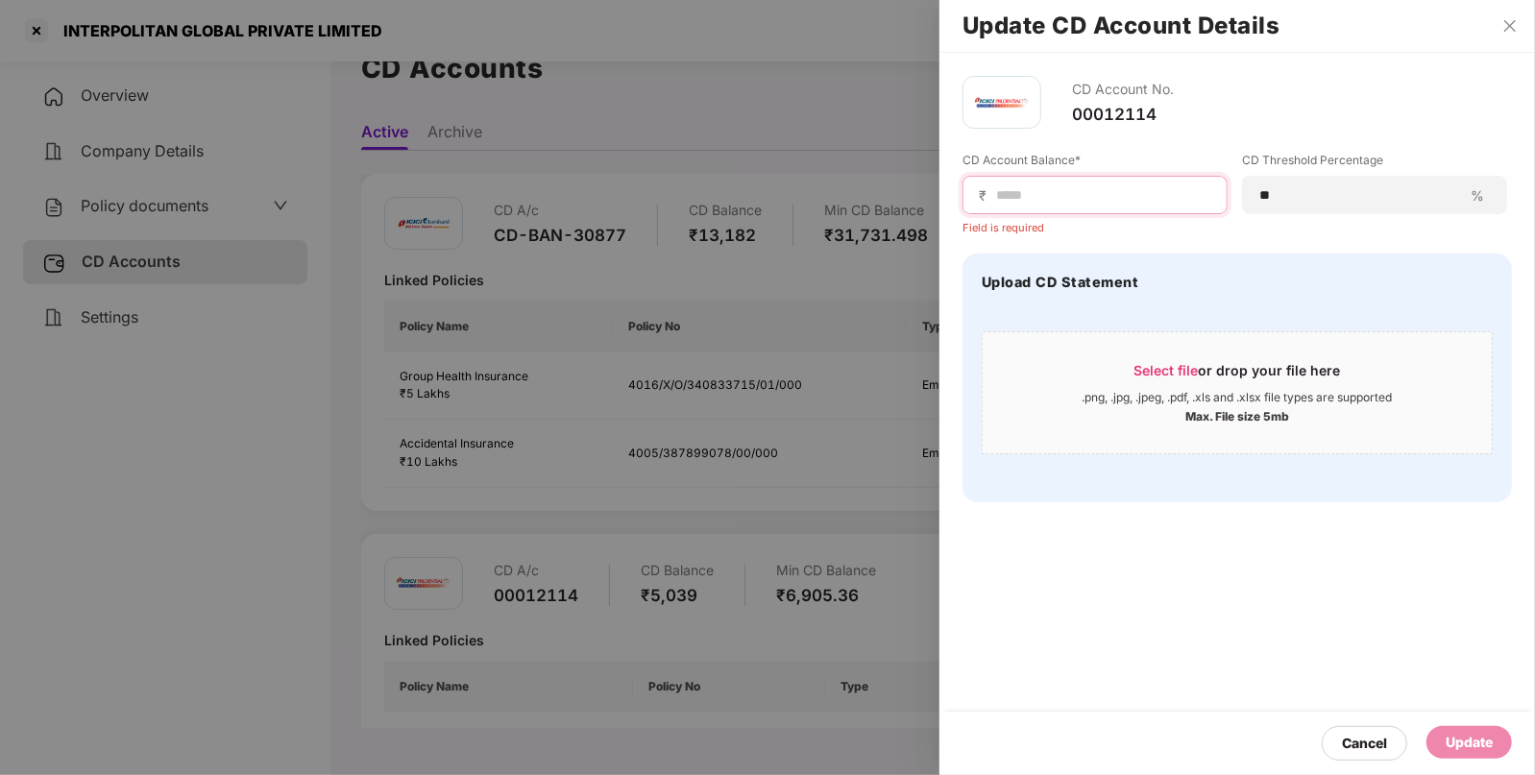
type input "*"
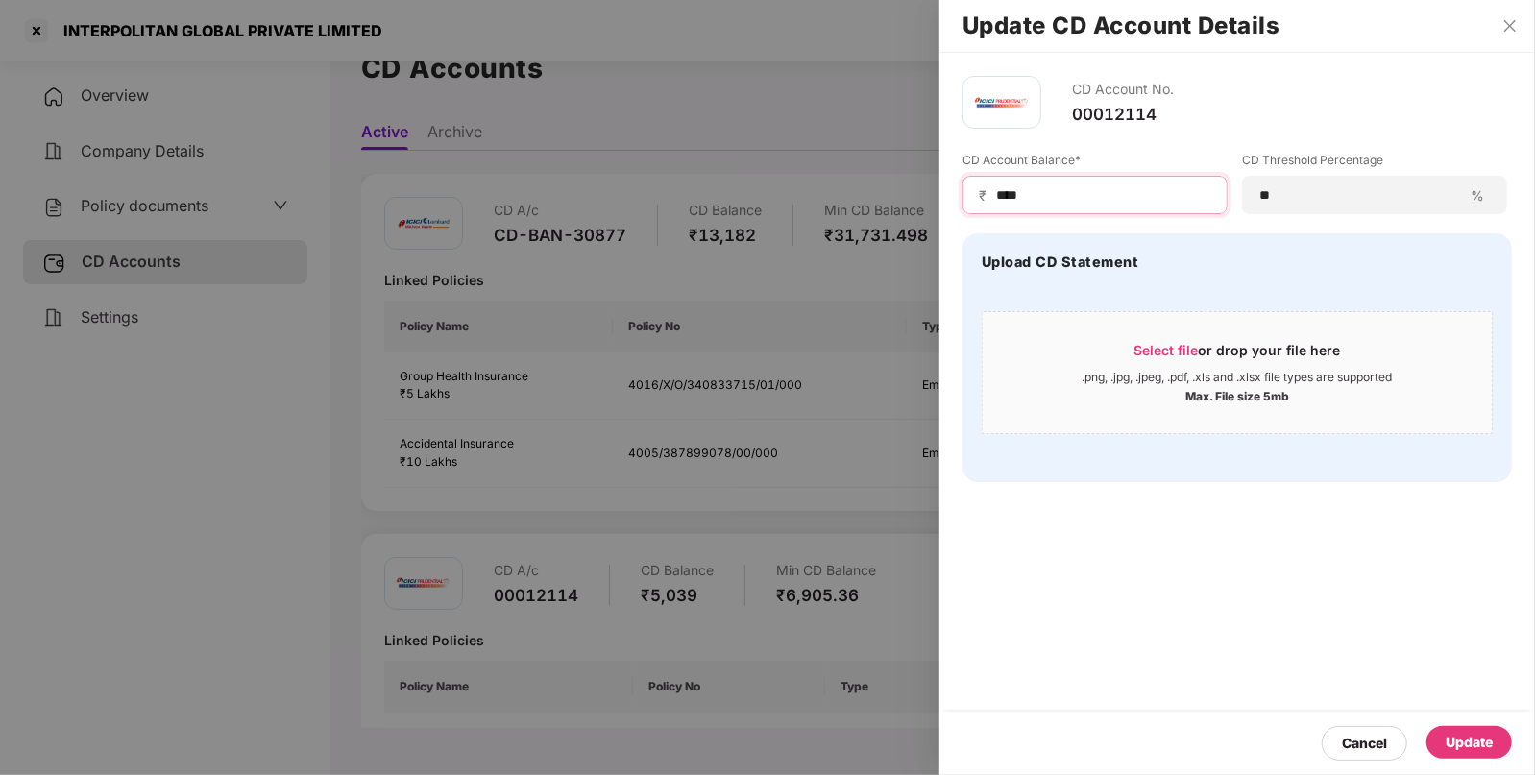
type input "****"
click at [1476, 740] on div "Update" at bounding box center [1469, 742] width 47 height 21
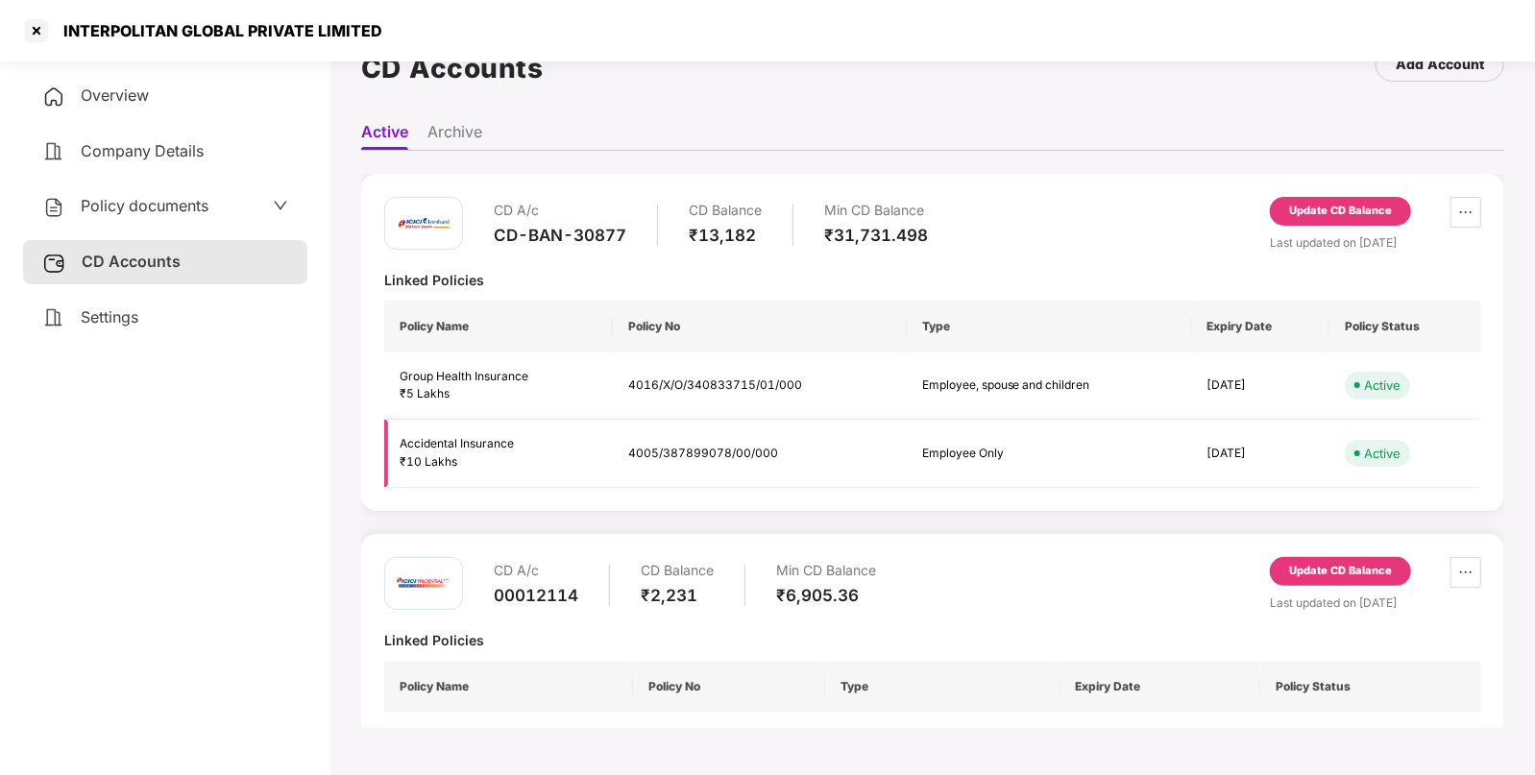
scroll to position [0, 0]
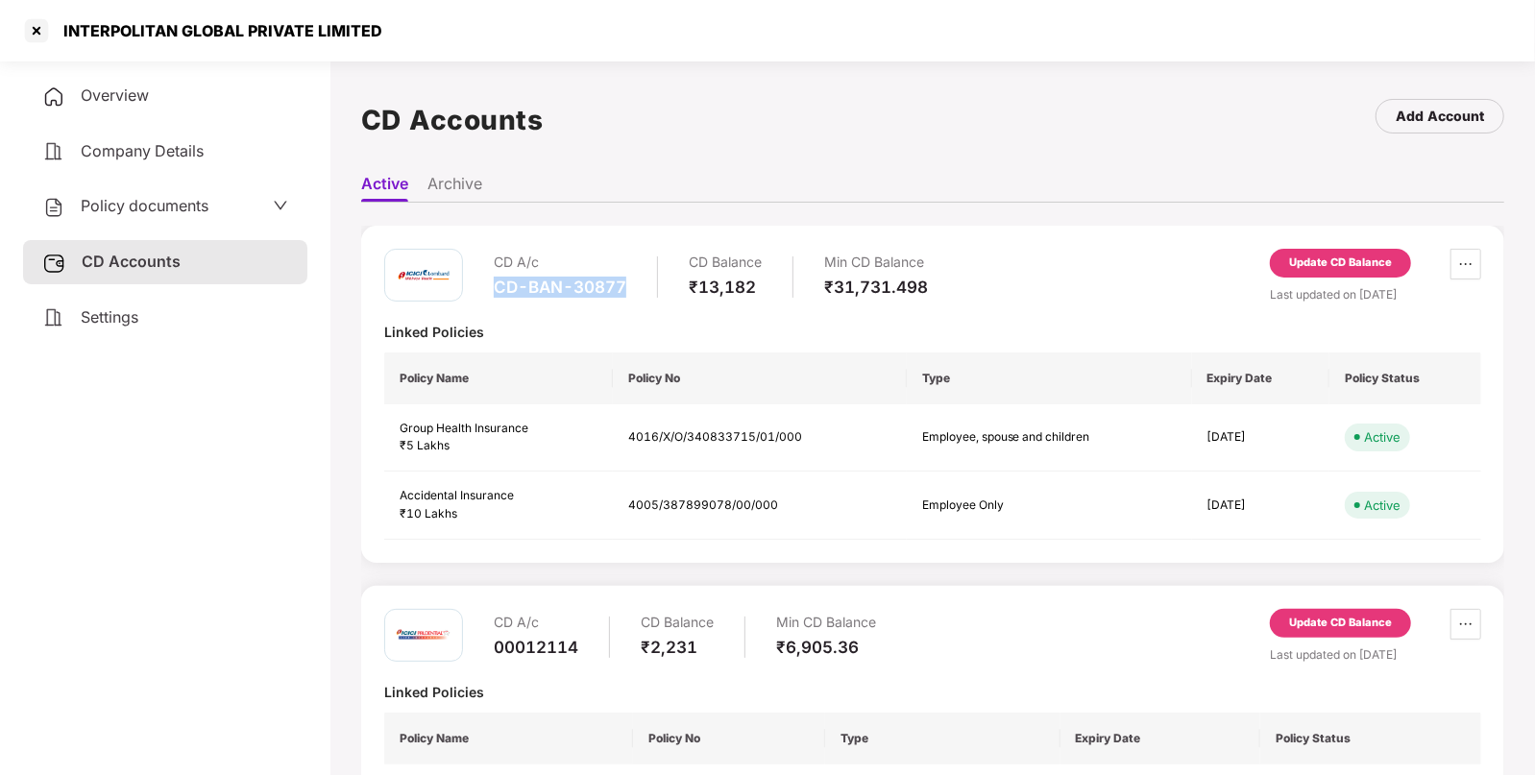
drag, startPoint x: 485, startPoint y: 291, endPoint x: 632, endPoint y: 288, distance: 147.0
click at [632, 288] on div "CD A/c CD-BAN-30877 CD Balance ₹13,182 Min CD Balance ₹31,731.498" at bounding box center [656, 276] width 544 height 55
copy div "CD-BAN-30877"
click at [209, 211] on div "Policy documents" at bounding box center [165, 206] width 246 height 25
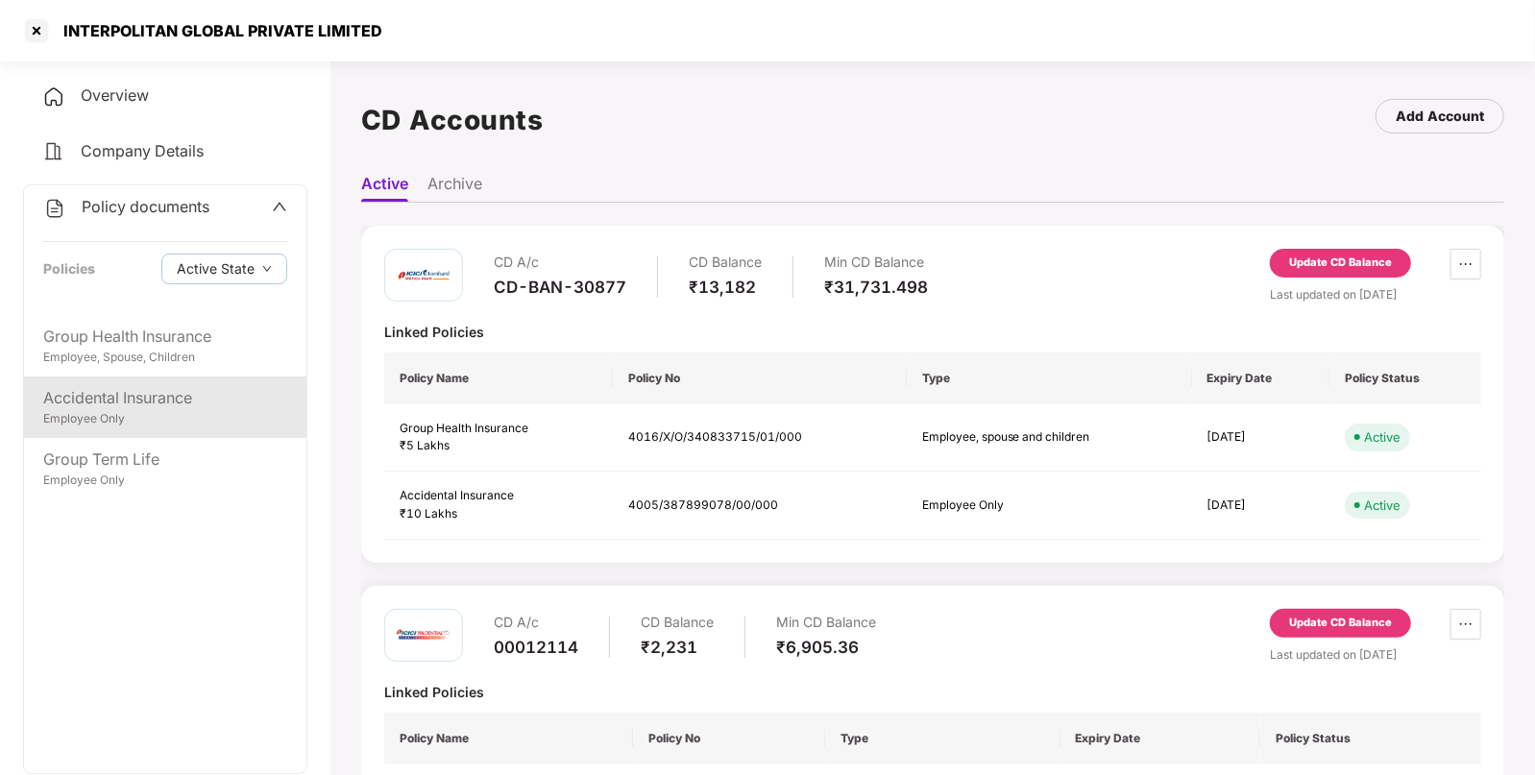
click at [144, 415] on div "Employee Only" at bounding box center [165, 419] width 244 height 18
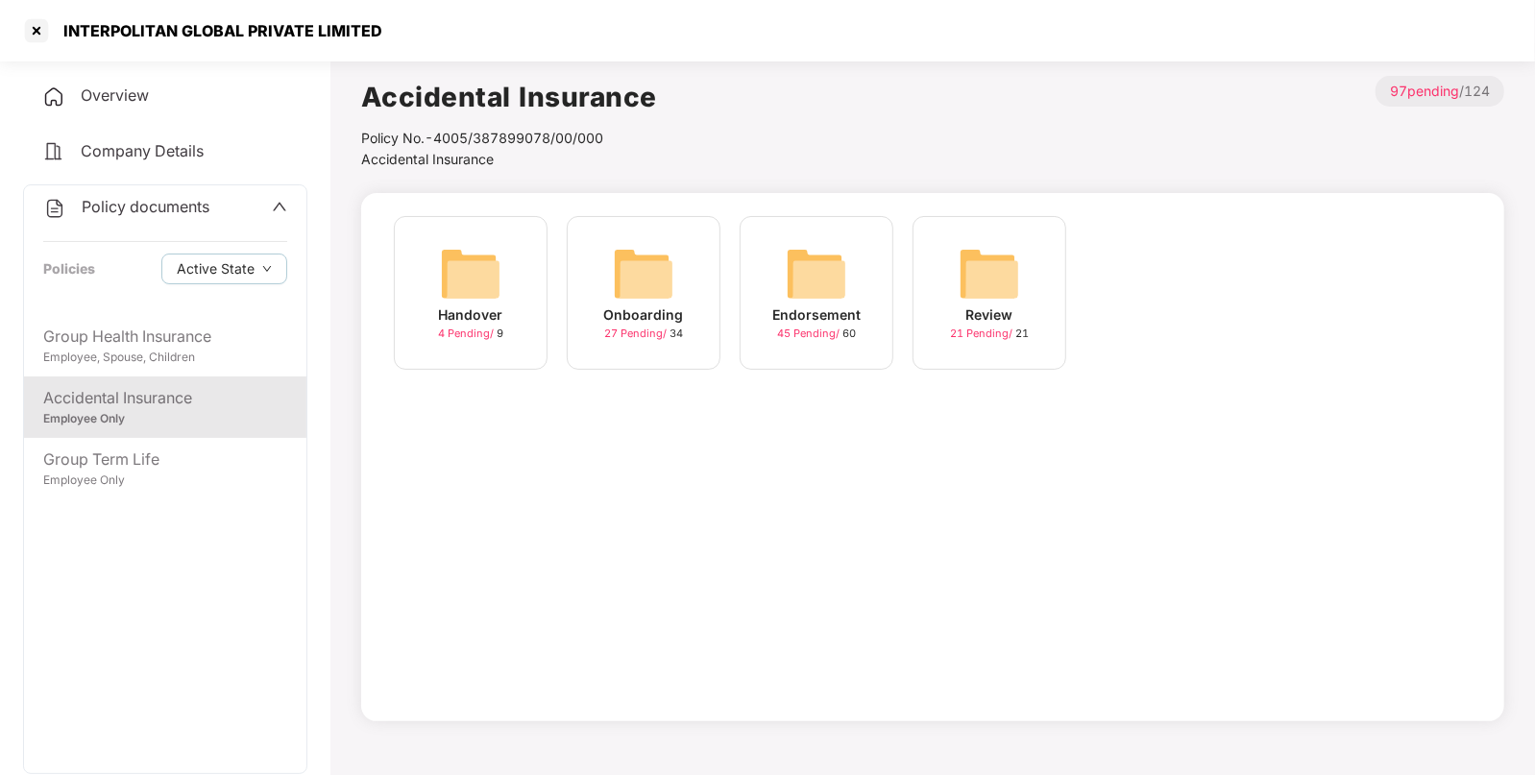
click at [796, 264] on img at bounding box center [816, 273] width 61 height 61
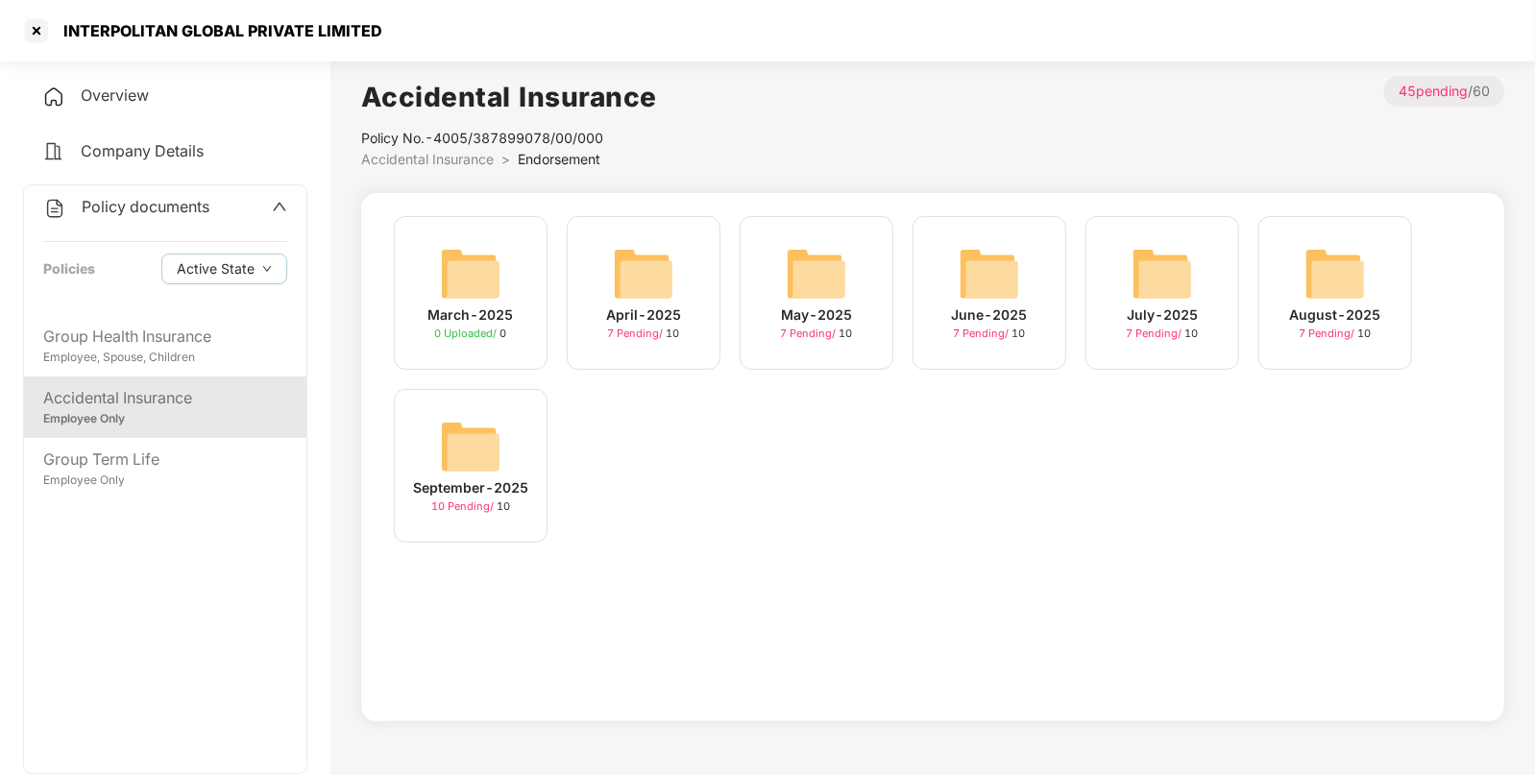
click at [466, 437] on img at bounding box center [470, 446] width 61 height 61
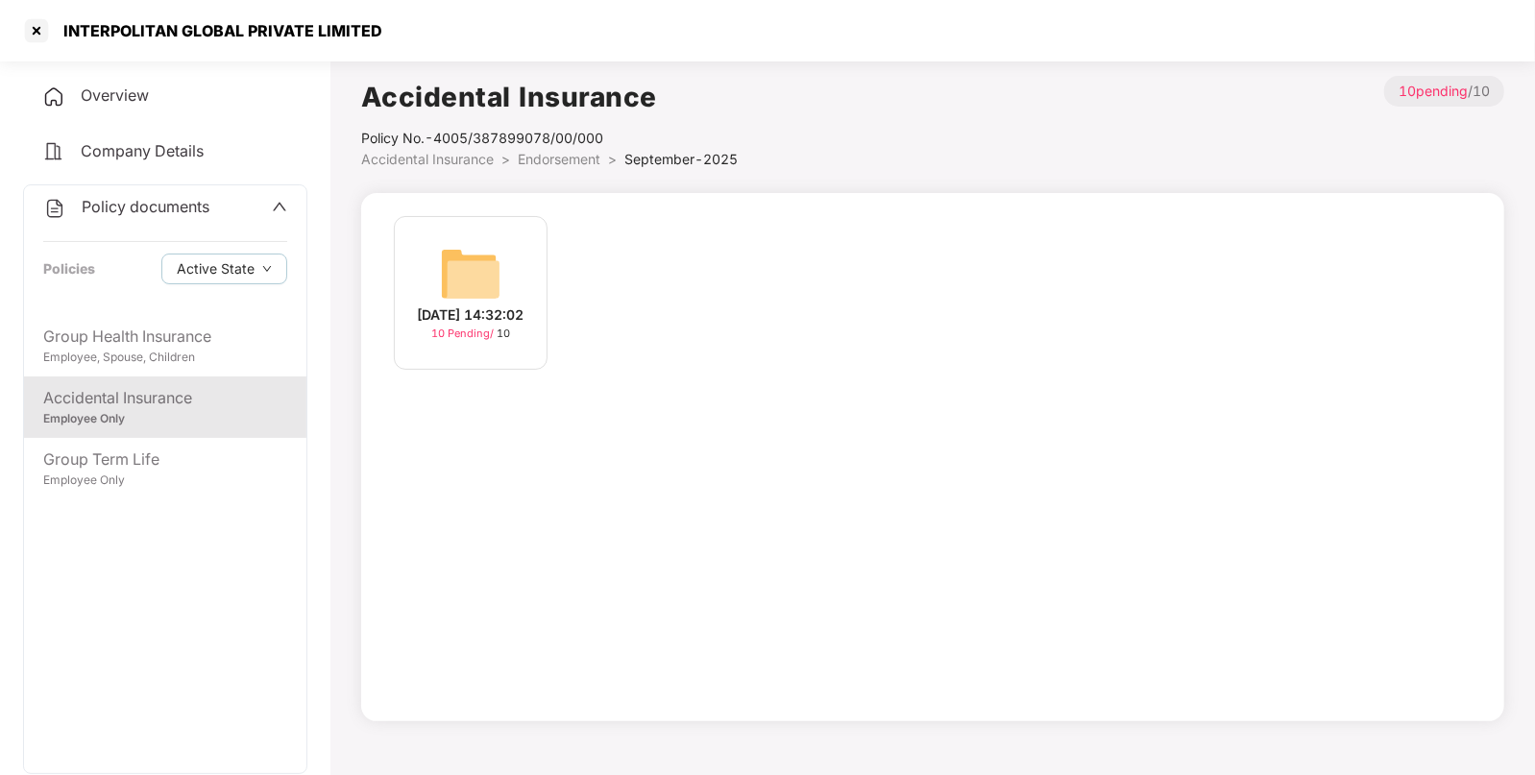
click at [497, 274] on img at bounding box center [470, 273] width 61 height 61
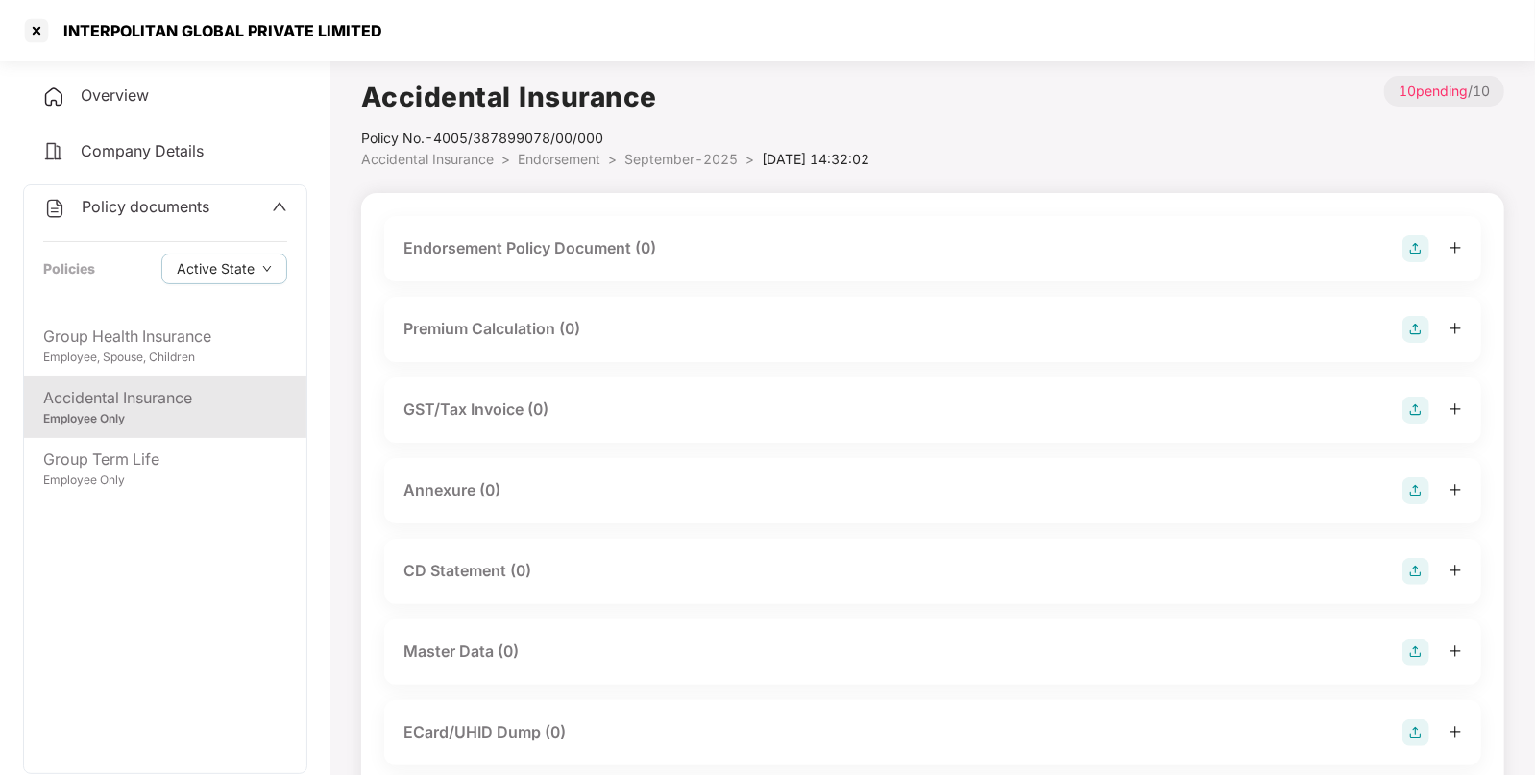
click at [1414, 247] on img at bounding box center [1416, 248] width 27 height 27
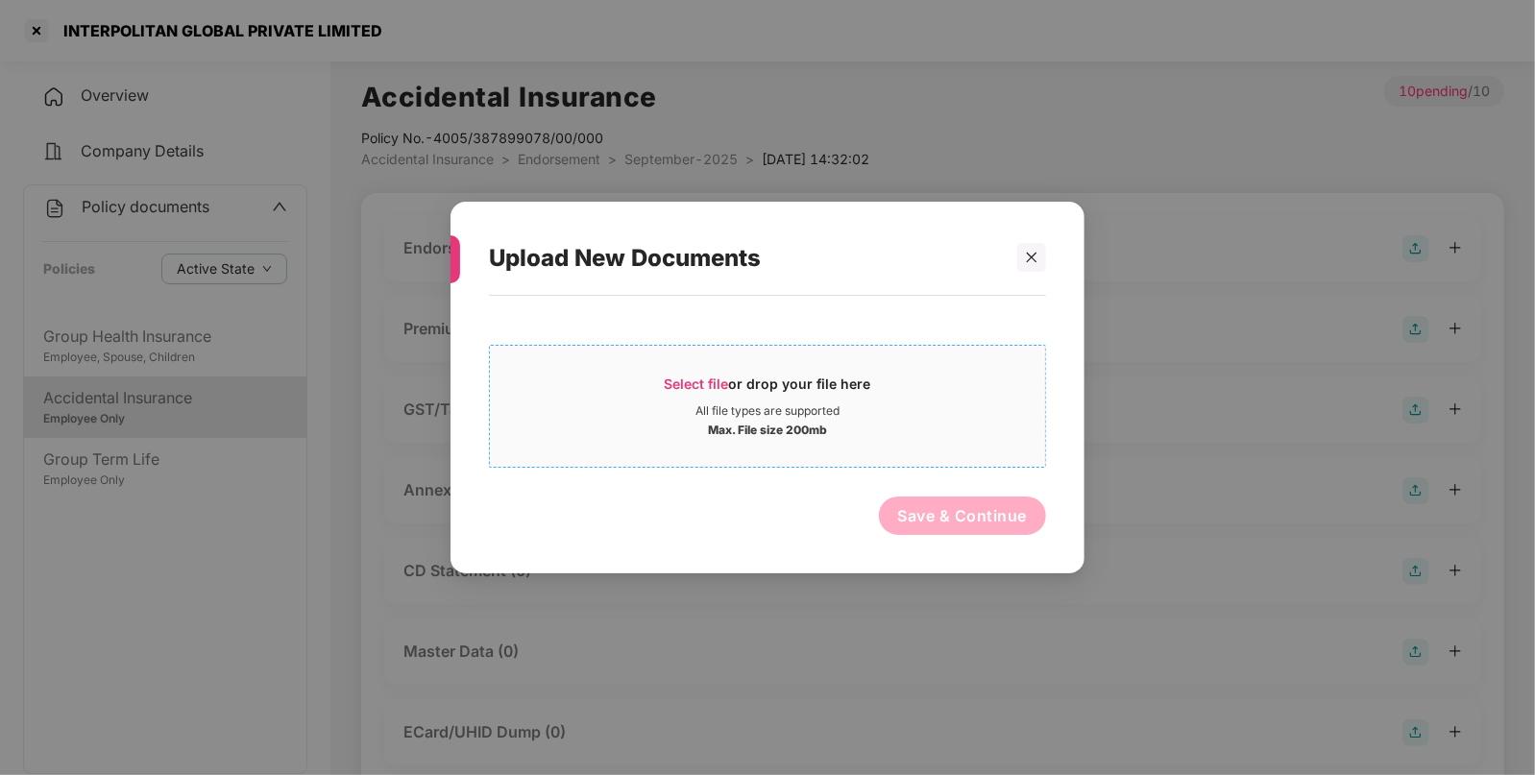
click at [808, 359] on div "Select file or drop your file here All file types are supported Max. File size …" at bounding box center [767, 406] width 557 height 123
click at [710, 378] on span "Select file" at bounding box center [697, 384] width 64 height 16
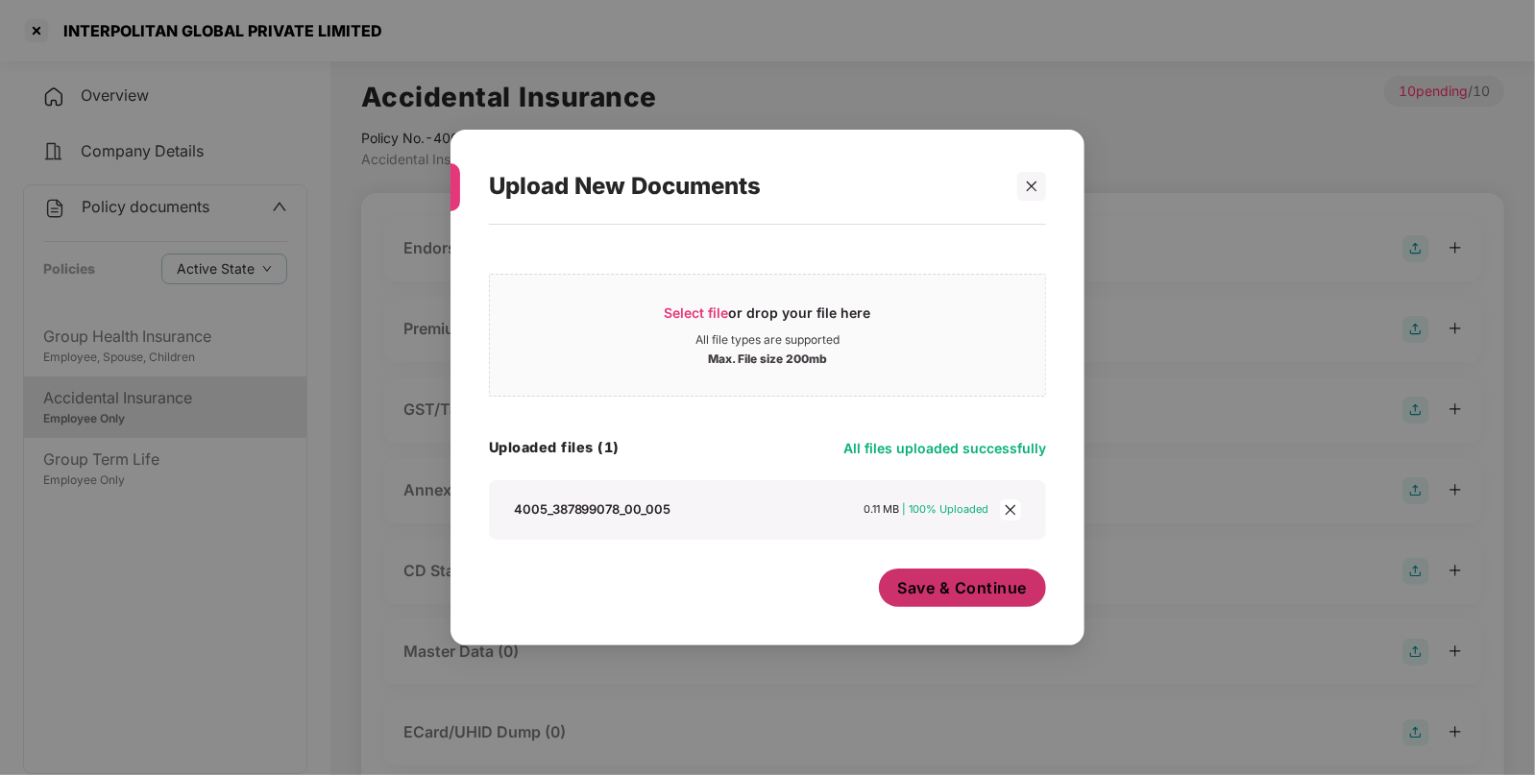
click at [1014, 602] on button "Save & Continue" at bounding box center [963, 588] width 168 height 38
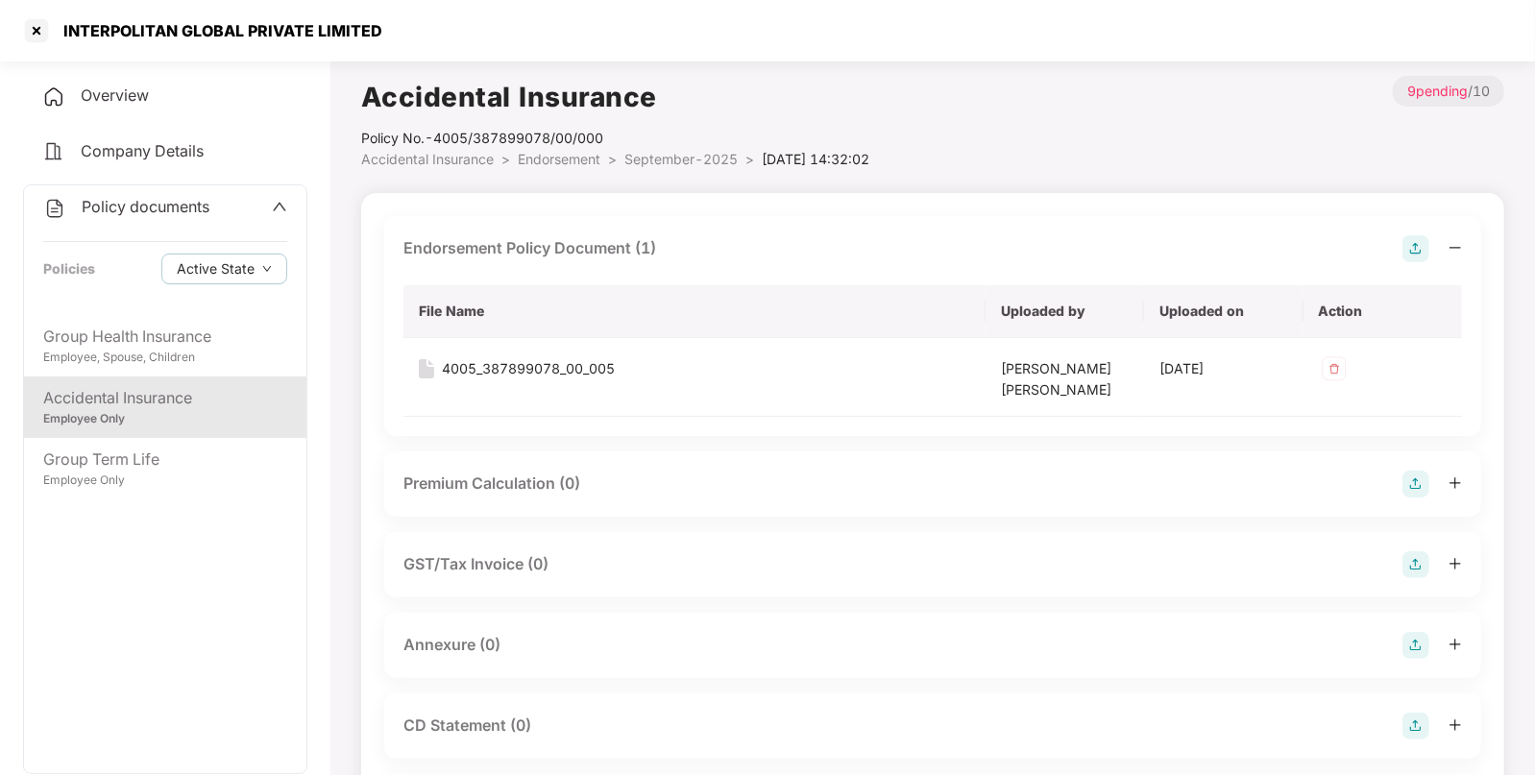
click at [1411, 637] on img at bounding box center [1416, 645] width 27 height 27
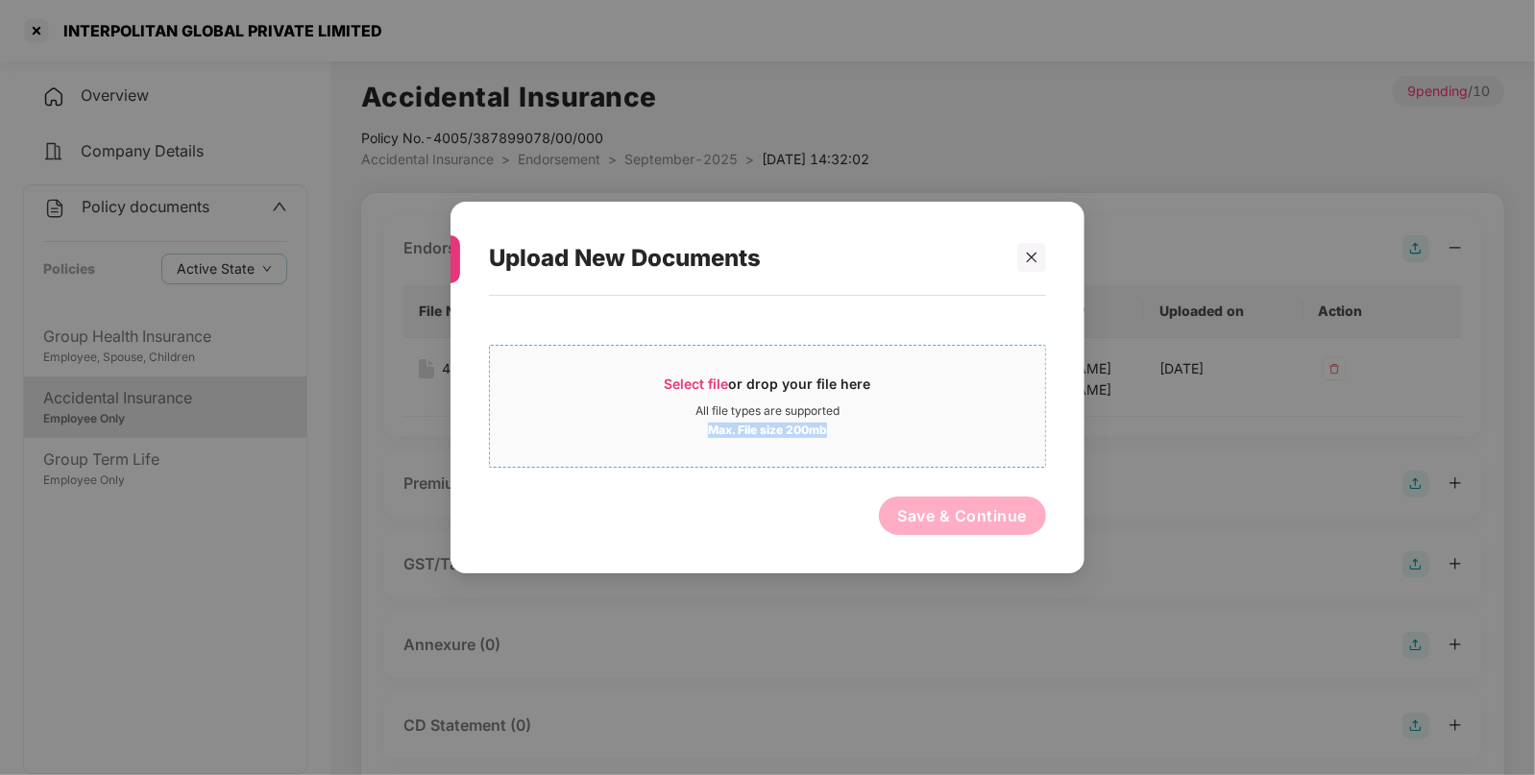
click at [902, 417] on div "Select file or drop your file here All file types are supported Max. File size …" at bounding box center [767, 406] width 555 height 63
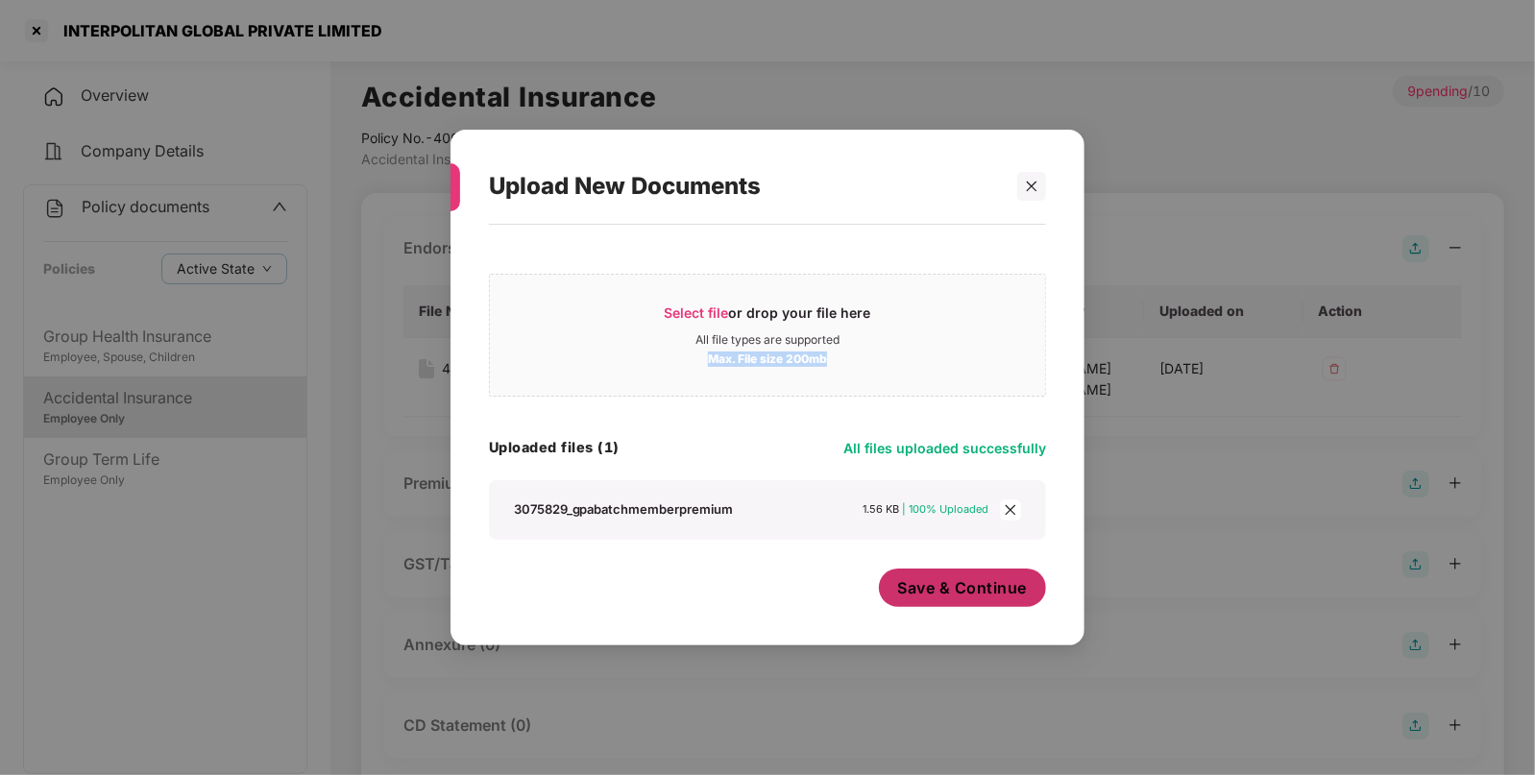
click at [980, 591] on span "Save & Continue" at bounding box center [963, 587] width 130 height 21
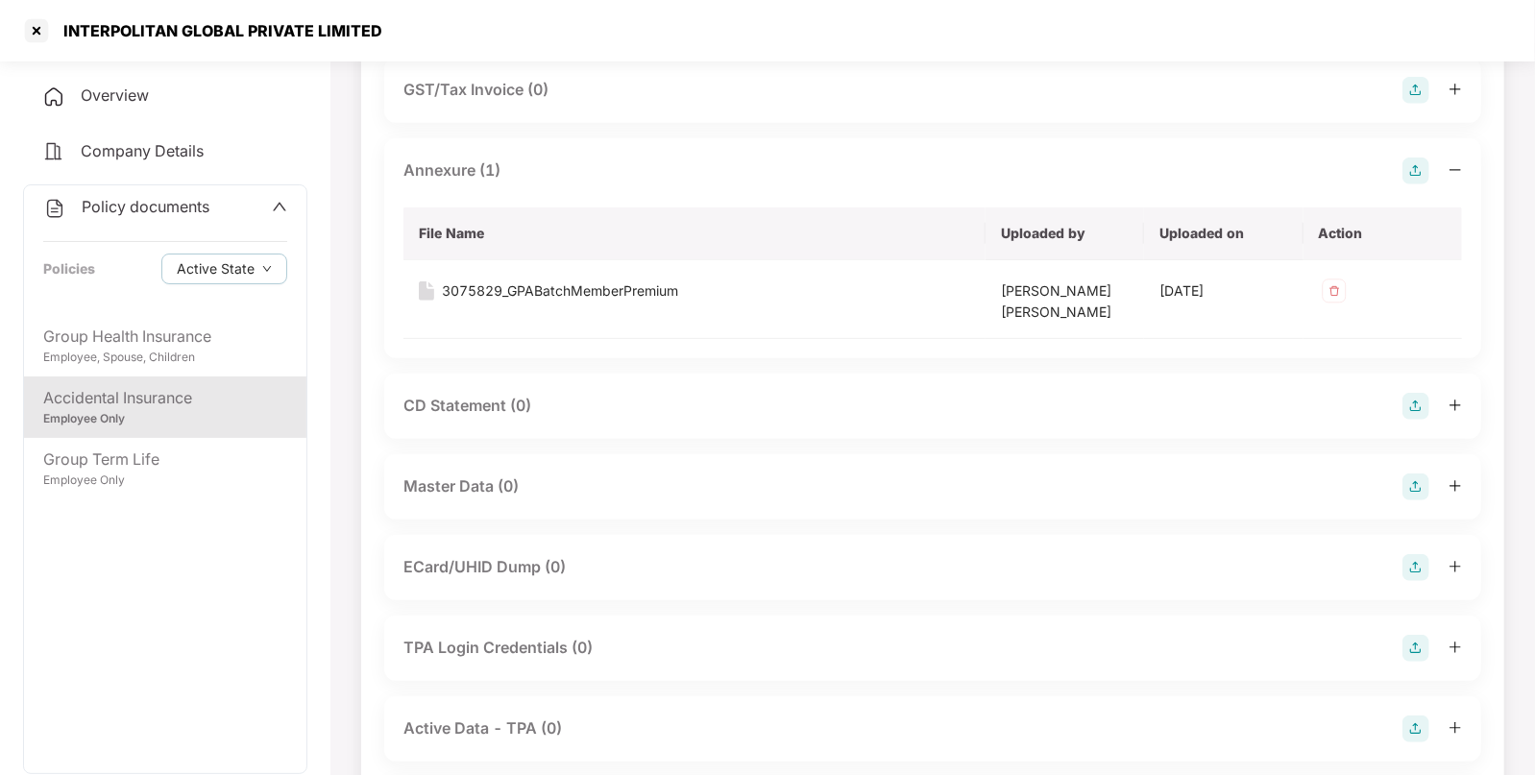
scroll to position [475, 0]
click at [1416, 480] on img at bounding box center [1416, 487] width 27 height 27
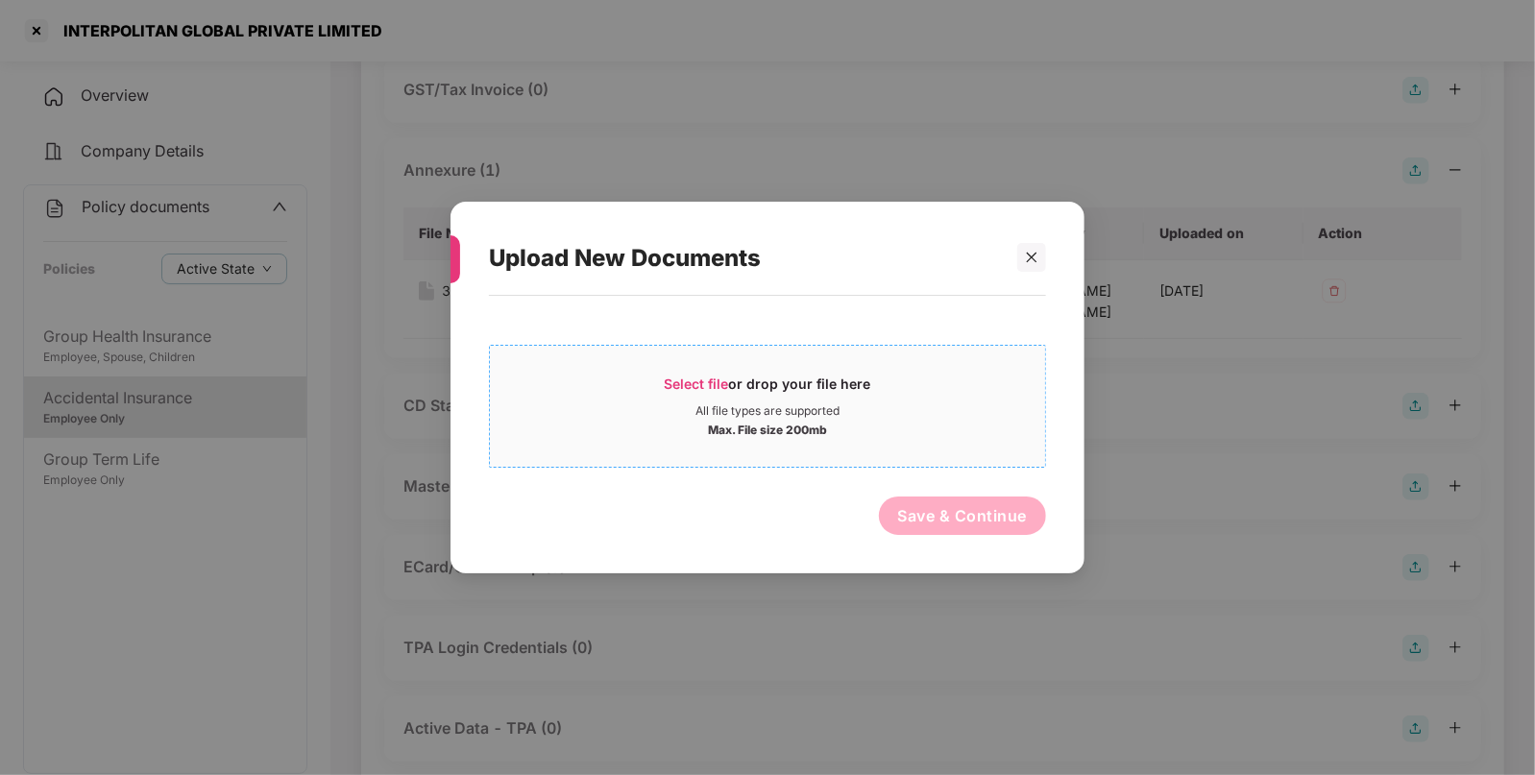
click at [994, 422] on div "Max. File size 200mb" at bounding box center [767, 428] width 555 height 19
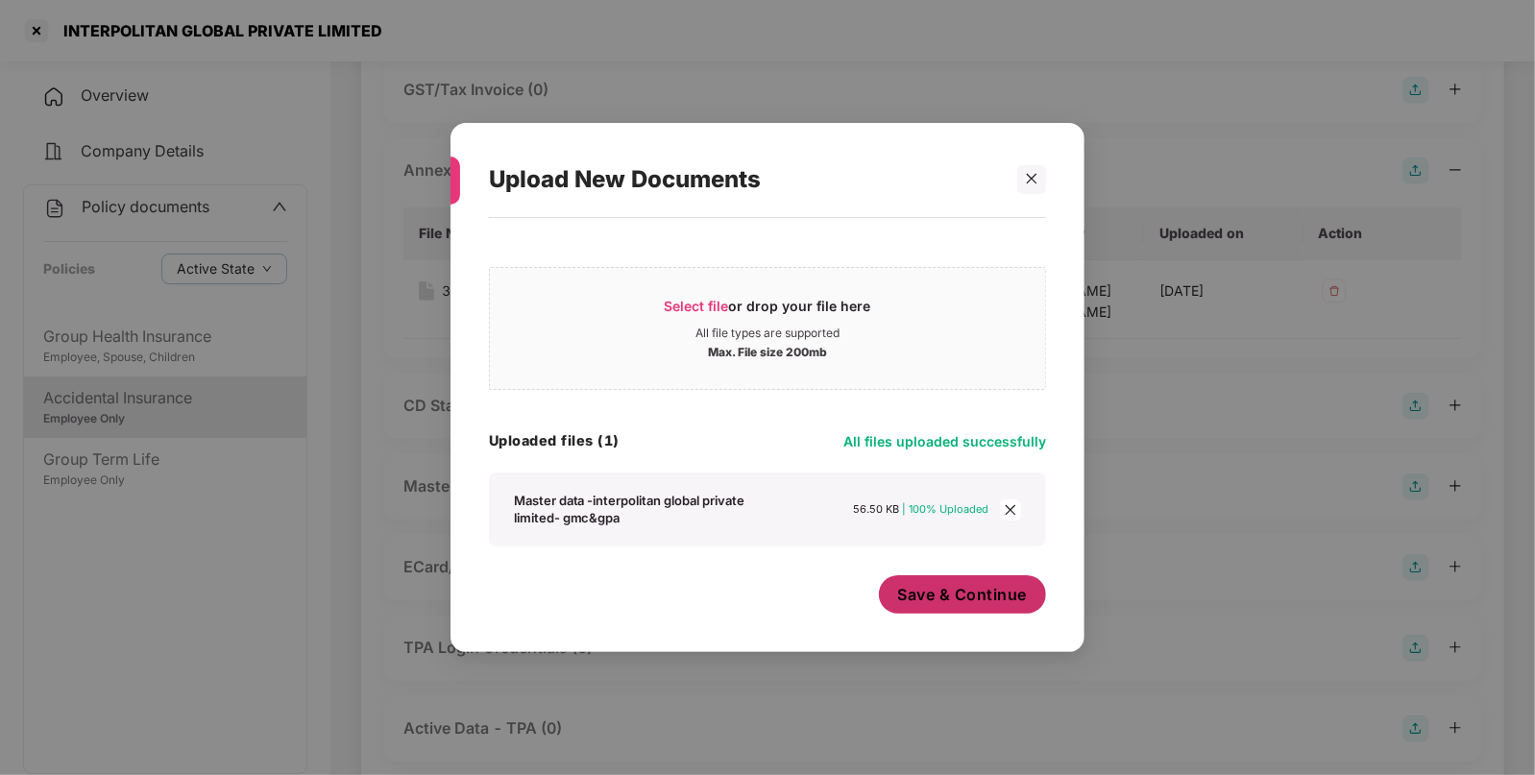
click at [992, 604] on span "Save & Continue" at bounding box center [963, 594] width 130 height 21
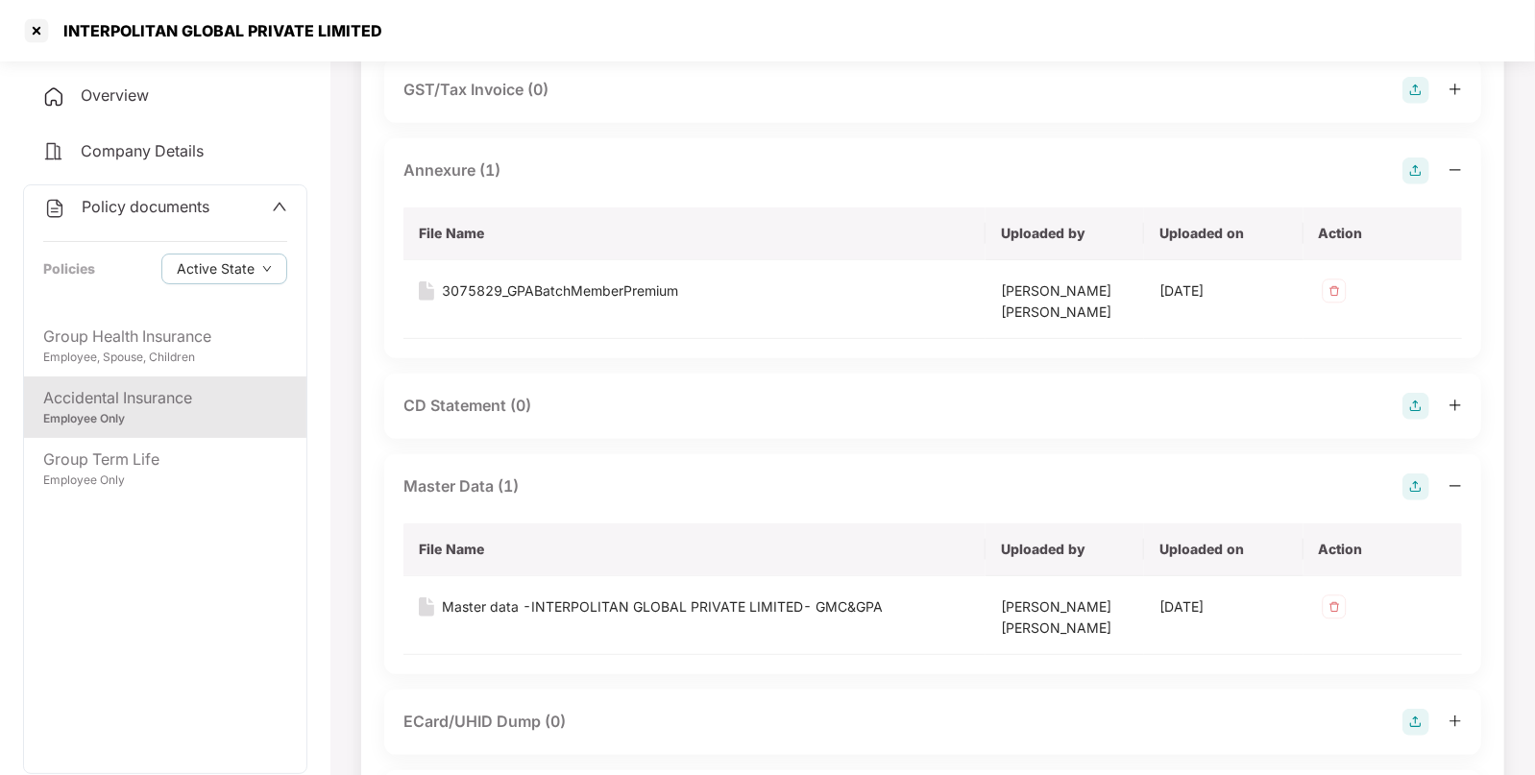
click at [163, 203] on span "Policy documents" at bounding box center [146, 206] width 128 height 19
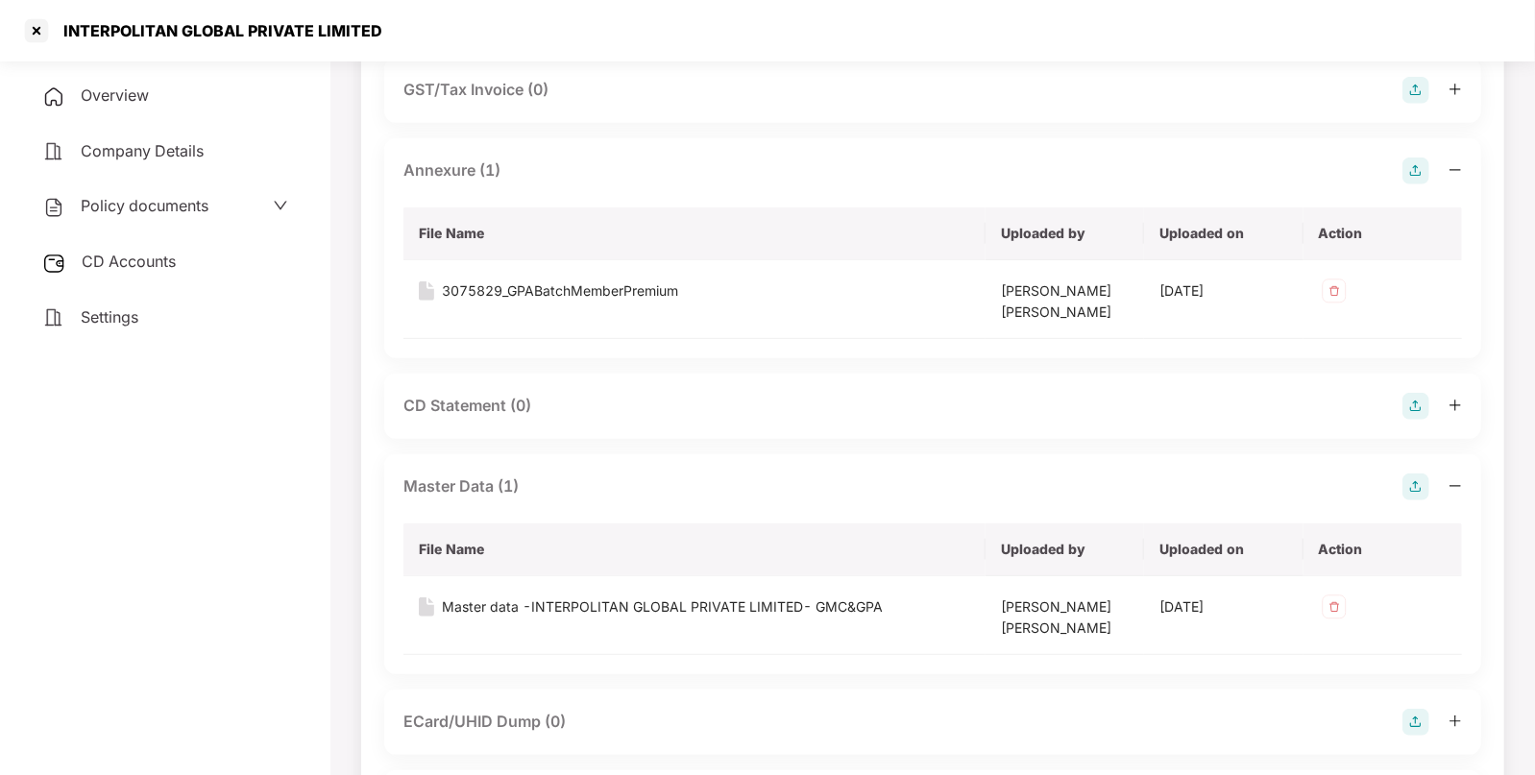
click at [106, 274] on div "CD Accounts" at bounding box center [165, 262] width 284 height 44
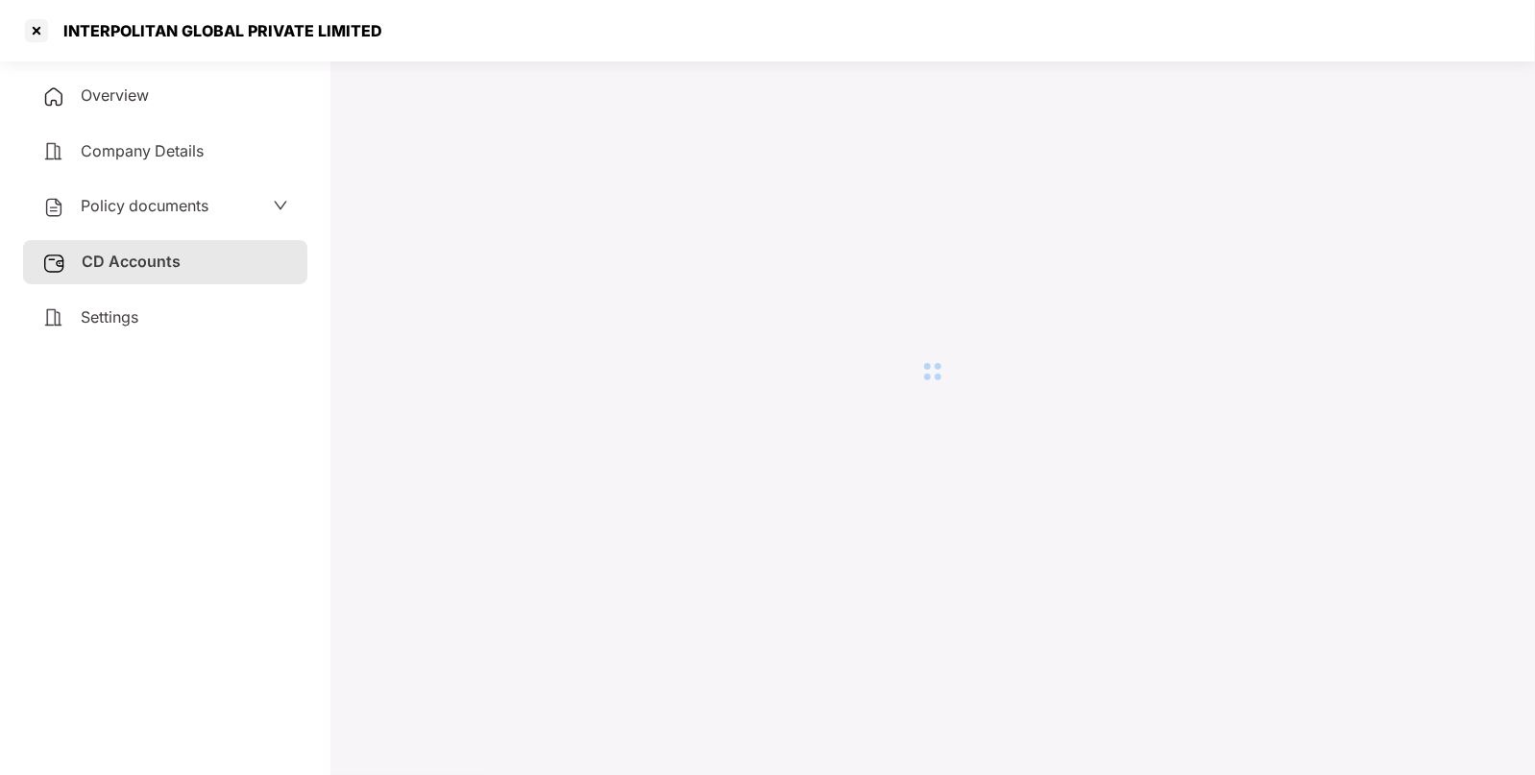
scroll to position [52, 0]
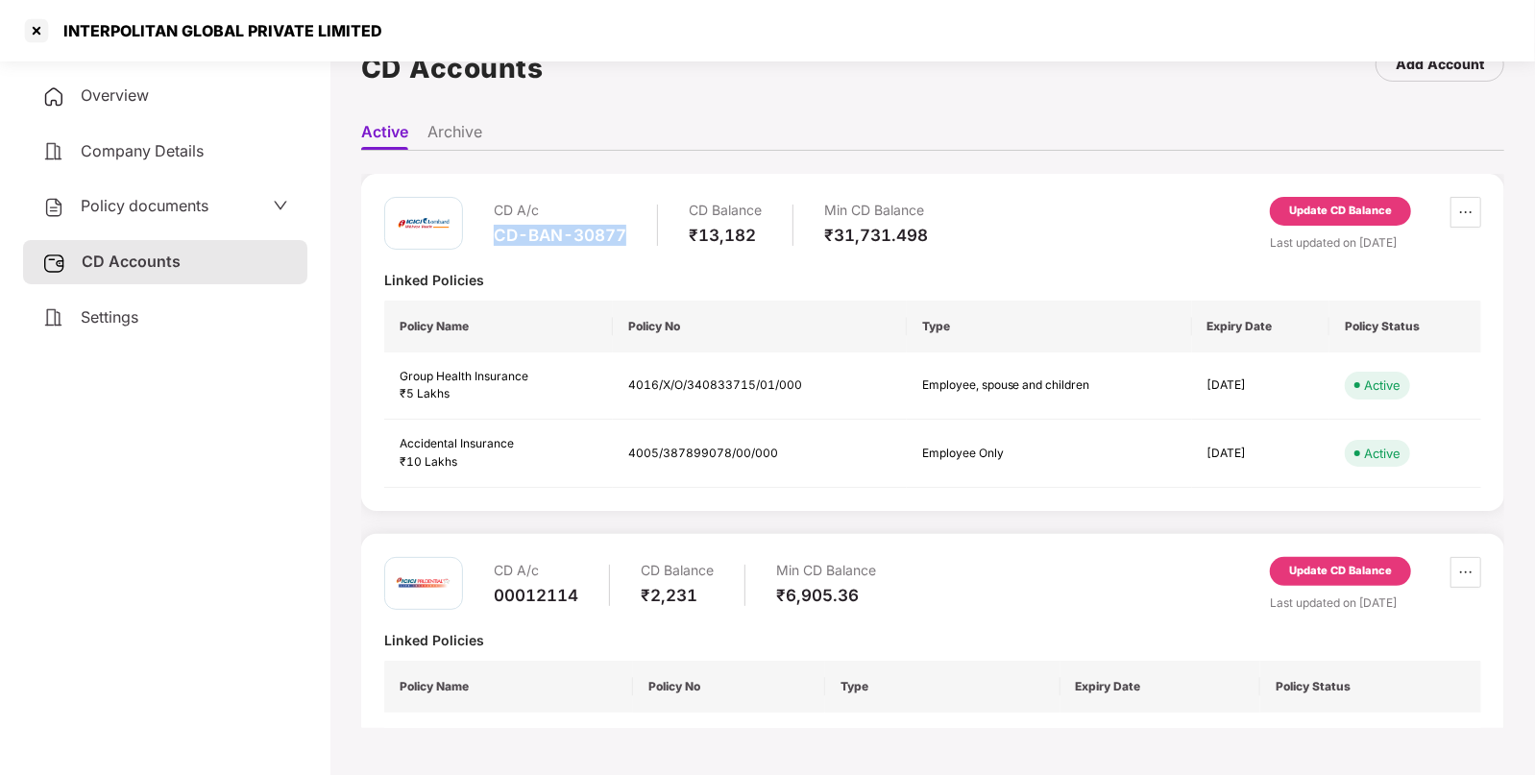
drag, startPoint x: 497, startPoint y: 239, endPoint x: 624, endPoint y: 240, distance: 127.8
click at [624, 240] on div "CD-BAN-30877" at bounding box center [560, 235] width 133 height 21
click at [39, 44] on div at bounding box center [36, 30] width 31 height 31
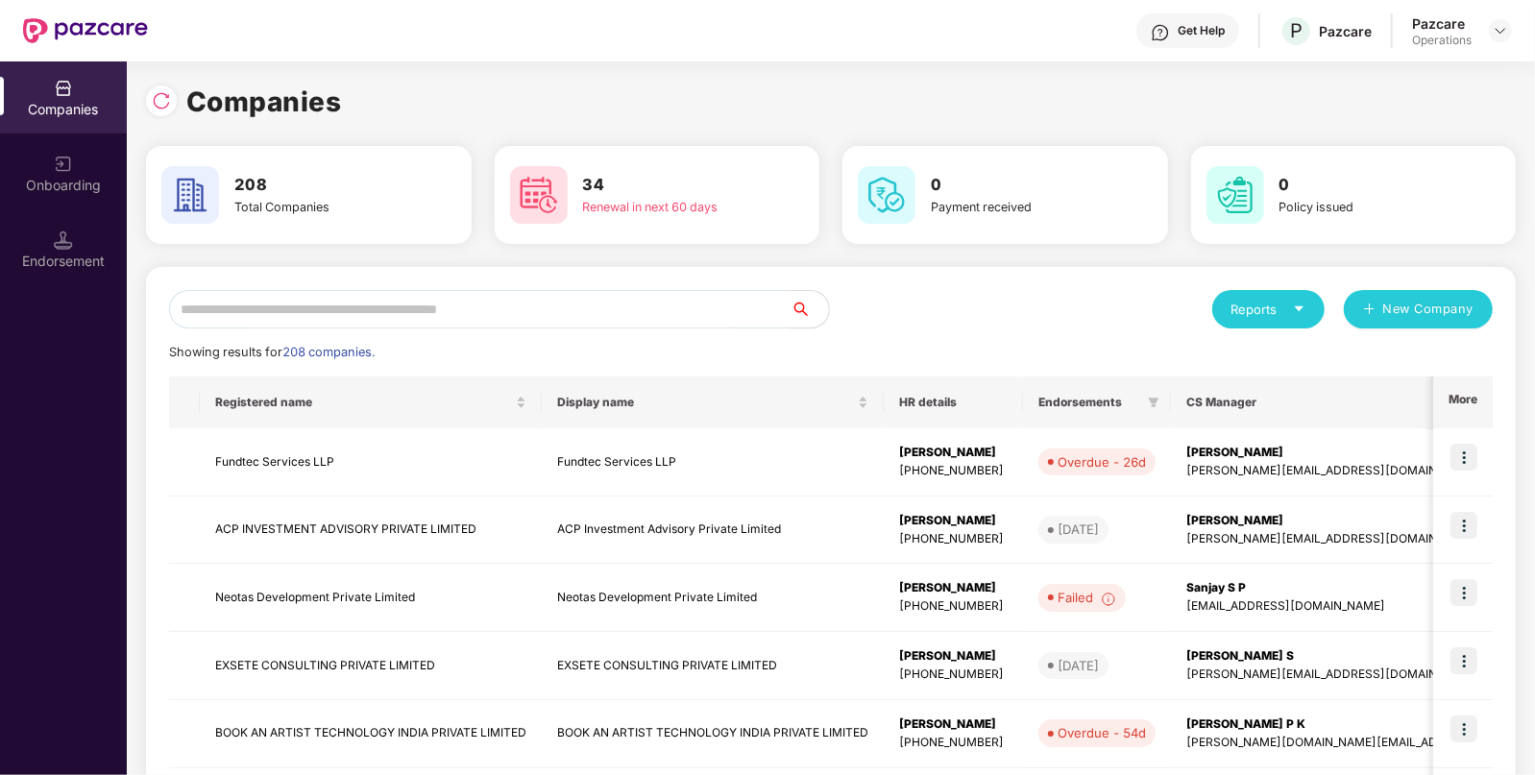
scroll to position [0, 0]
click at [703, 312] on input "text" at bounding box center [480, 309] width 622 height 38
paste input "**********"
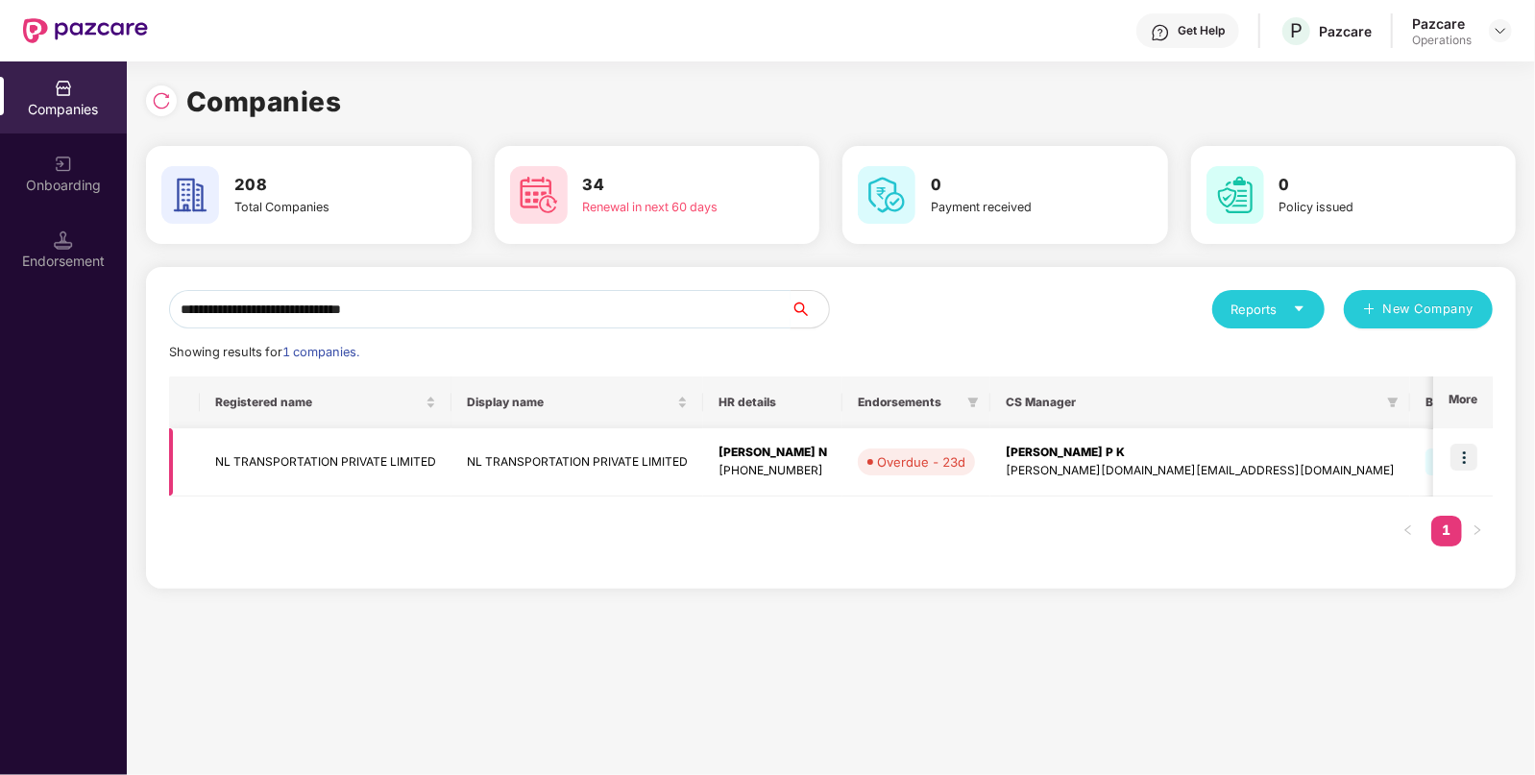
type input "**********"
click at [285, 456] on td "NL TRANSPORTATION PRIVATE LIMITED" at bounding box center [326, 462] width 252 height 68
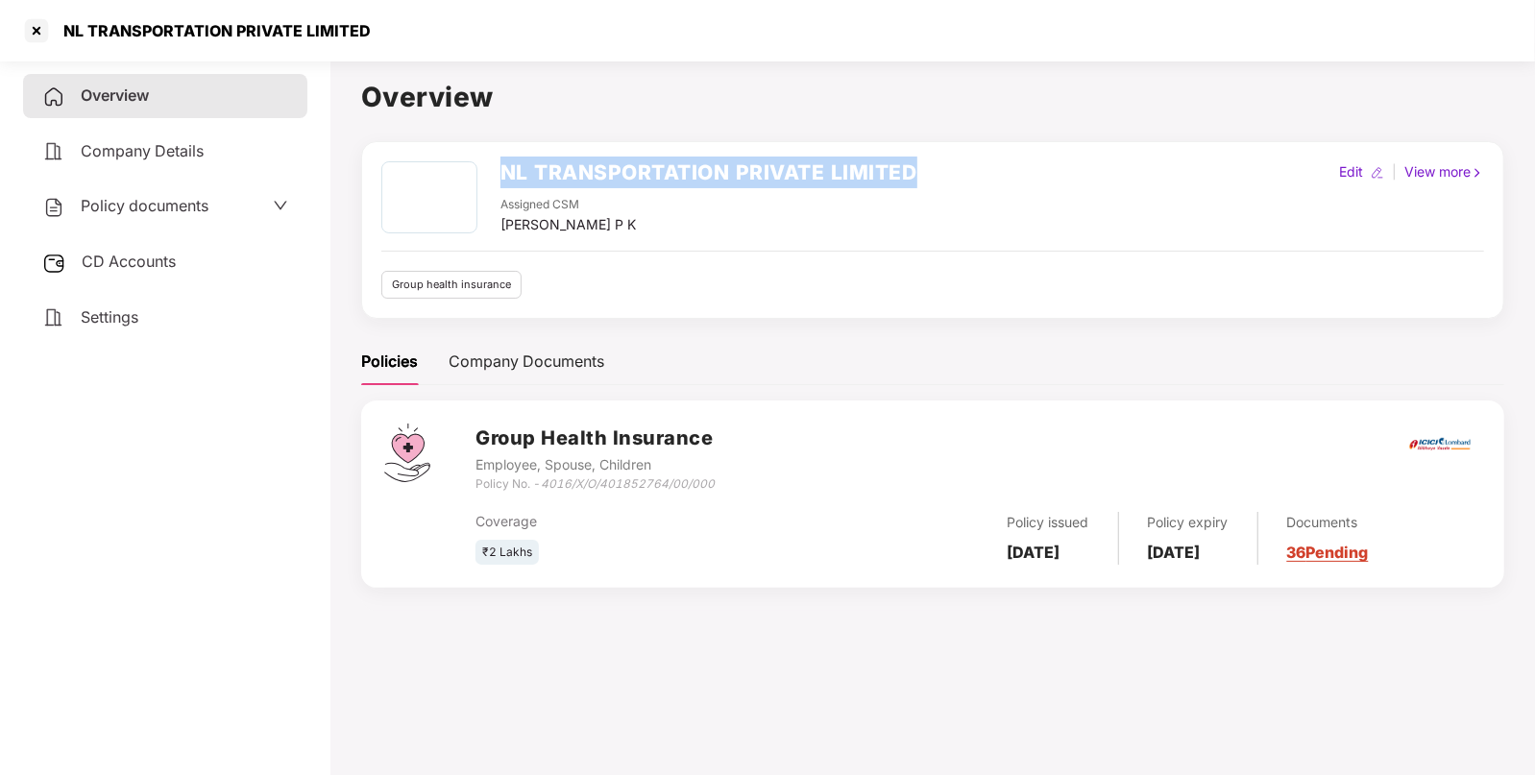
drag, startPoint x: 504, startPoint y: 174, endPoint x: 970, endPoint y: 140, distance: 467.1
click at [970, 141] on div "NL TRANSPORTATION PRIVATE LIMITED Assigned CSM [PERSON_NAME] P K Edit | View mo…" at bounding box center [932, 230] width 1143 height 178
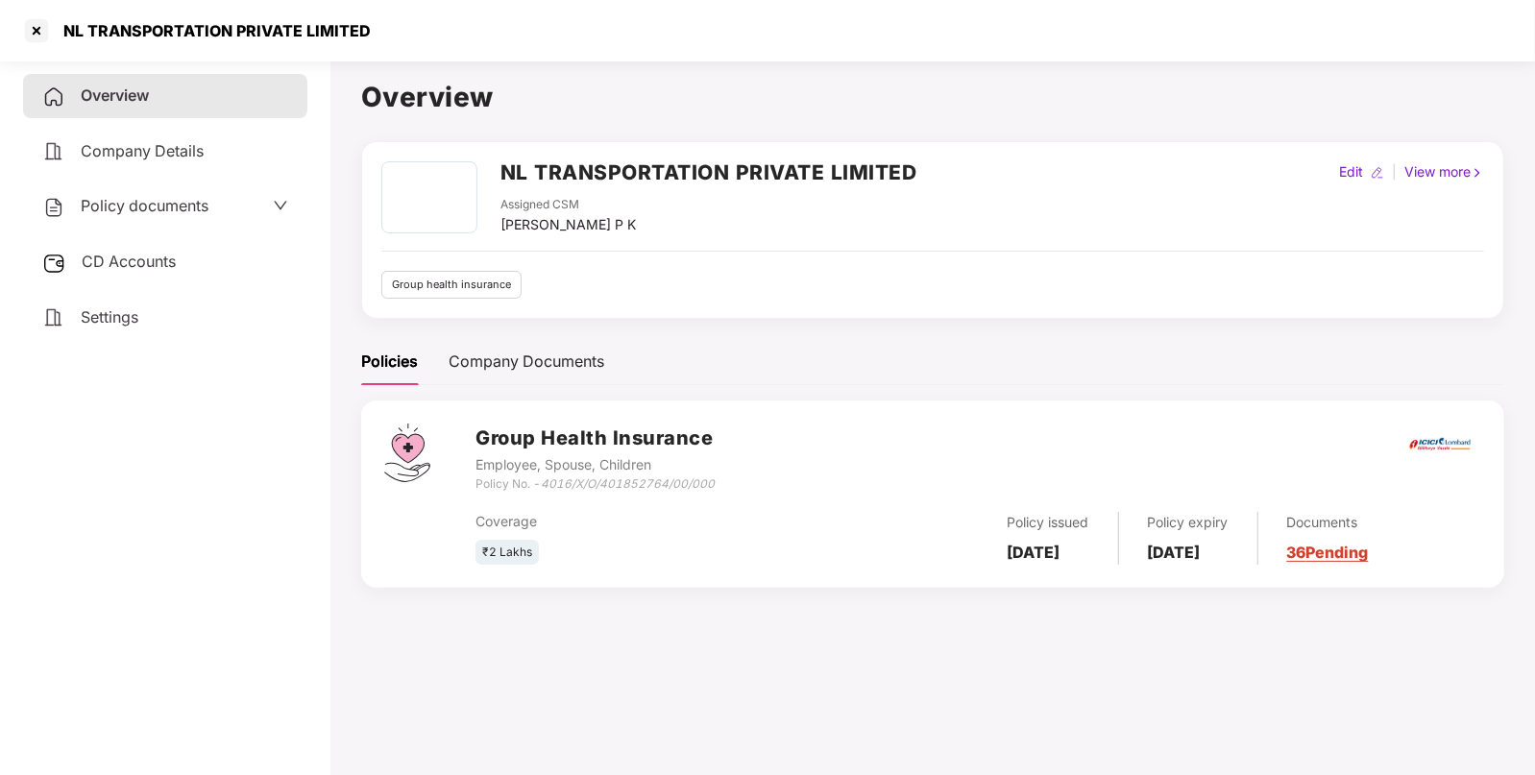
click at [183, 278] on div "CD Accounts" at bounding box center [165, 262] width 284 height 44
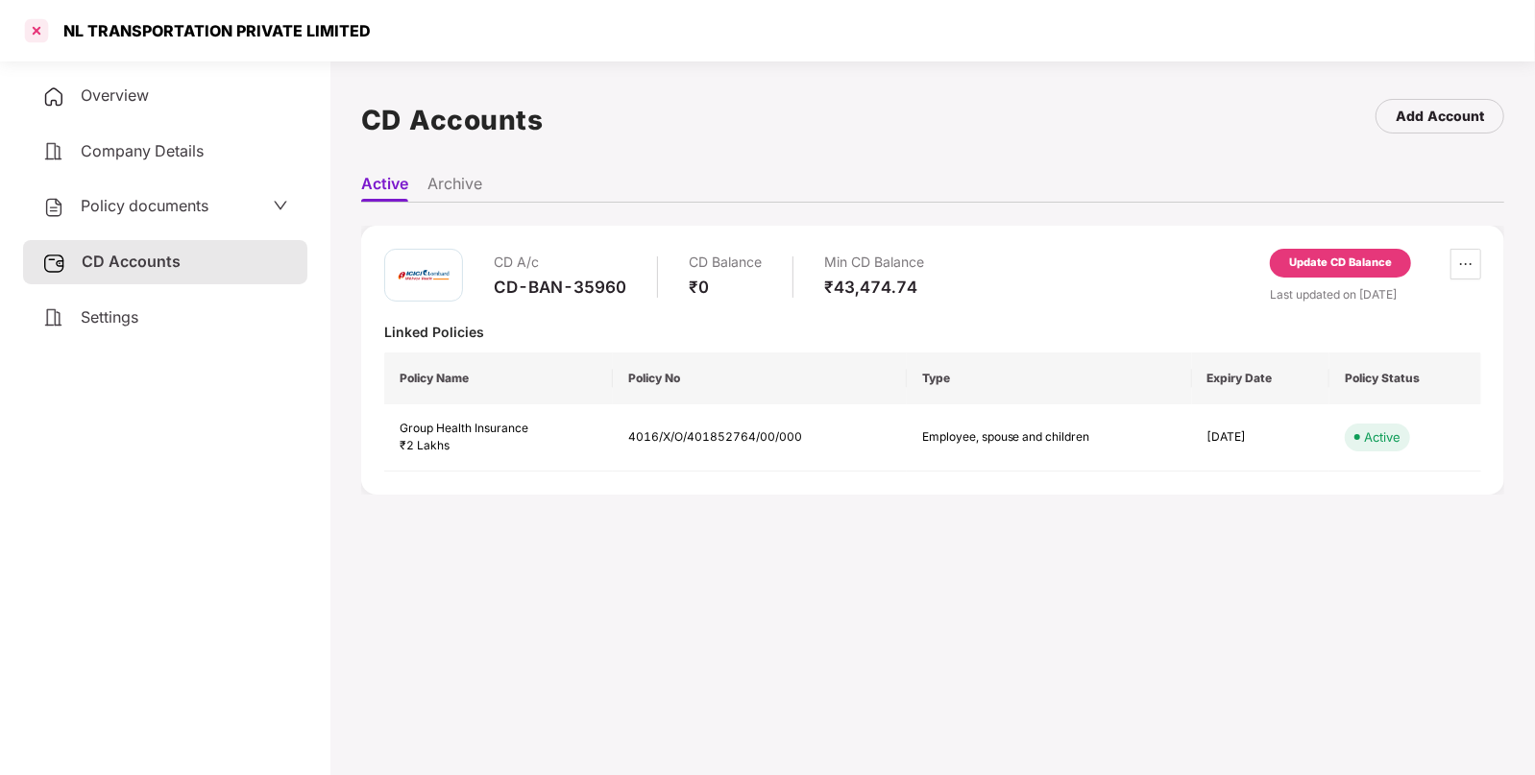
click at [34, 32] on div at bounding box center [36, 30] width 31 height 31
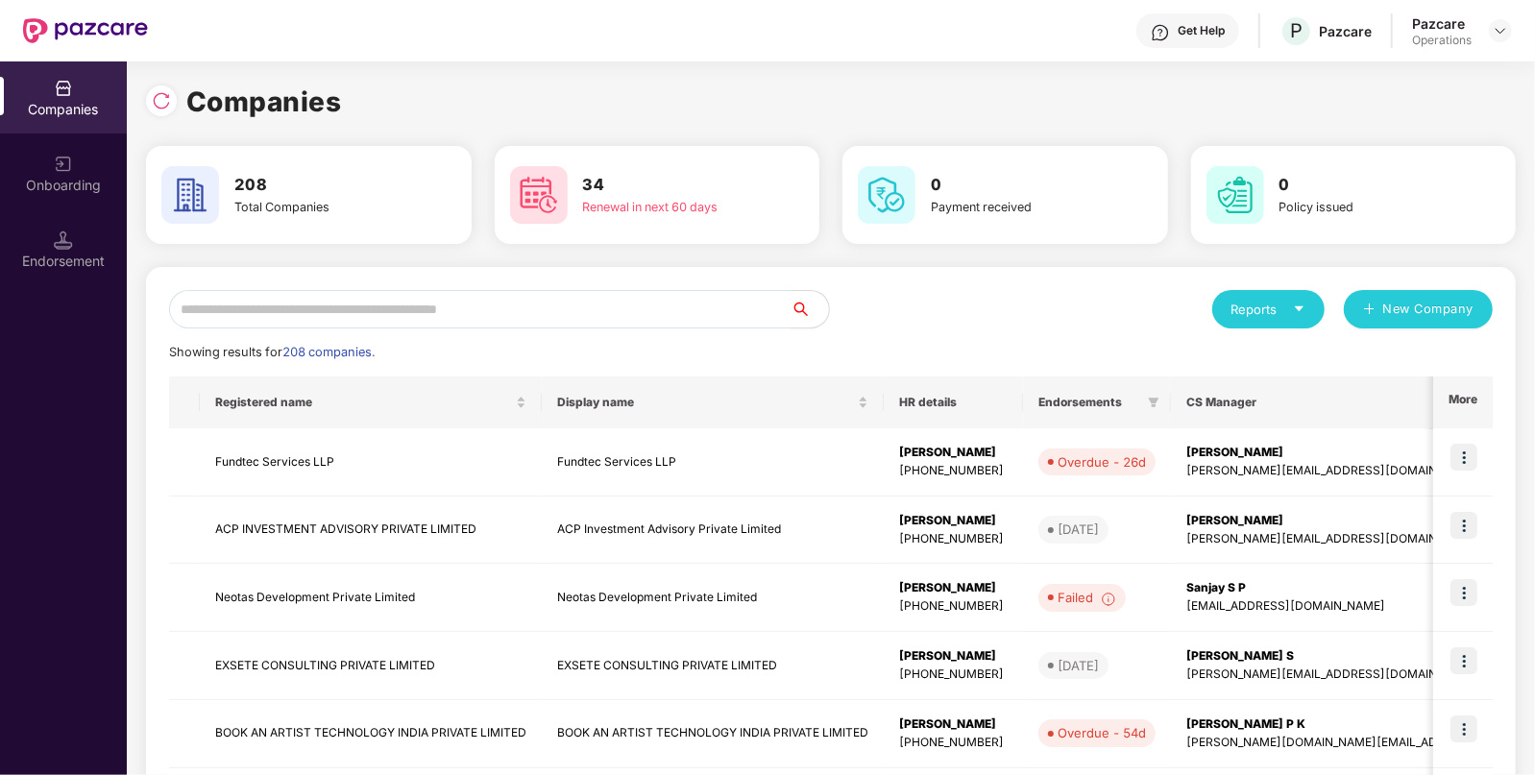
click at [414, 323] on input "text" at bounding box center [480, 309] width 622 height 38
paste input "**********"
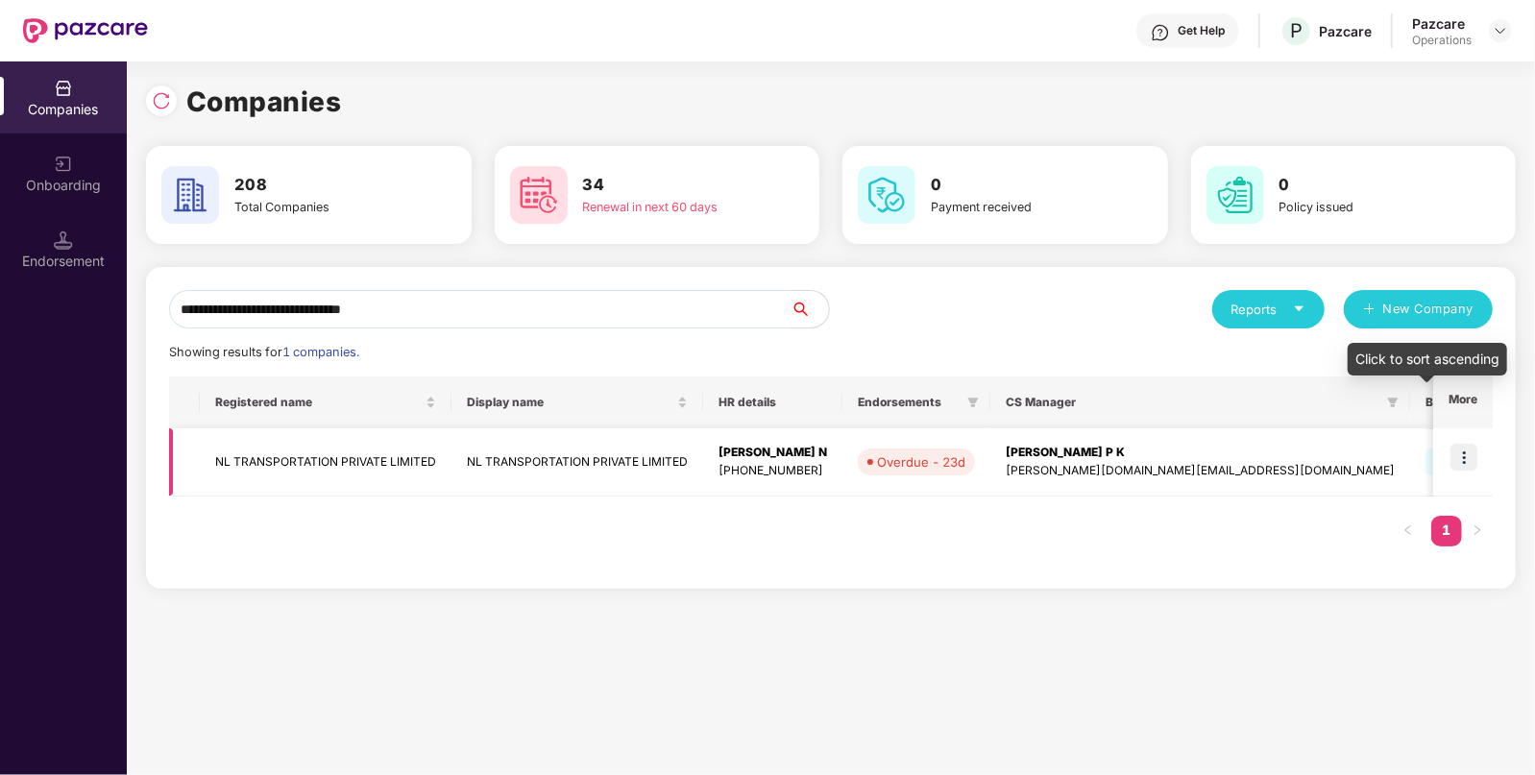
type input "**********"
click at [1476, 461] on img at bounding box center [1464, 457] width 27 height 27
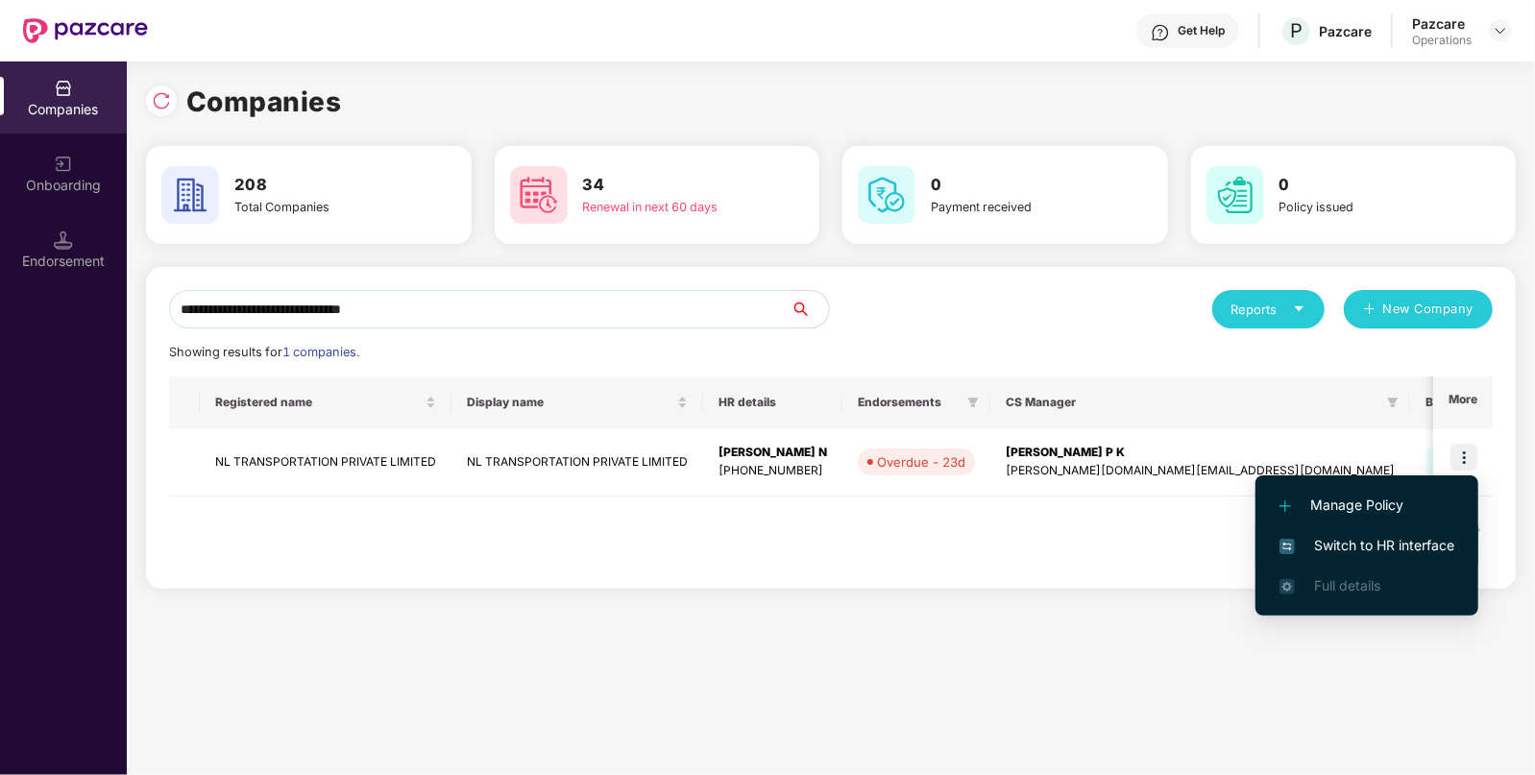
click at [1367, 543] on span "Switch to HR interface" at bounding box center [1367, 545] width 175 height 21
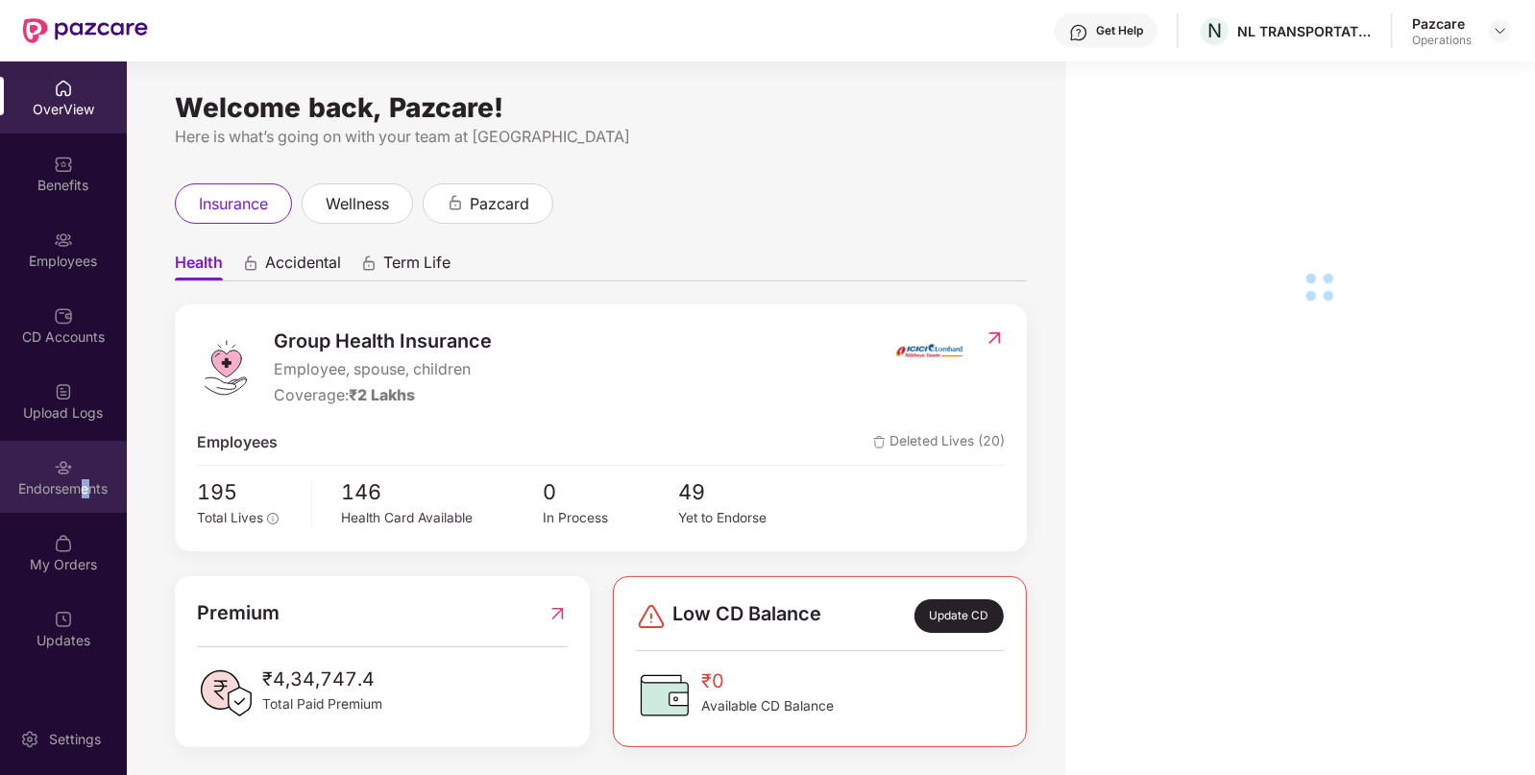
click at [86, 490] on div "Endorsements" at bounding box center [63, 488] width 127 height 19
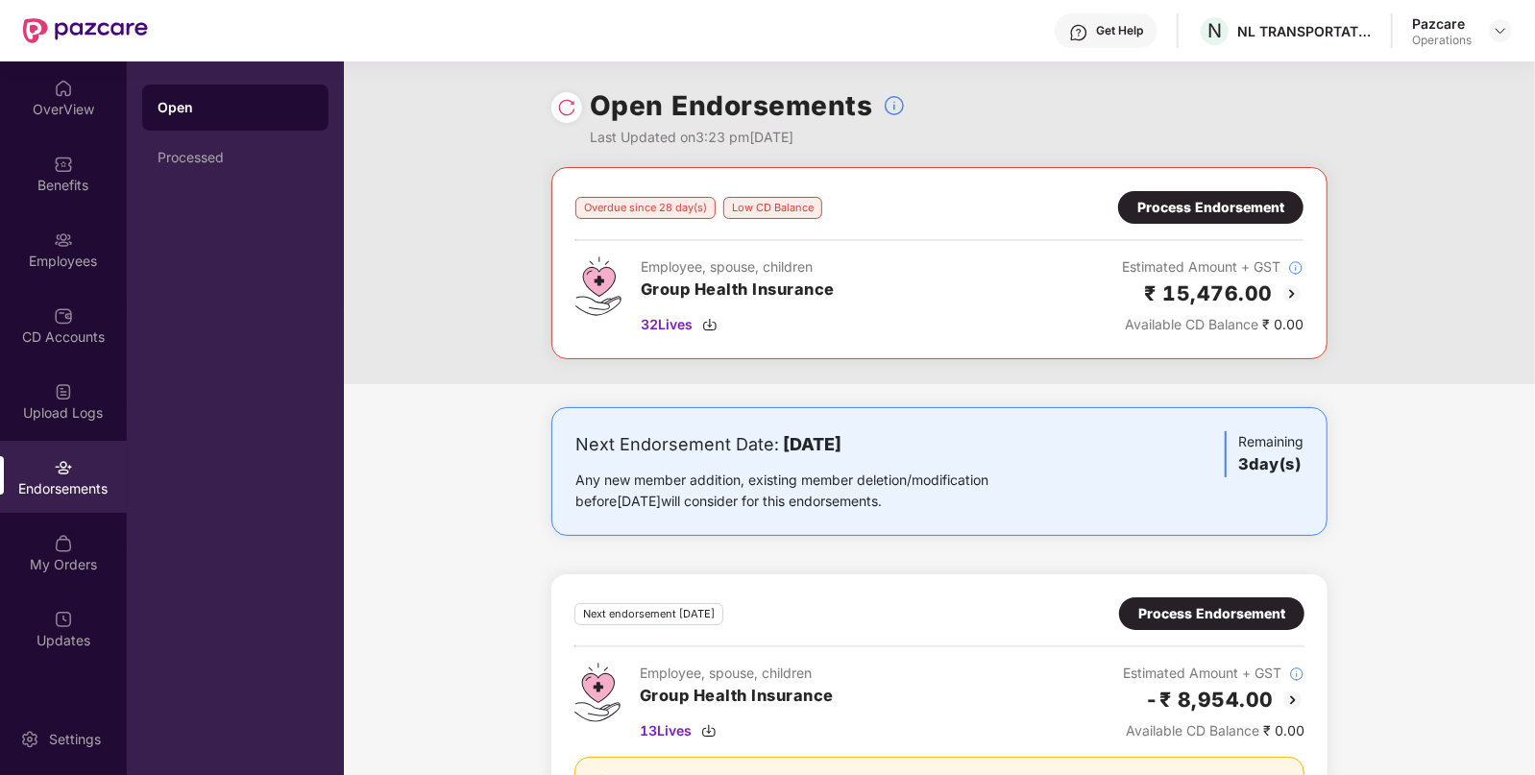
click at [1142, 201] on div "Process Endorsement" at bounding box center [1210, 207] width 147 height 21
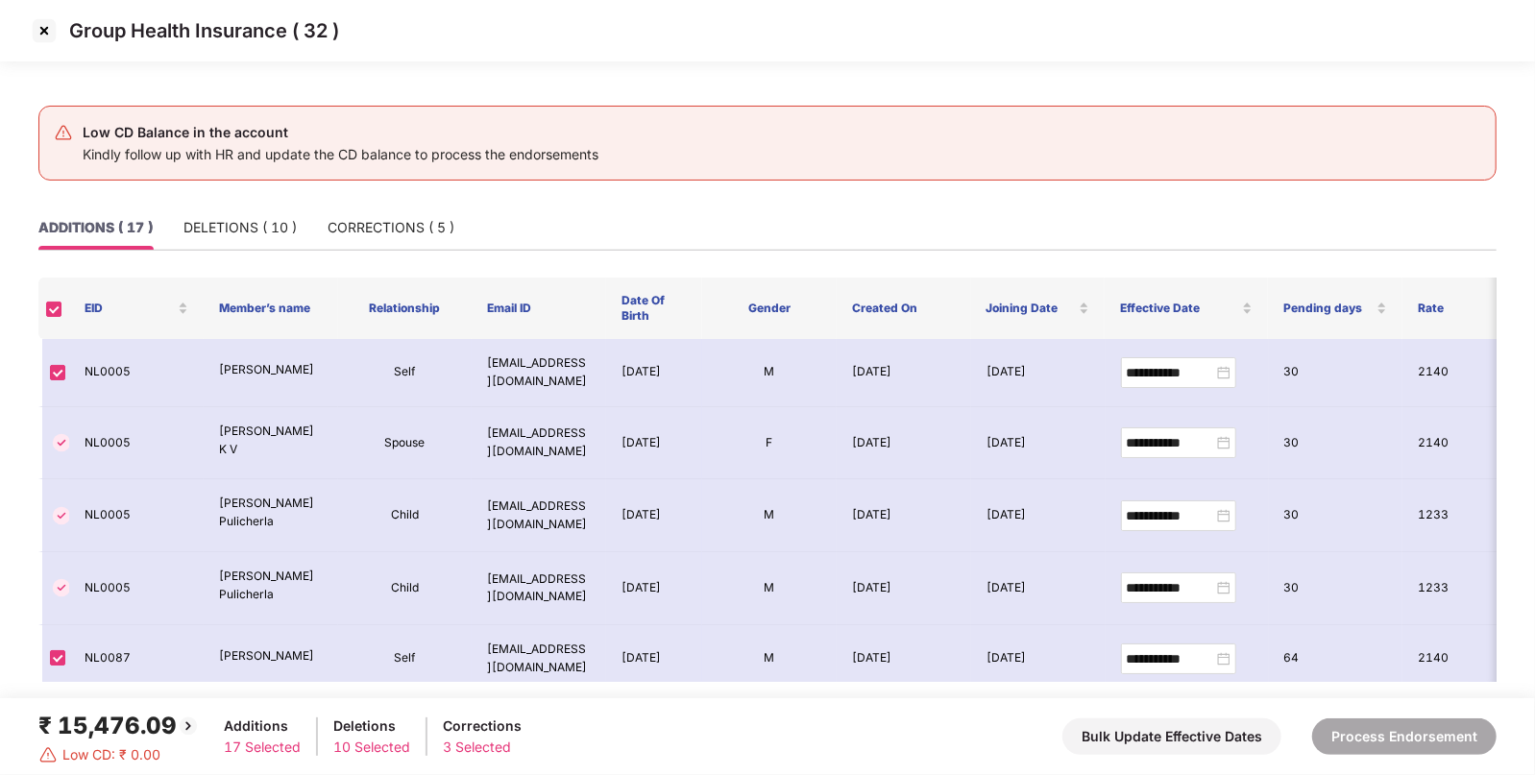
click at [38, 37] on img at bounding box center [44, 30] width 31 height 31
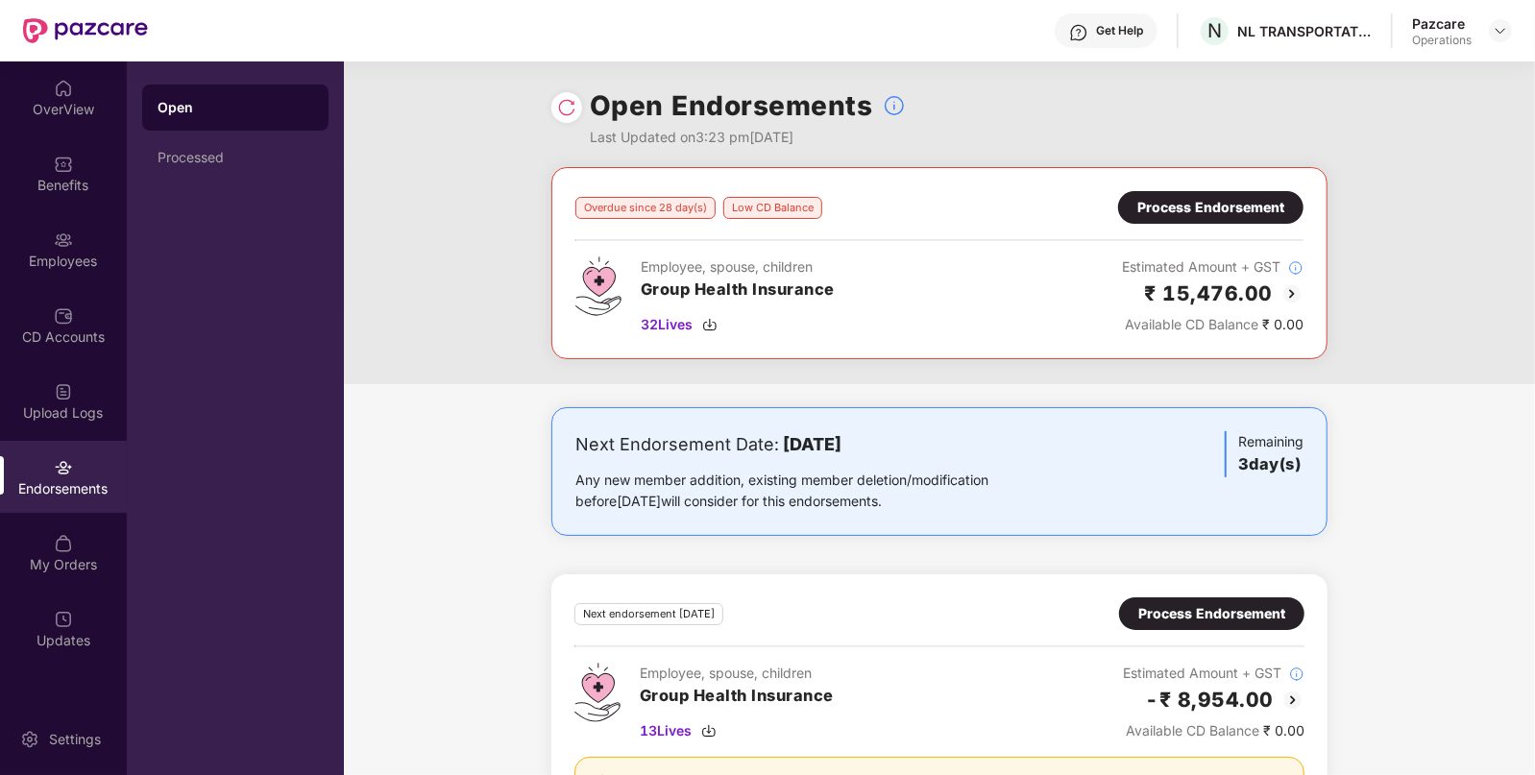
click at [1251, 211] on div "Process Endorsement" at bounding box center [1210, 207] width 147 height 21
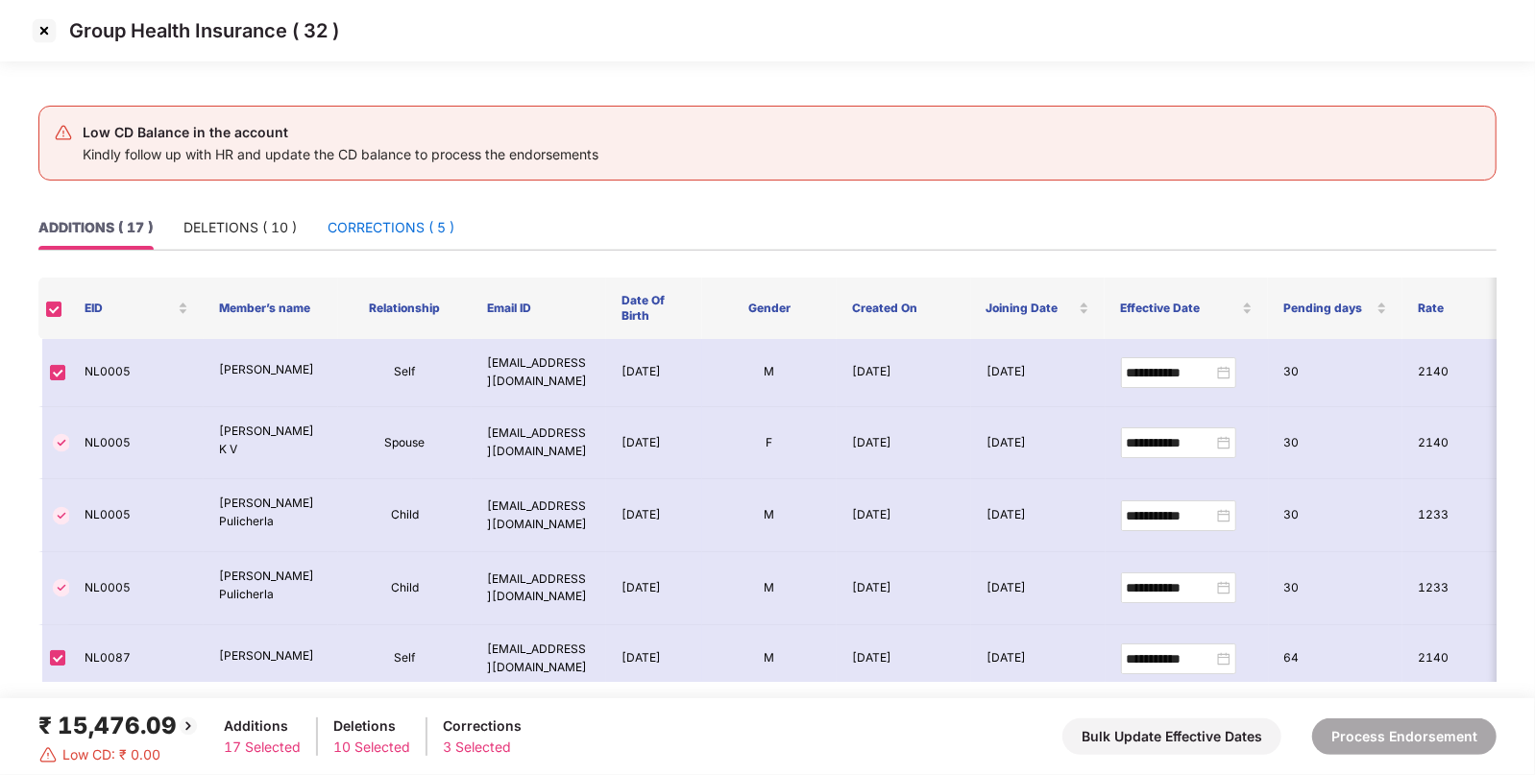
click at [429, 222] on div "CORRECTIONS ( 5 )" at bounding box center [391, 227] width 127 height 21
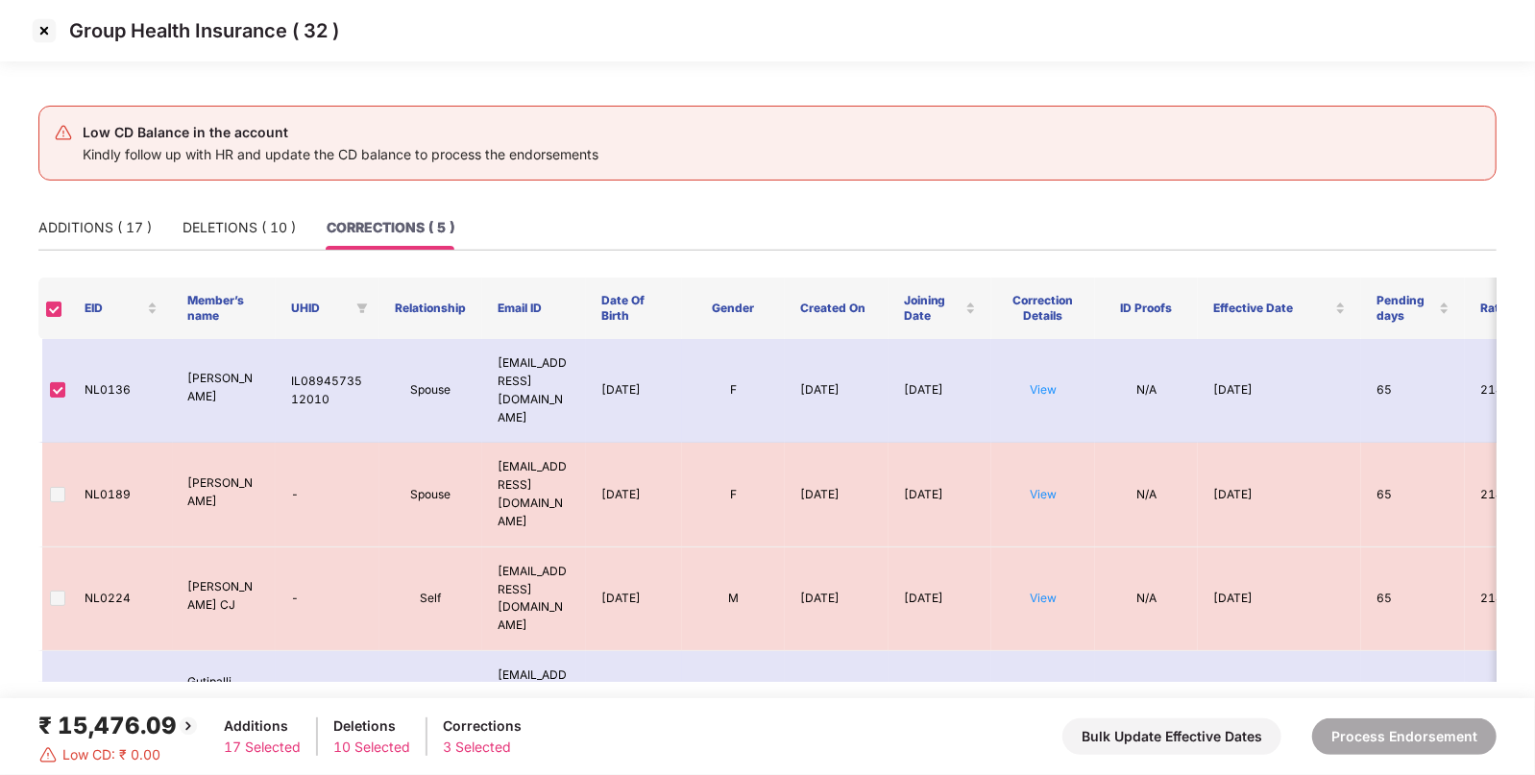
click at [43, 34] on img at bounding box center [44, 30] width 31 height 31
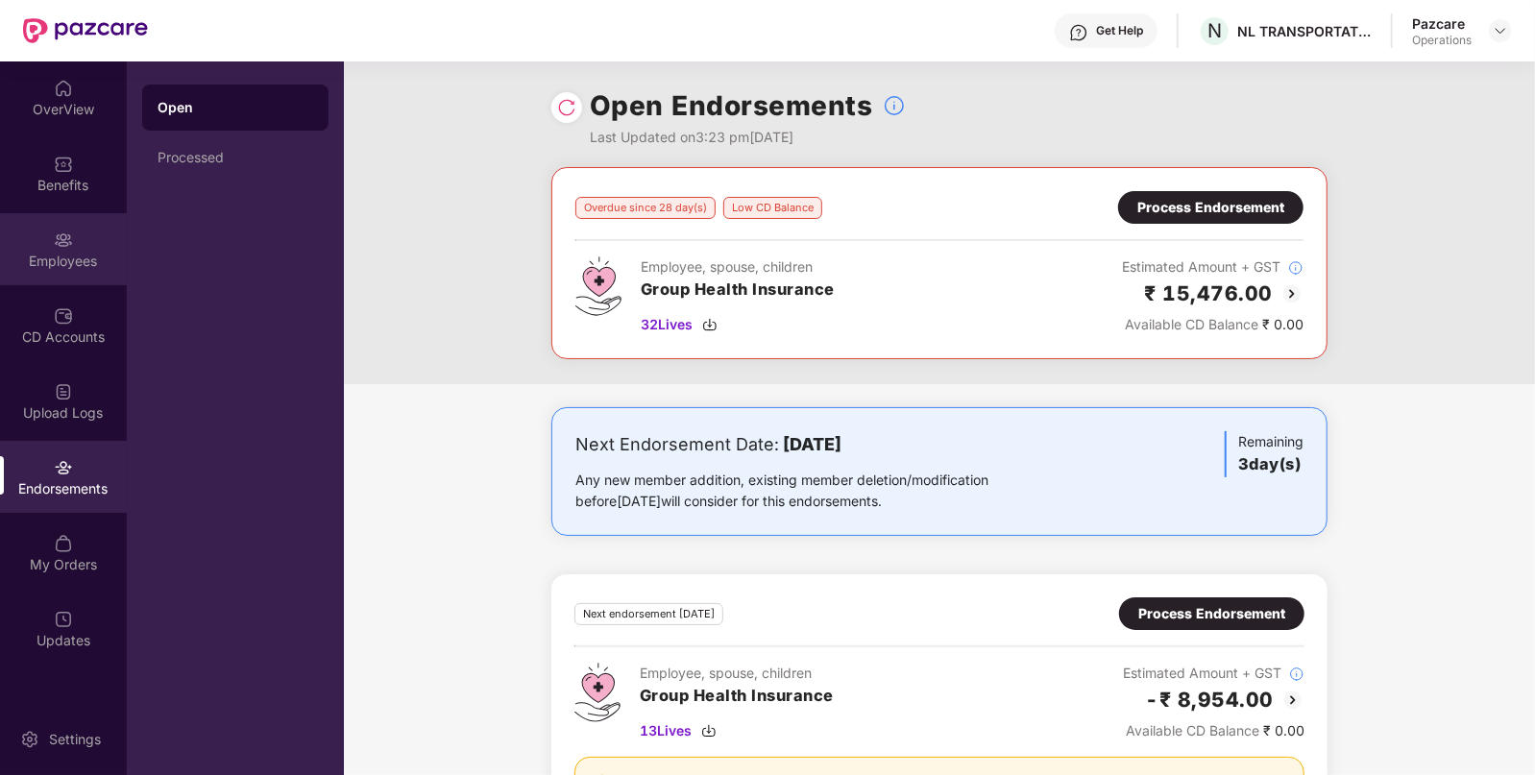
click at [61, 239] on img at bounding box center [63, 240] width 19 height 19
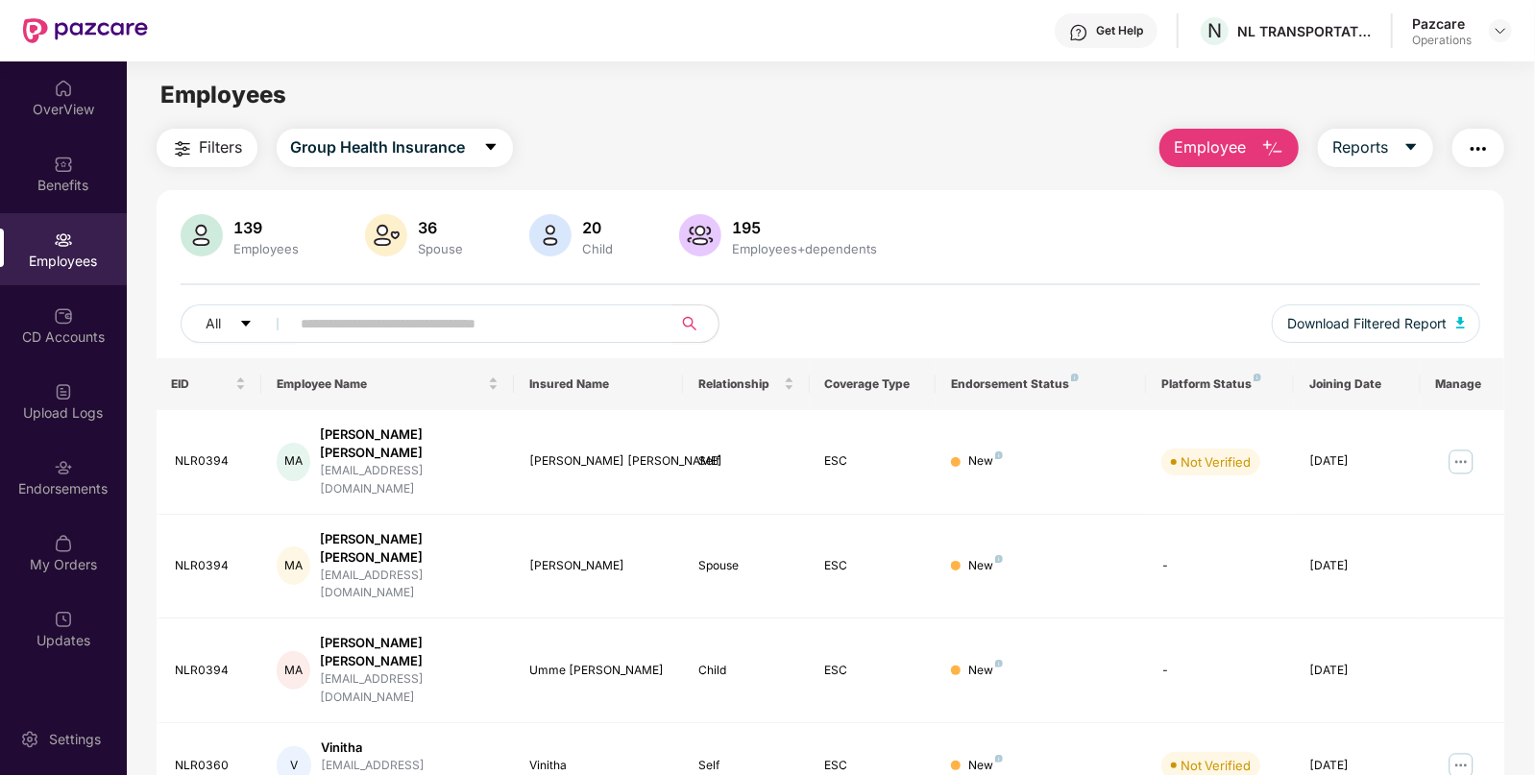
click at [197, 156] on button "Filters" at bounding box center [207, 148] width 101 height 38
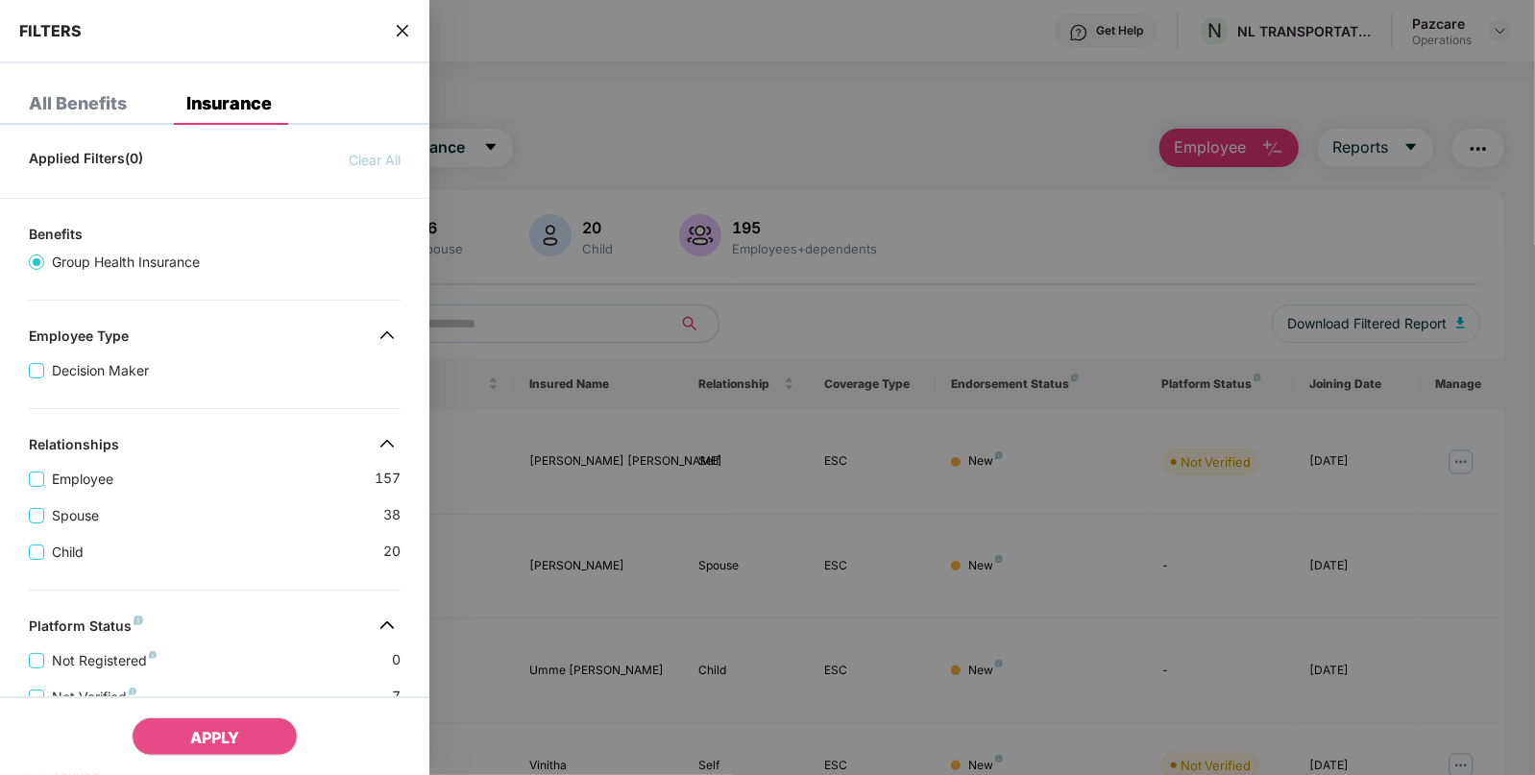
scroll to position [441, 0]
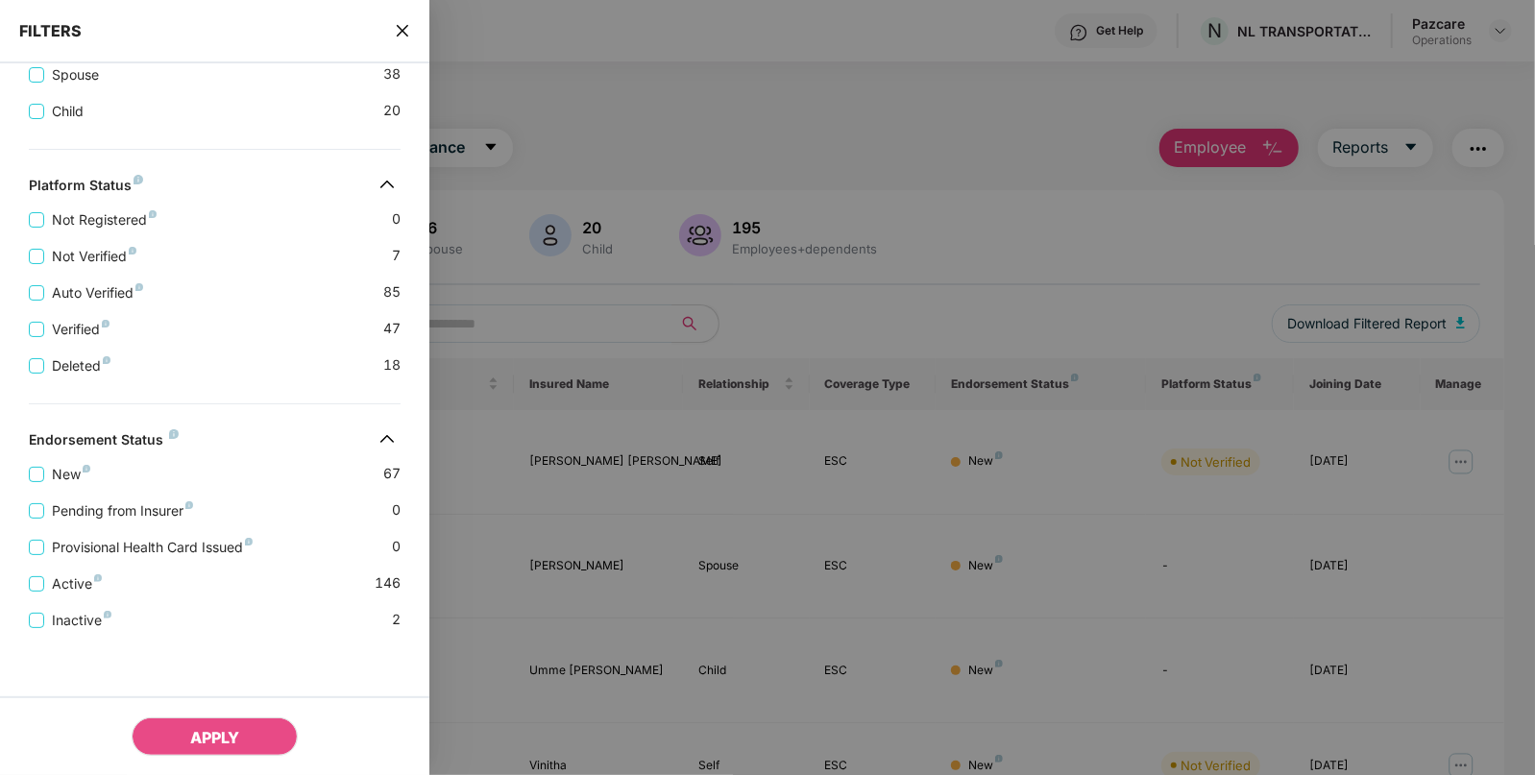
click at [404, 36] on icon "close" at bounding box center [402, 30] width 15 height 15
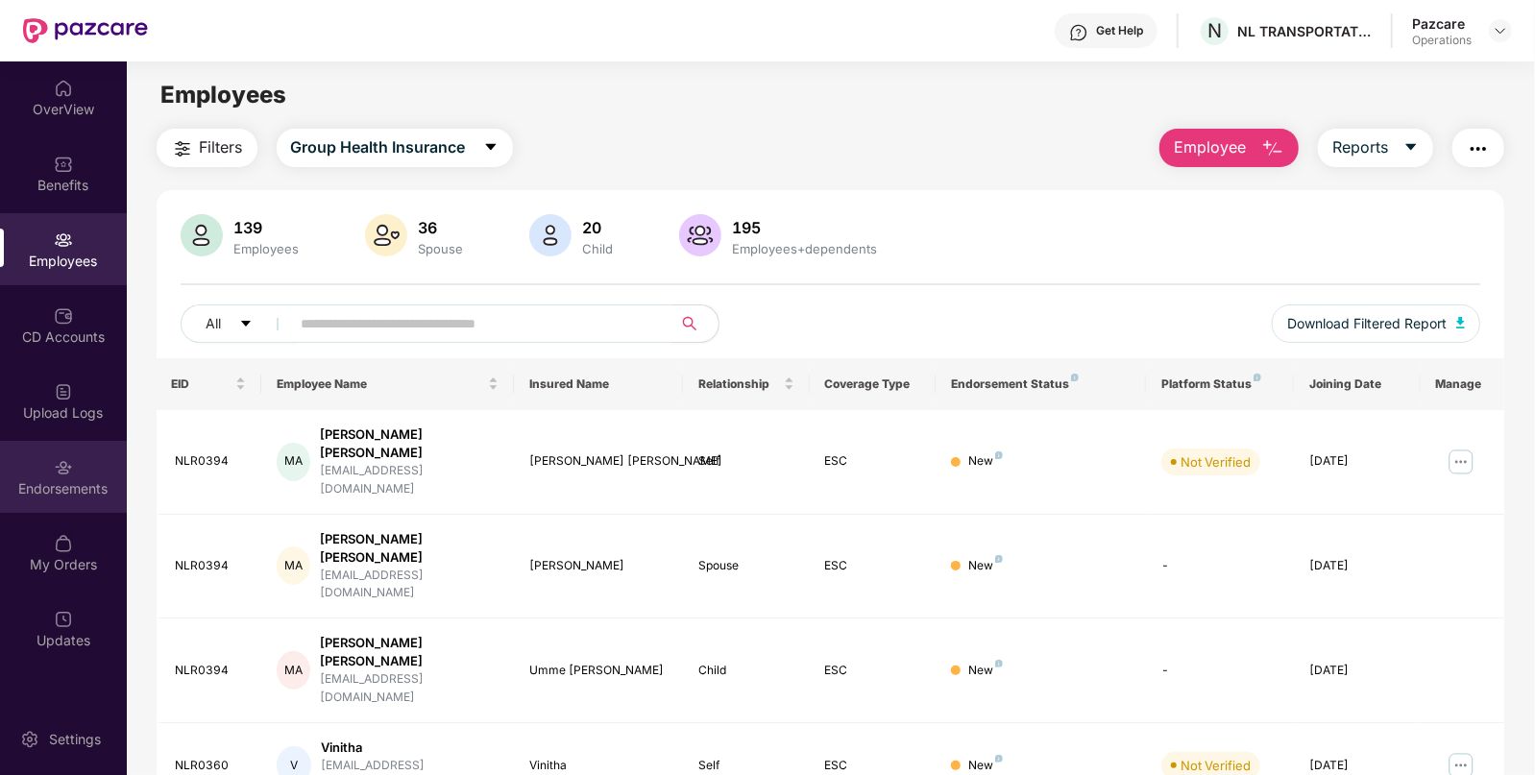
click at [53, 490] on div "Endorsements" at bounding box center [63, 488] width 127 height 19
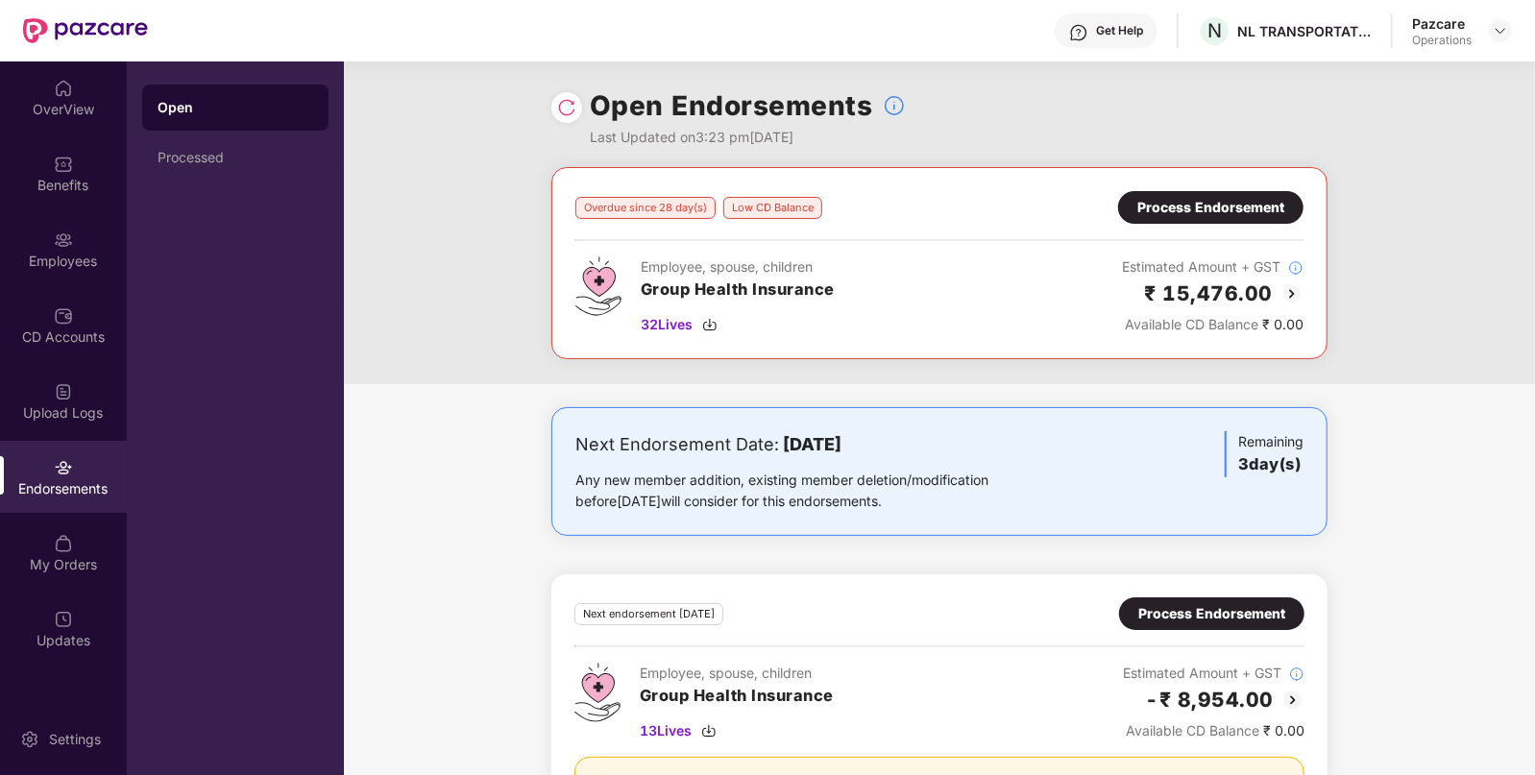
click at [1176, 203] on div "Process Endorsement" at bounding box center [1210, 207] width 147 height 21
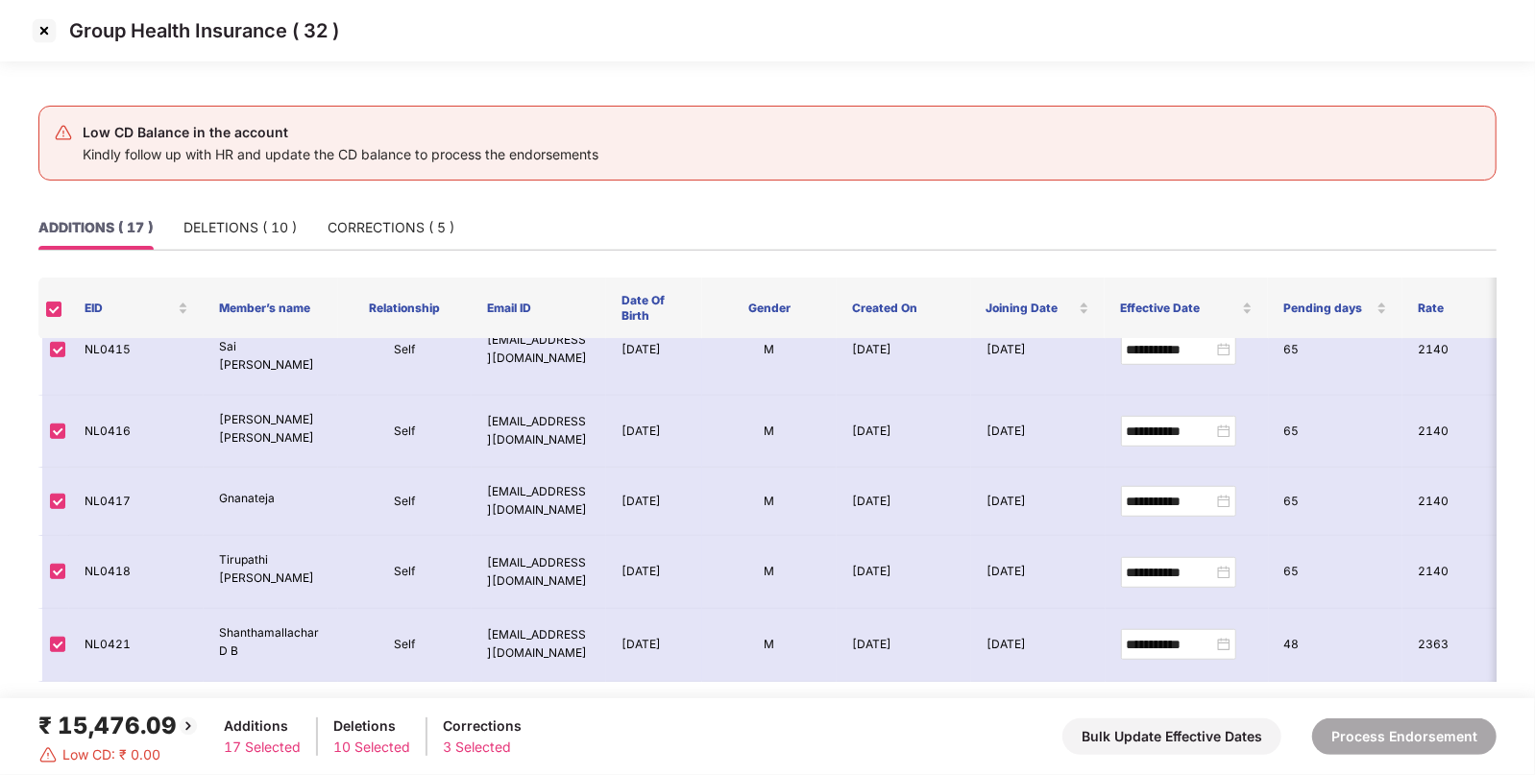
scroll to position [883, 0]
click at [39, 33] on img at bounding box center [44, 30] width 31 height 31
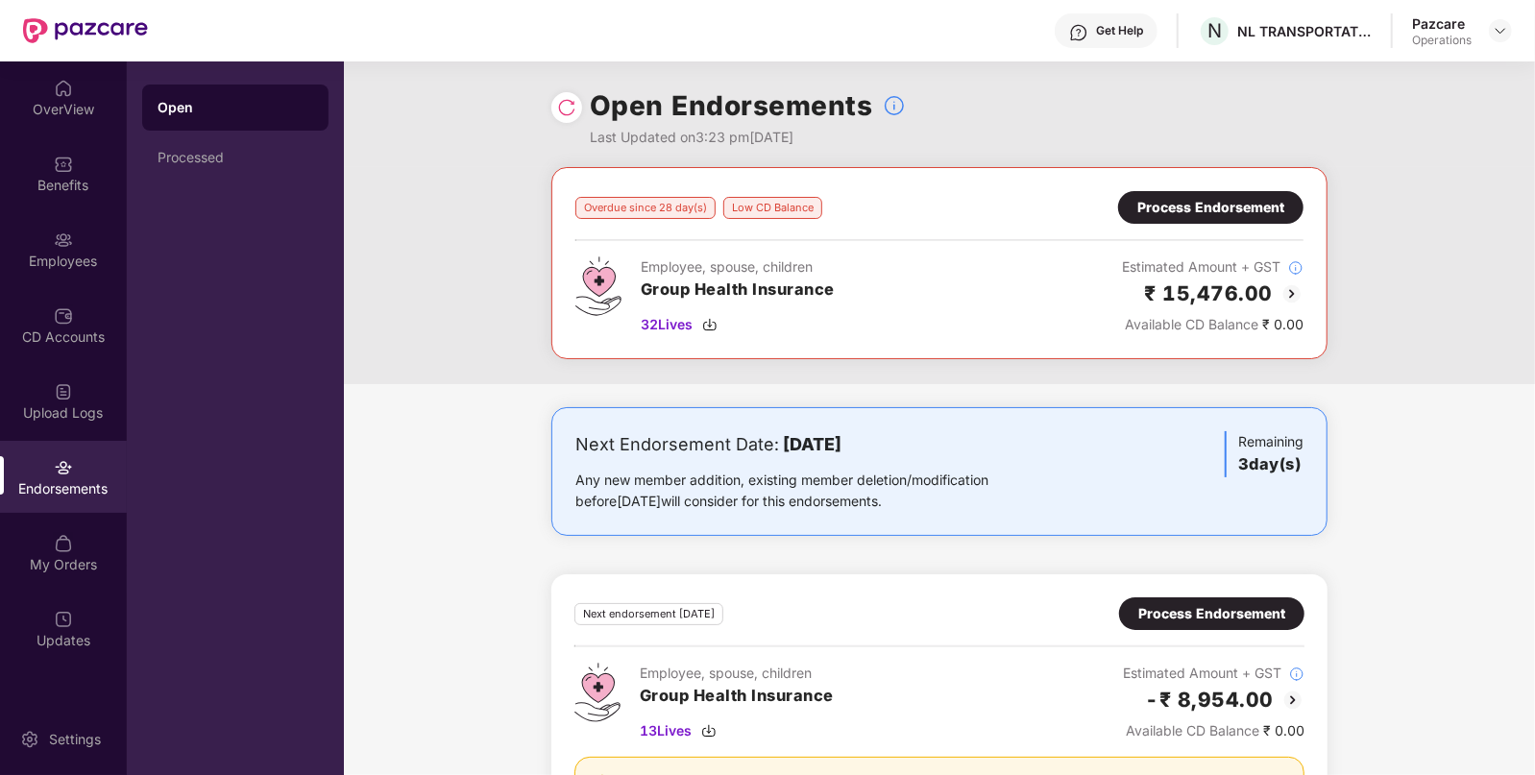
scroll to position [115, 0]
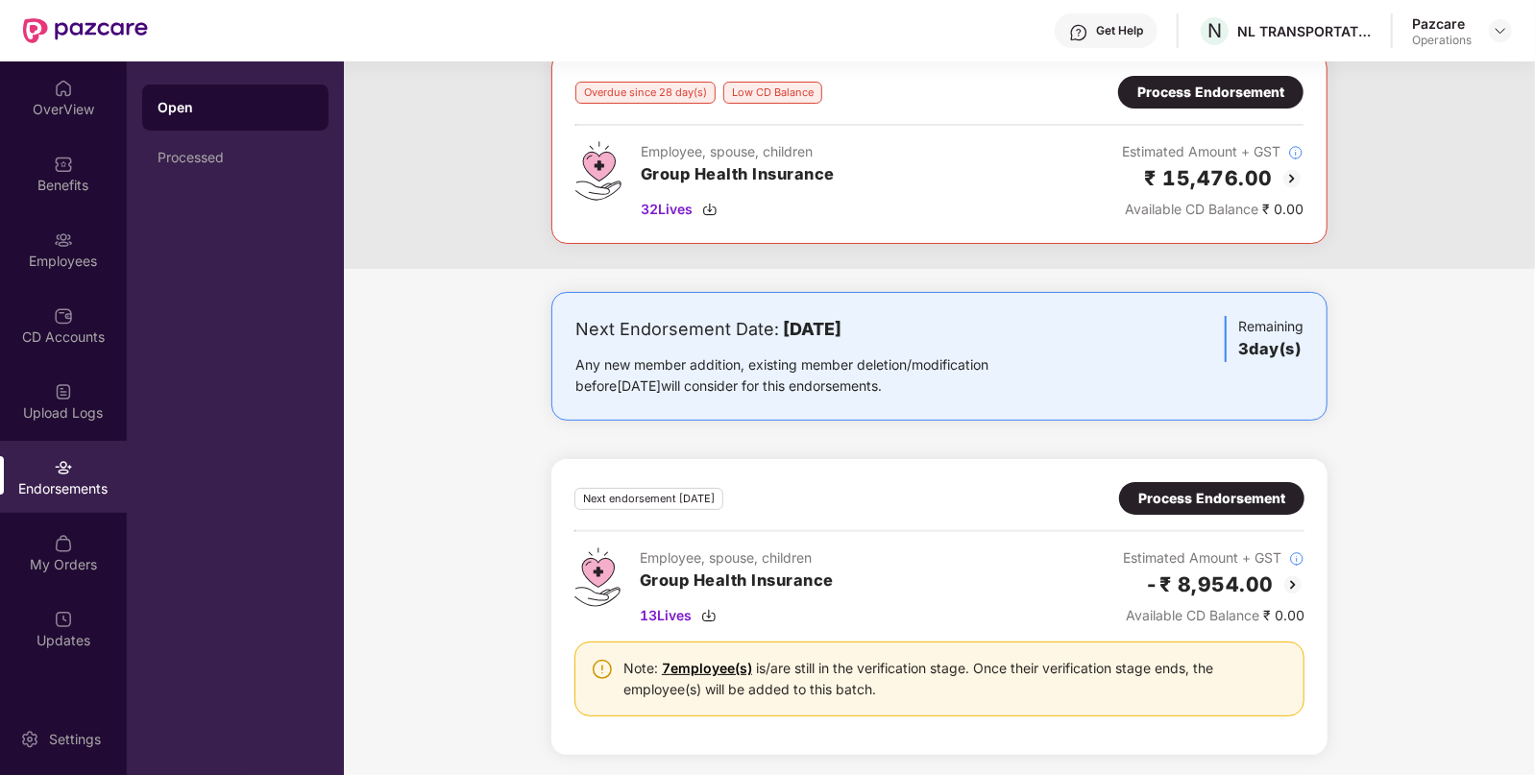
click at [1190, 502] on div "Process Endorsement" at bounding box center [1211, 498] width 147 height 21
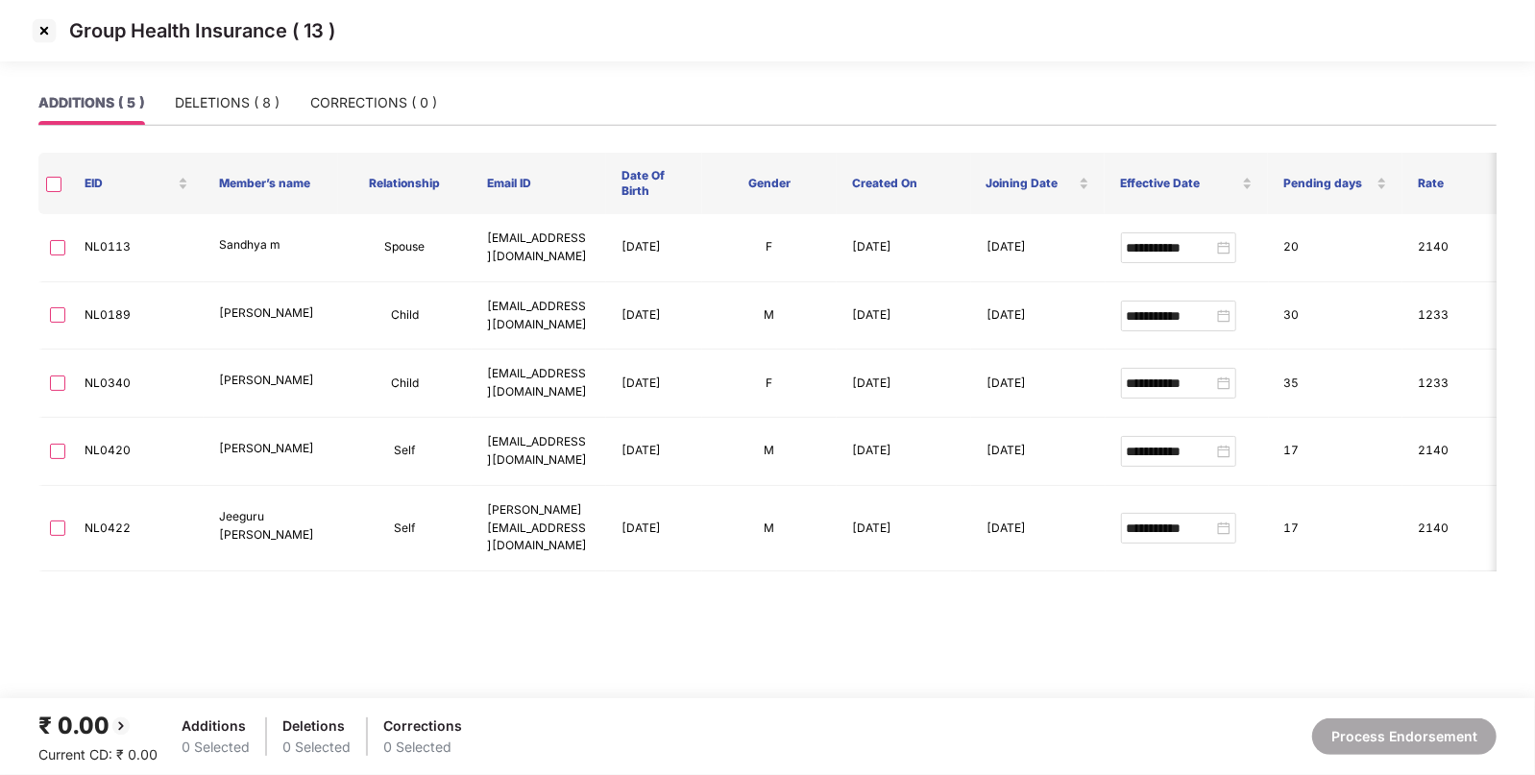
click at [49, 36] on img at bounding box center [44, 30] width 31 height 31
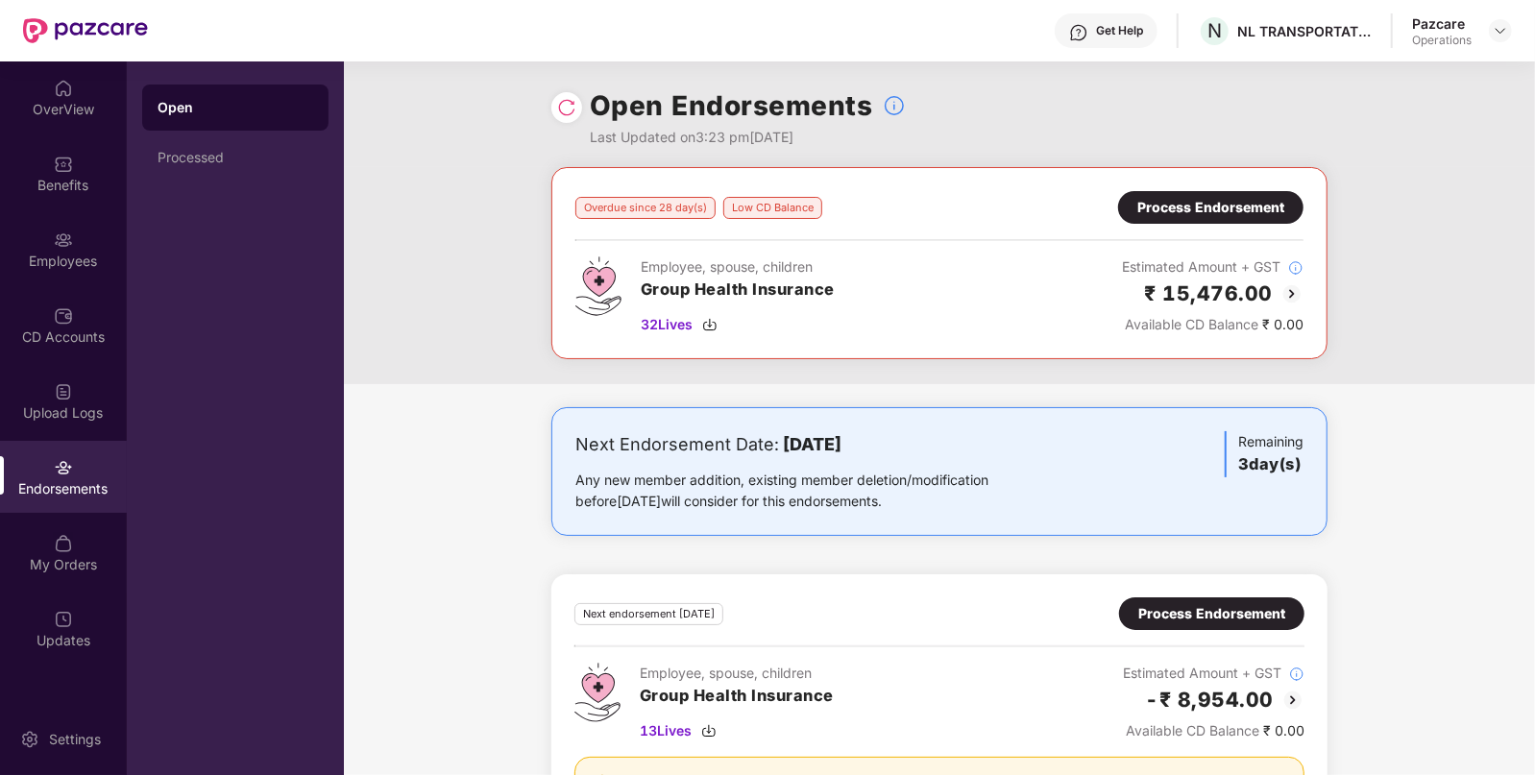
click at [1244, 213] on div "Process Endorsement" at bounding box center [1210, 207] width 147 height 21
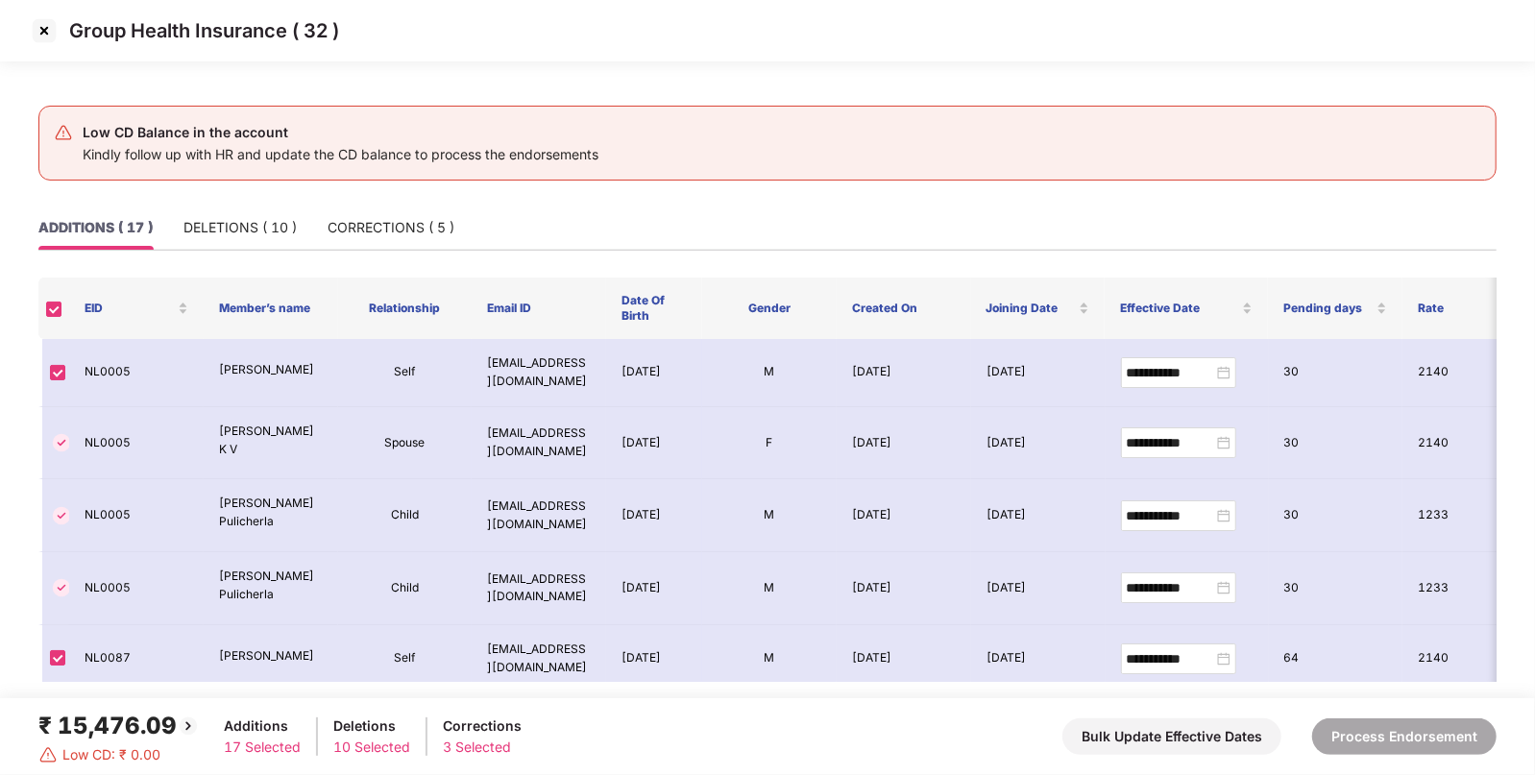
click at [47, 34] on img at bounding box center [44, 30] width 31 height 31
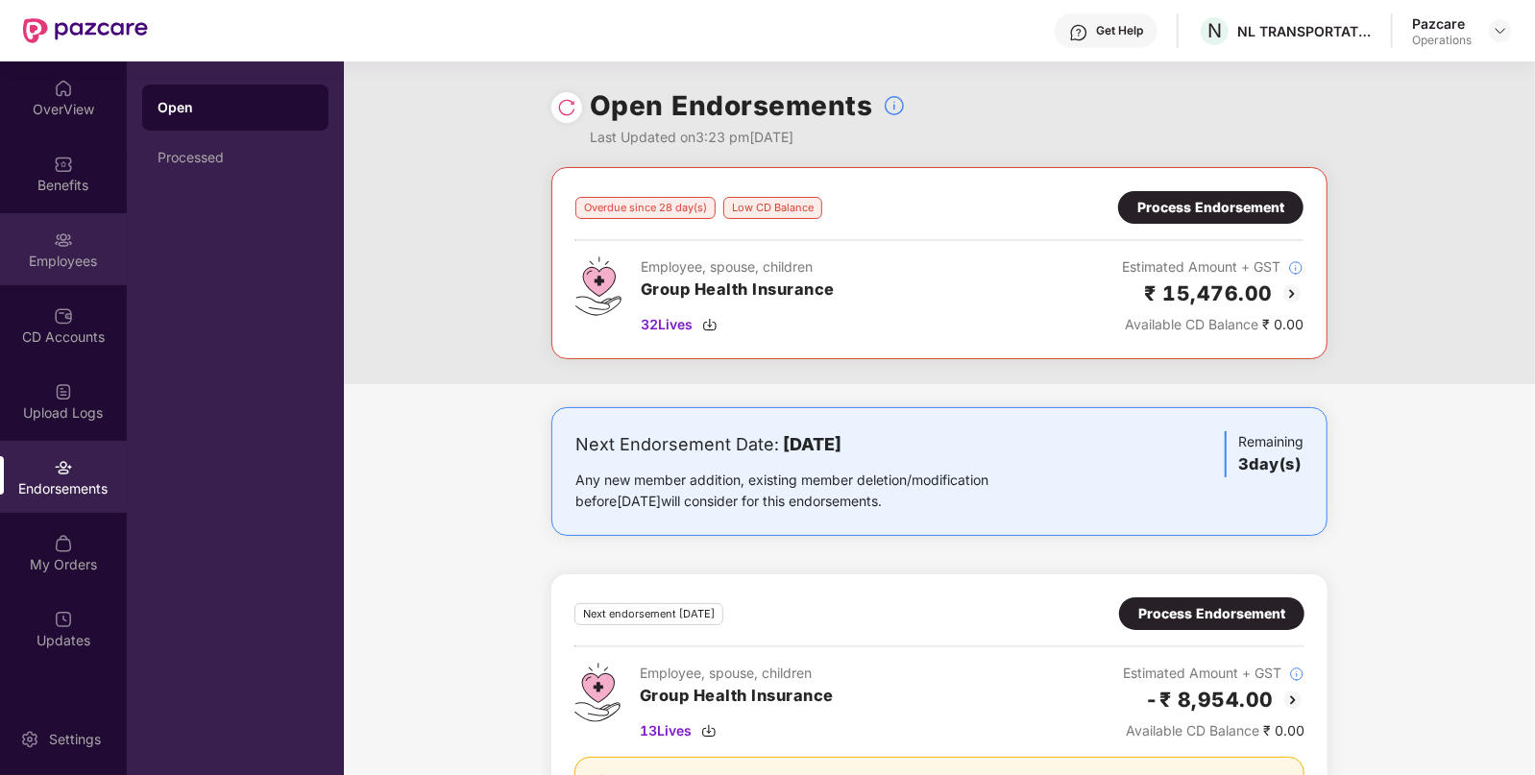
click at [41, 273] on div "Employees" at bounding box center [63, 249] width 127 height 72
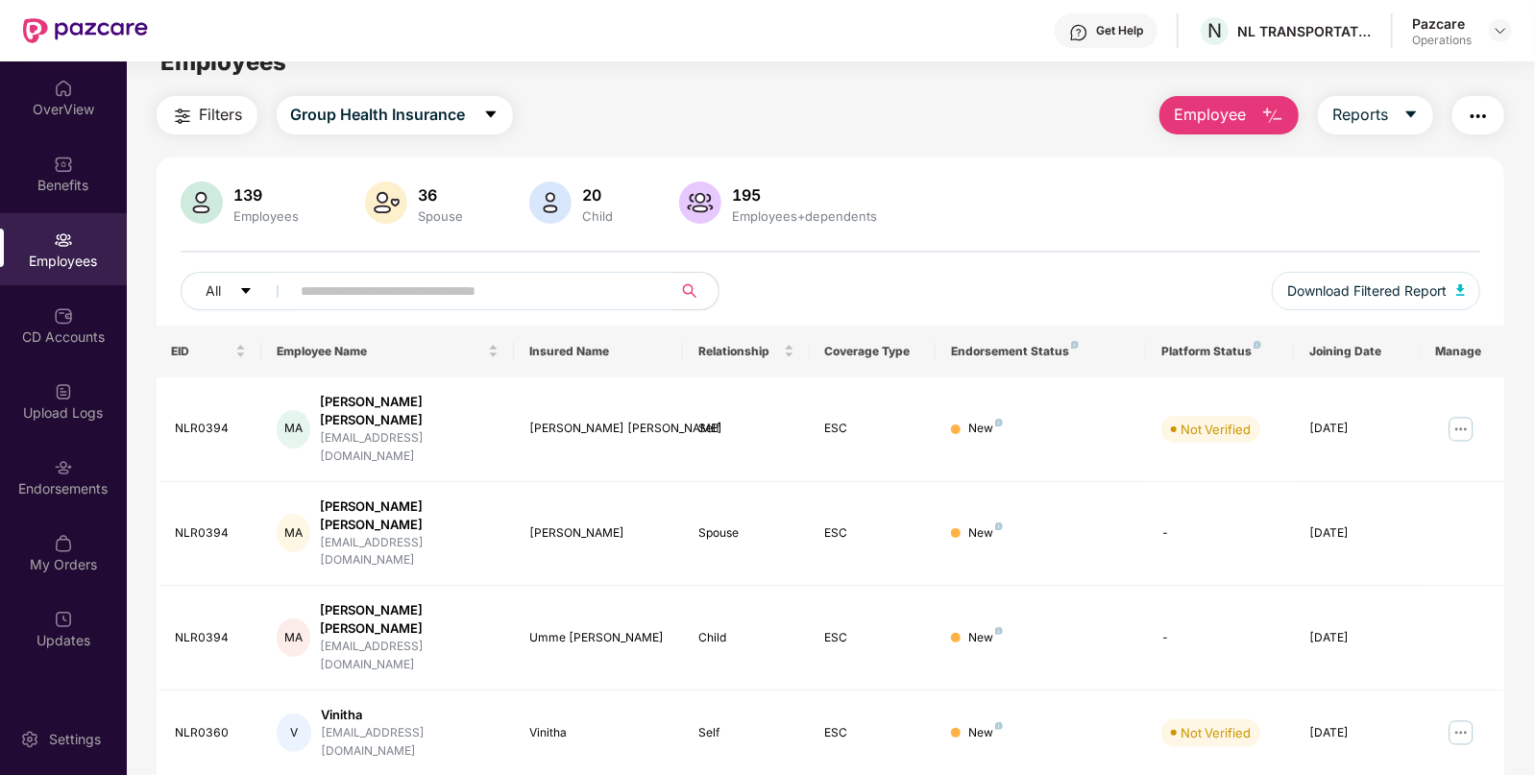
scroll to position [40, 0]
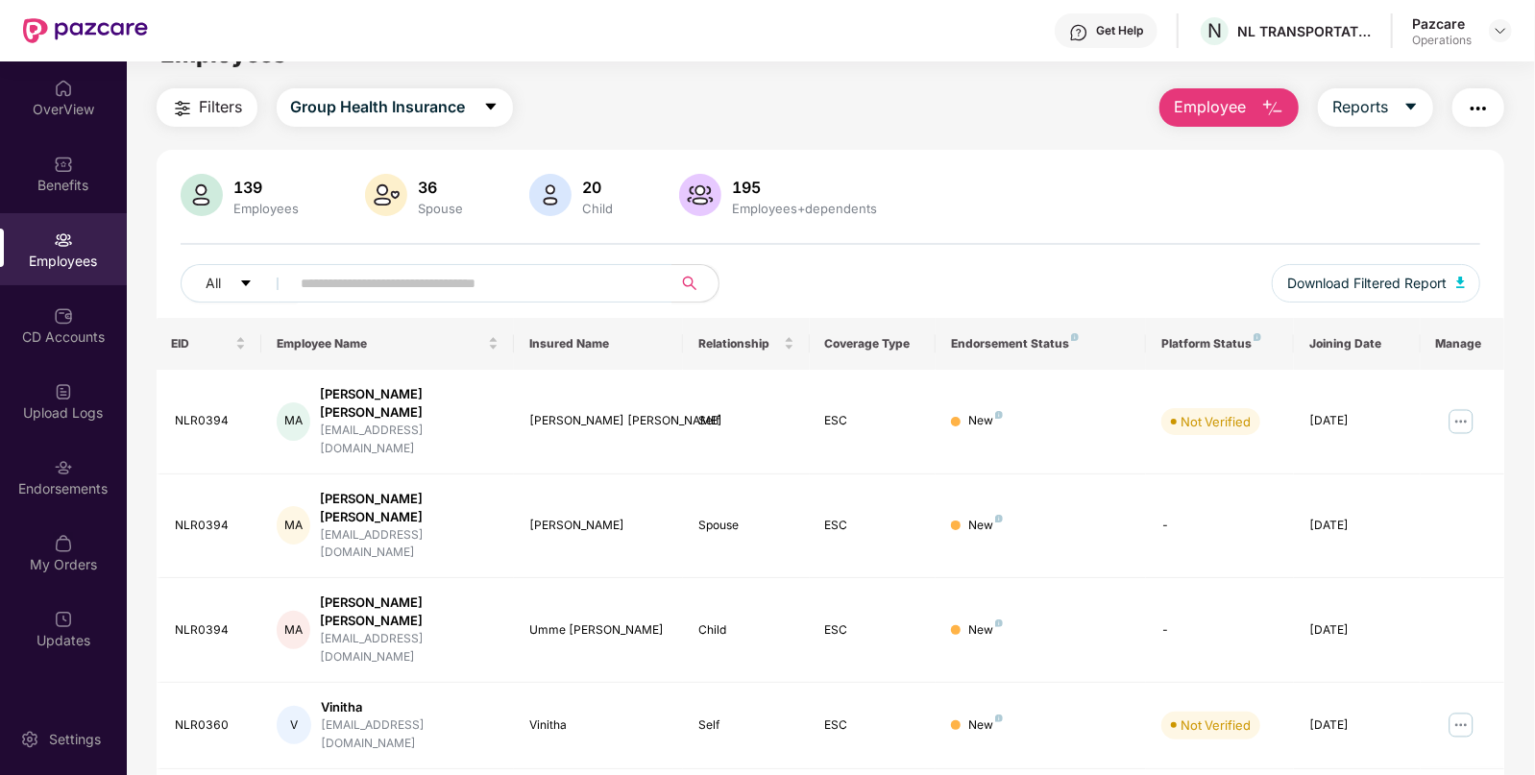
click at [211, 110] on span "Filters" at bounding box center [221, 107] width 43 height 24
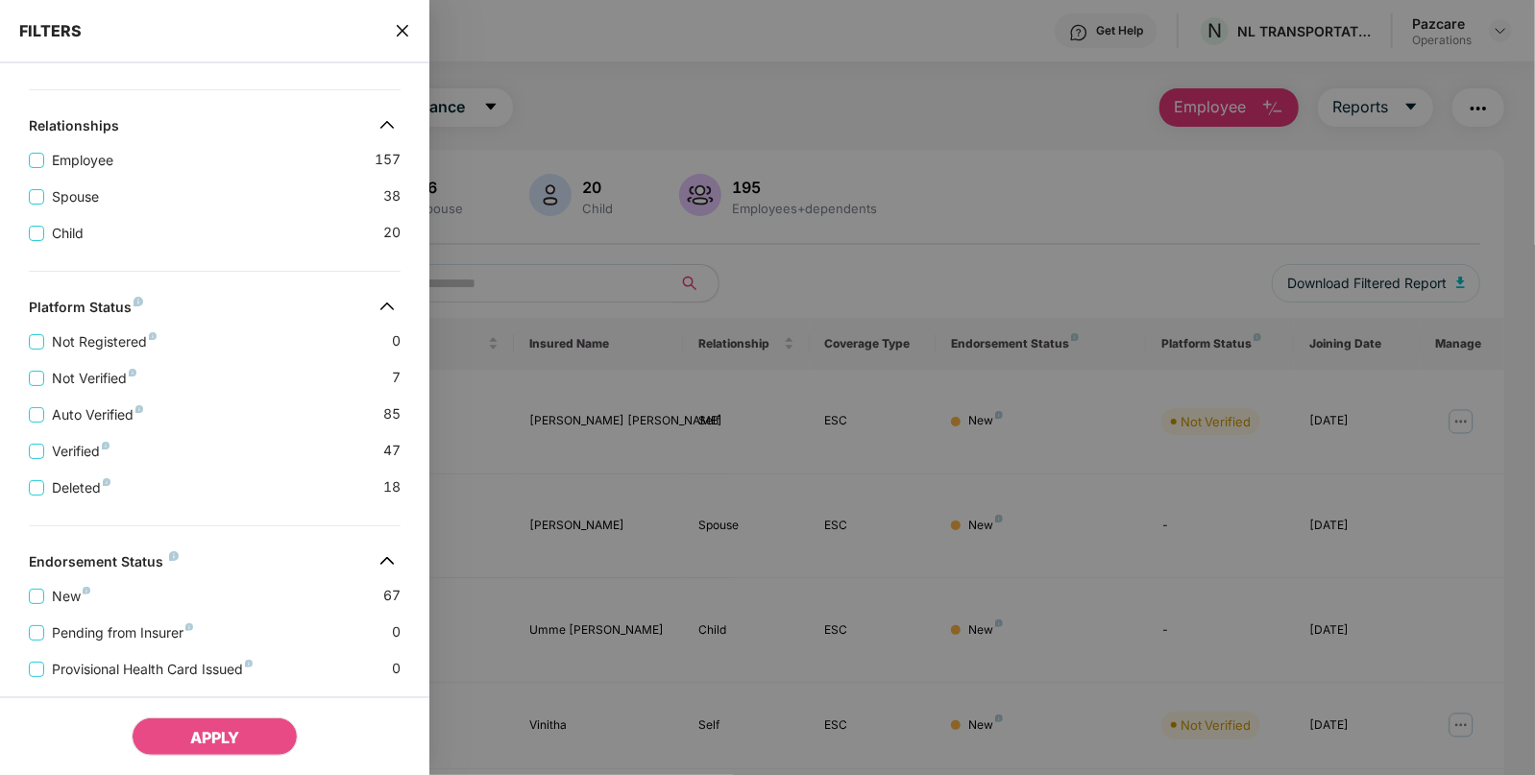
scroll to position [441, 0]
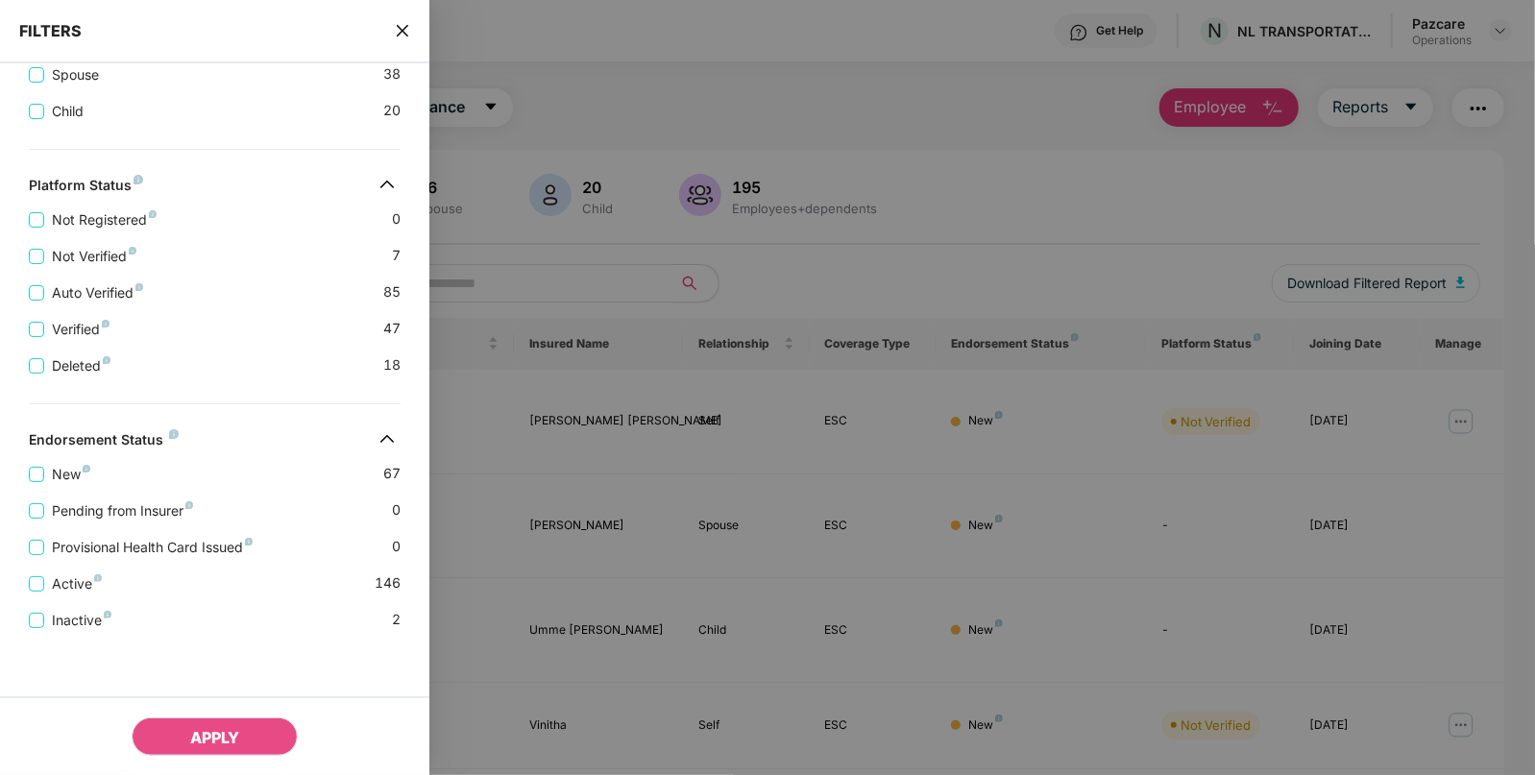
click at [403, 31] on icon "close" at bounding box center [403, 31] width 12 height 12
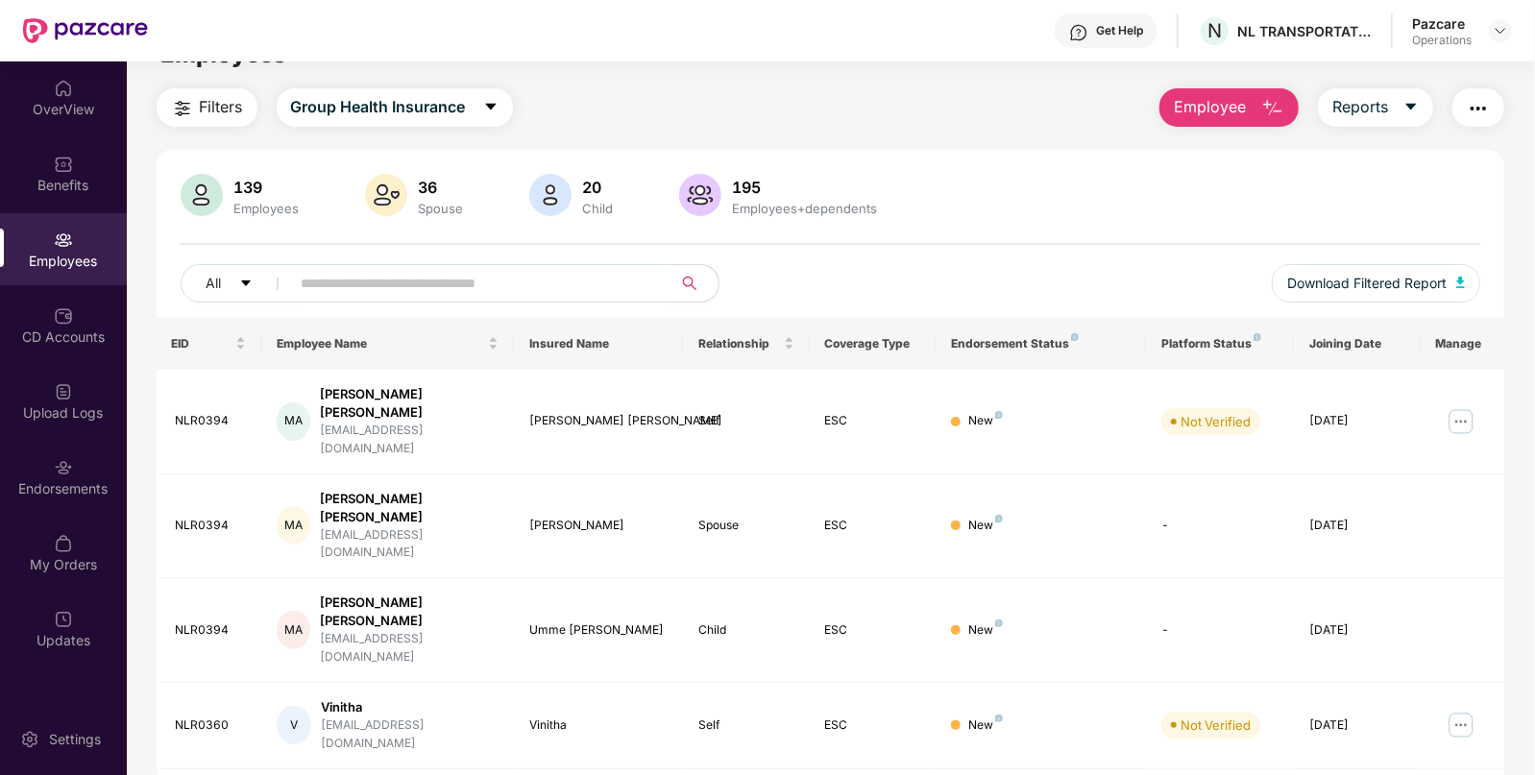
click at [215, 119] on button "Filters" at bounding box center [207, 107] width 101 height 38
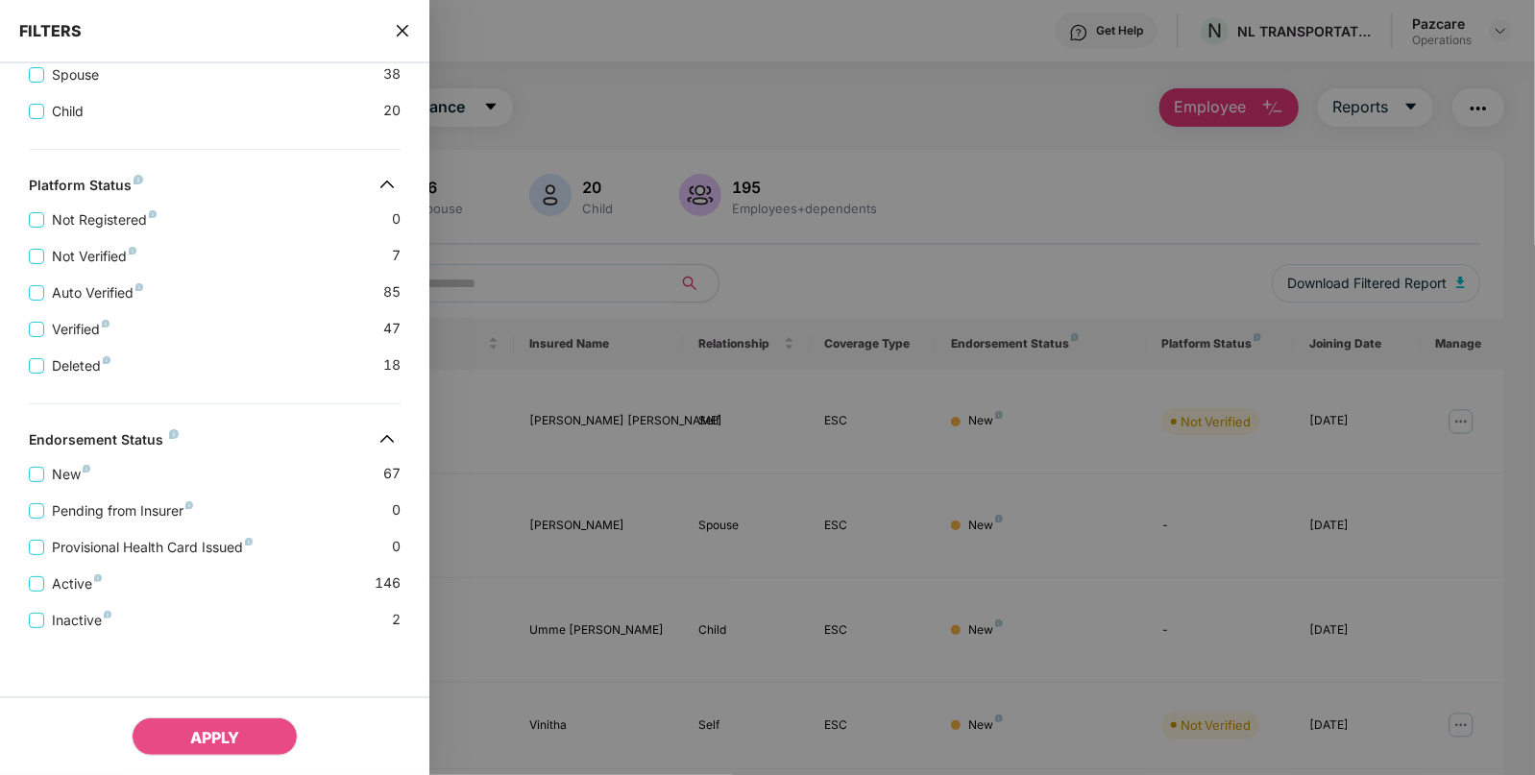
click at [397, 29] on icon "close" at bounding box center [402, 30] width 15 height 15
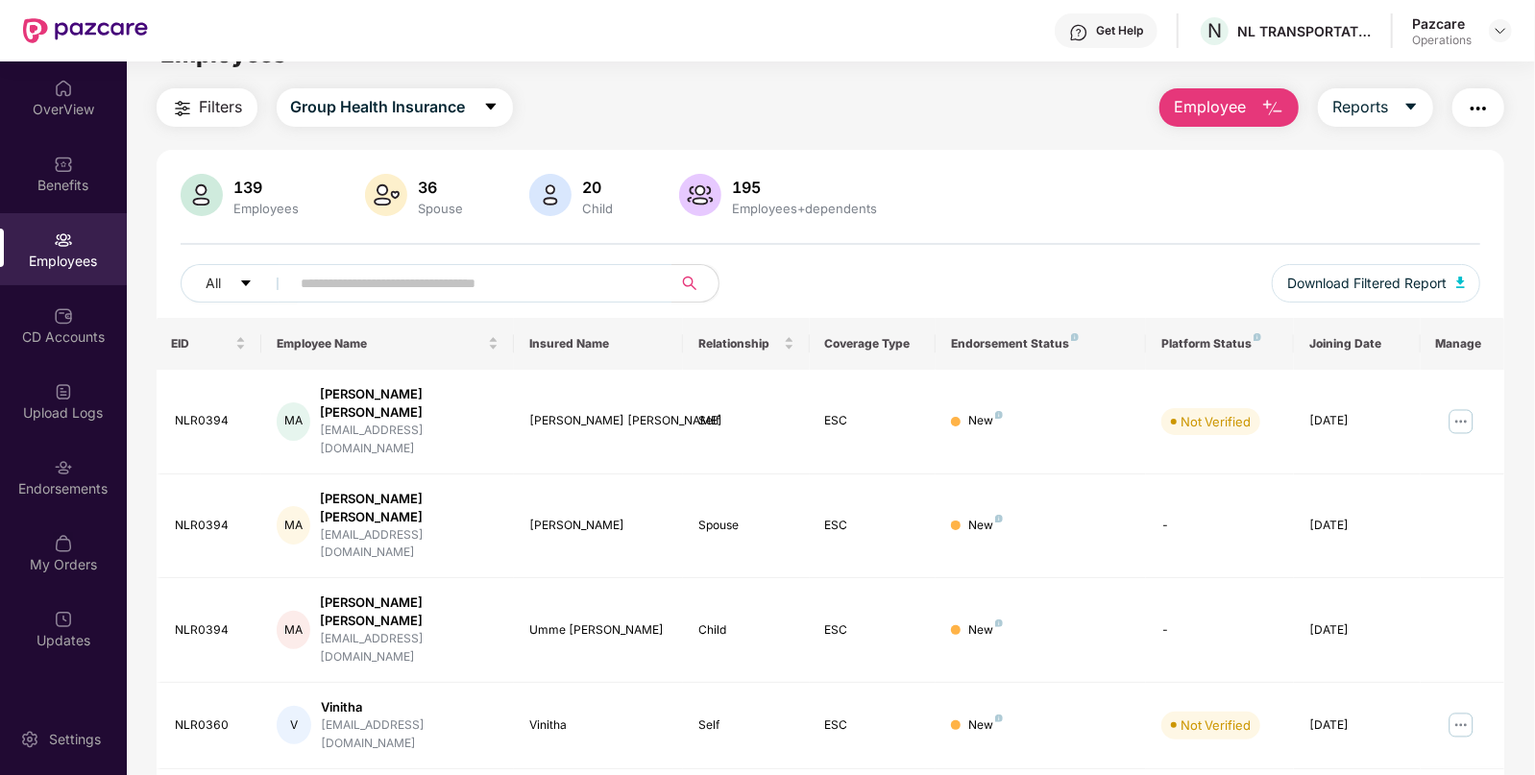
scroll to position [0, 0]
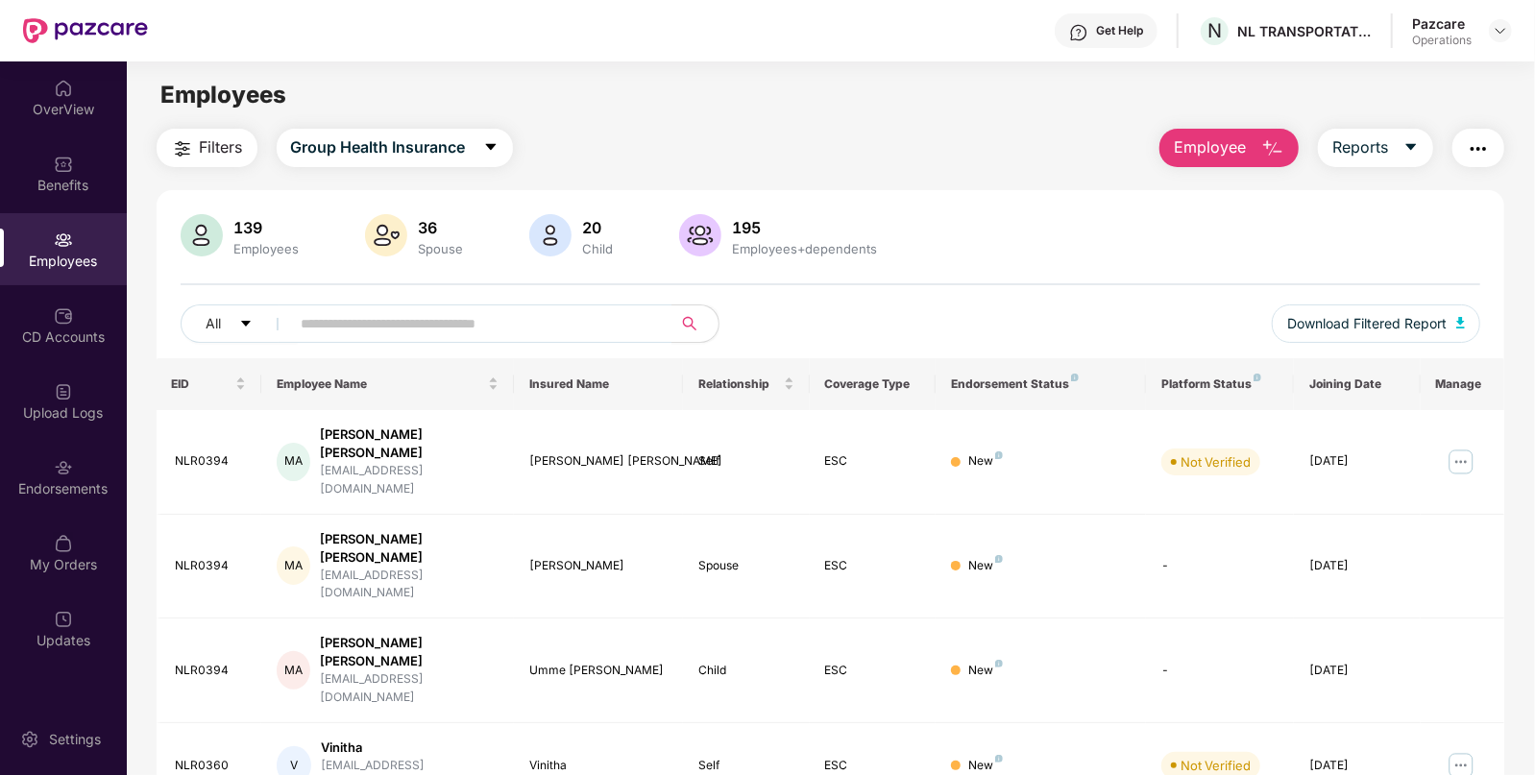
click at [1485, 150] on img "button" at bounding box center [1478, 148] width 23 height 23
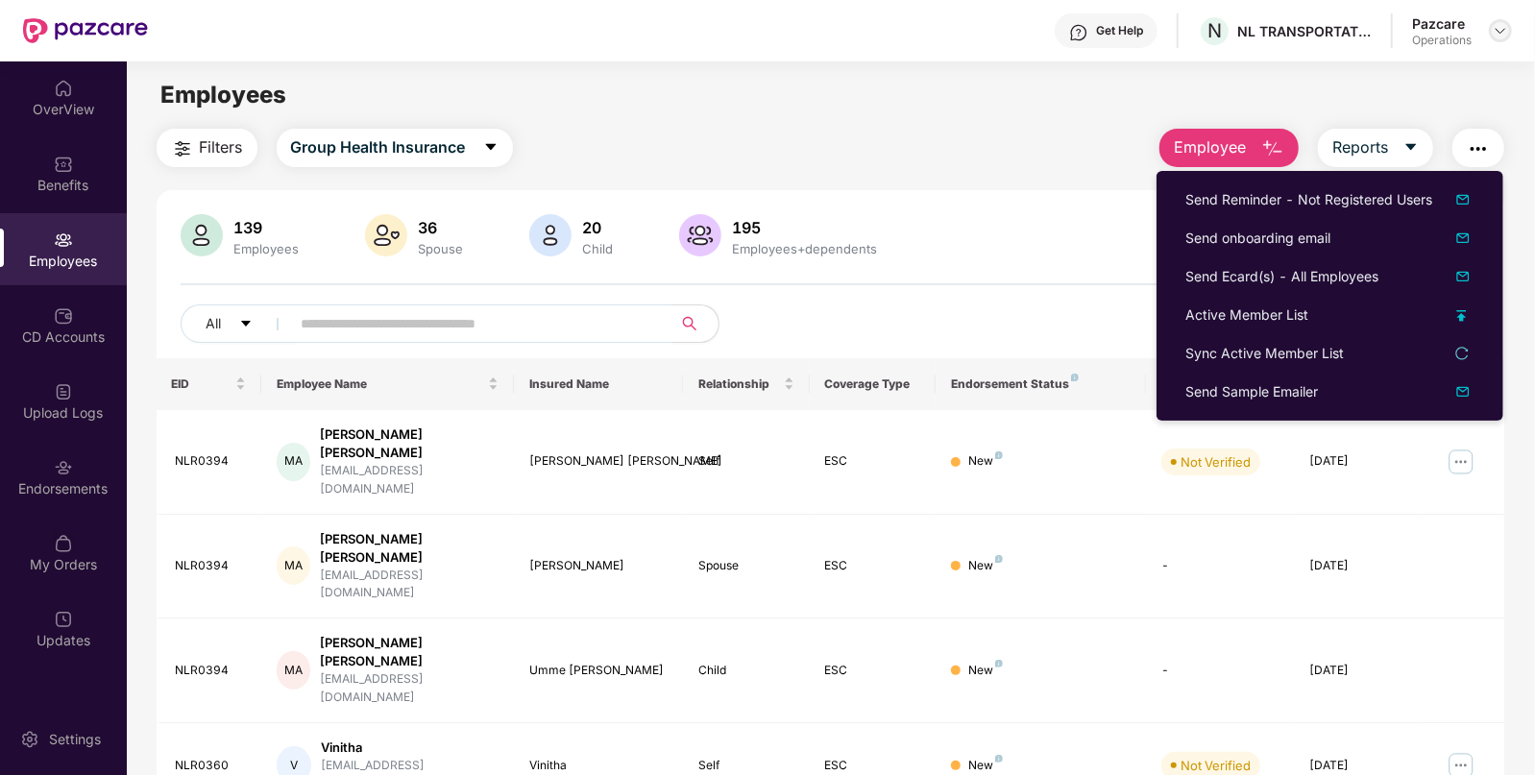
click at [1495, 34] on img at bounding box center [1500, 30] width 15 height 15
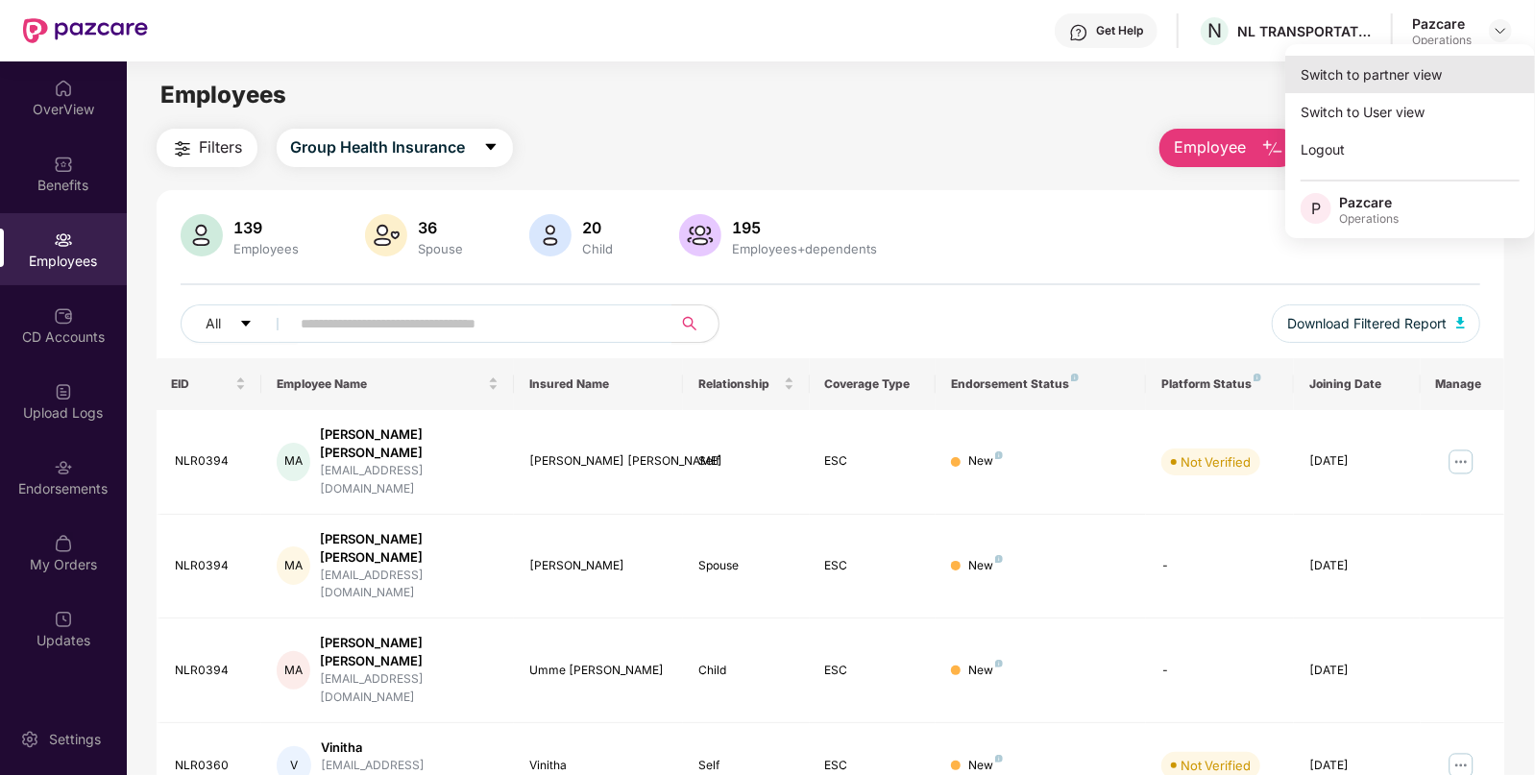
click at [1436, 67] on div "Switch to partner view" at bounding box center [1410, 74] width 250 height 37
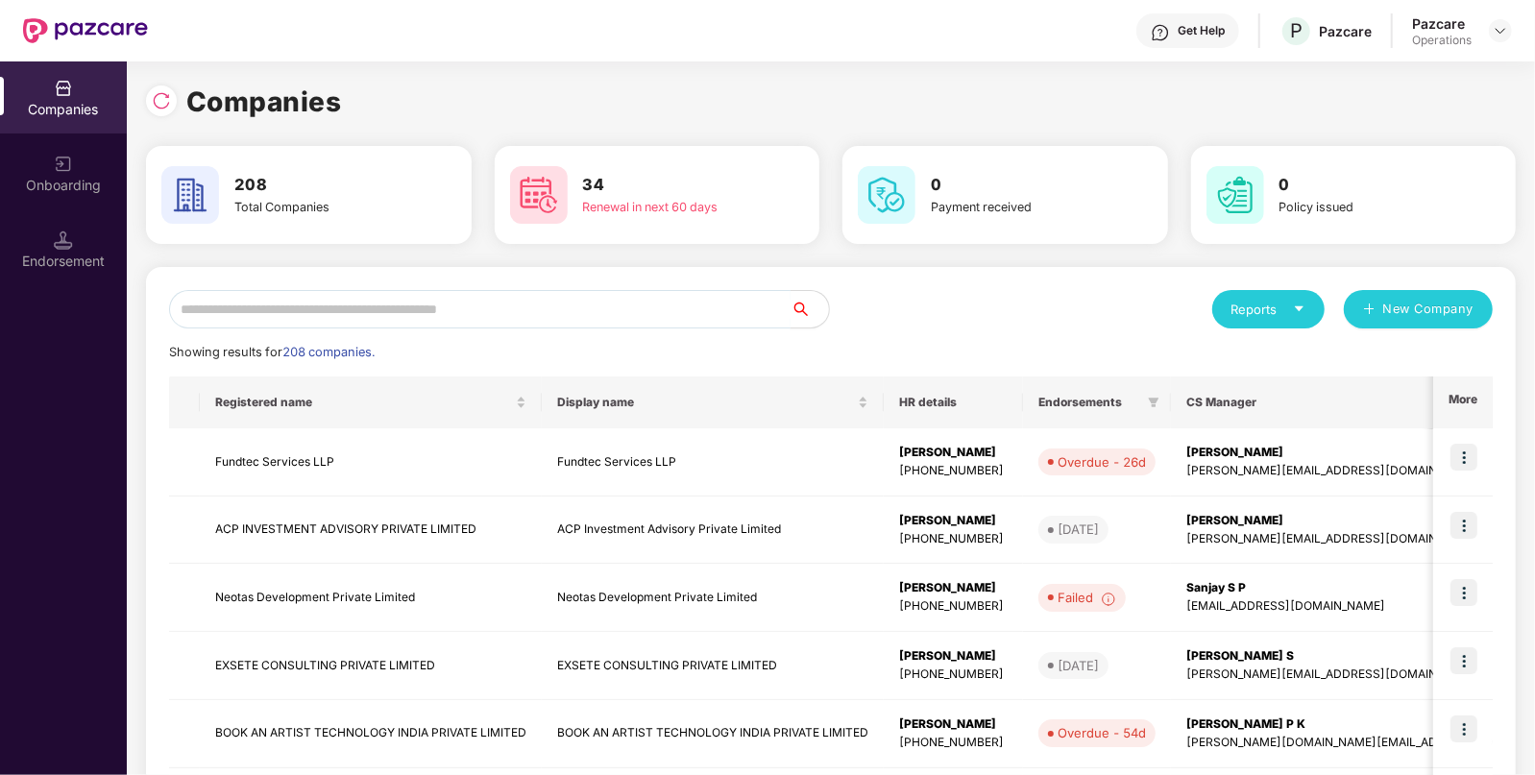
click at [500, 317] on input "text" at bounding box center [480, 309] width 622 height 38
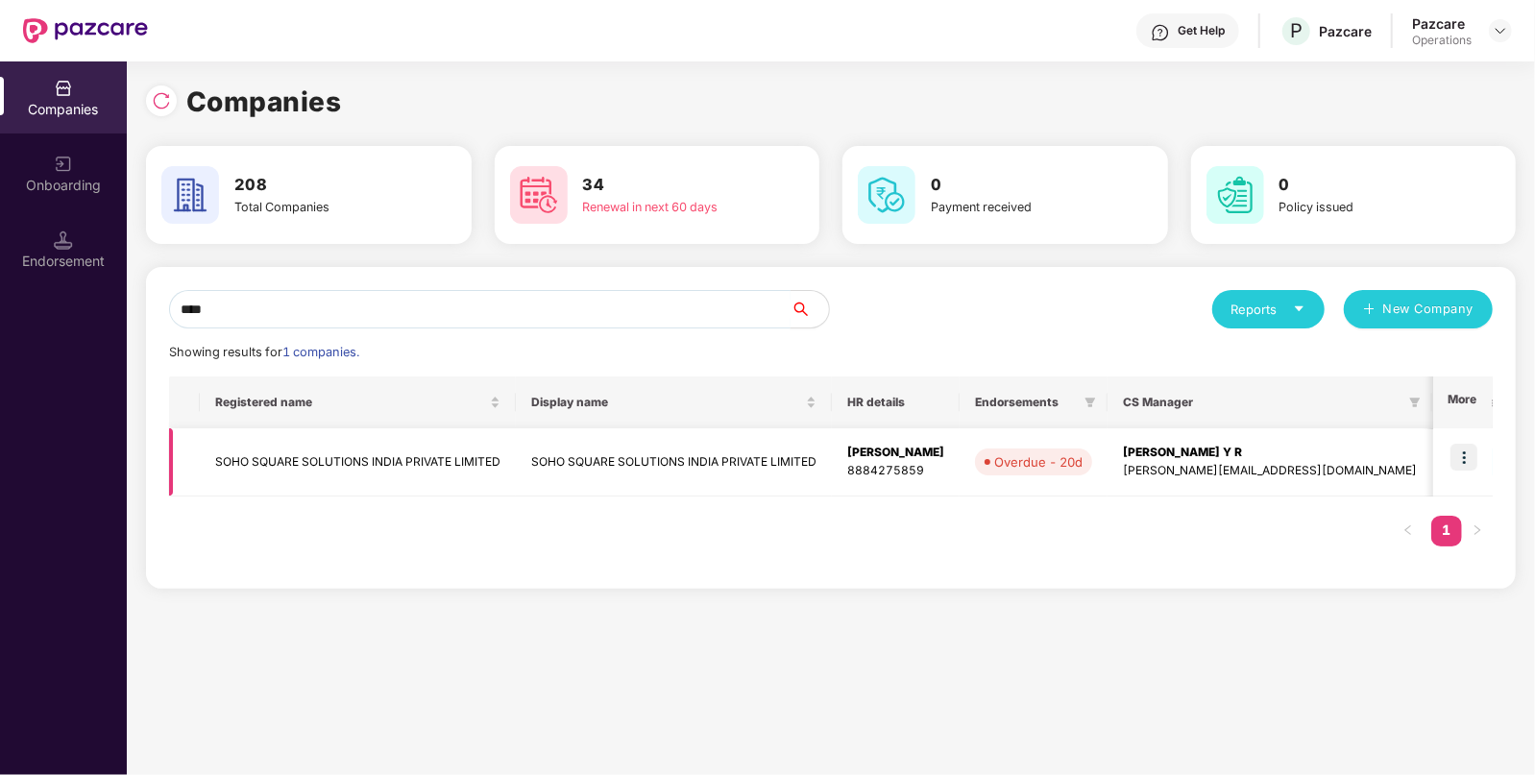
type input "****"
click at [1470, 465] on img at bounding box center [1464, 457] width 27 height 27
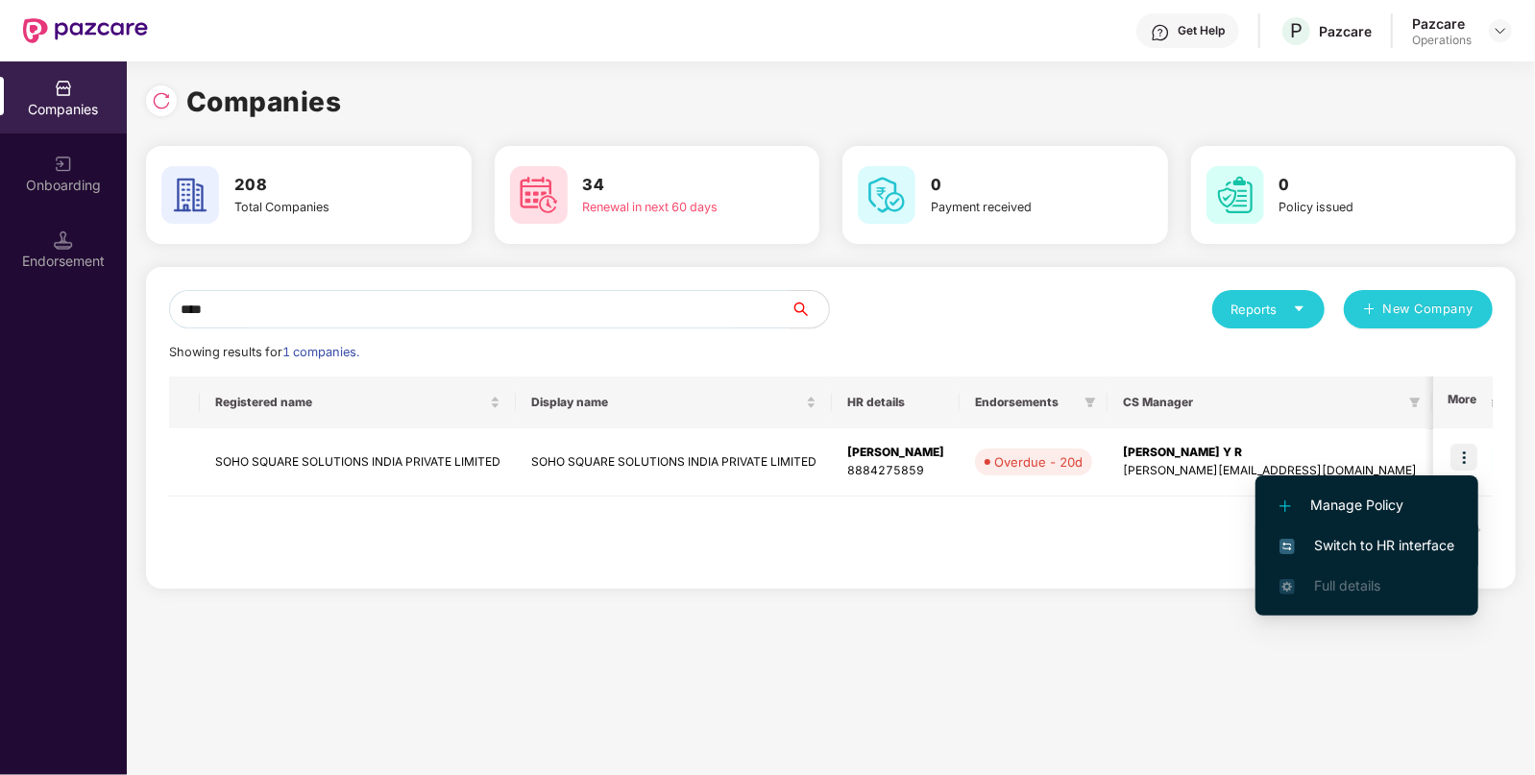
click at [1341, 541] on span "Switch to HR interface" at bounding box center [1367, 545] width 175 height 21
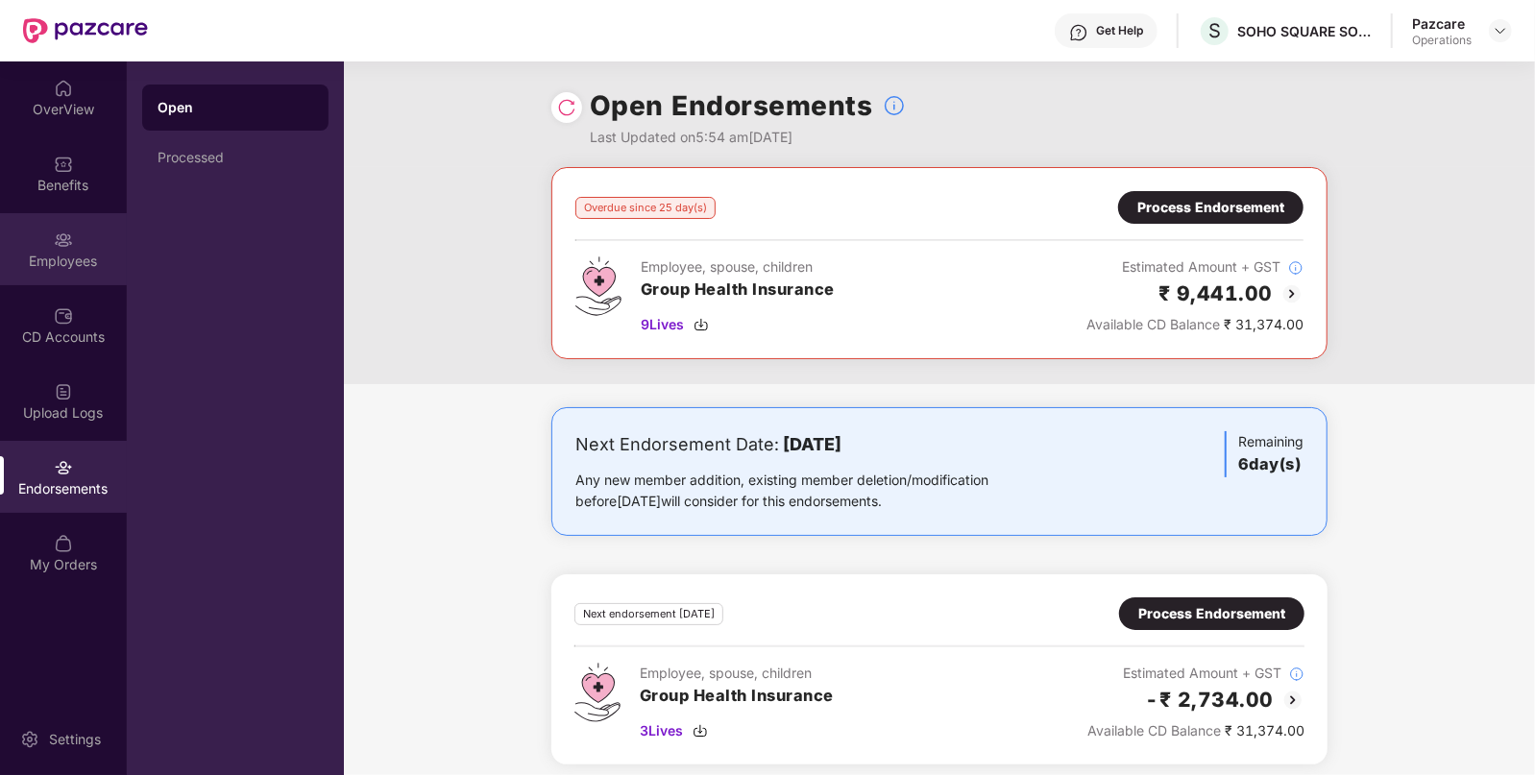
click at [72, 260] on div "Employees" at bounding box center [63, 261] width 127 height 19
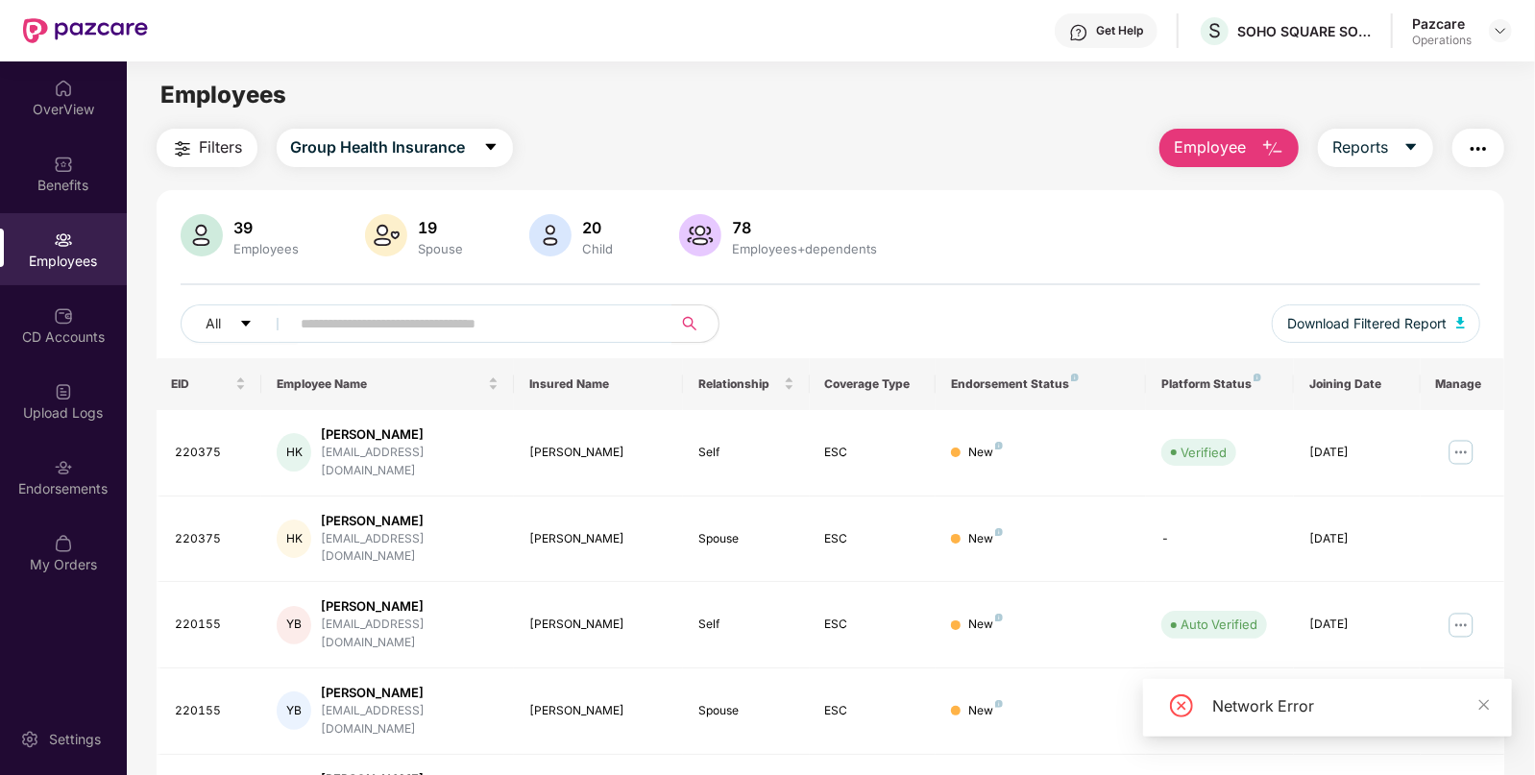
click at [224, 159] on button "Filters" at bounding box center [207, 148] width 101 height 38
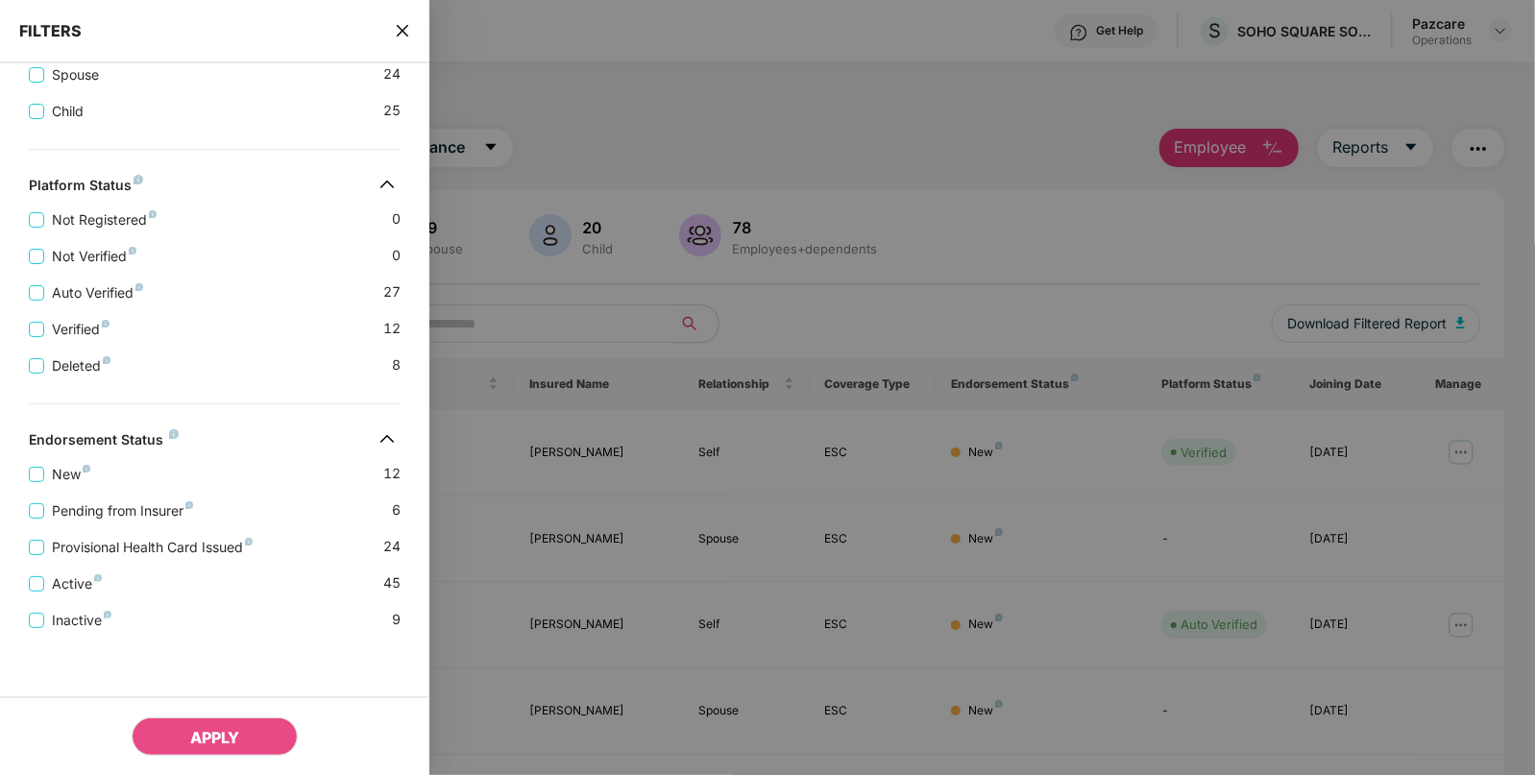
scroll to position [441, 0]
click at [400, 19] on div "FILTERS" at bounding box center [214, 31] width 429 height 63
click at [403, 34] on icon "close" at bounding box center [402, 30] width 15 height 15
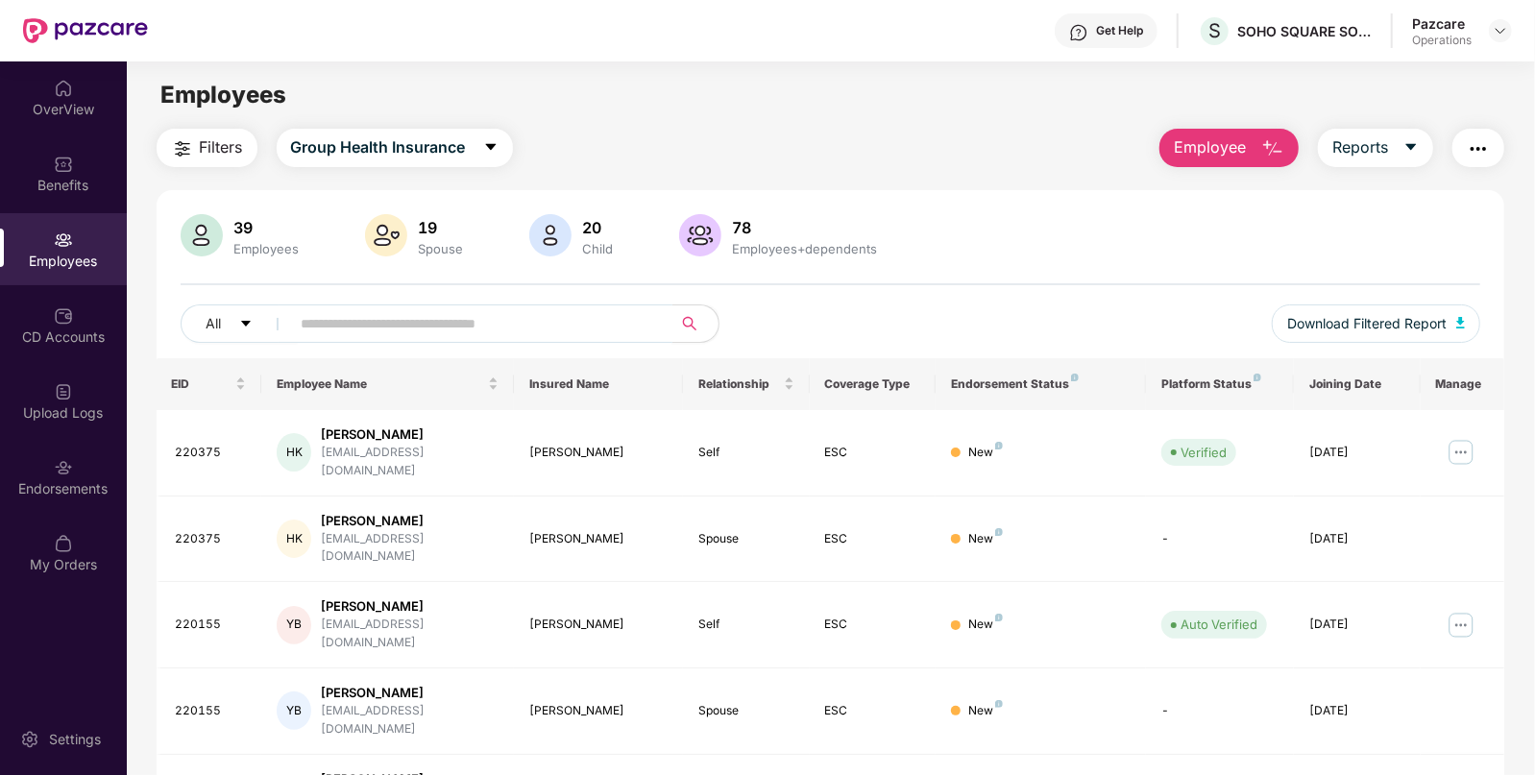
click at [544, 329] on input "text" at bounding box center [474, 323] width 345 height 29
paste input "******"
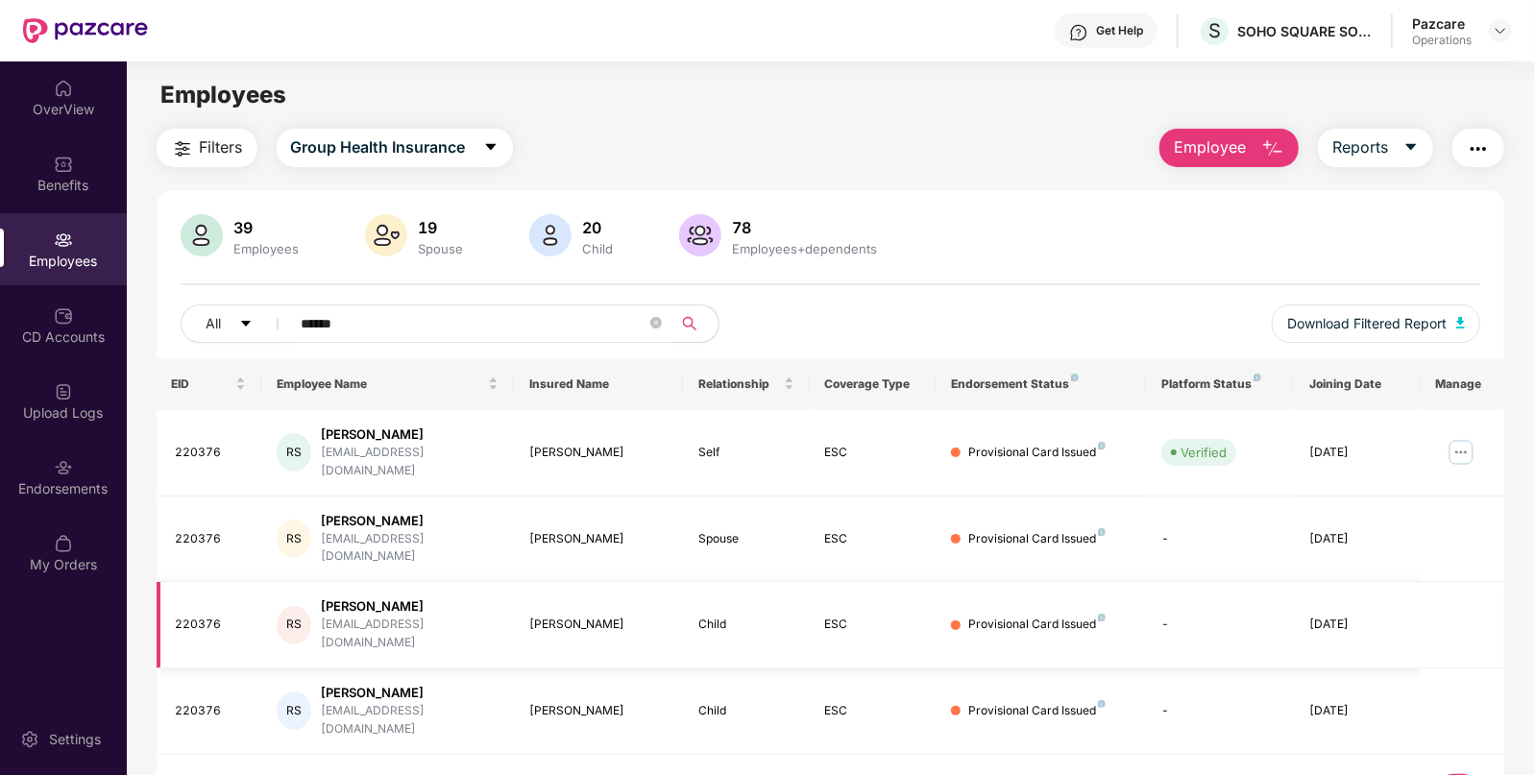
type input "******"
click at [1470, 154] on img "button" at bounding box center [1478, 148] width 23 height 23
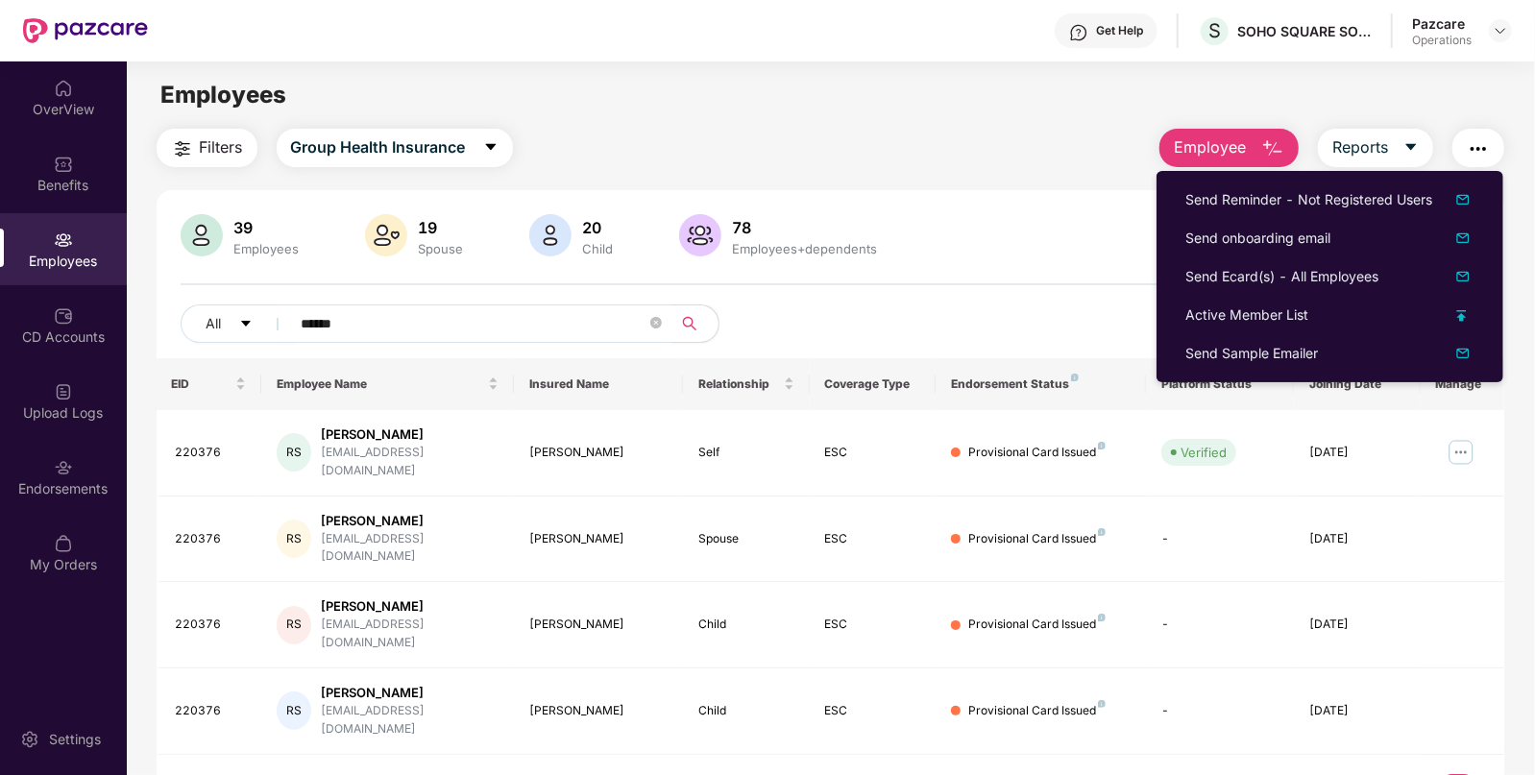
click at [1031, 216] on div "39 Employees 19 Spouse 20 Child [DEMOGRAPHIC_DATA] Employees+dependents" at bounding box center [831, 237] width 1301 height 46
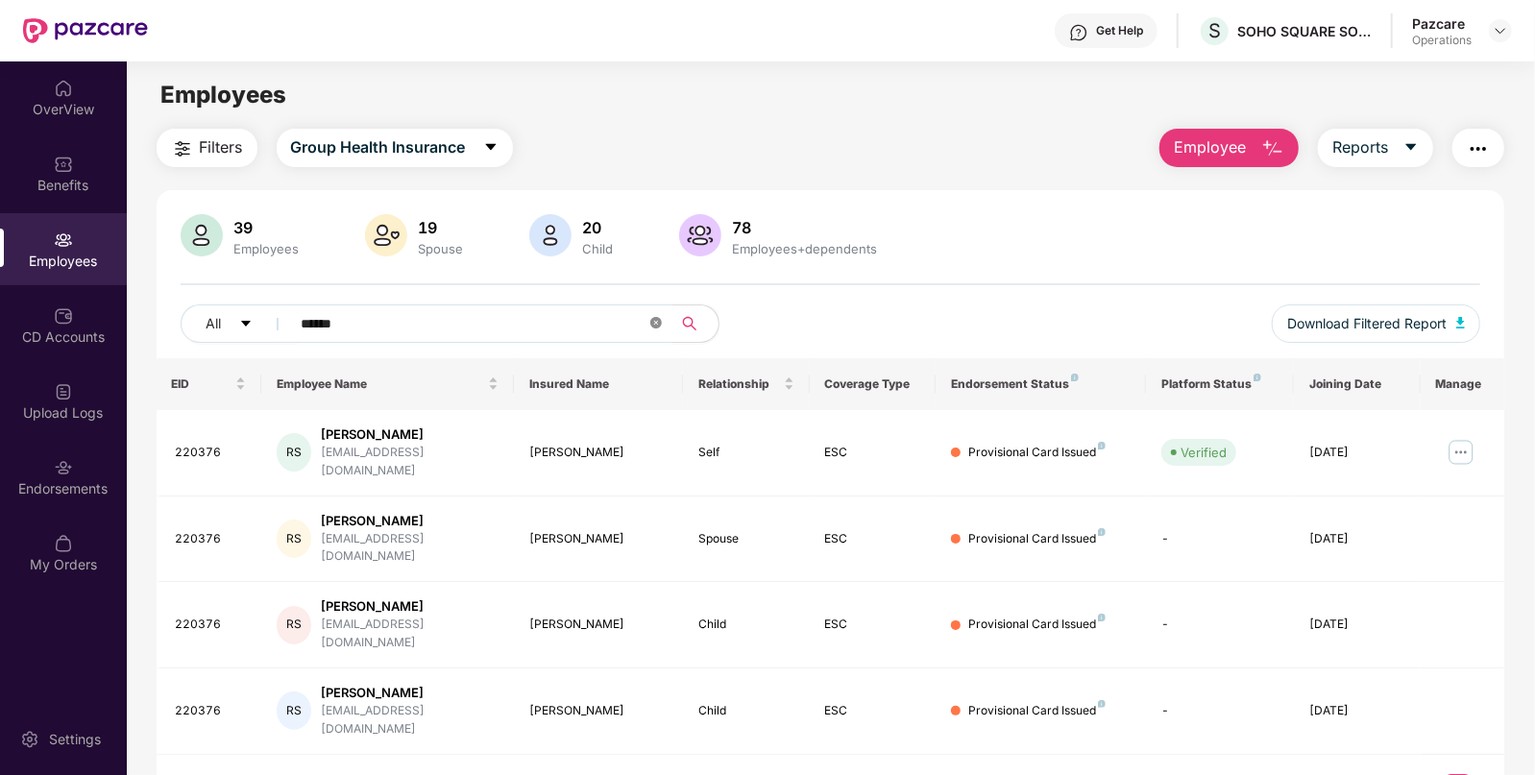
click at [656, 318] on icon "close-circle" at bounding box center [656, 323] width 12 height 12
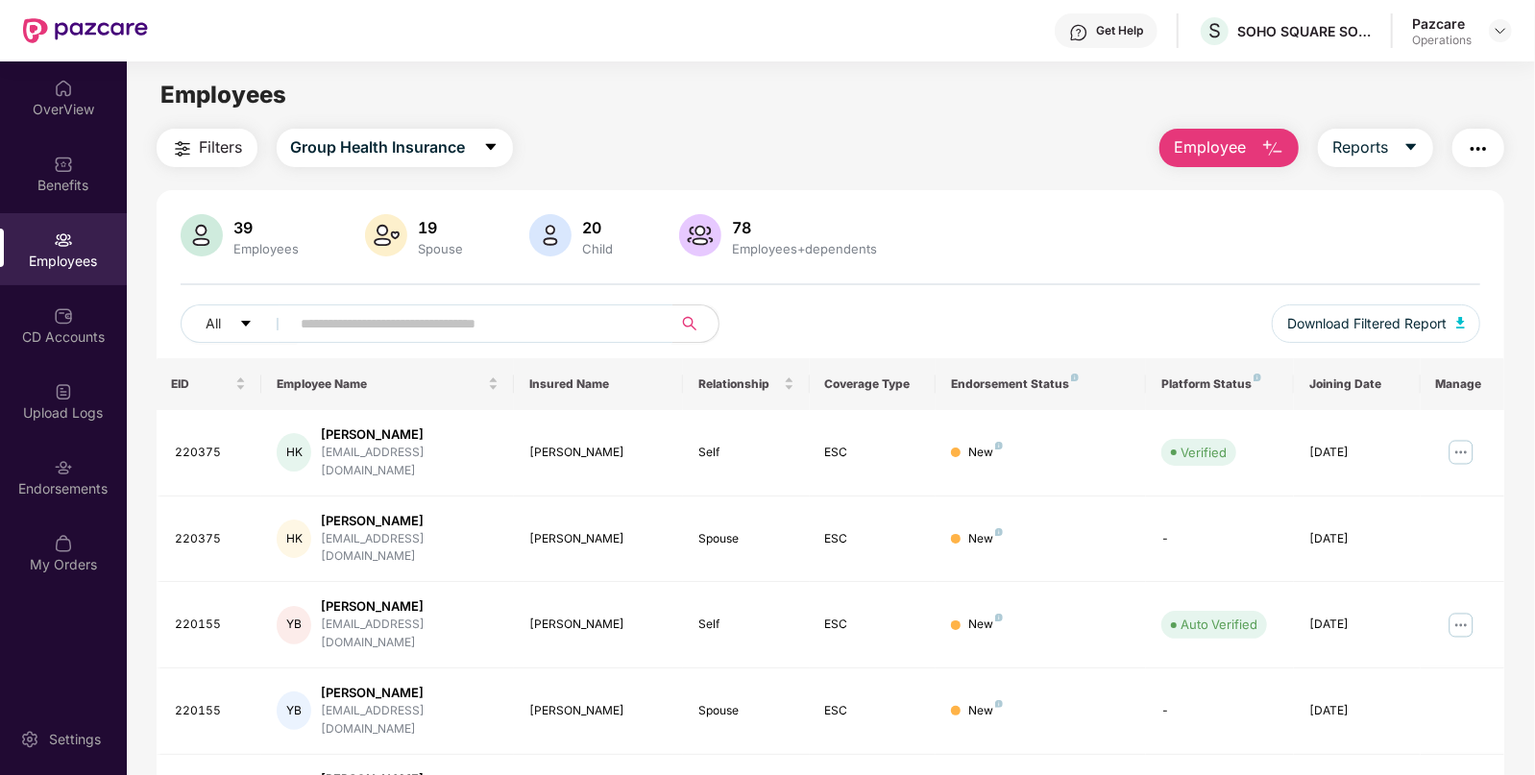
click at [1476, 139] on img "button" at bounding box center [1478, 148] width 23 height 23
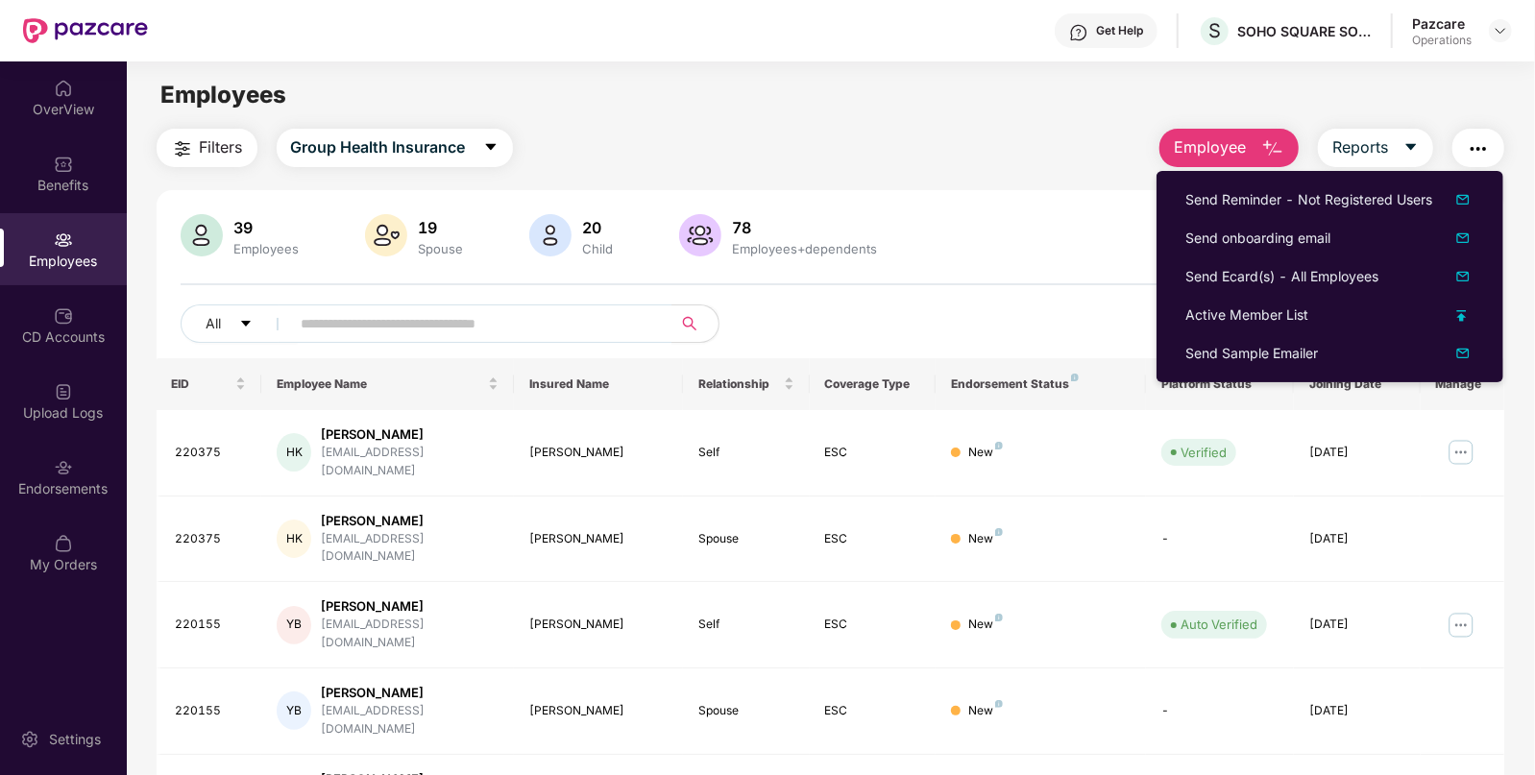
click at [983, 179] on div "Filters Group Health Insurance Employee Reports 39 Employees 19 Spouse 20 Child…" at bounding box center [831, 735] width 1349 height 1212
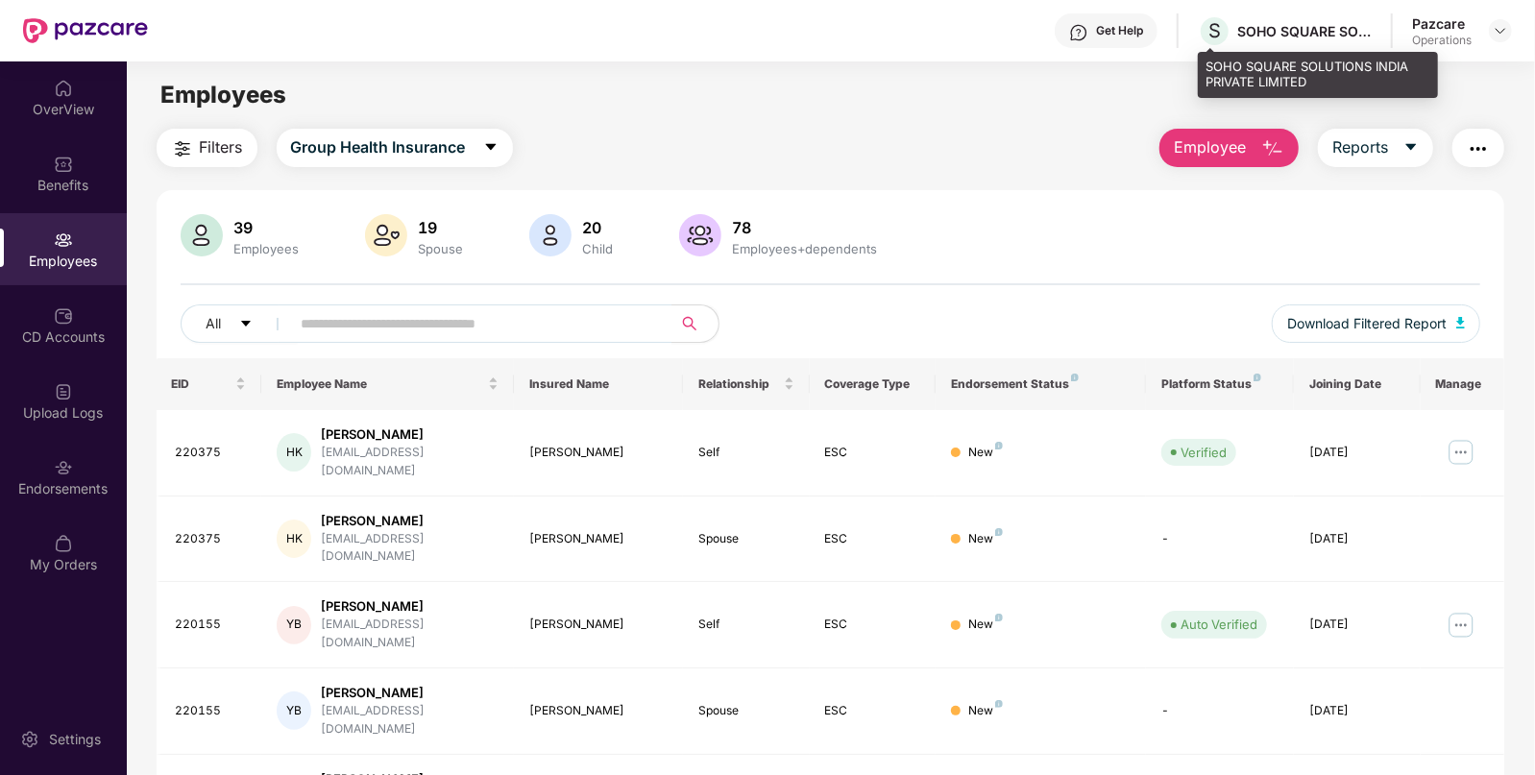
click at [1269, 33] on div "SOHO SQUARE SOLUTIONS INDIA PRIVATE LIMITED" at bounding box center [1304, 31] width 134 height 18
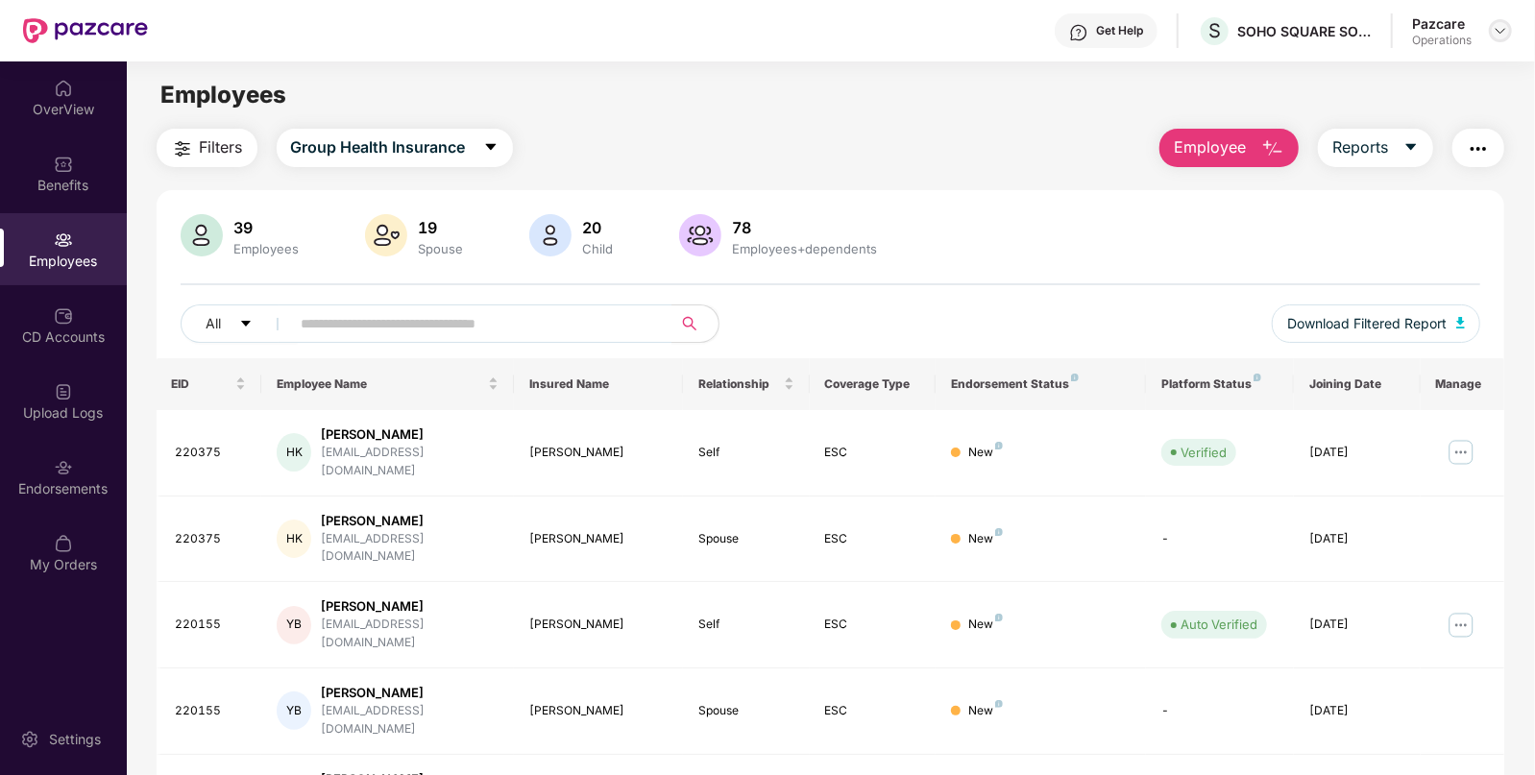
click at [1497, 19] on div at bounding box center [1500, 30] width 23 height 23
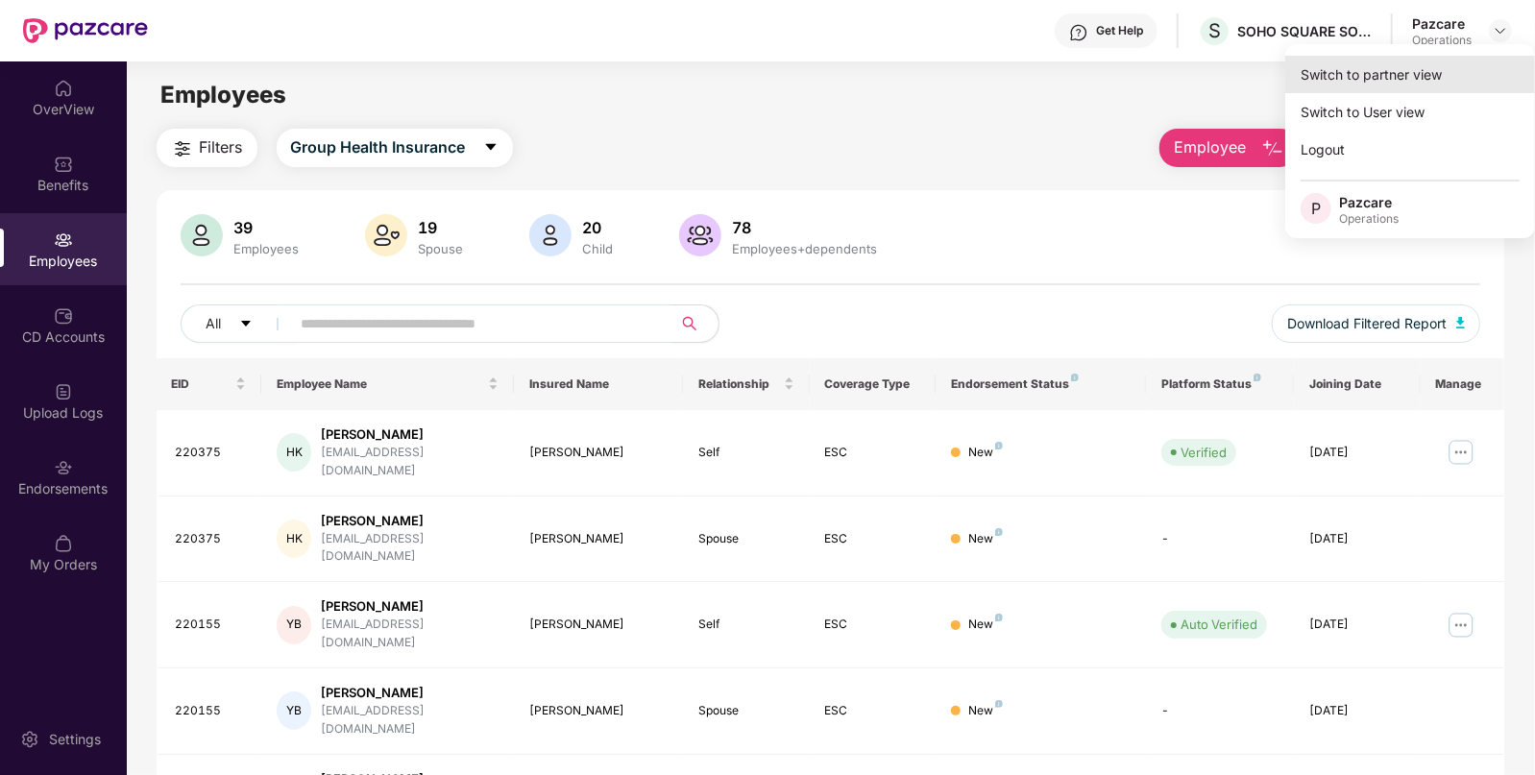
click at [1440, 73] on div "Switch to partner view" at bounding box center [1410, 74] width 250 height 37
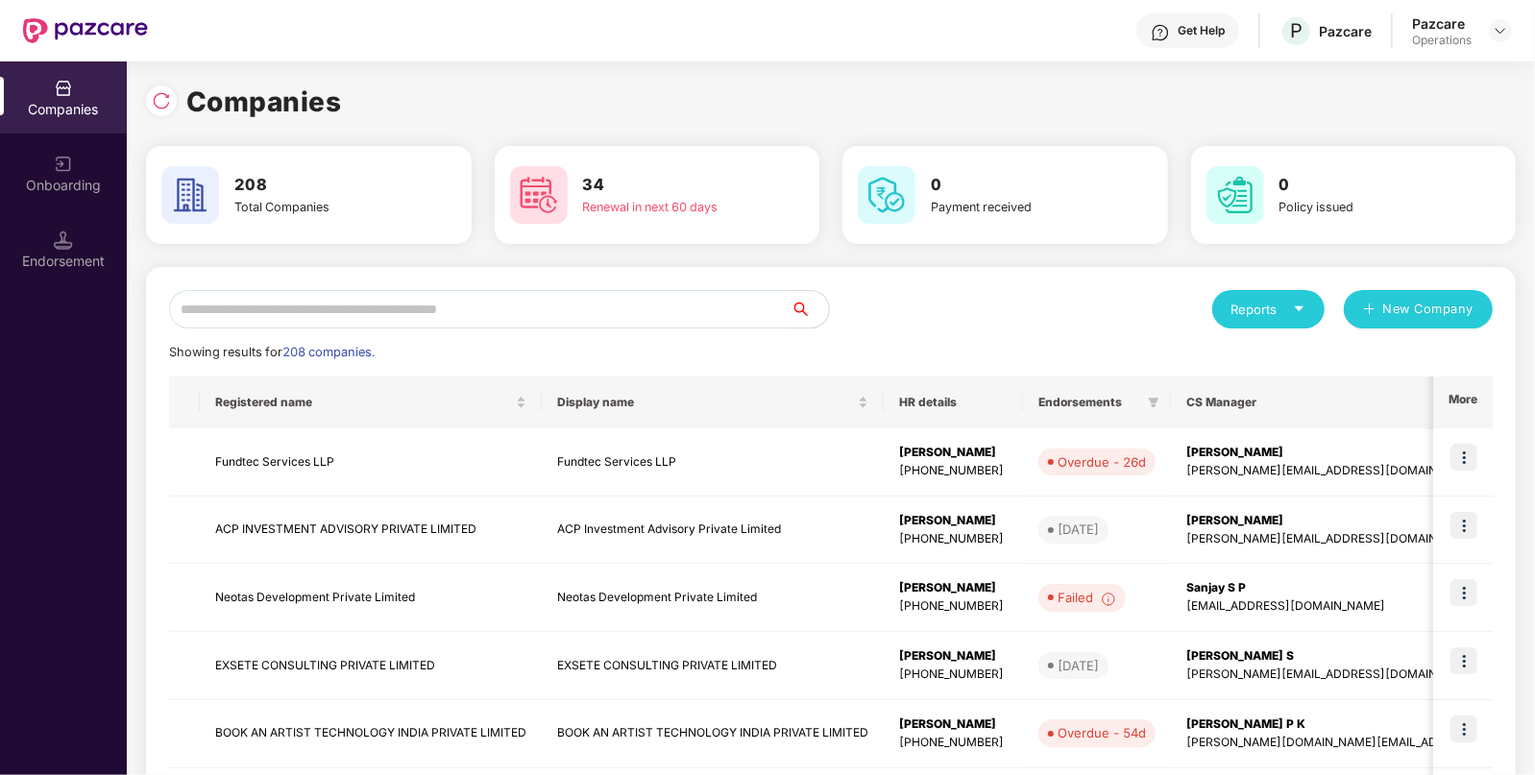
paste input "****"
click at [464, 309] on input "****" at bounding box center [480, 309] width 622 height 38
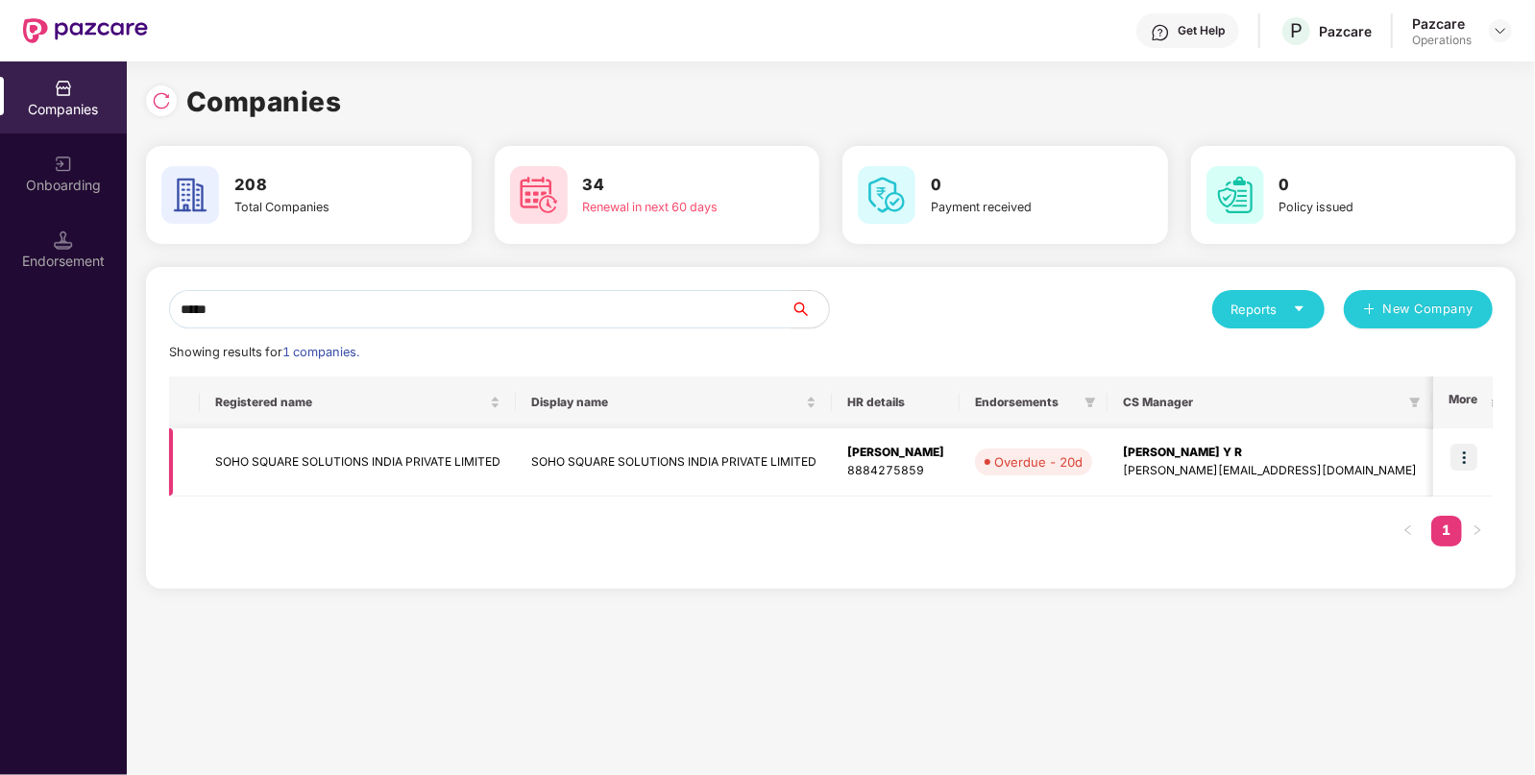
type input "****"
click at [317, 447] on td "SOHO SQUARE SOLUTIONS INDIA PRIVATE LIMITED" at bounding box center [358, 462] width 316 height 68
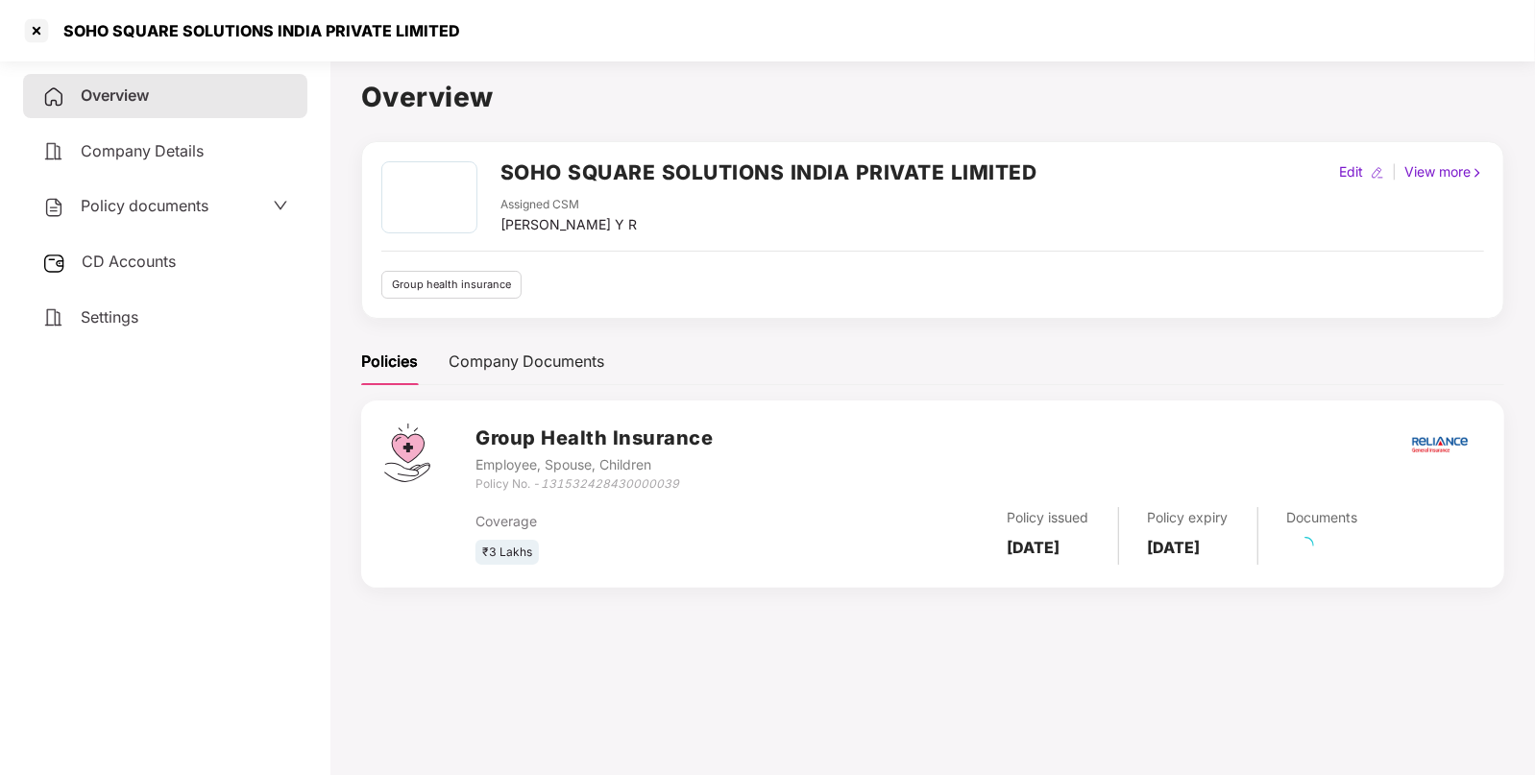
click at [219, 197] on div "Policy documents" at bounding box center [165, 206] width 246 height 25
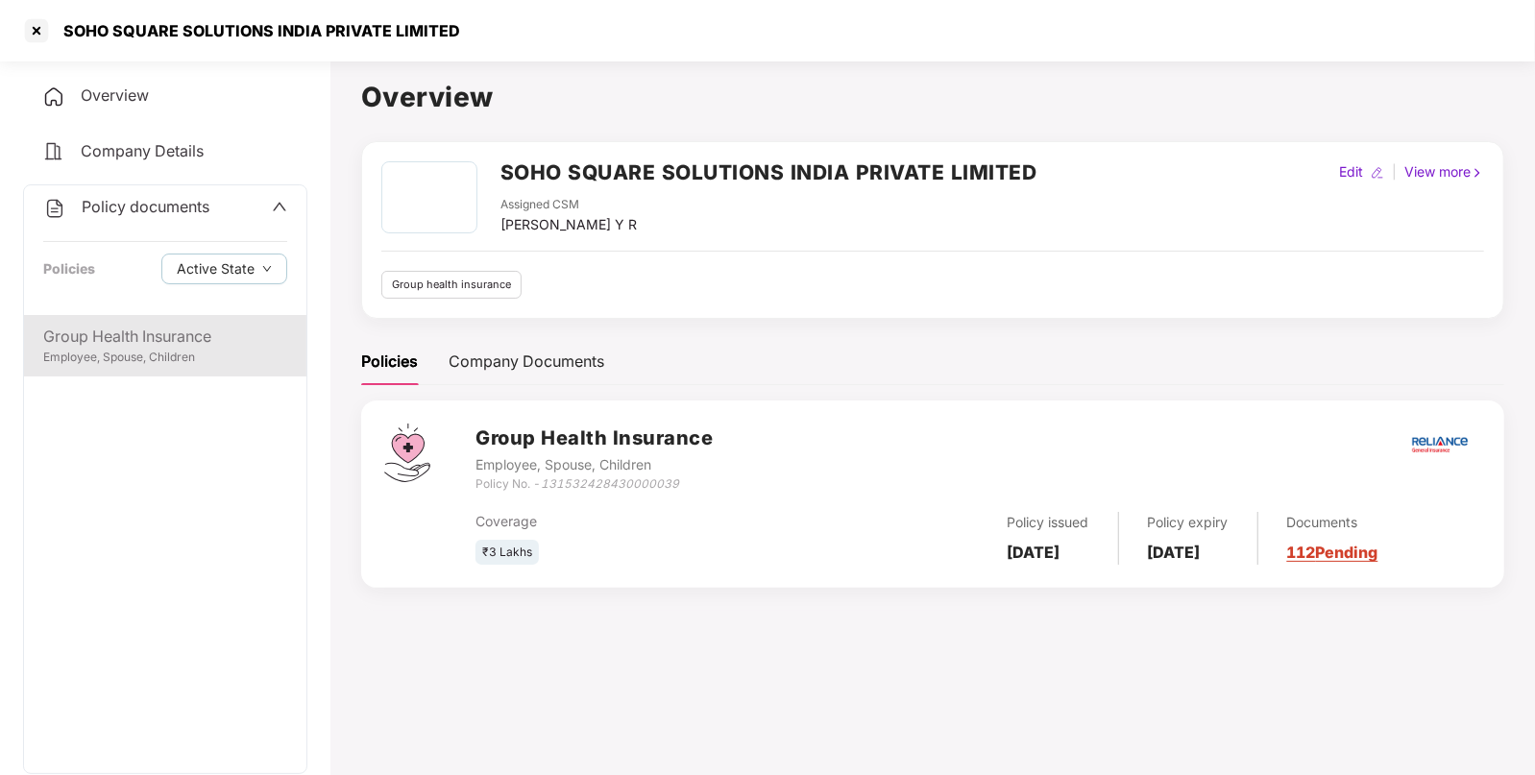
click at [167, 338] on div "Group Health Insurance" at bounding box center [165, 337] width 244 height 24
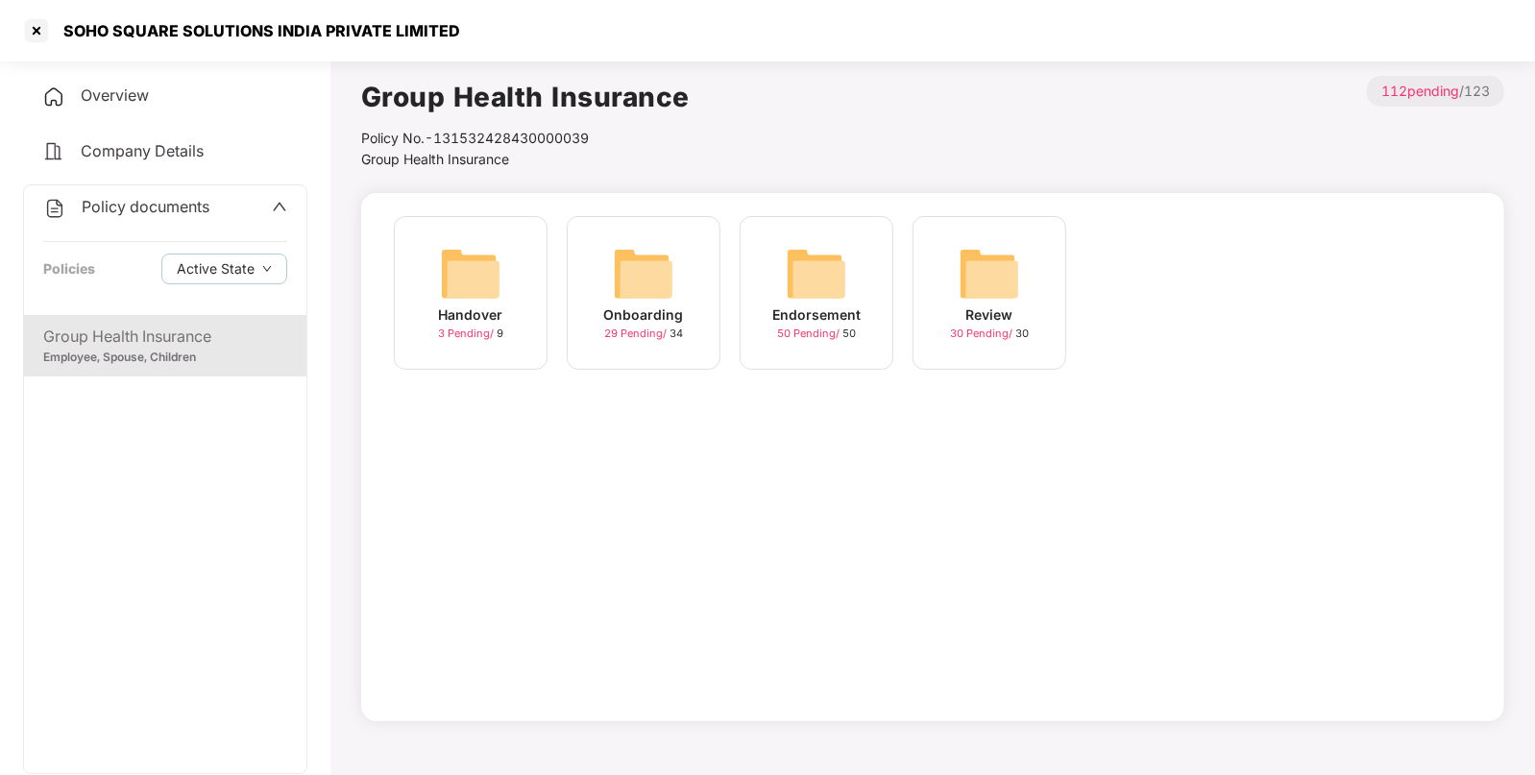
click at [866, 267] on div "Endorsement 50 Pending / 50" at bounding box center [817, 293] width 154 height 154
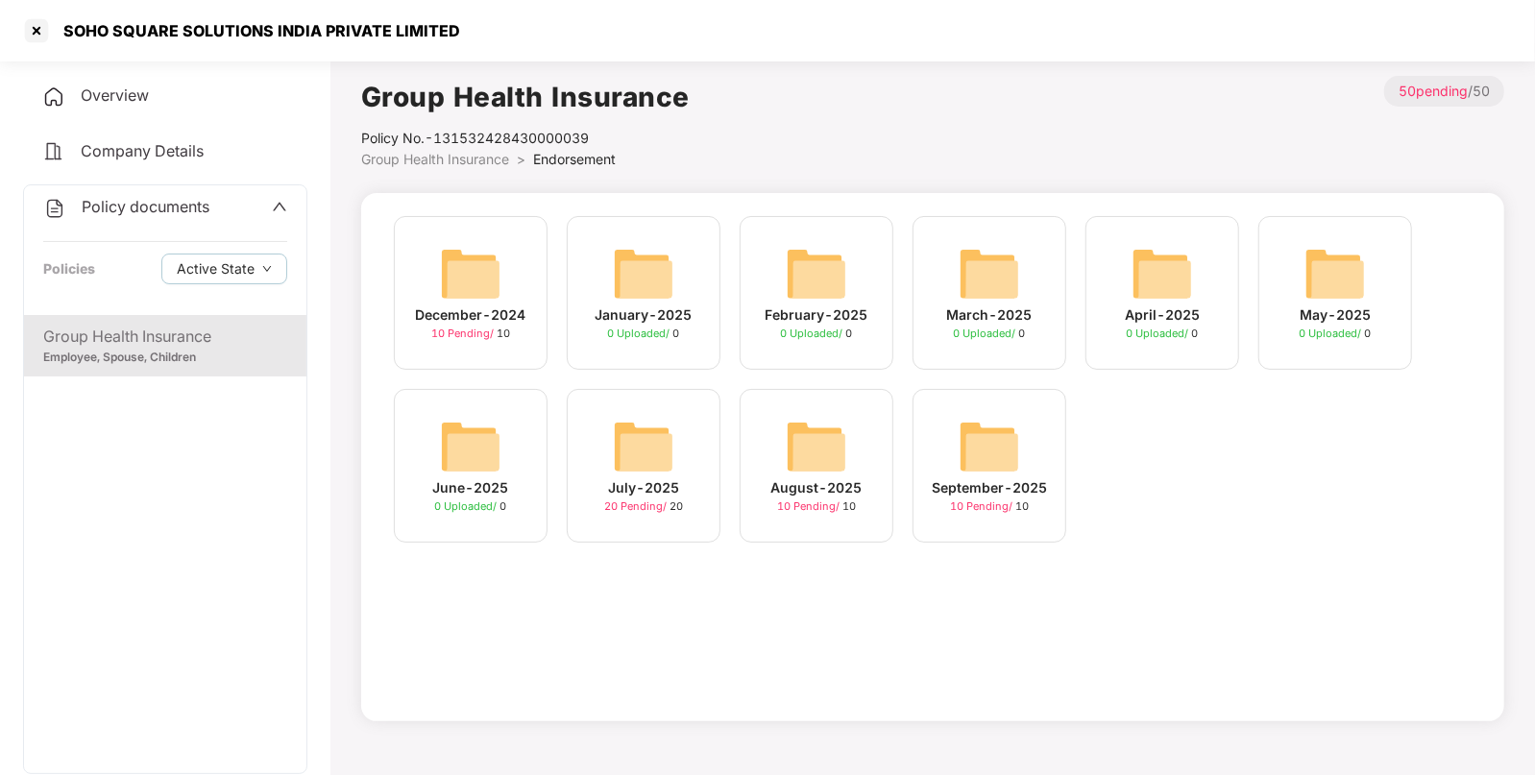
click at [990, 461] on img at bounding box center [989, 446] width 61 height 61
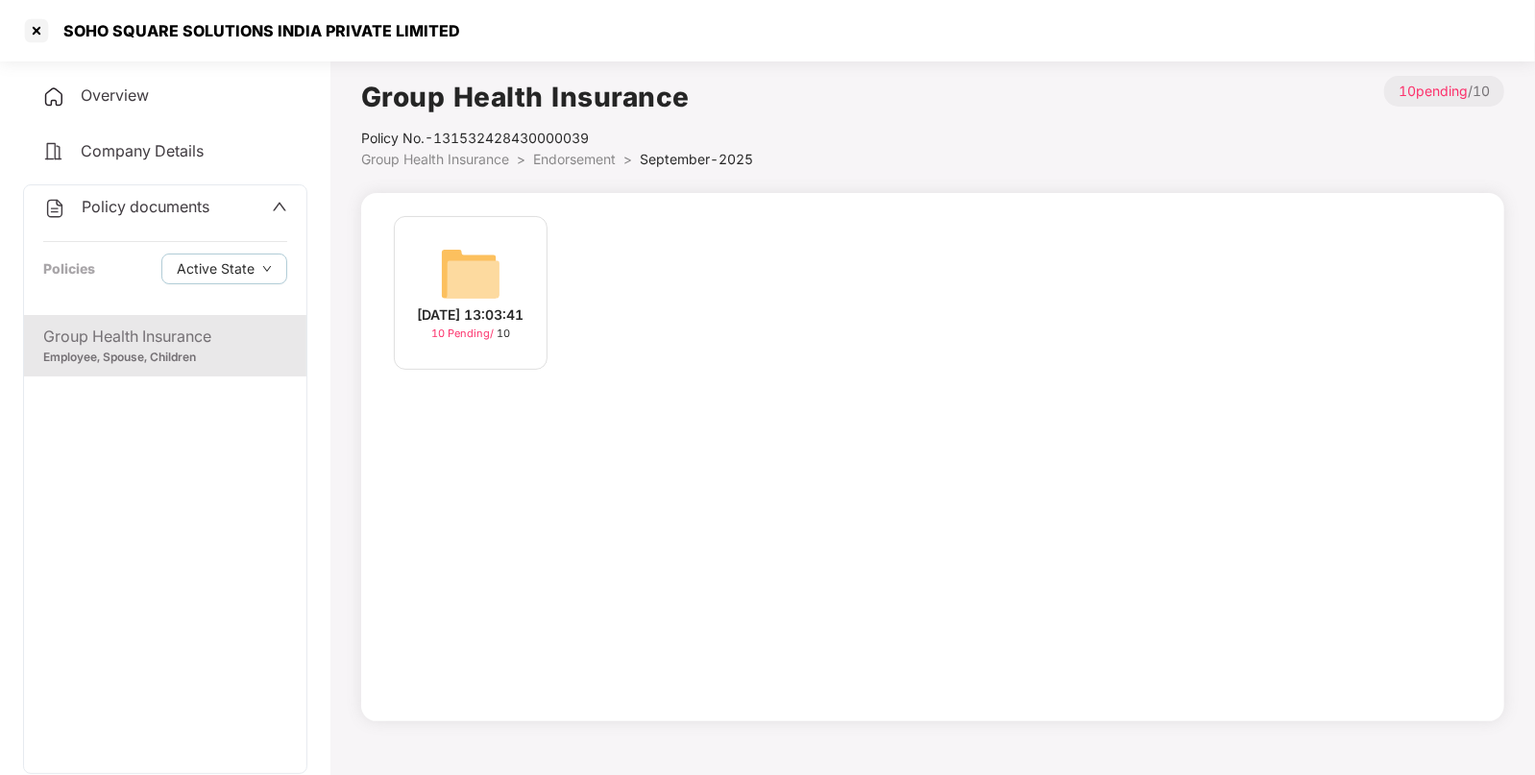
click at [474, 263] on img at bounding box center [470, 273] width 61 height 61
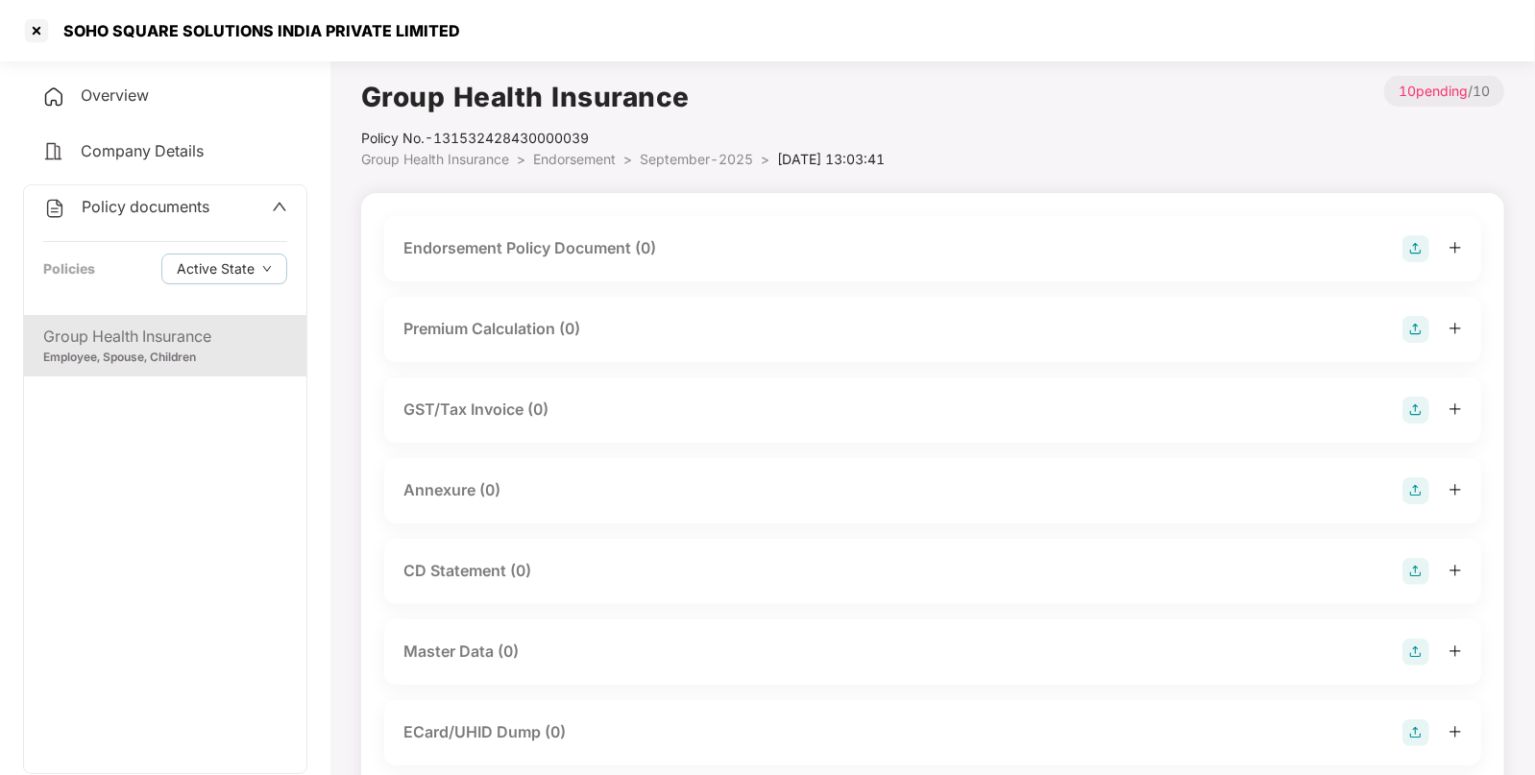
click at [1408, 247] on img at bounding box center [1416, 248] width 27 height 27
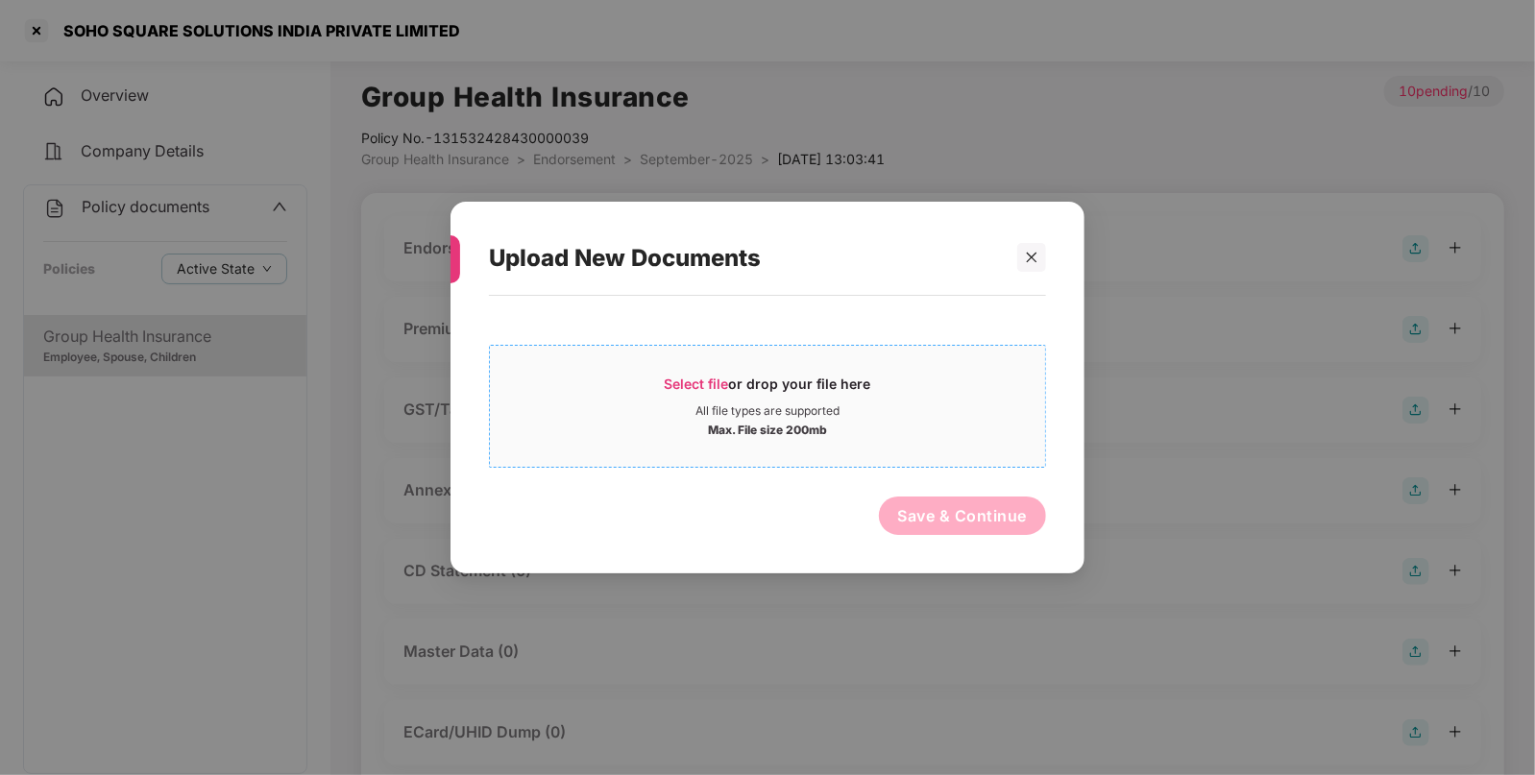
click at [881, 405] on div "All file types are supported" at bounding box center [767, 410] width 555 height 15
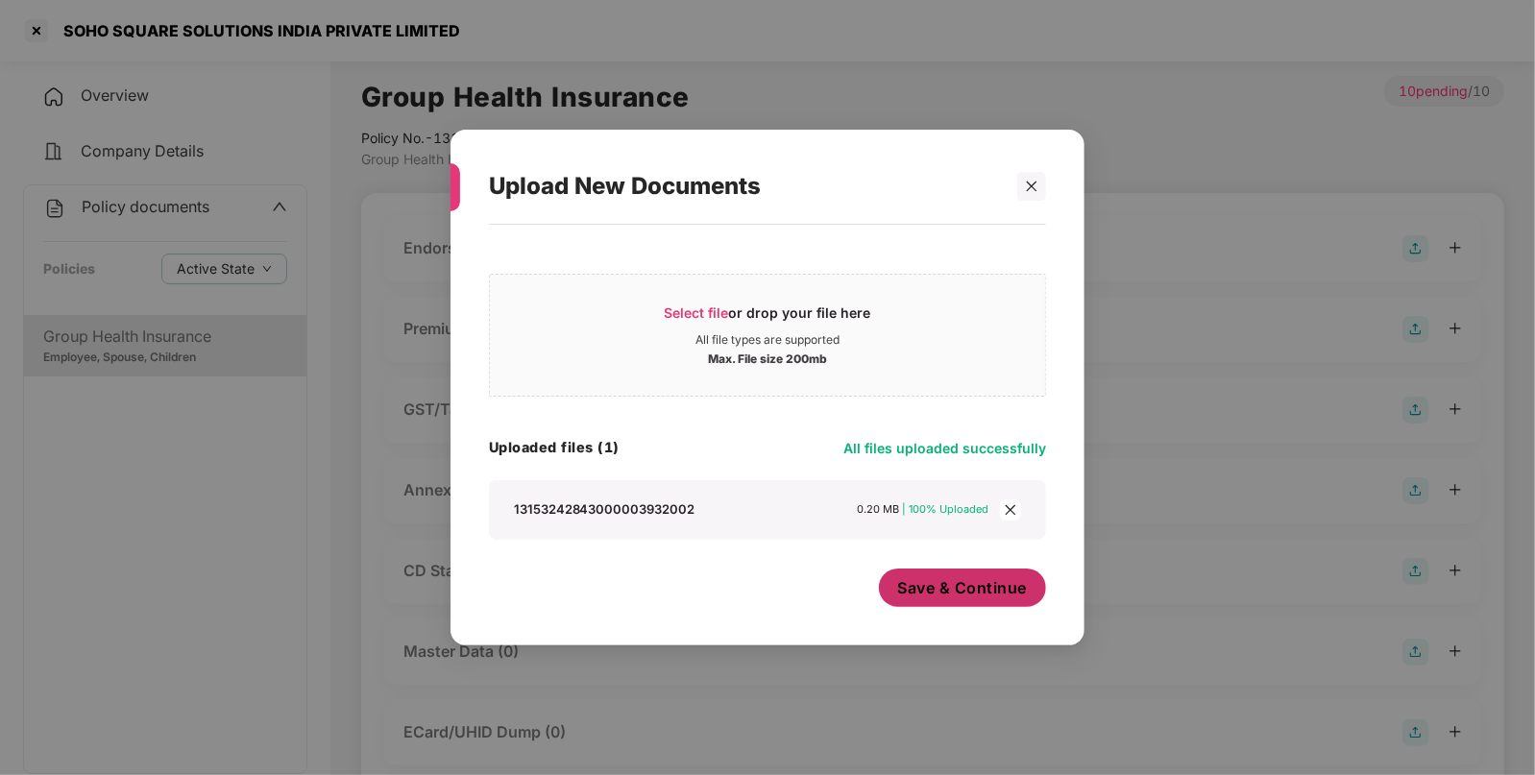
click at [949, 589] on span "Save & Continue" at bounding box center [963, 587] width 130 height 21
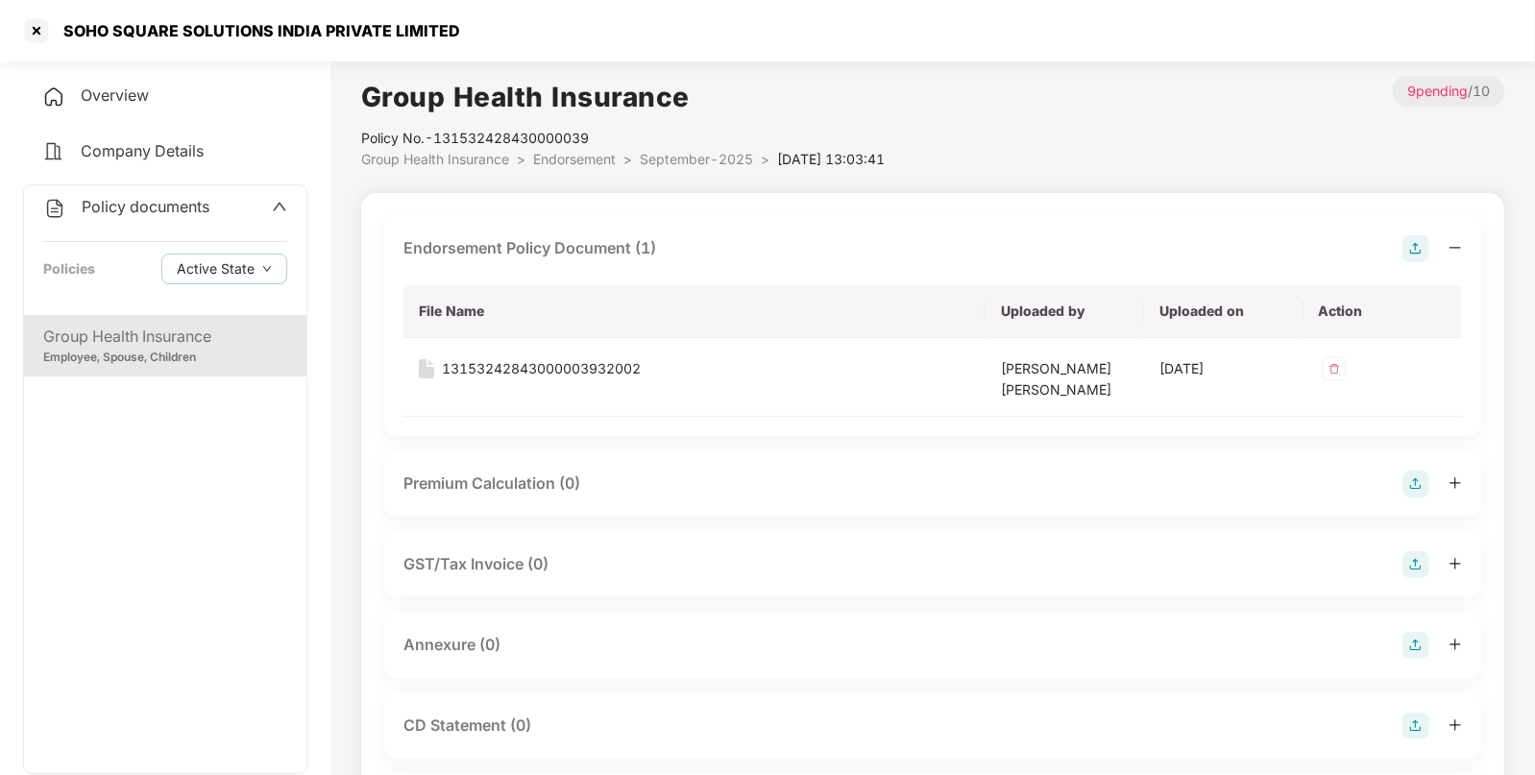
click at [1419, 647] on img at bounding box center [1416, 645] width 27 height 27
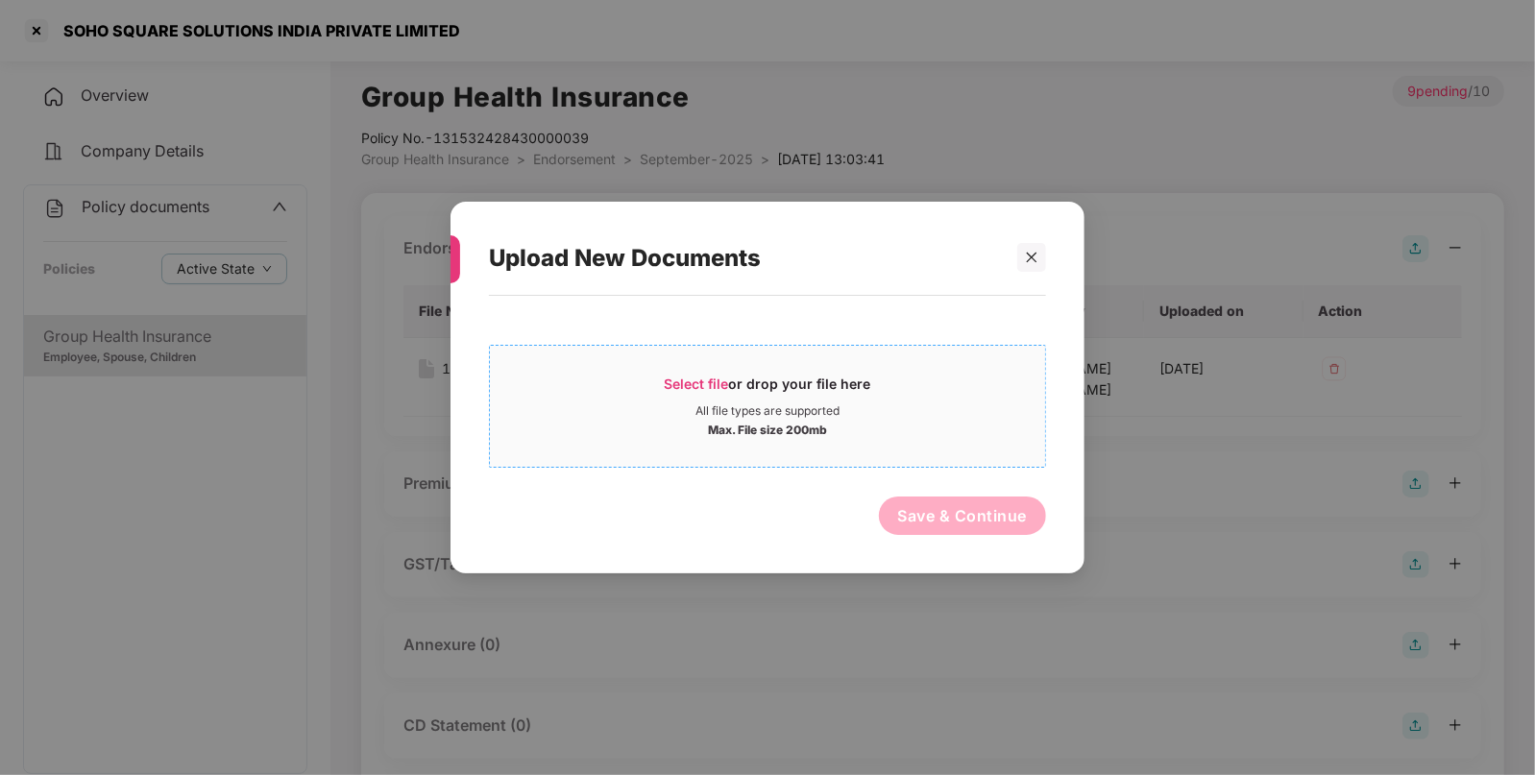
click at [854, 427] on div "Max. File size 200mb" at bounding box center [767, 428] width 555 height 19
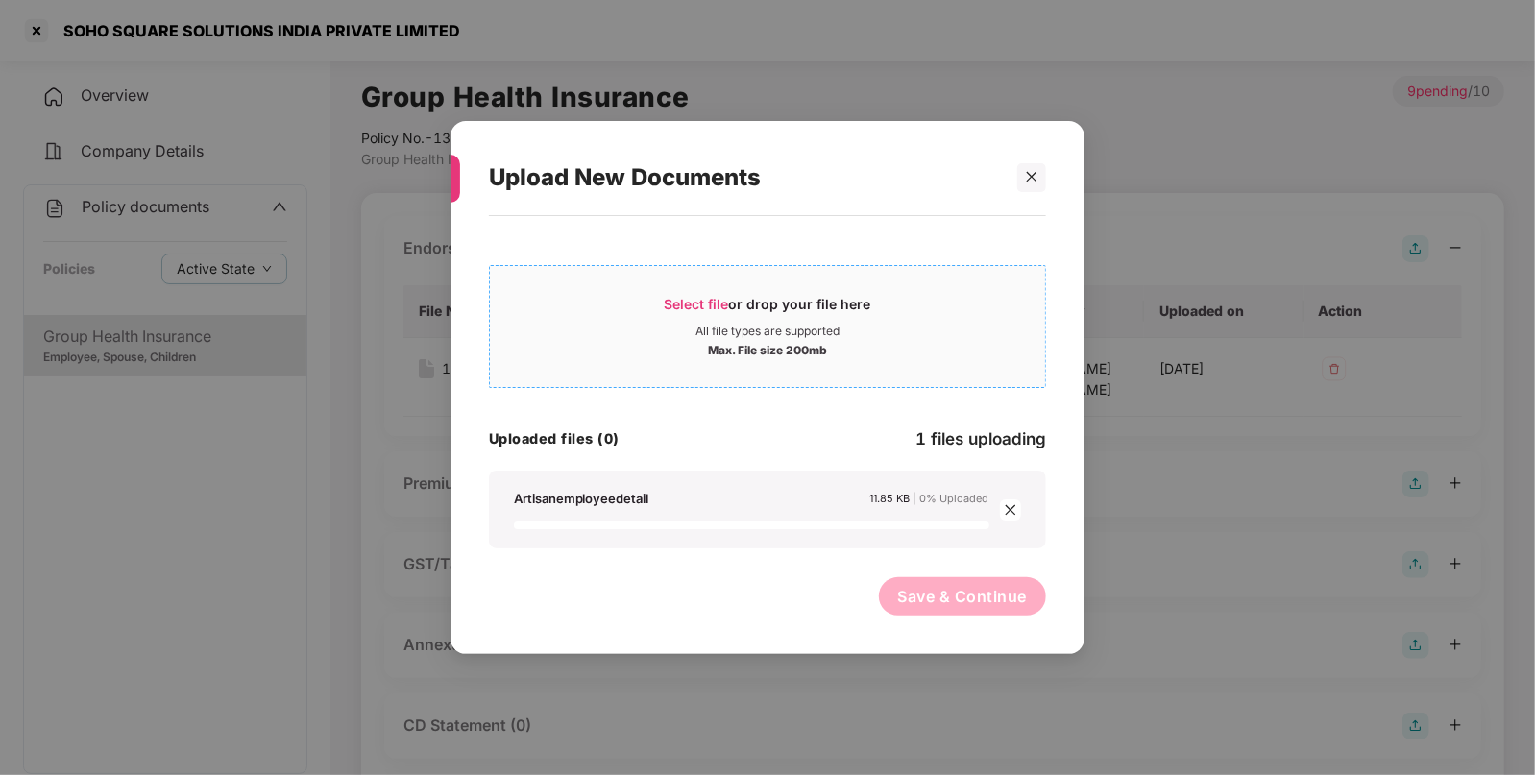
click at [777, 304] on div "Select file or drop your file here" at bounding box center [768, 309] width 207 height 29
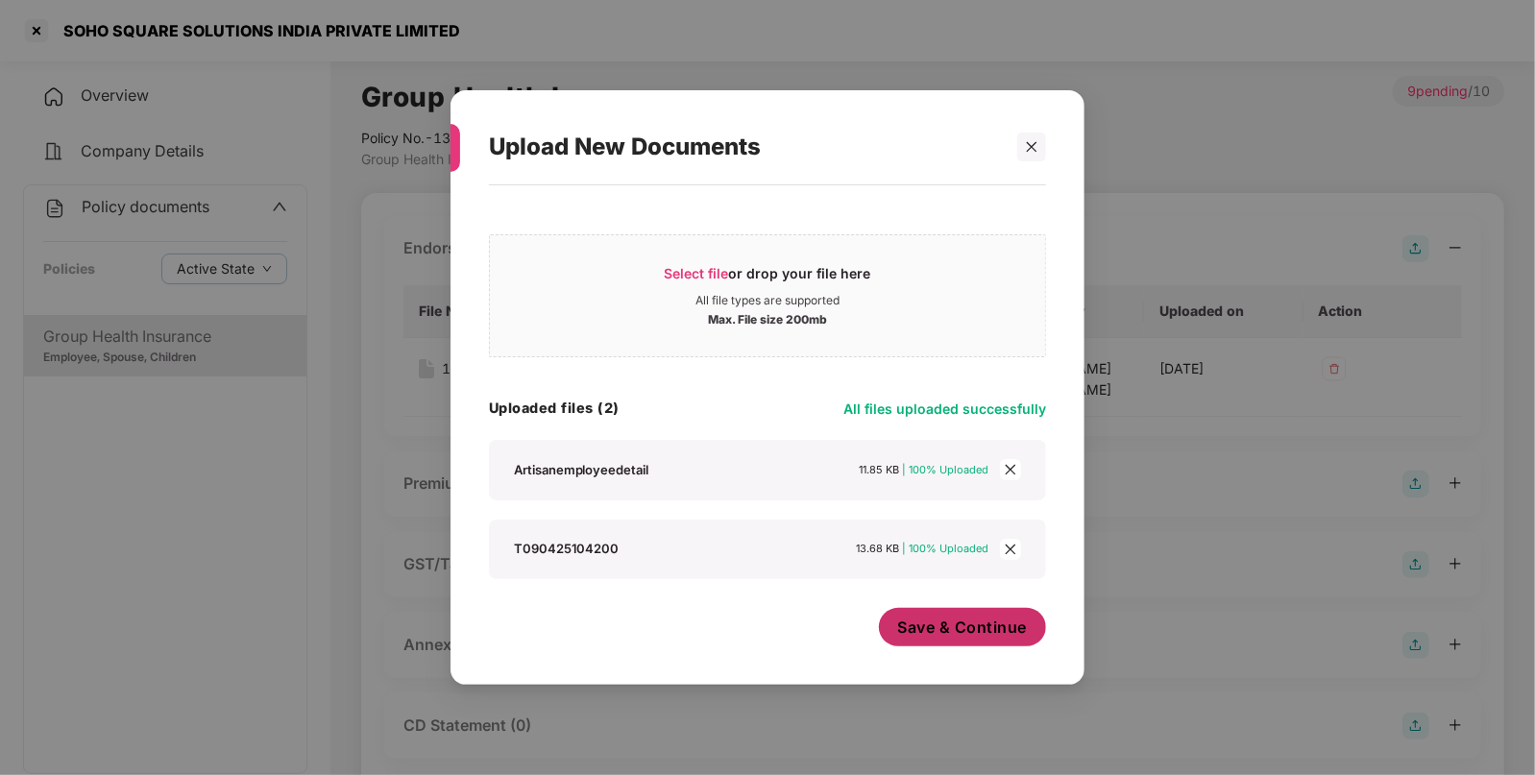
click at [942, 613] on button "Save & Continue" at bounding box center [963, 627] width 168 height 38
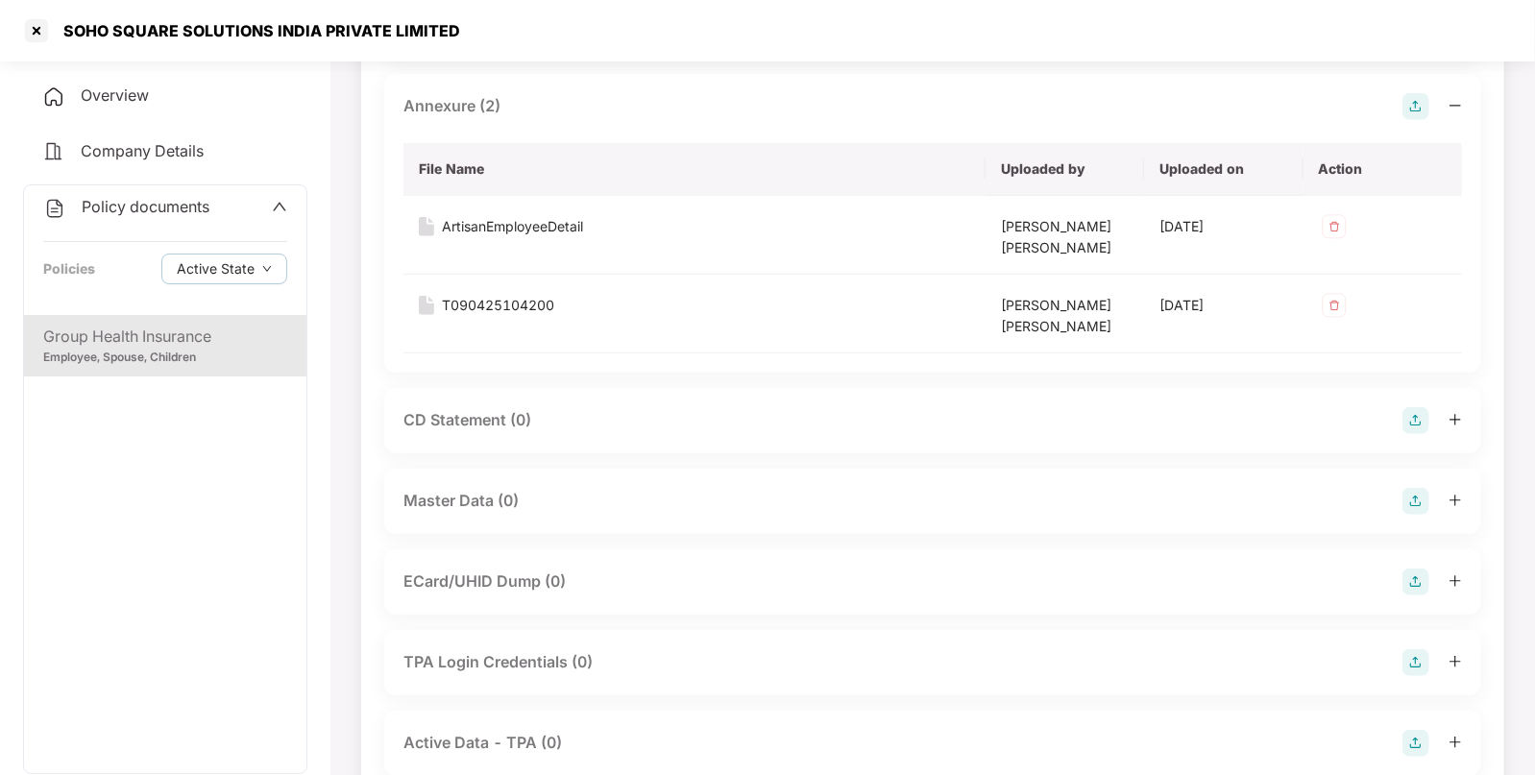
scroll to position [540, 0]
click at [1425, 500] on img at bounding box center [1416, 500] width 27 height 27
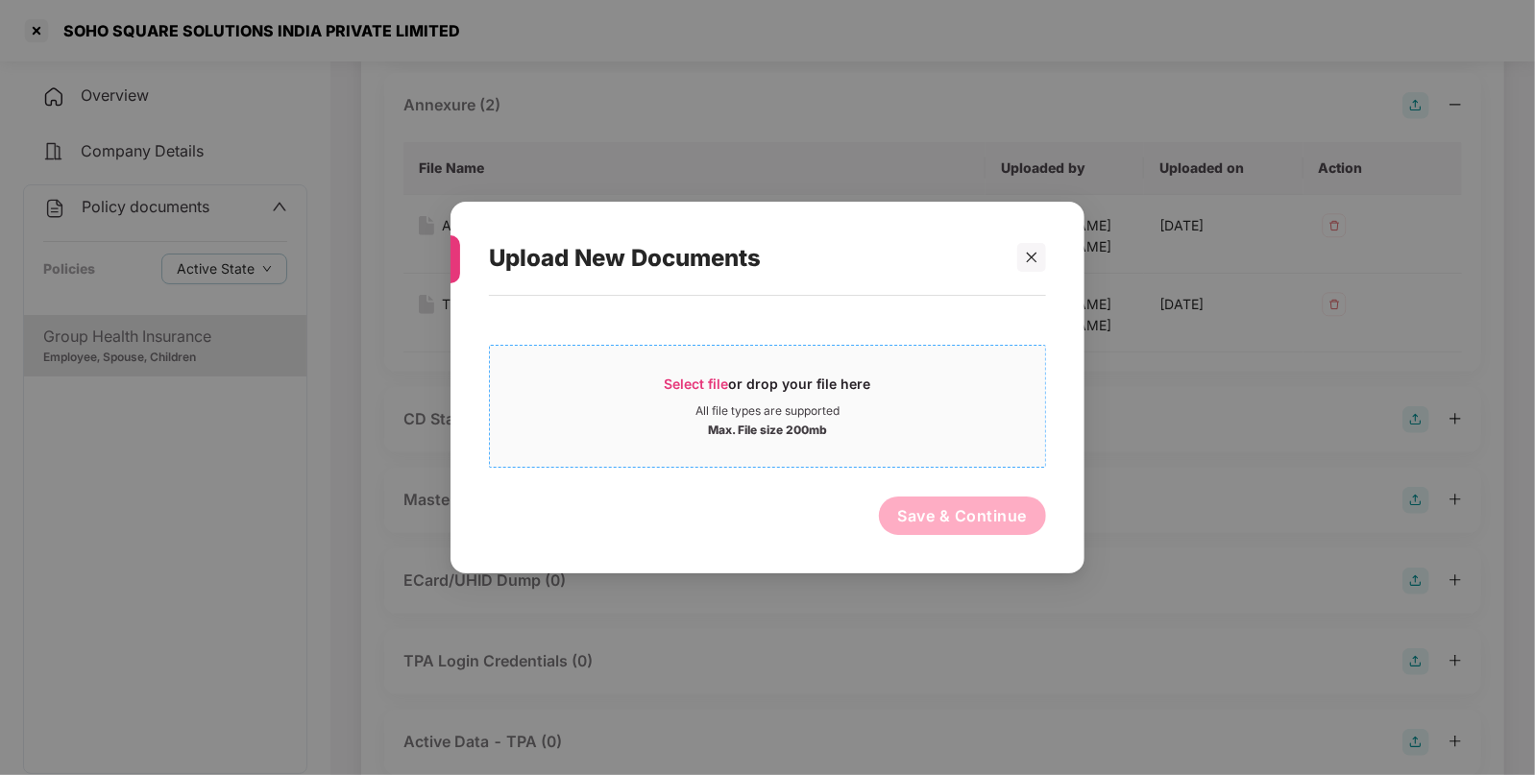
click at [932, 414] on div "All file types are supported" at bounding box center [767, 410] width 555 height 15
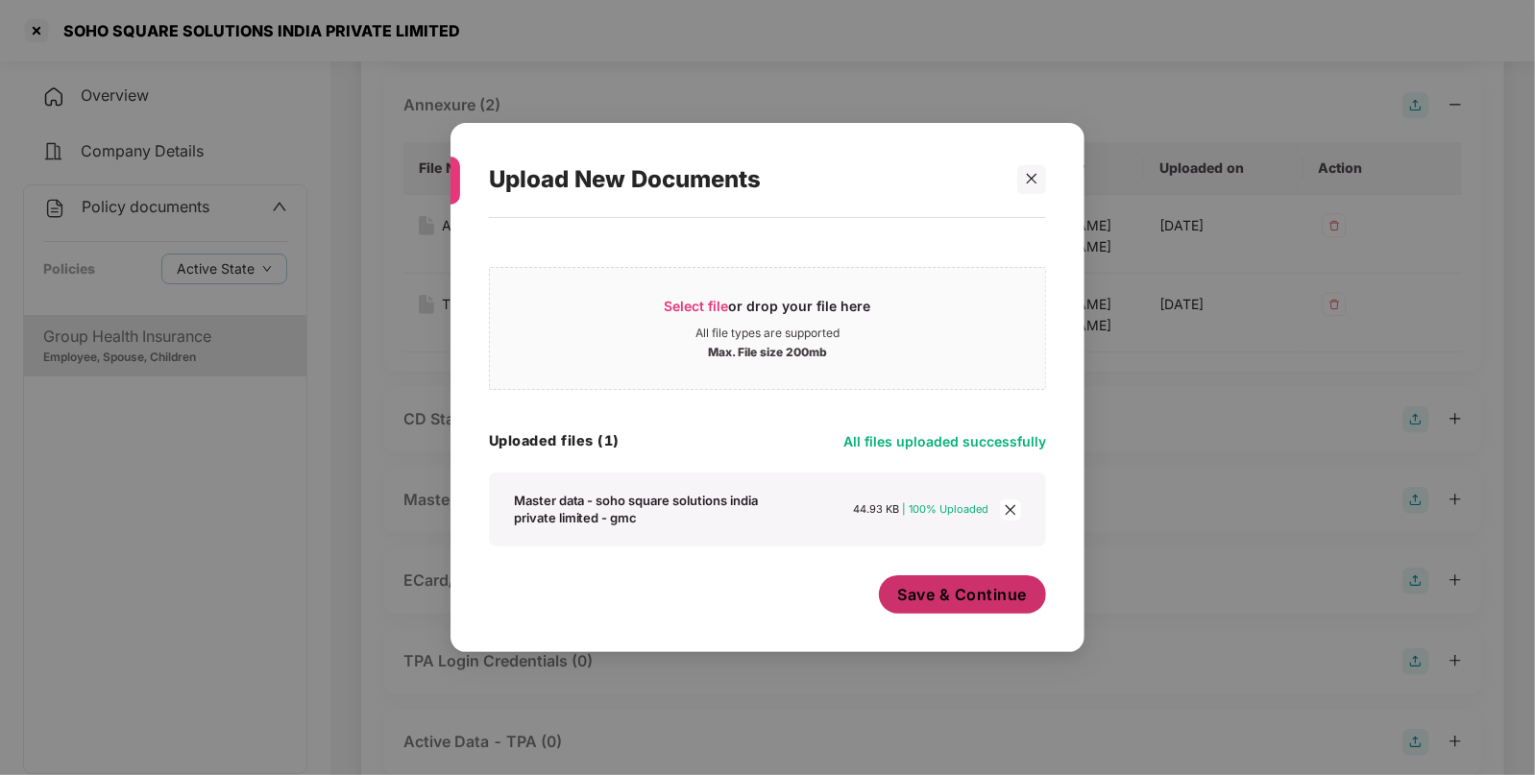
click at [976, 591] on span "Save & Continue" at bounding box center [963, 594] width 130 height 21
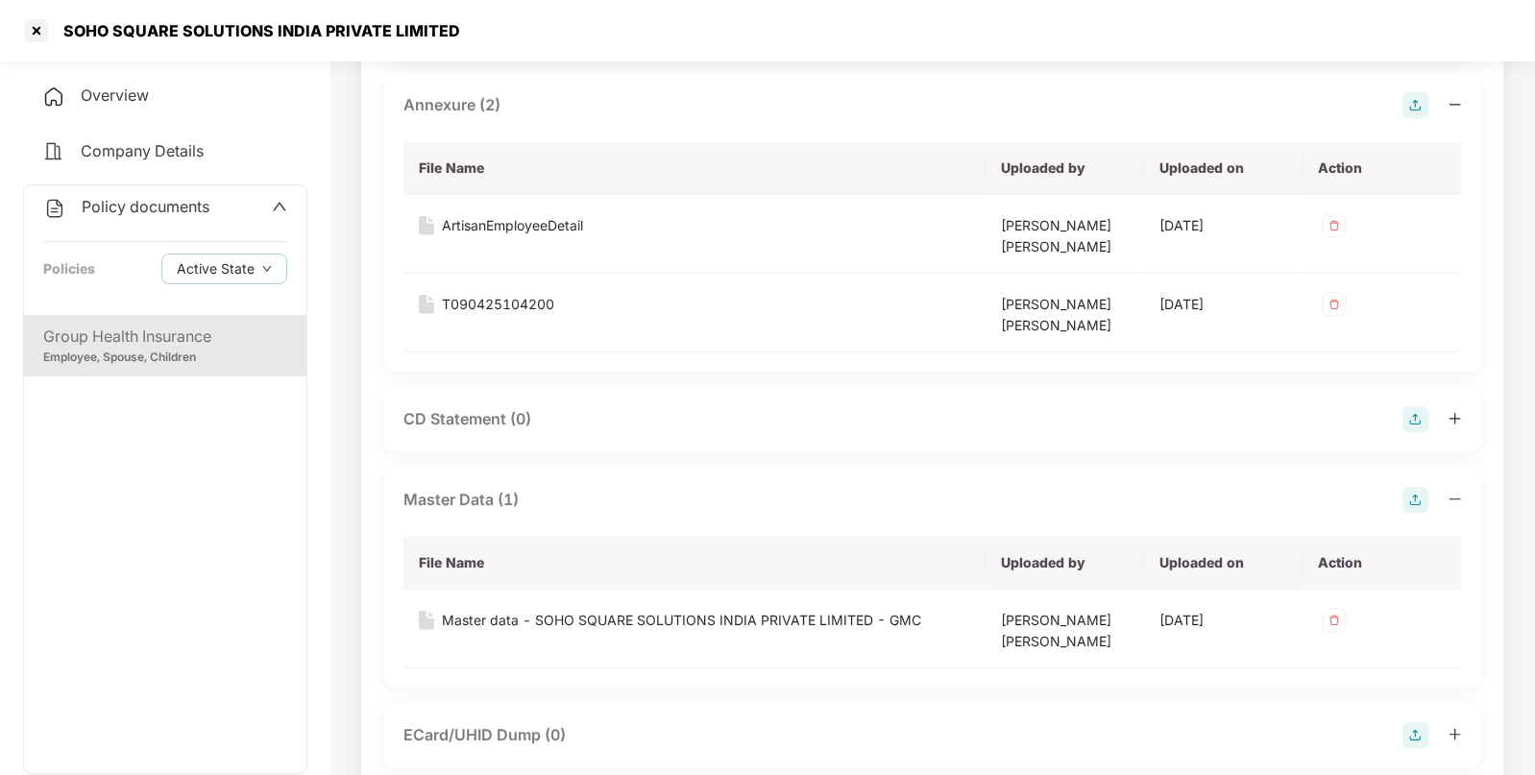
scroll to position [0, 0]
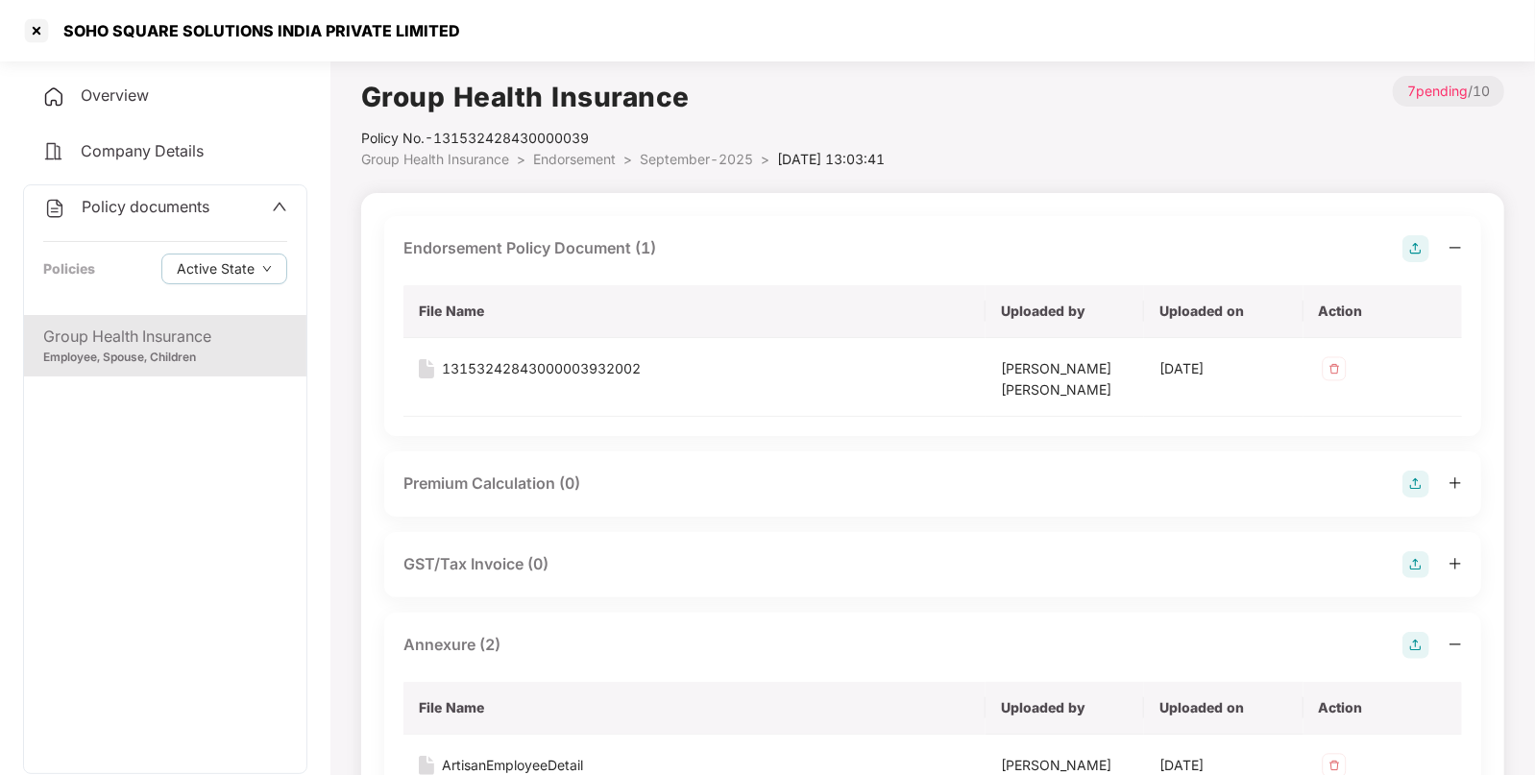
click at [710, 156] on span "September-2025" at bounding box center [696, 159] width 113 height 16
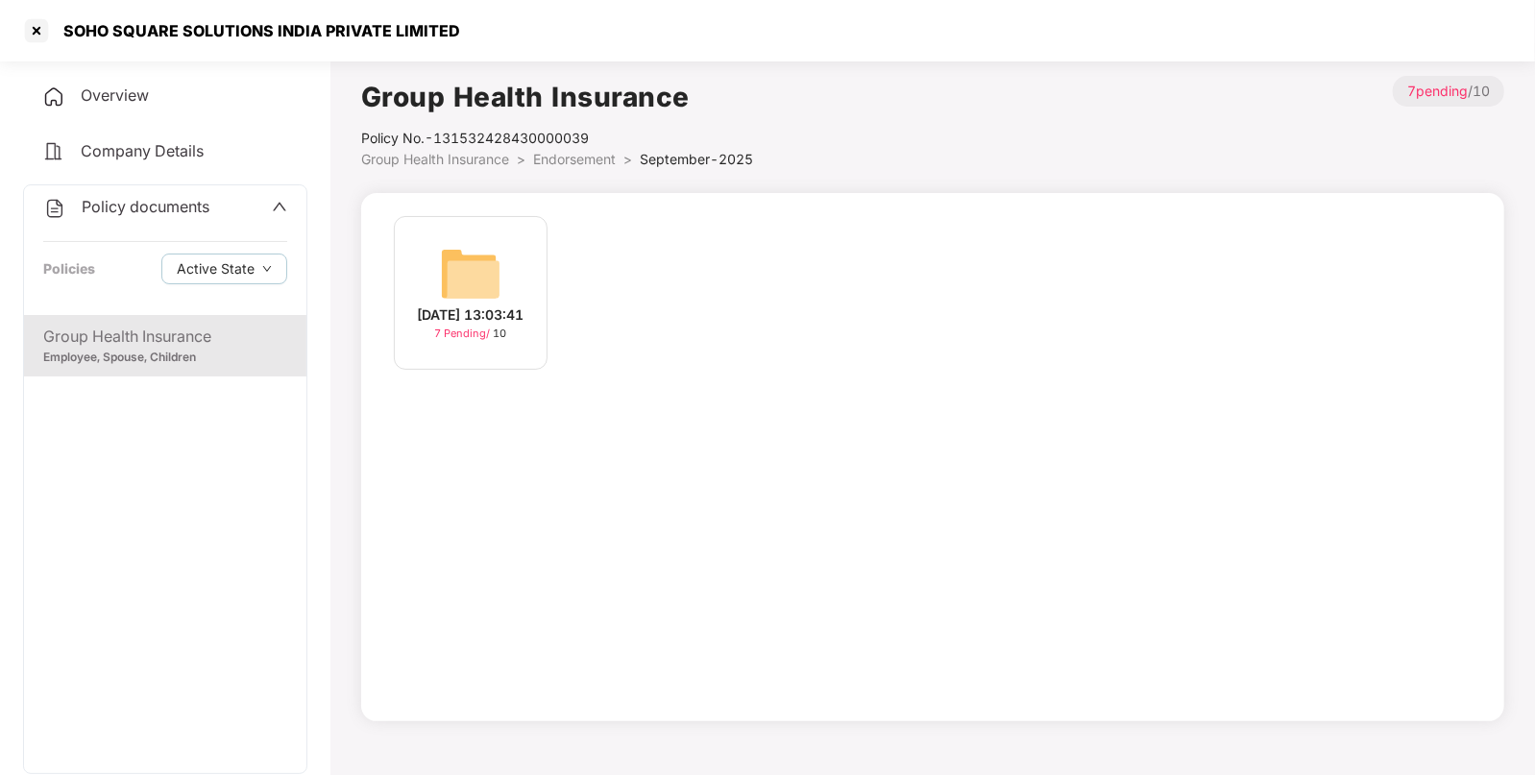
click at [544, 162] on span "Endorsement" at bounding box center [574, 159] width 83 height 16
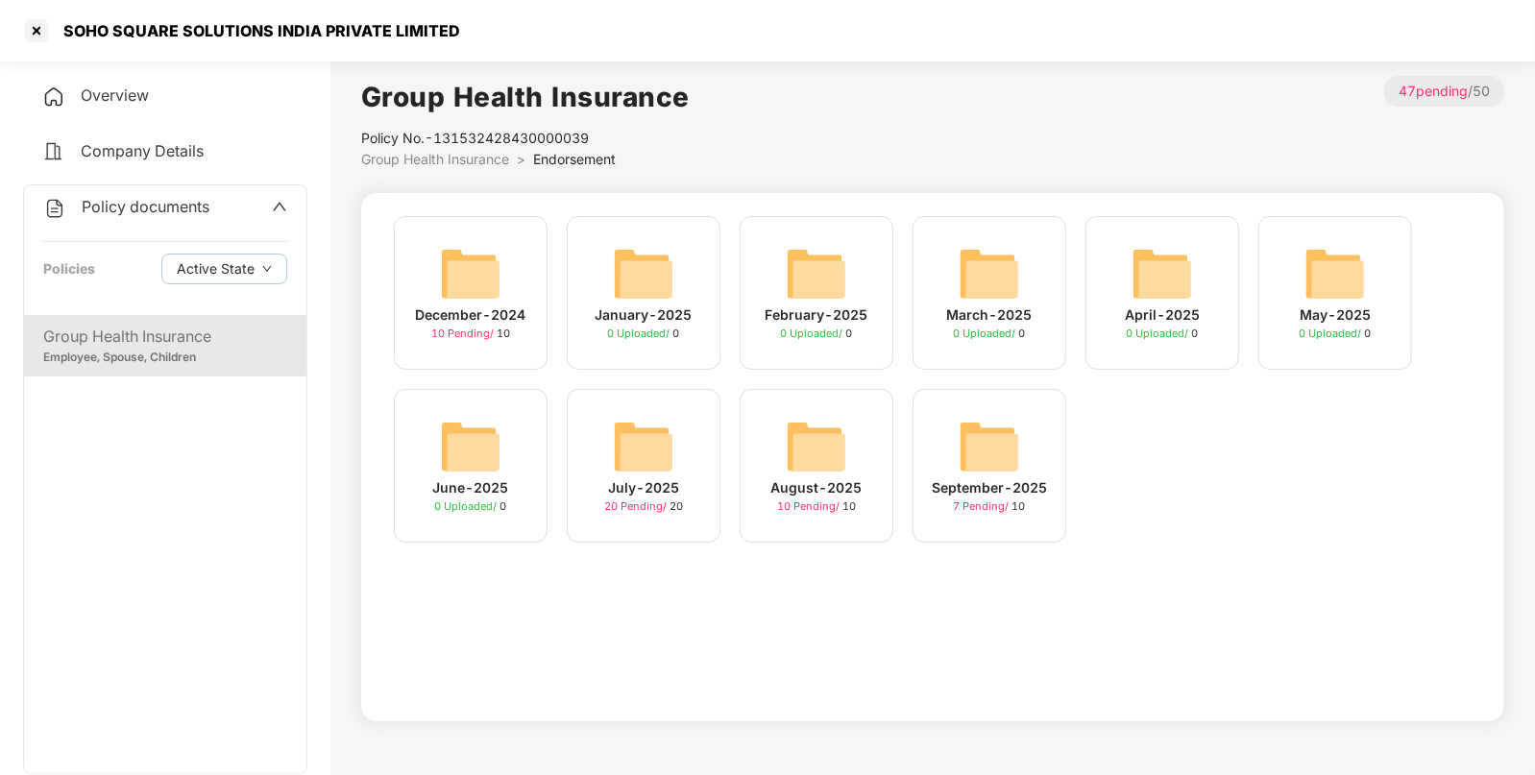
click at [828, 442] on img at bounding box center [816, 446] width 61 height 61
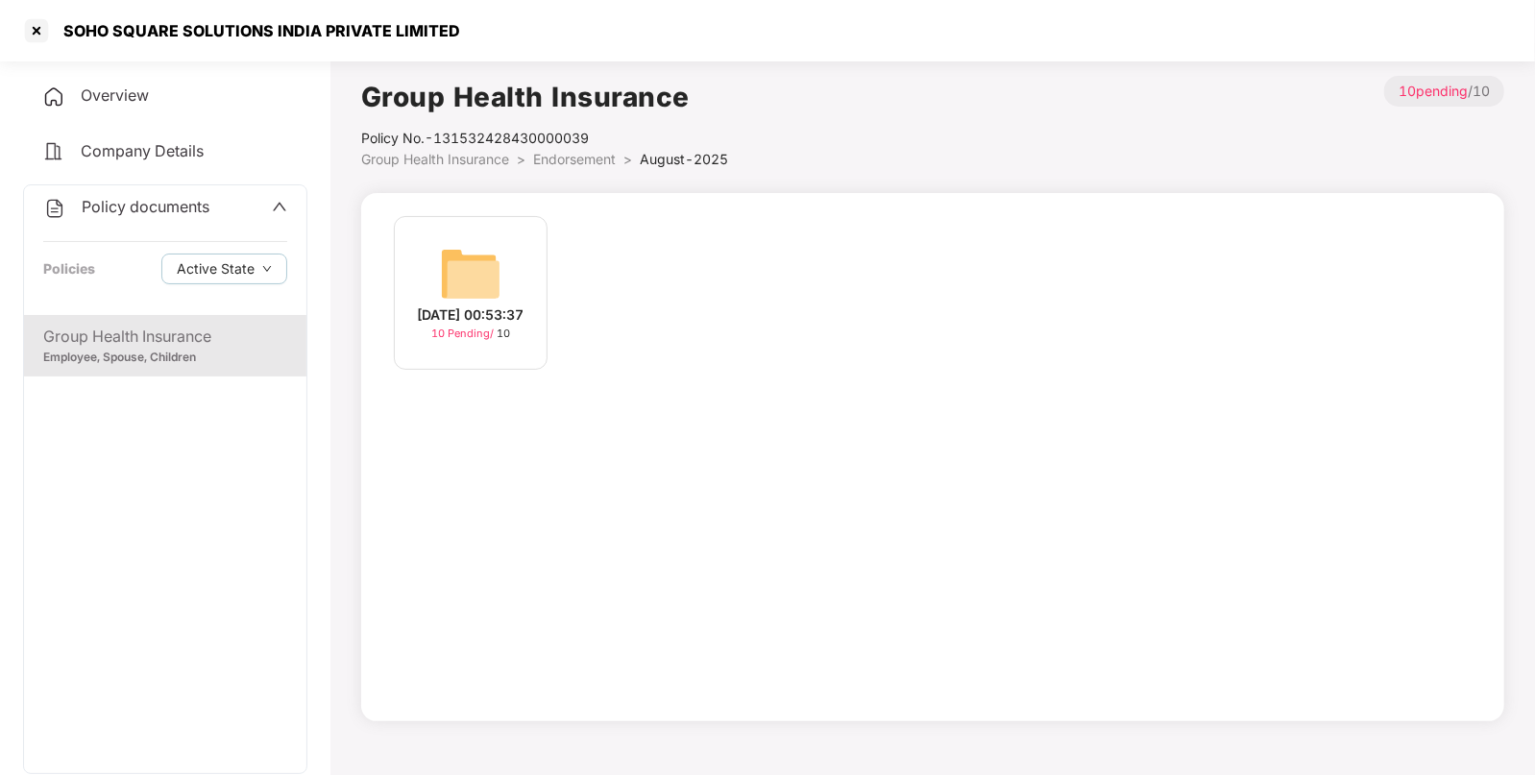
click at [495, 262] on img at bounding box center [470, 273] width 61 height 61
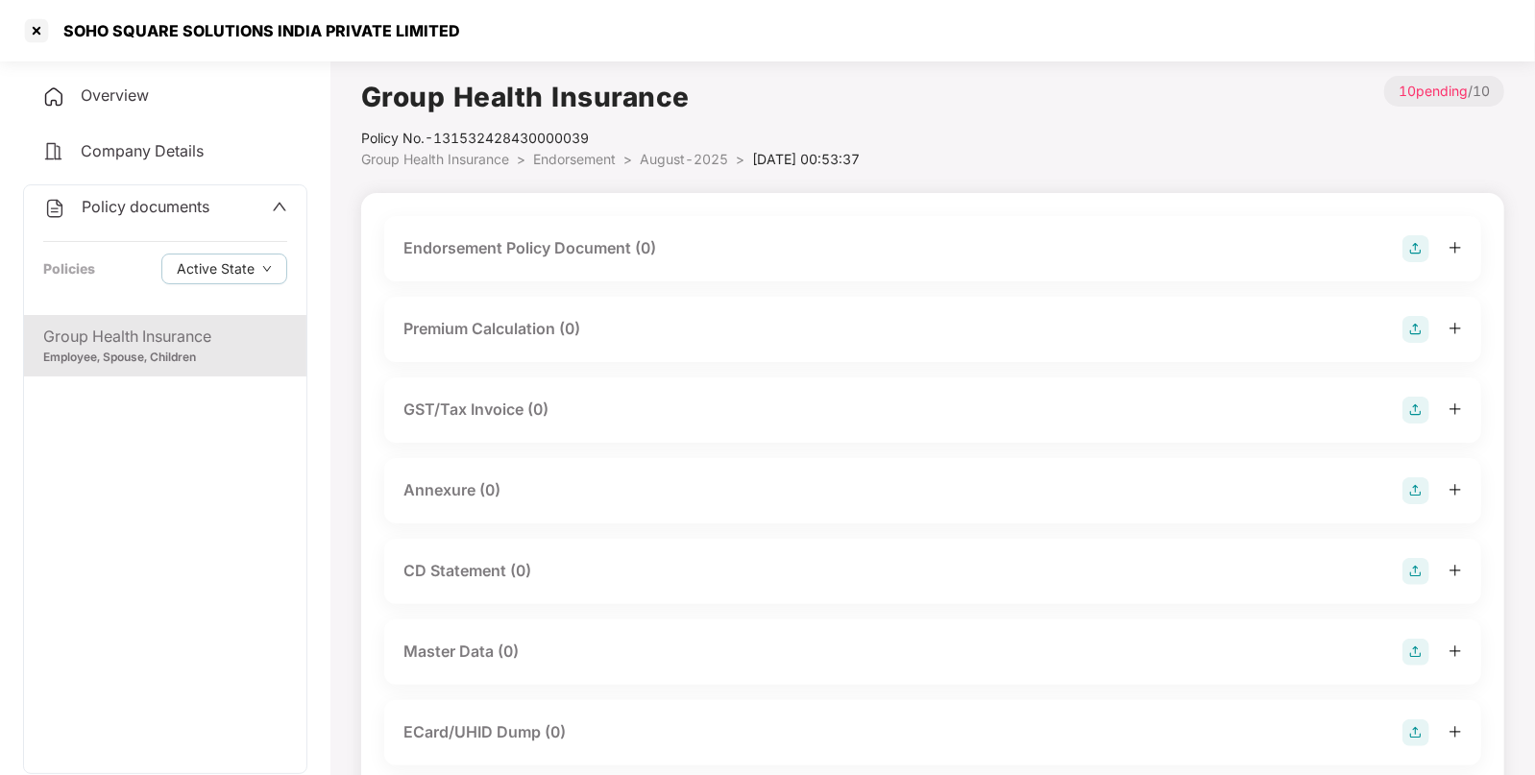
click at [1398, 242] on div "Endorsement Policy Document (0)" at bounding box center [932, 248] width 1059 height 27
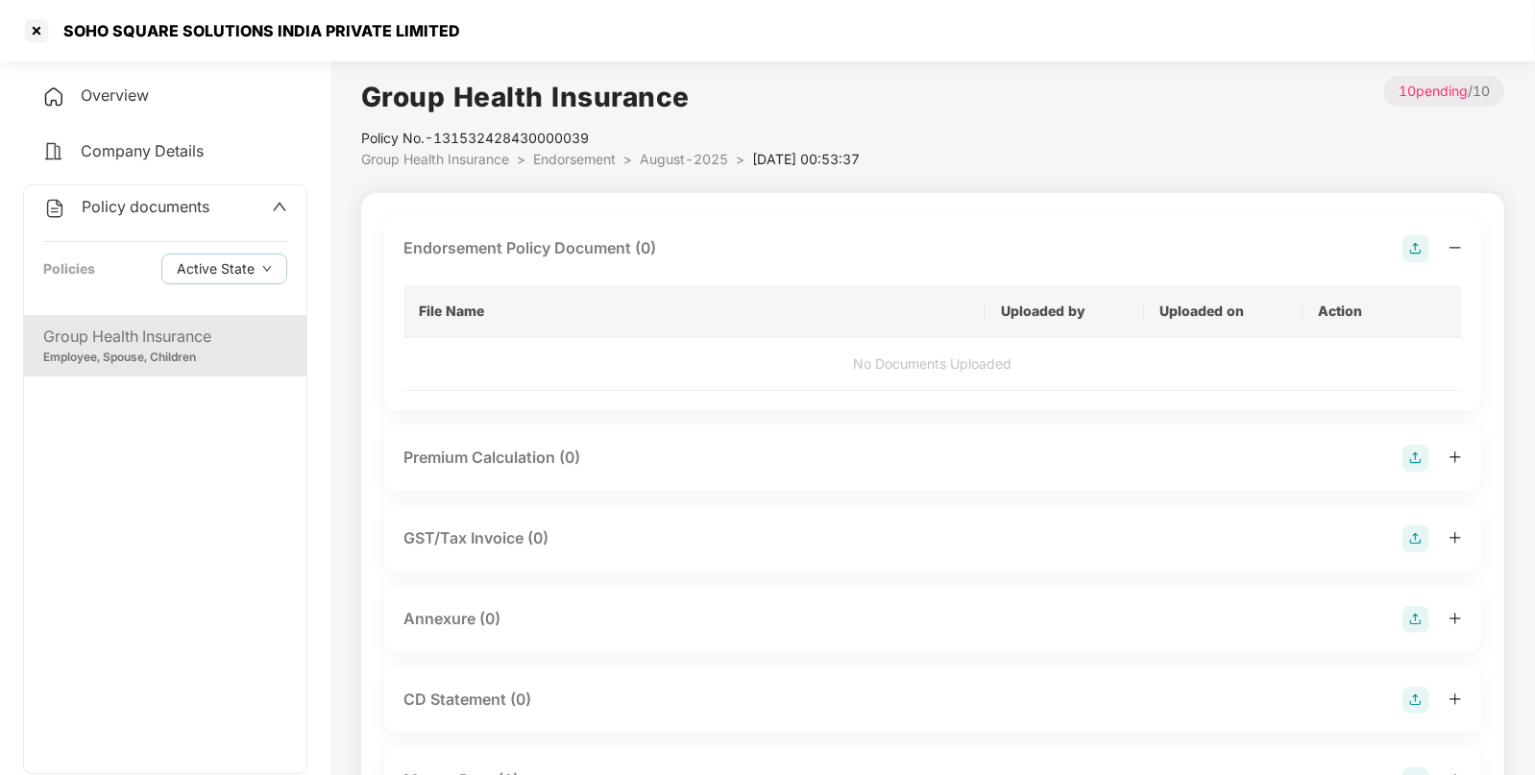
click at [1418, 245] on img at bounding box center [1416, 248] width 27 height 27
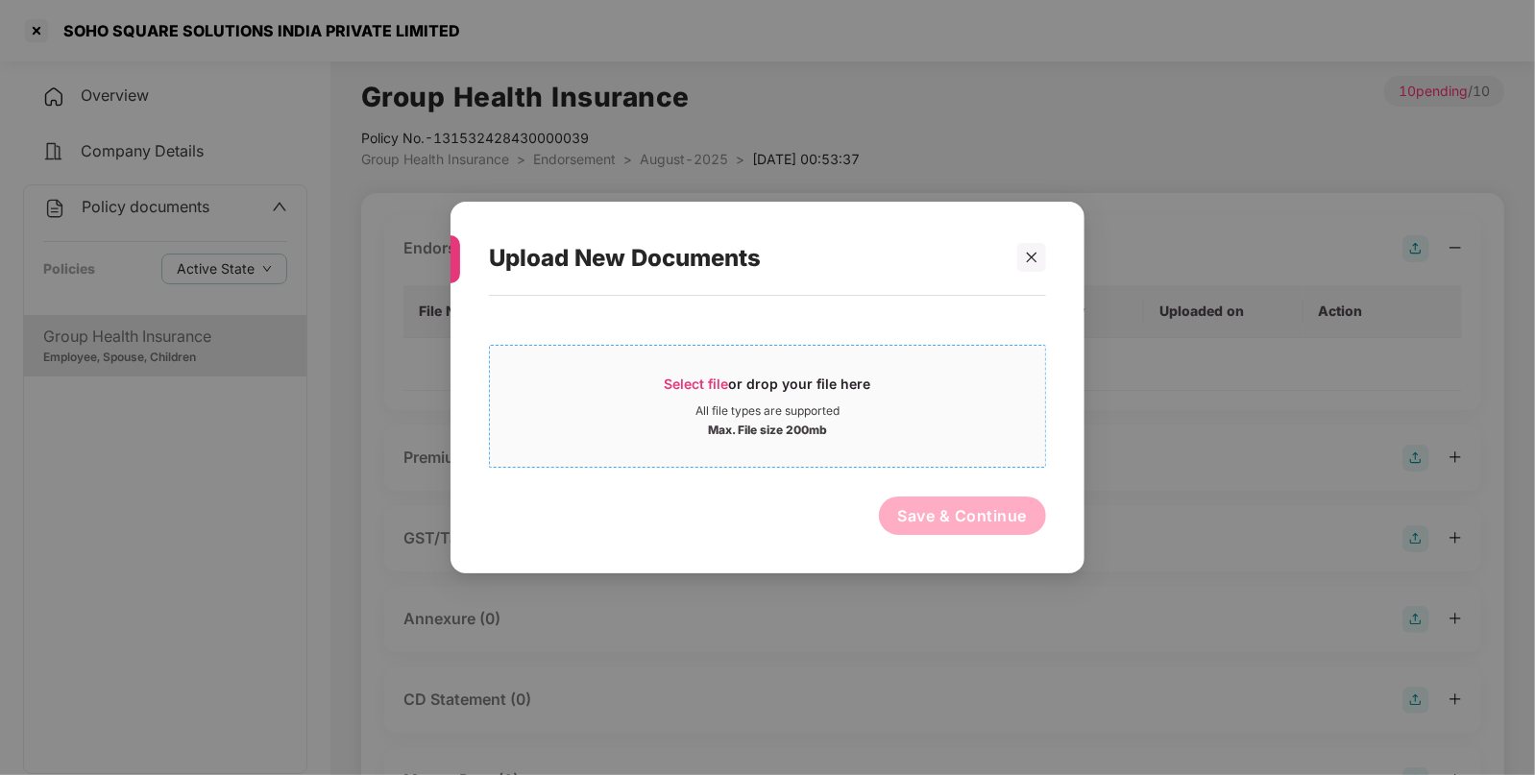
click at [917, 403] on div "Select file or drop your file here" at bounding box center [767, 389] width 555 height 29
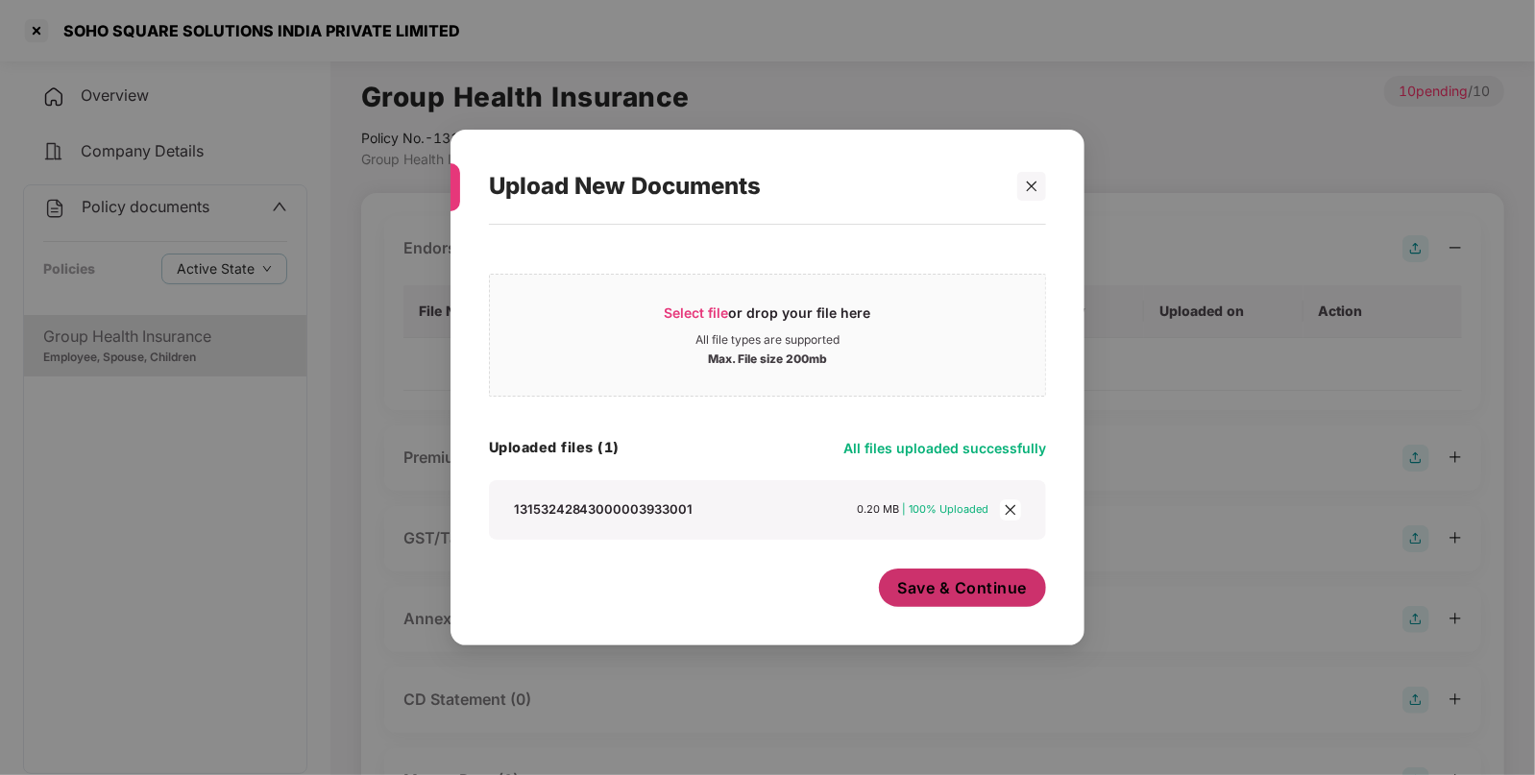
click at [992, 596] on span "Save & Continue" at bounding box center [963, 587] width 130 height 21
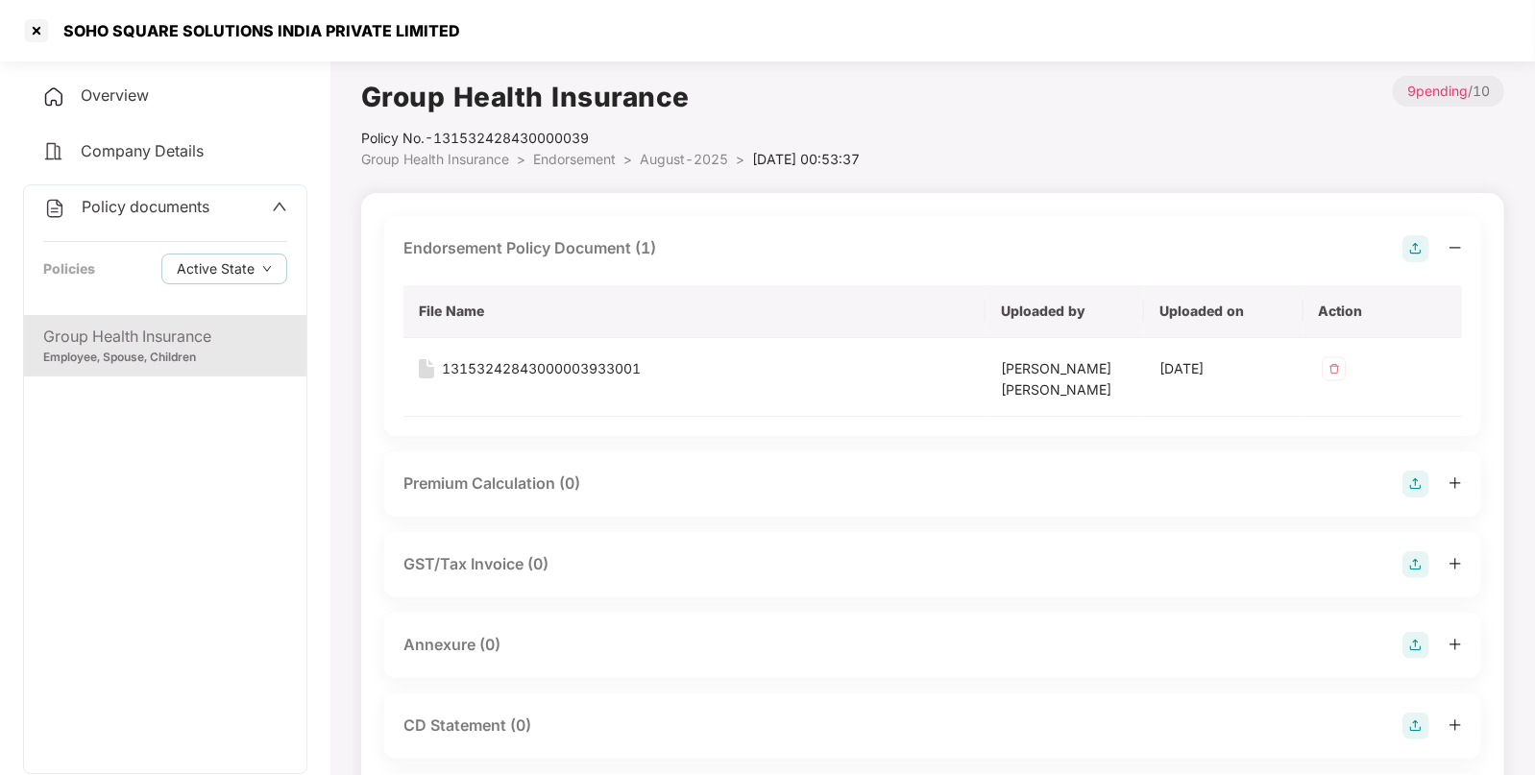
click at [1422, 632] on img at bounding box center [1416, 645] width 27 height 27
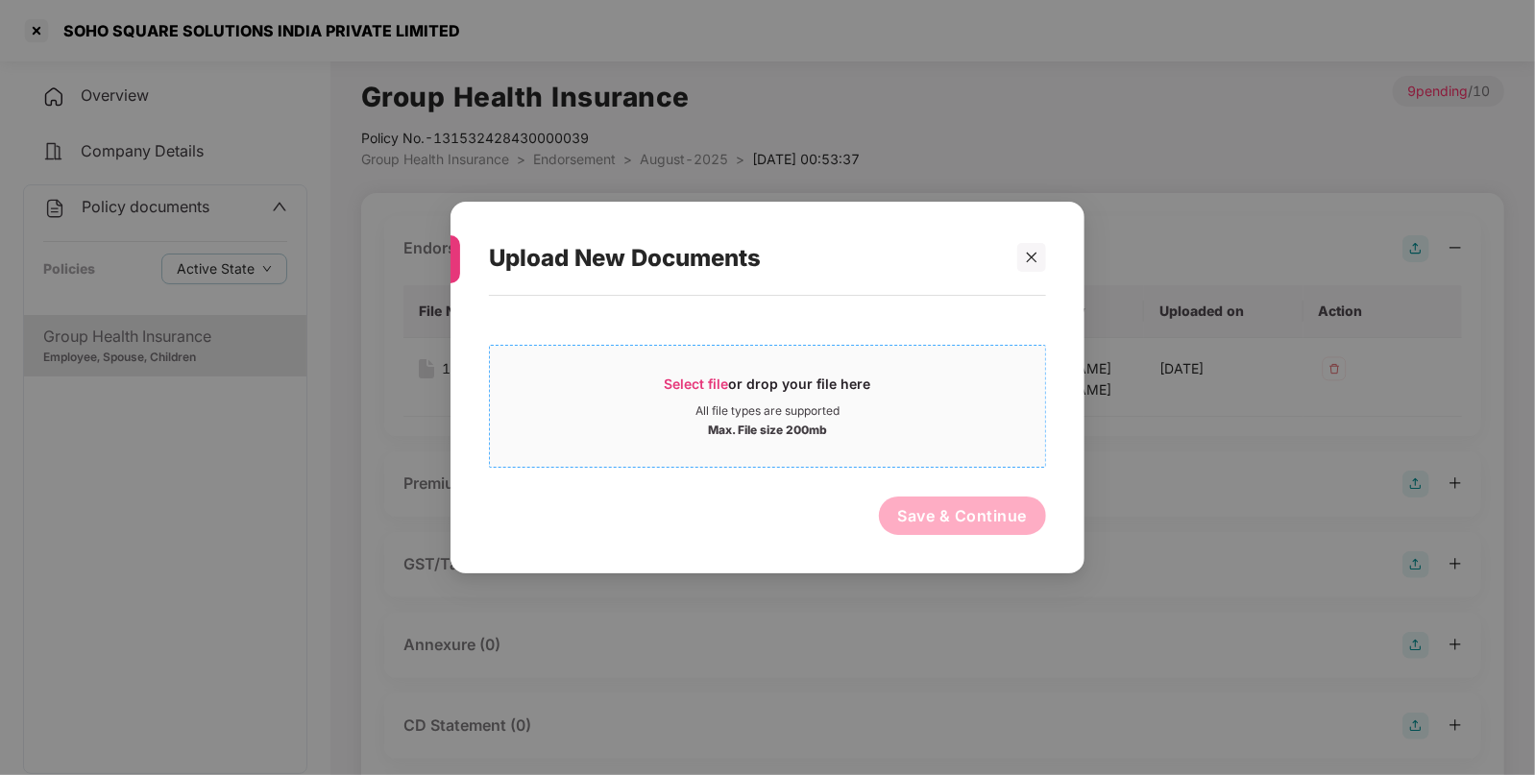
click at [712, 378] on span "Select file" at bounding box center [697, 384] width 64 height 16
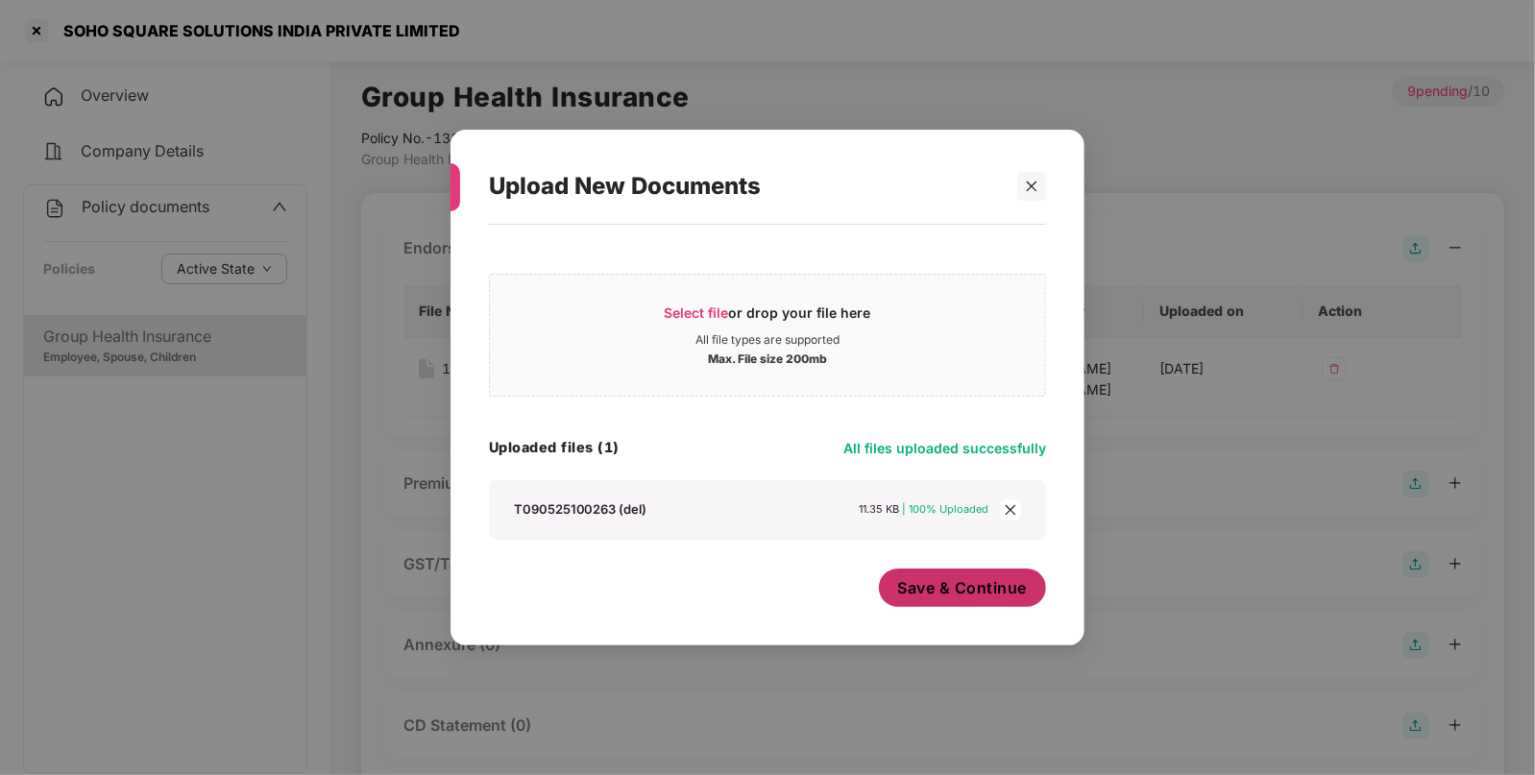
click at [973, 598] on span "Save & Continue" at bounding box center [963, 587] width 130 height 21
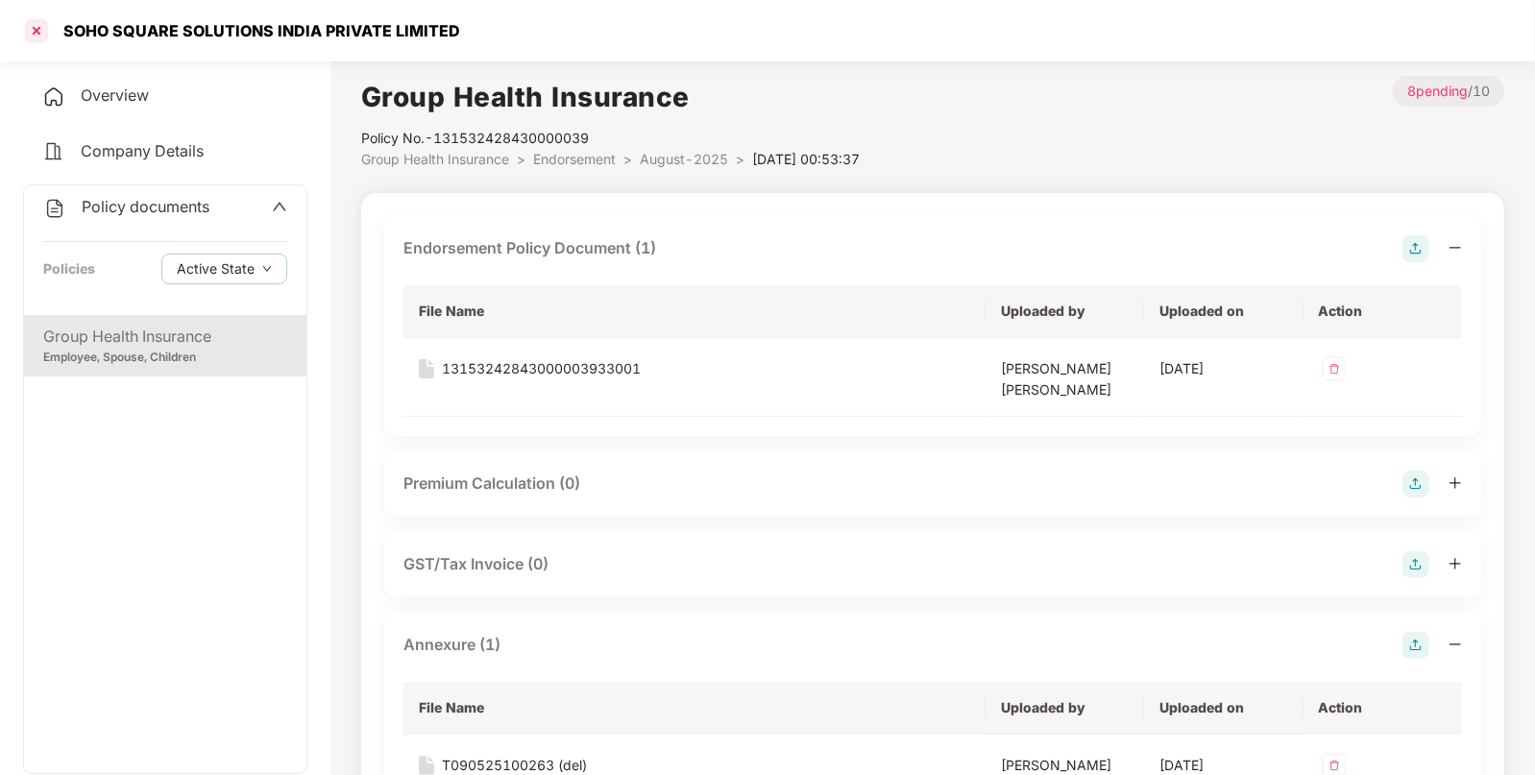
click at [37, 27] on div at bounding box center [36, 30] width 31 height 31
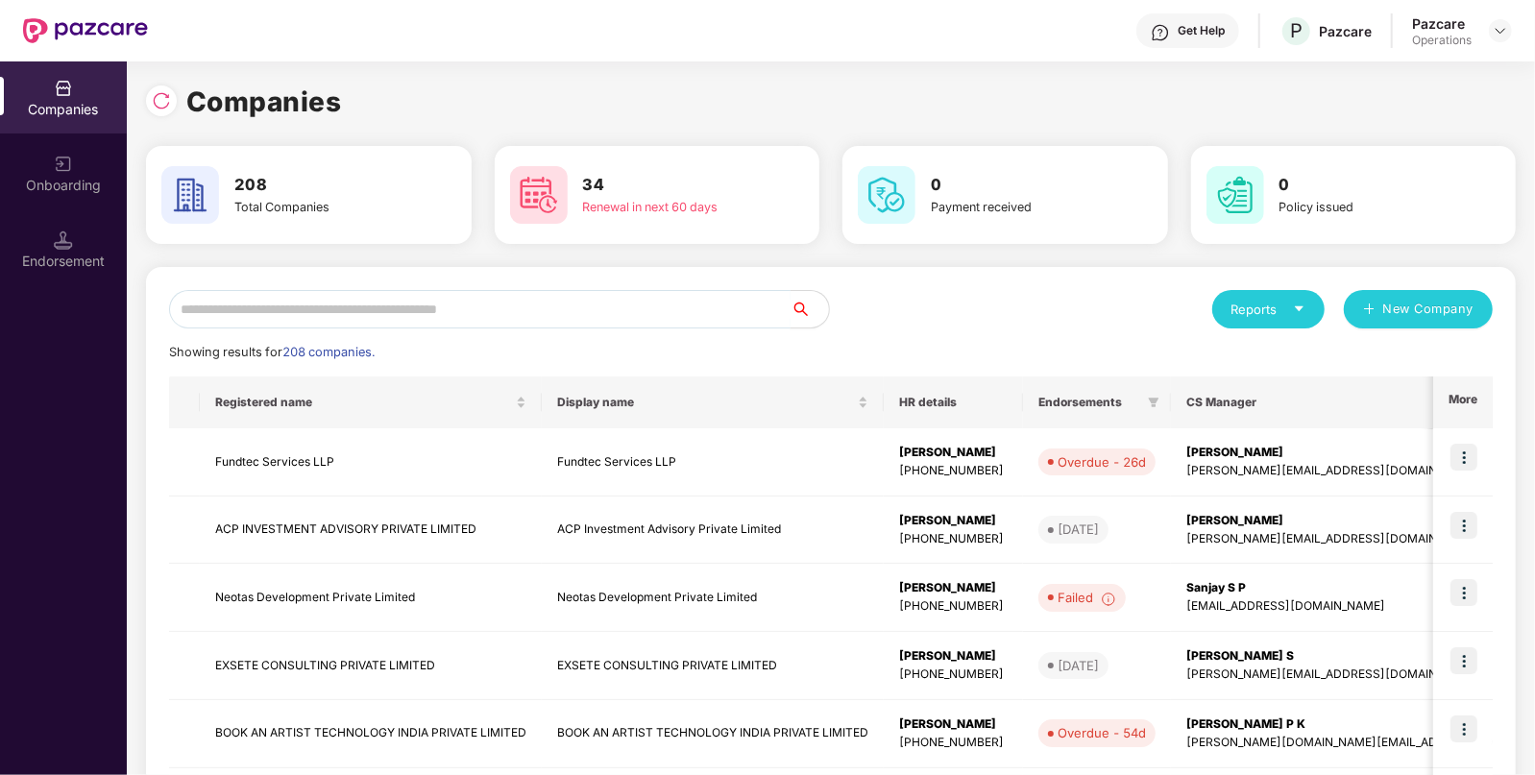
click at [453, 295] on input "text" at bounding box center [480, 309] width 622 height 38
paste input "******"
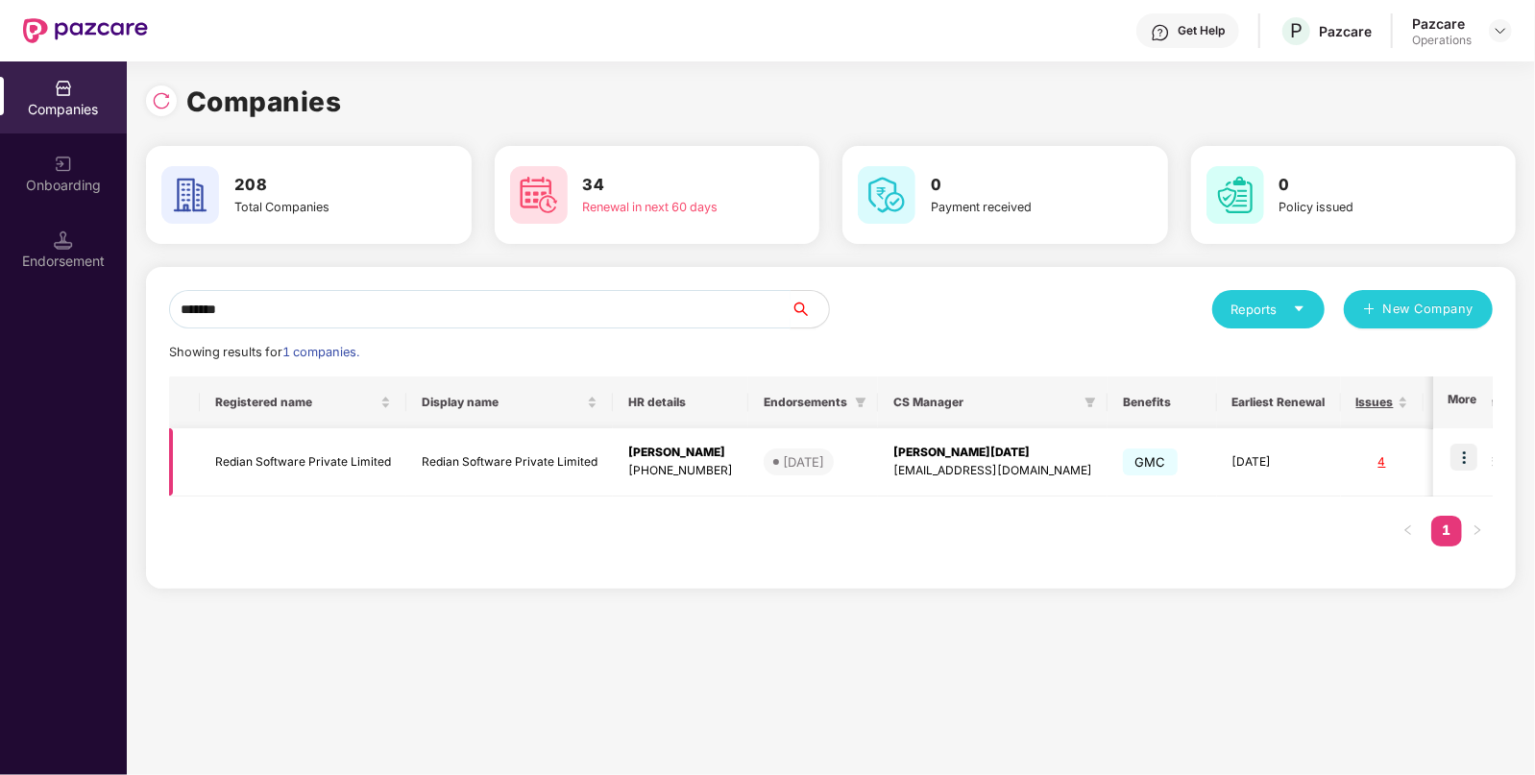
type input "******"
click at [1479, 471] on td at bounding box center [1463, 462] width 60 height 68
click at [1473, 461] on img at bounding box center [1464, 457] width 27 height 27
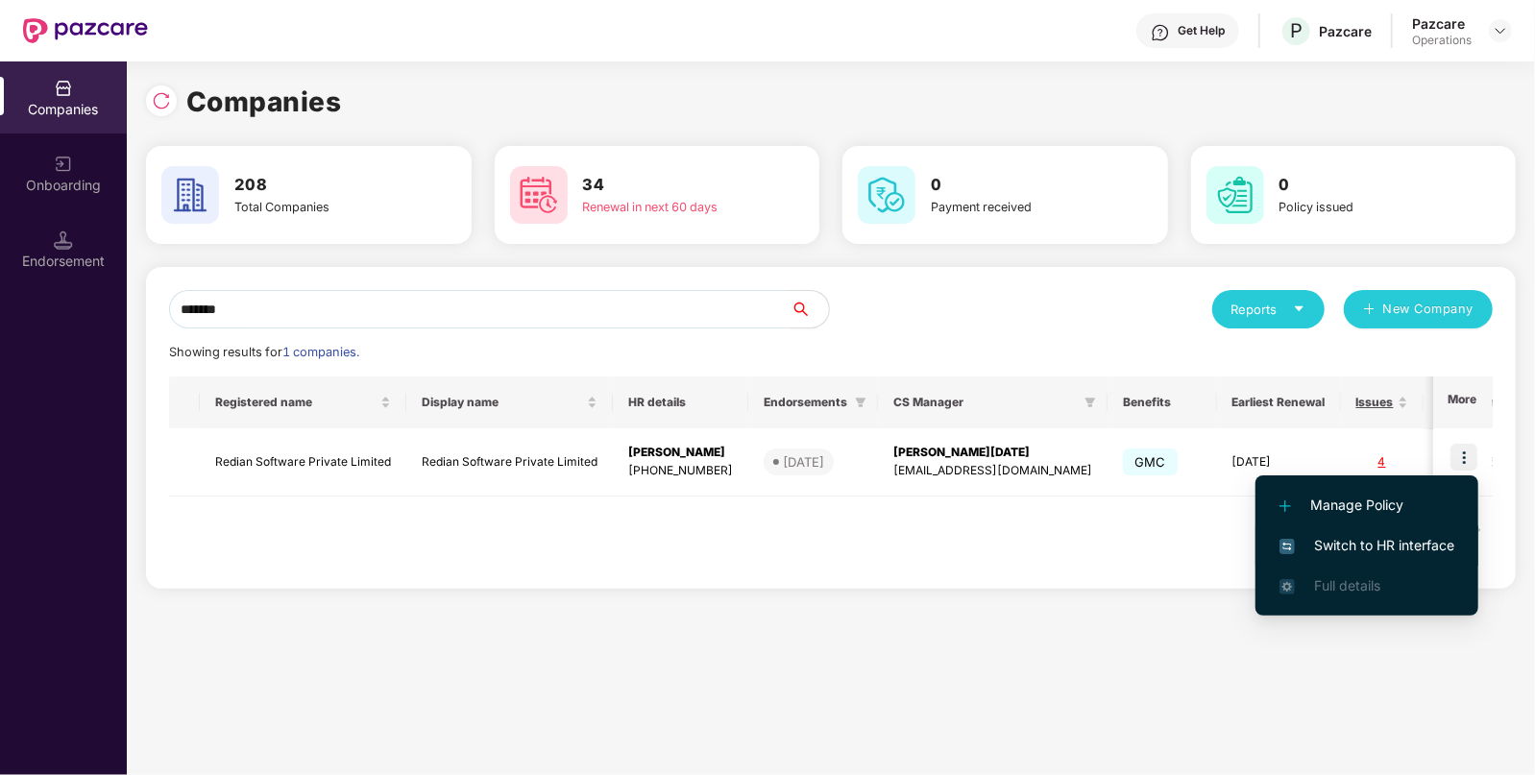
click at [1384, 543] on span "Switch to HR interface" at bounding box center [1367, 545] width 175 height 21
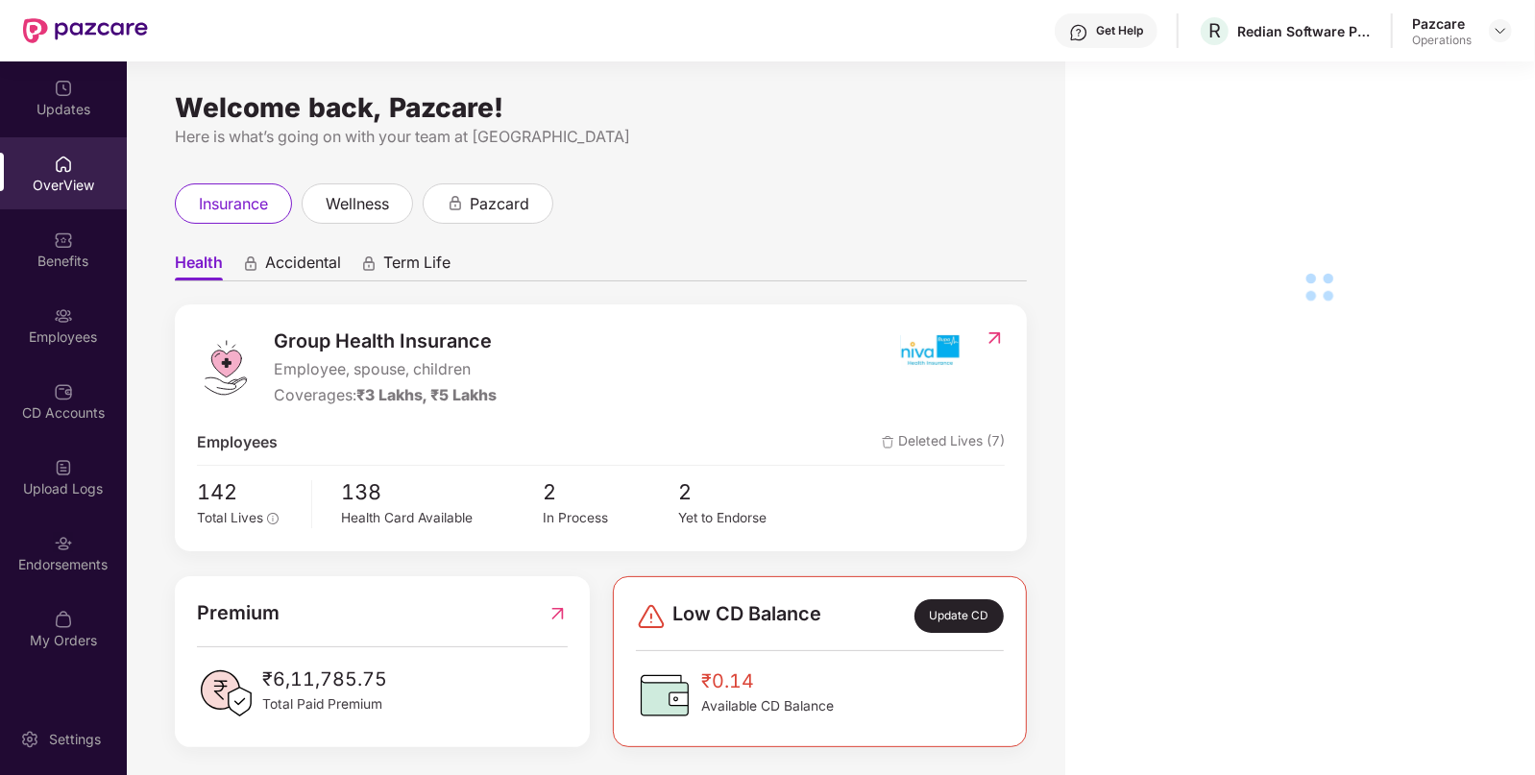
click at [48, 559] on div "Endorsements" at bounding box center [63, 564] width 127 height 19
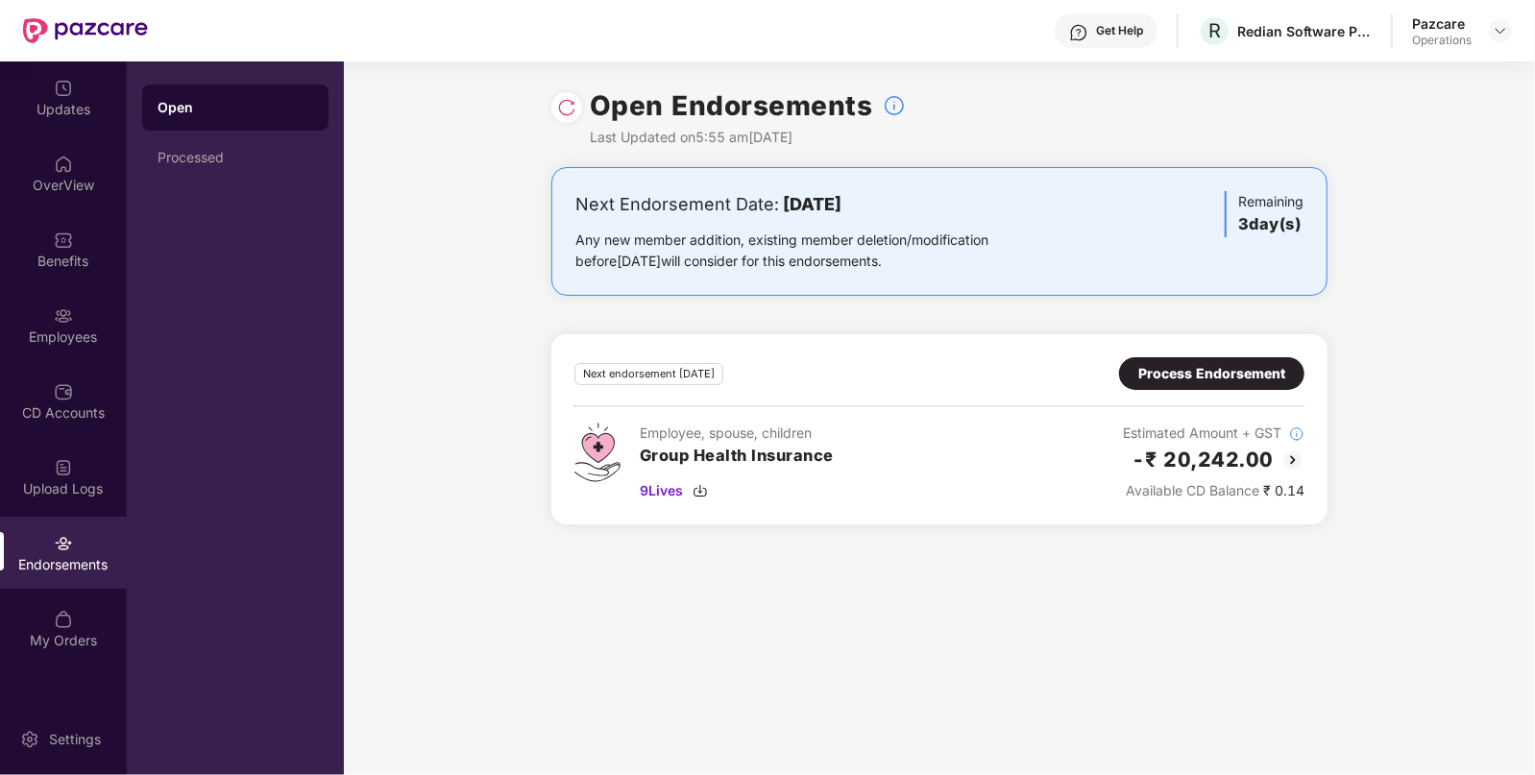
click at [1179, 372] on div "Process Endorsement" at bounding box center [1211, 373] width 147 height 21
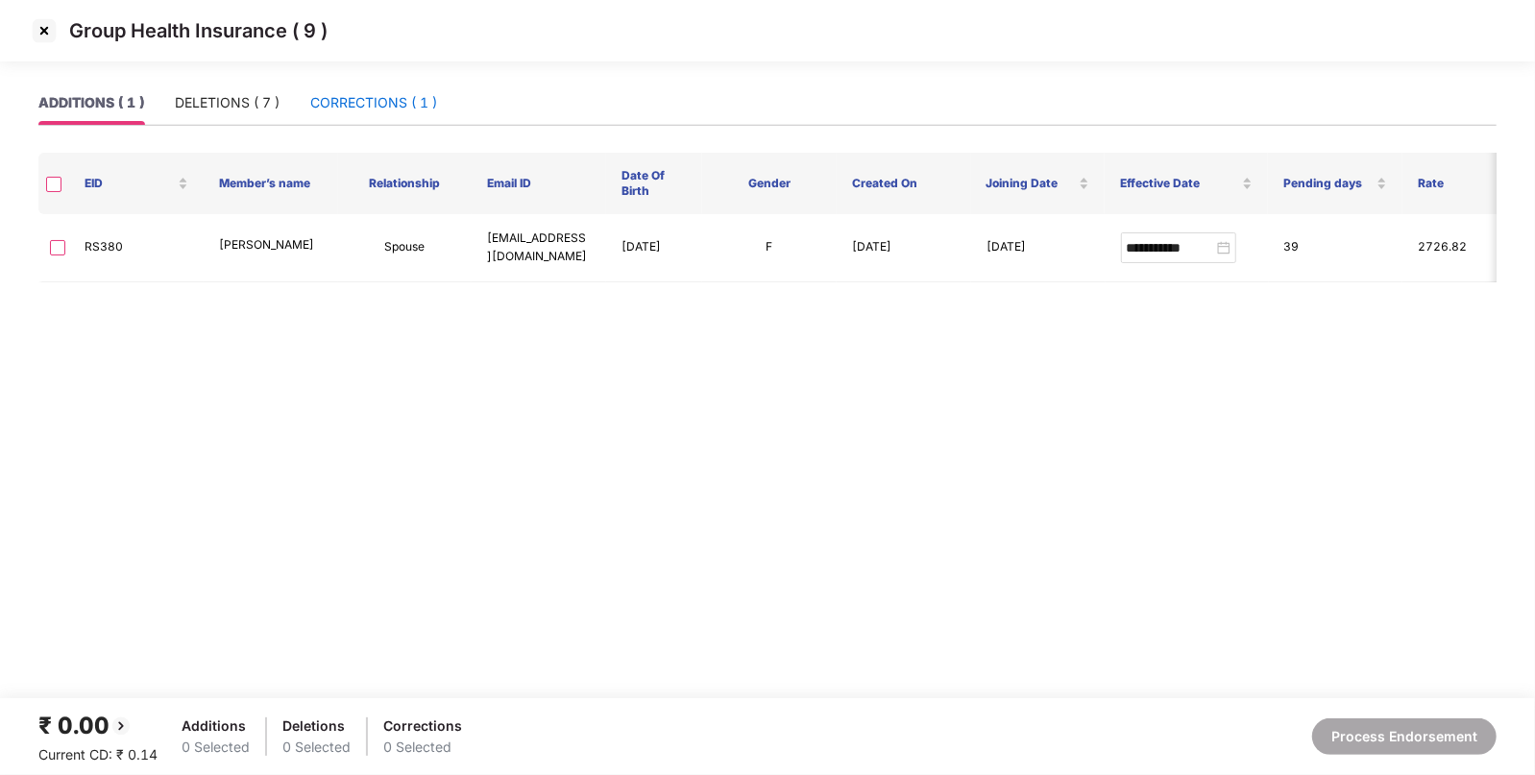
click at [387, 97] on div "CORRECTIONS ( 1 )" at bounding box center [373, 102] width 127 height 21
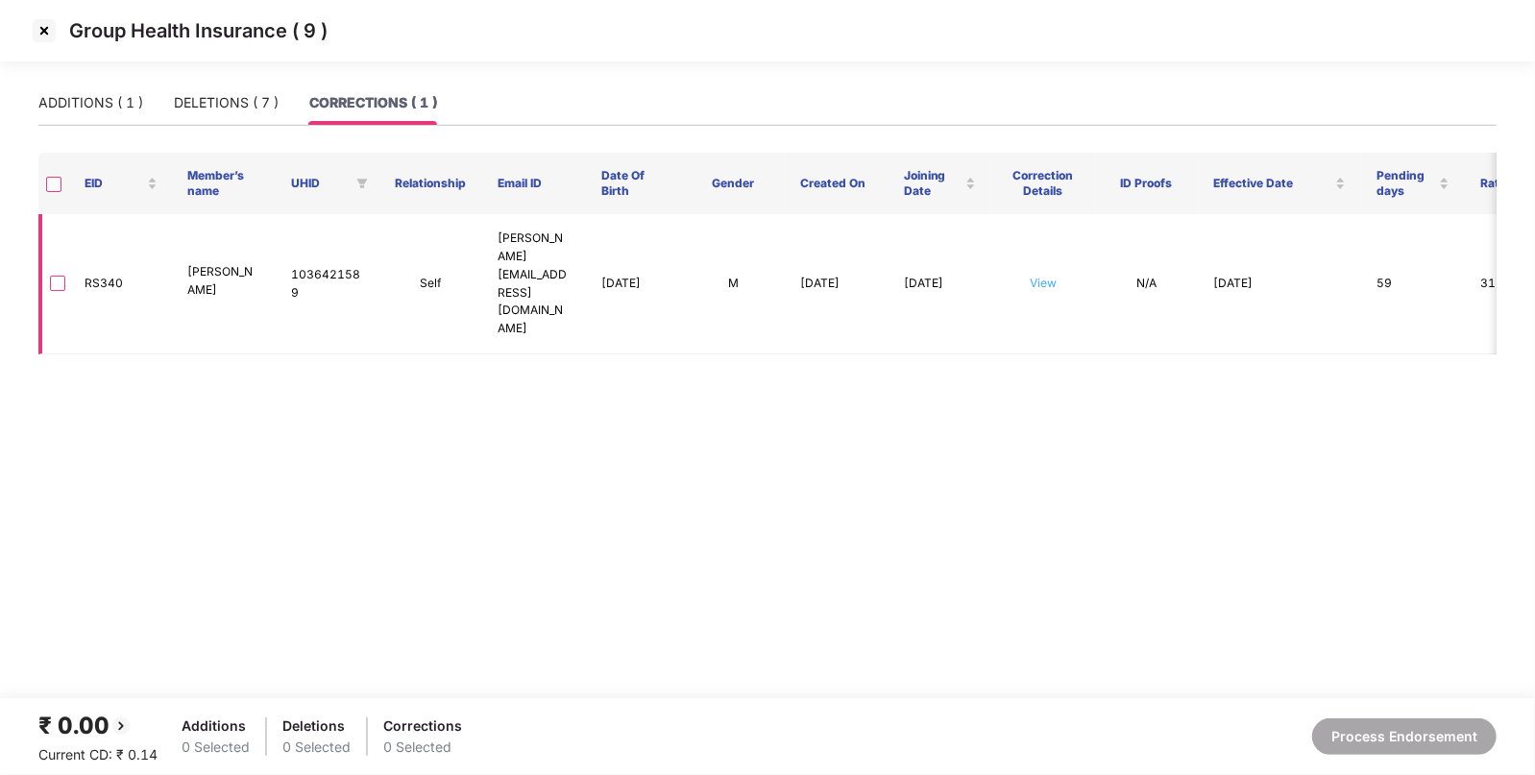
click at [1055, 276] on link "View" at bounding box center [1043, 283] width 27 height 14
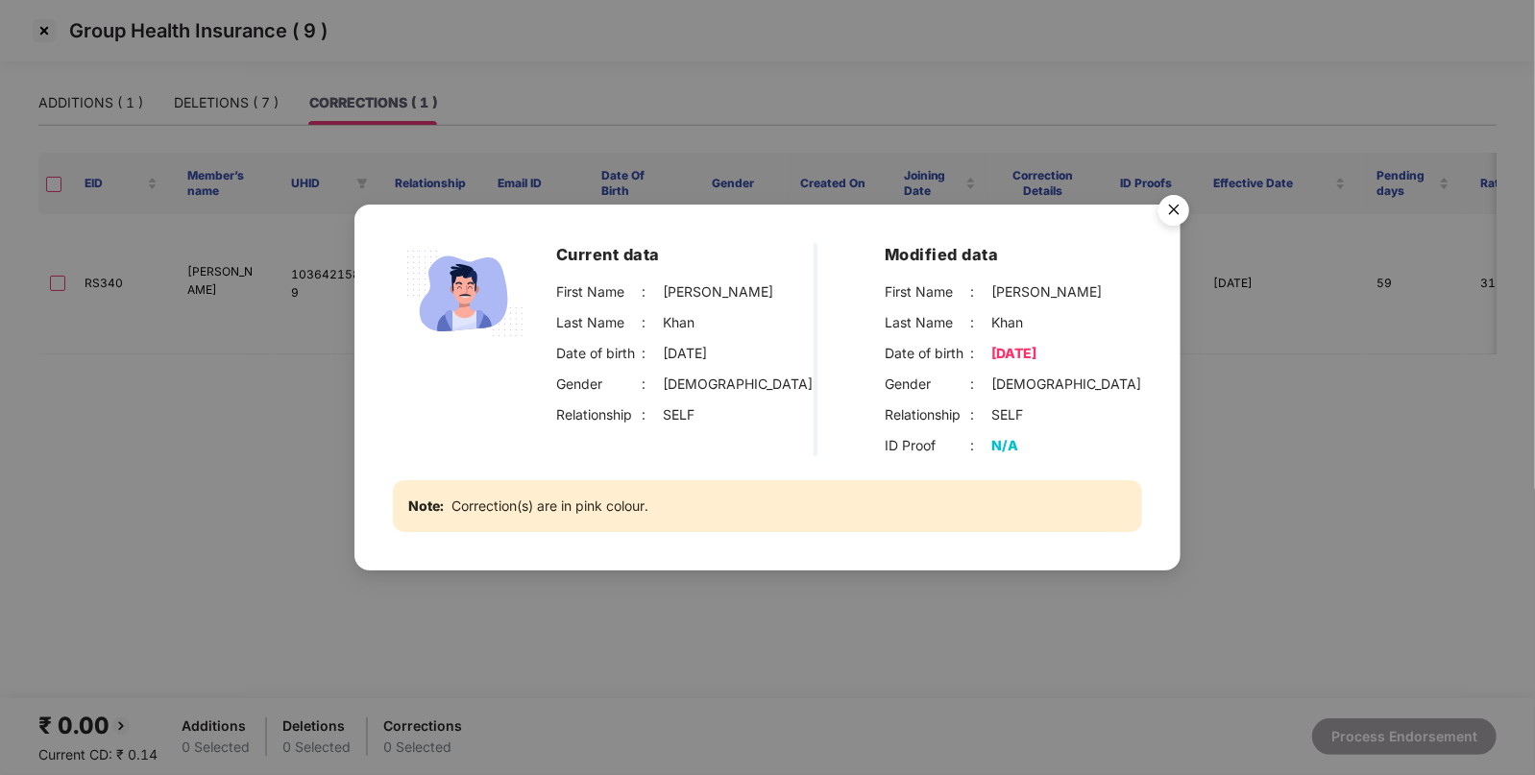
click at [1173, 216] on img "Close" at bounding box center [1174, 213] width 54 height 54
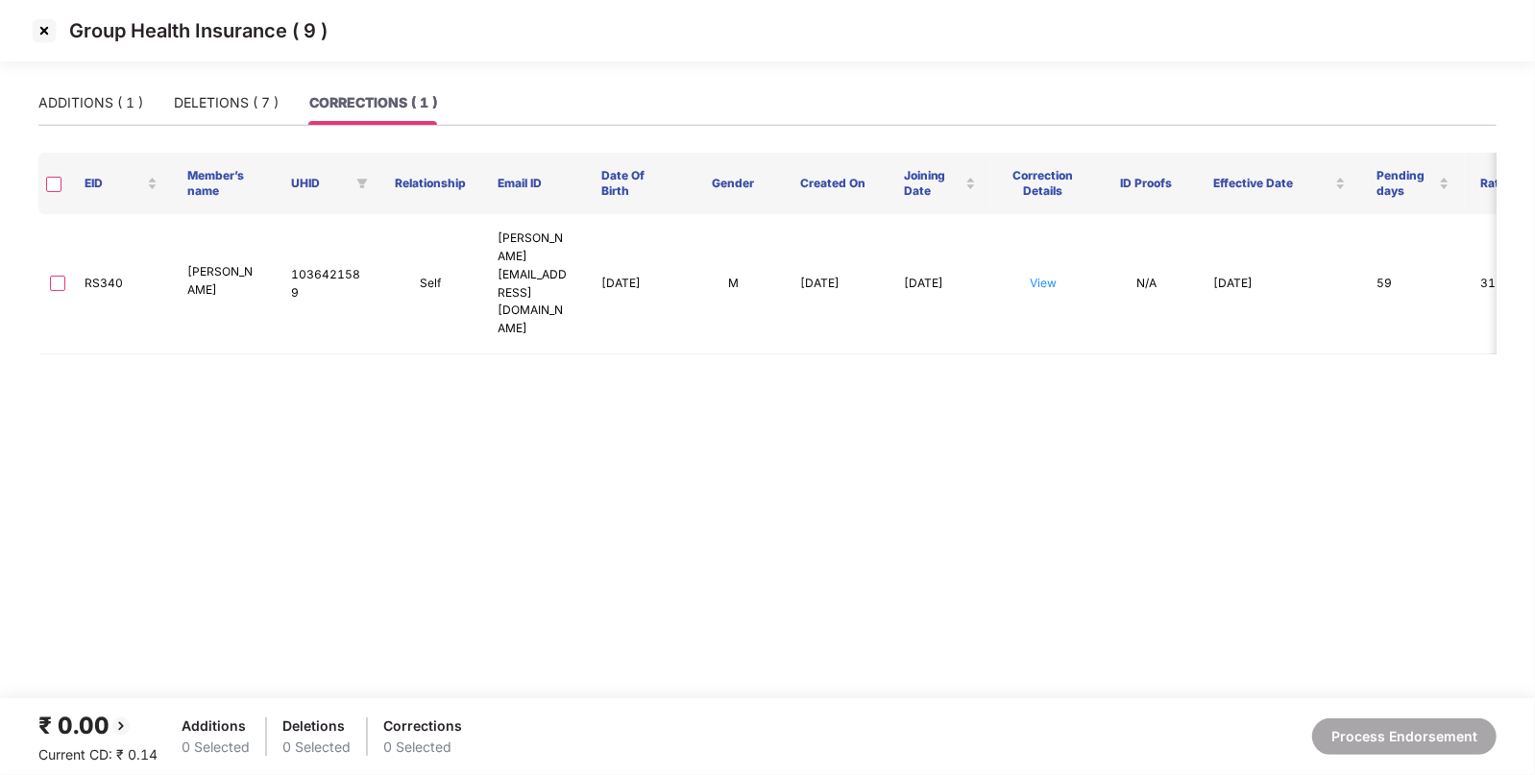
click at [43, 30] on img at bounding box center [44, 30] width 31 height 31
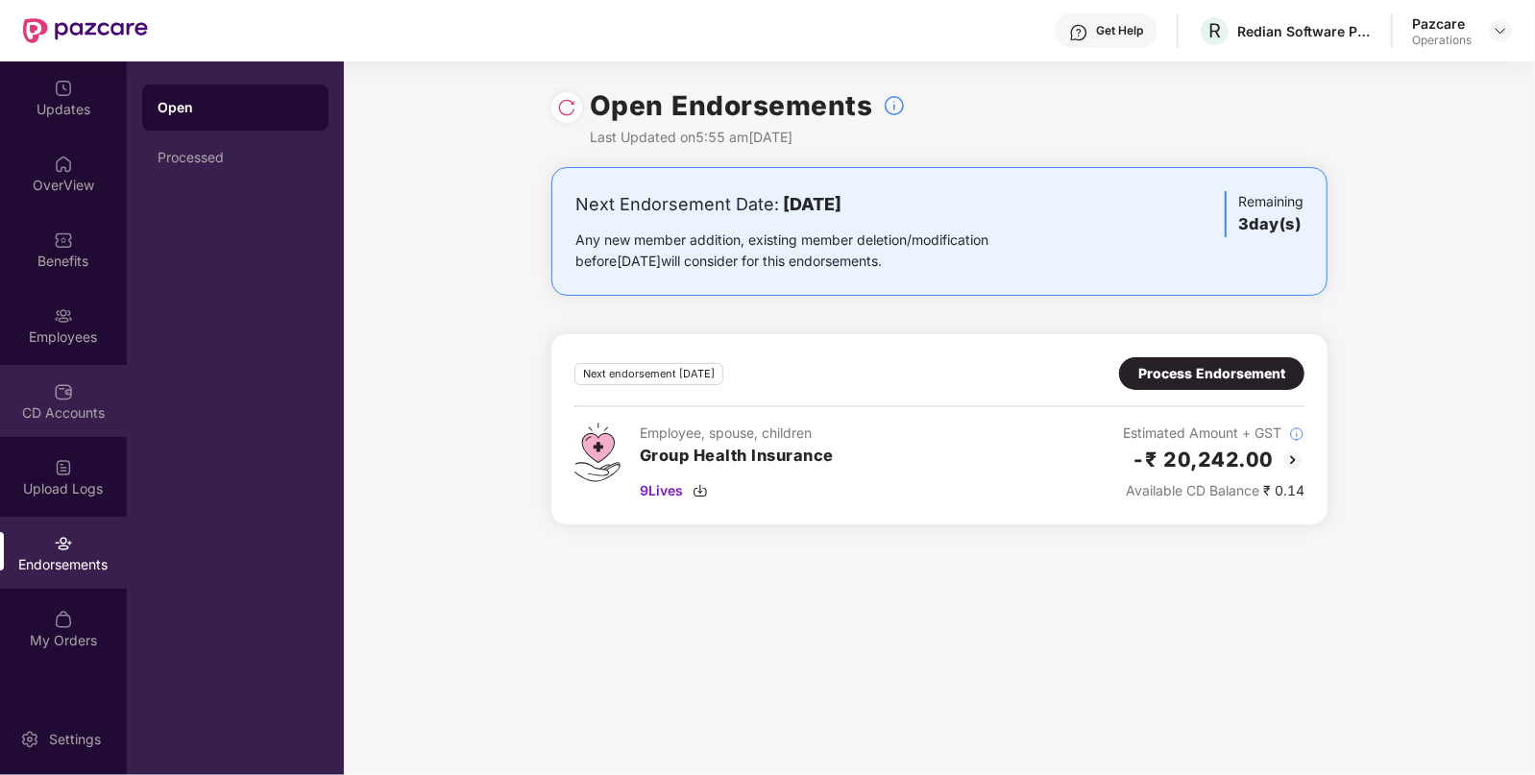
click at [77, 401] on div "CD Accounts" at bounding box center [63, 401] width 127 height 72
